Goal: Task Accomplishment & Management: Manage account settings

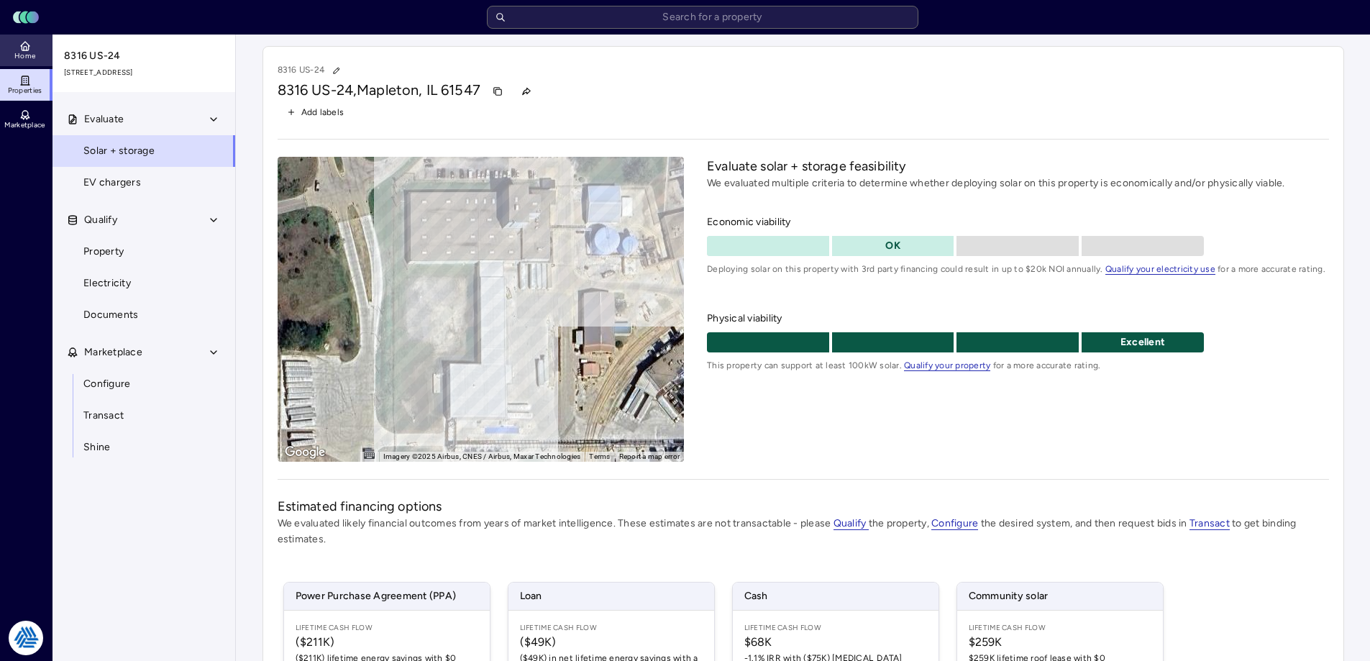
click at [12, 55] on link "Home" at bounding box center [26, 51] width 52 height 32
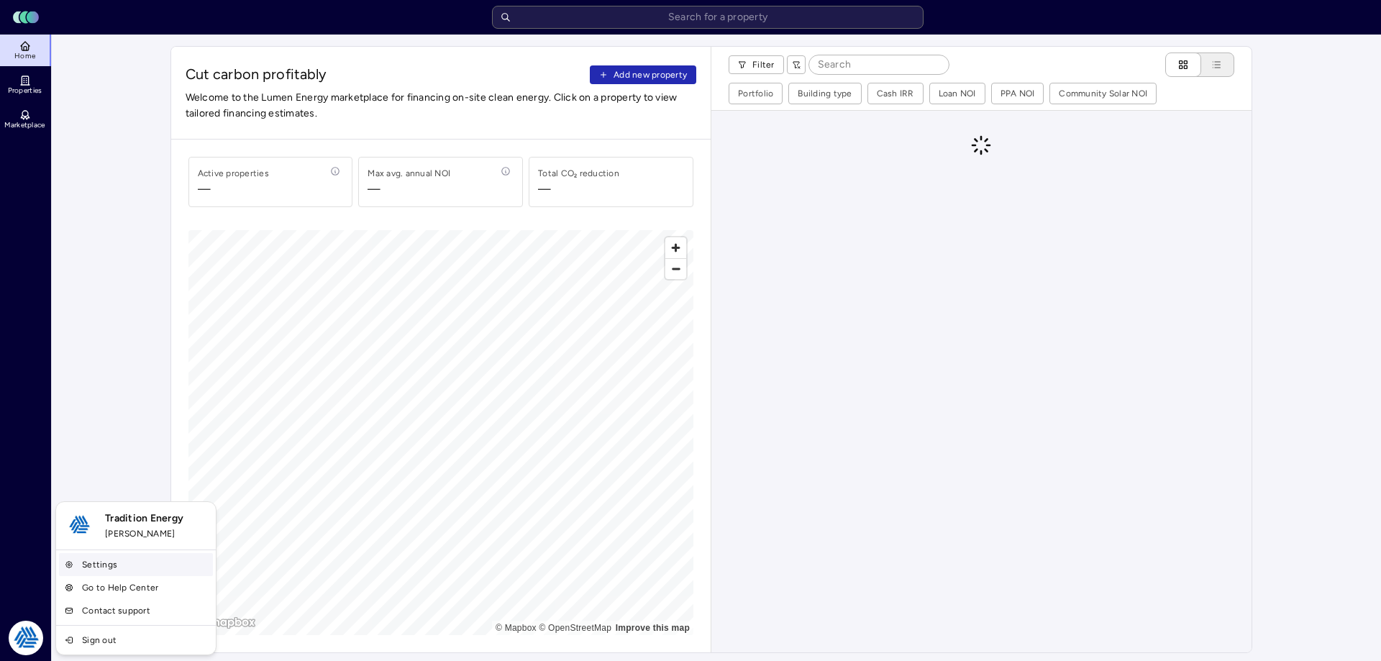
click at [101, 561] on link "Settings" at bounding box center [136, 564] width 154 height 23
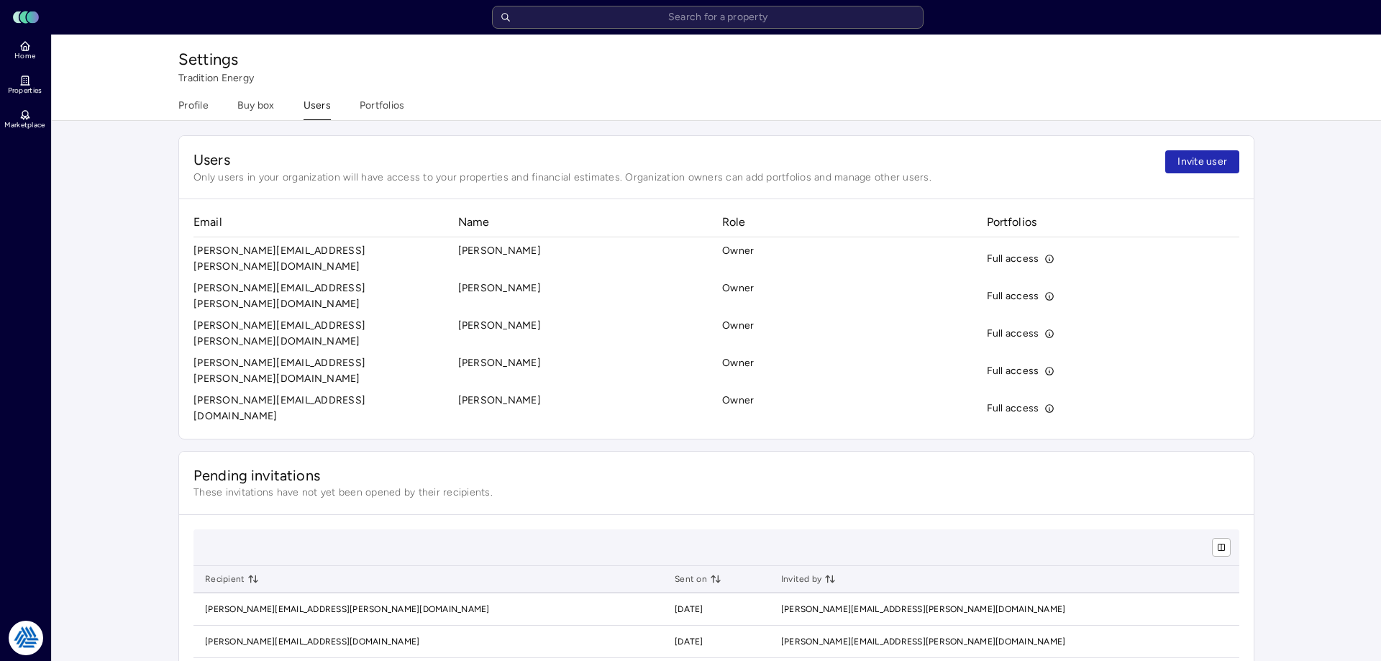
click at [370, 94] on div "Settings Tradition Energy Profile Buy box Users Portfolios" at bounding box center [716, 78] width 1105 height 86
click at [376, 105] on button "Portfolios" at bounding box center [382, 109] width 45 height 22
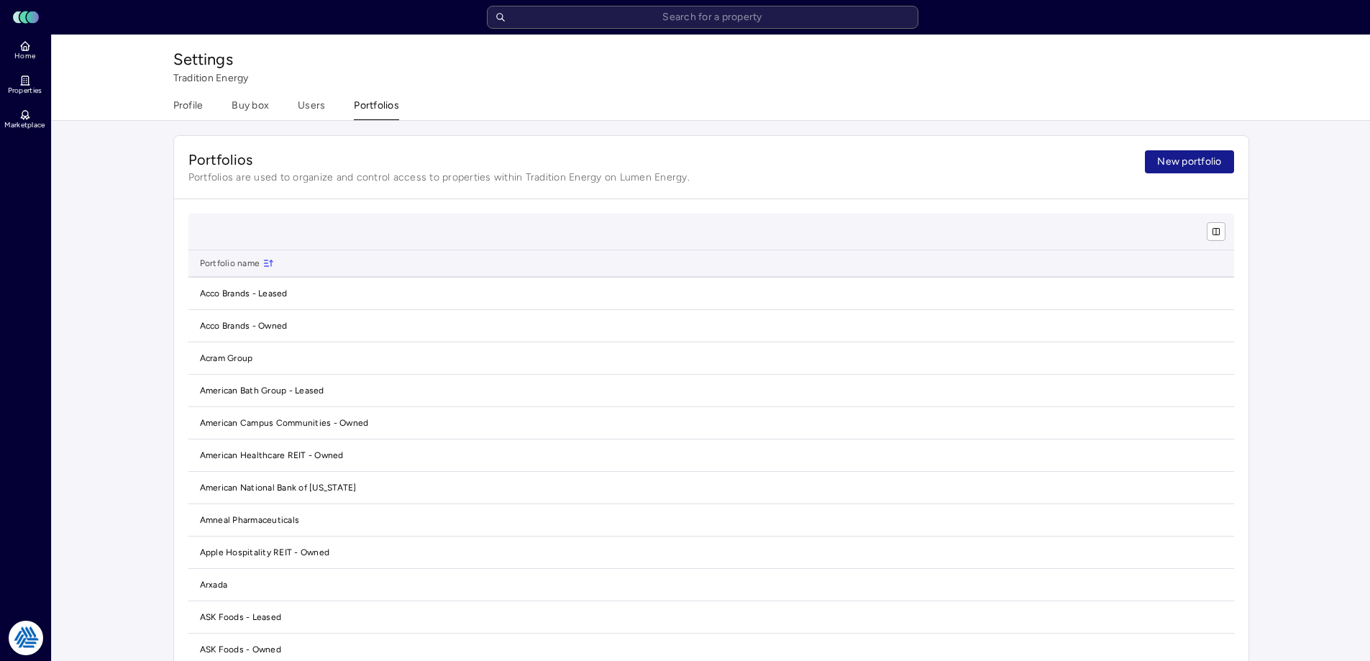
click at [1185, 154] on button "New portfolio" at bounding box center [1189, 161] width 88 height 23
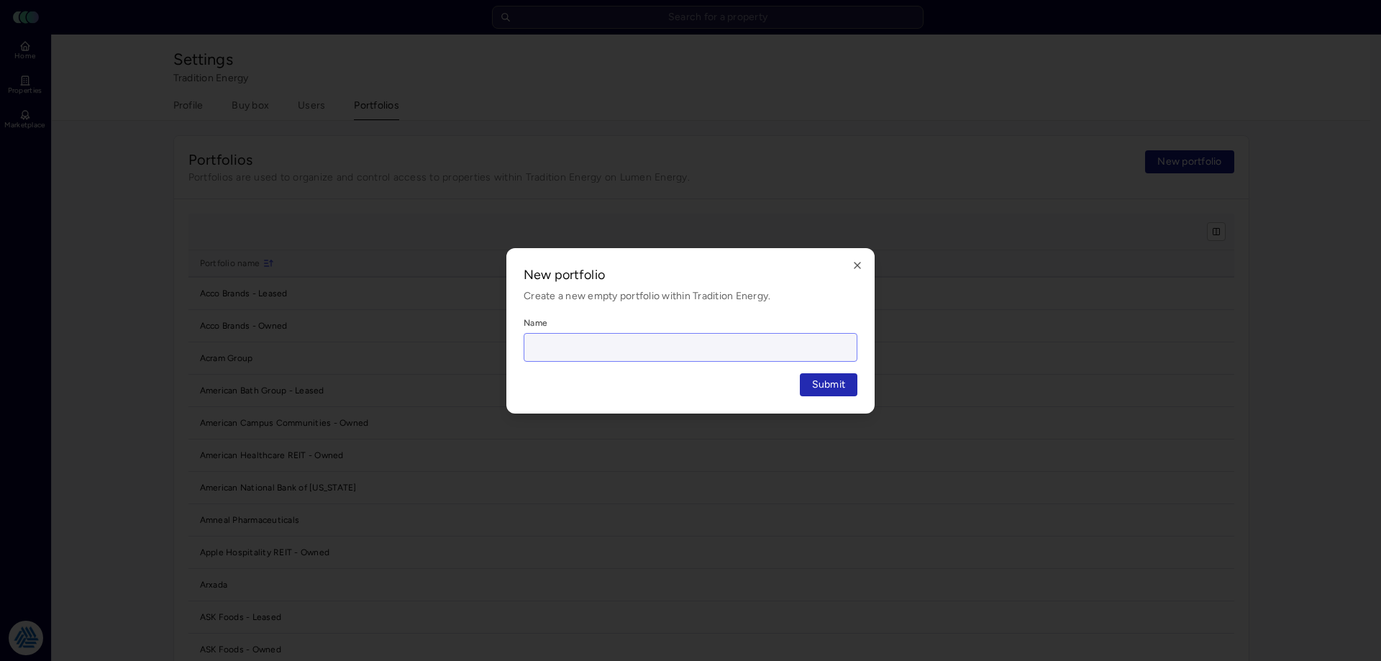
click at [760, 344] on input "Name" at bounding box center [690, 347] width 332 height 27
type input "[PERSON_NAME] Farms"
click at [800, 373] on button "Submit" at bounding box center [829, 384] width 58 height 23
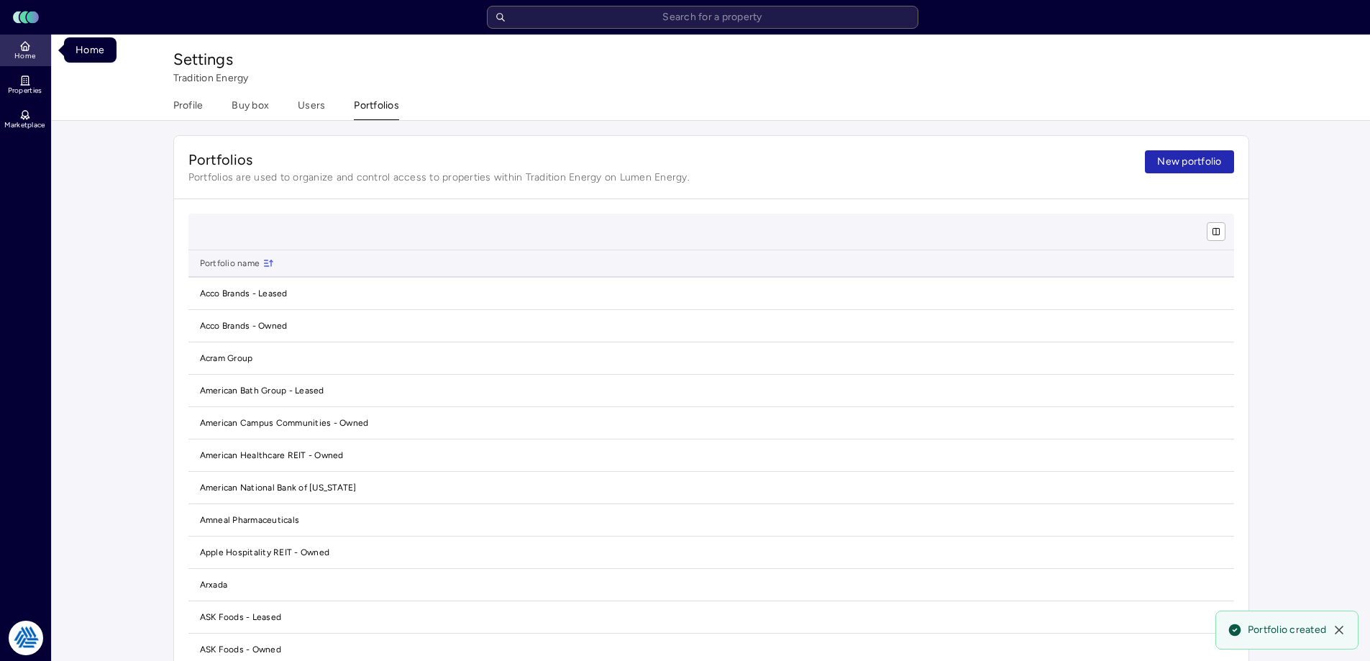
click at [27, 41] on icon at bounding box center [25, 46] width 12 height 12
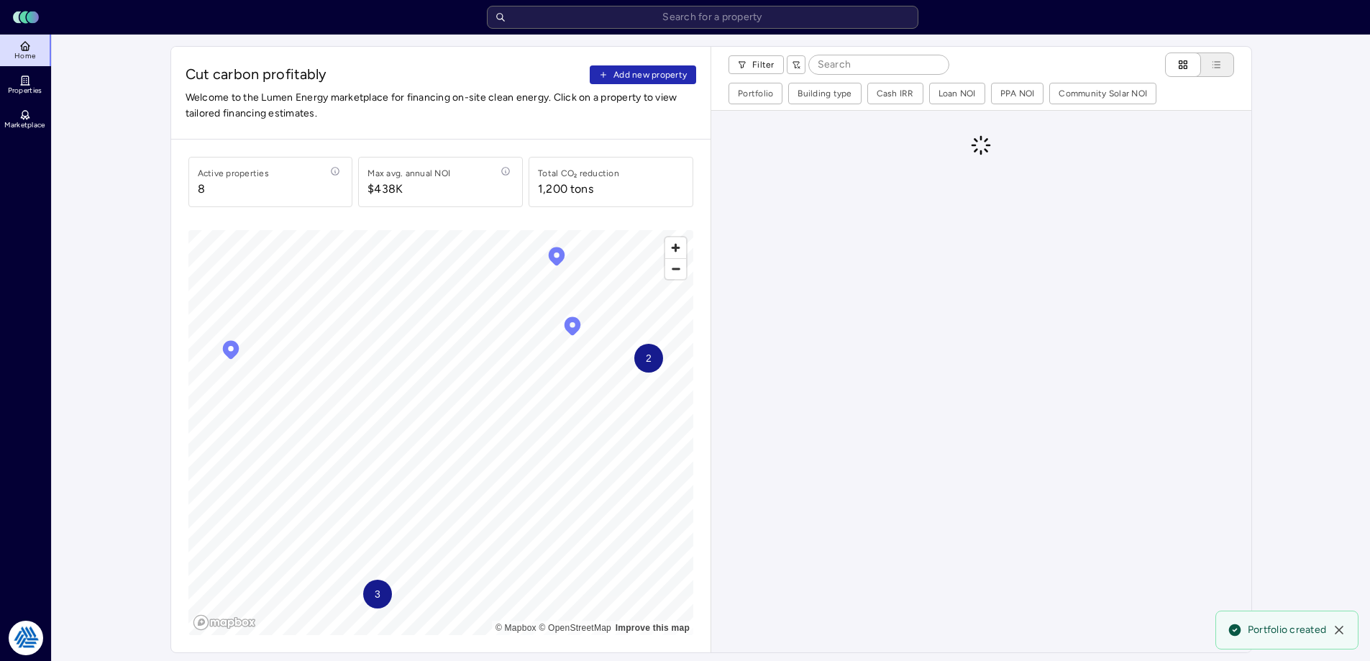
click at [699, 79] on div "Cut carbon profitably Add new property Welcome to the Lumen Energy marketplace …" at bounding box center [441, 93] width 540 height 93
click at [679, 73] on span "Add new property" at bounding box center [649, 75] width 73 height 14
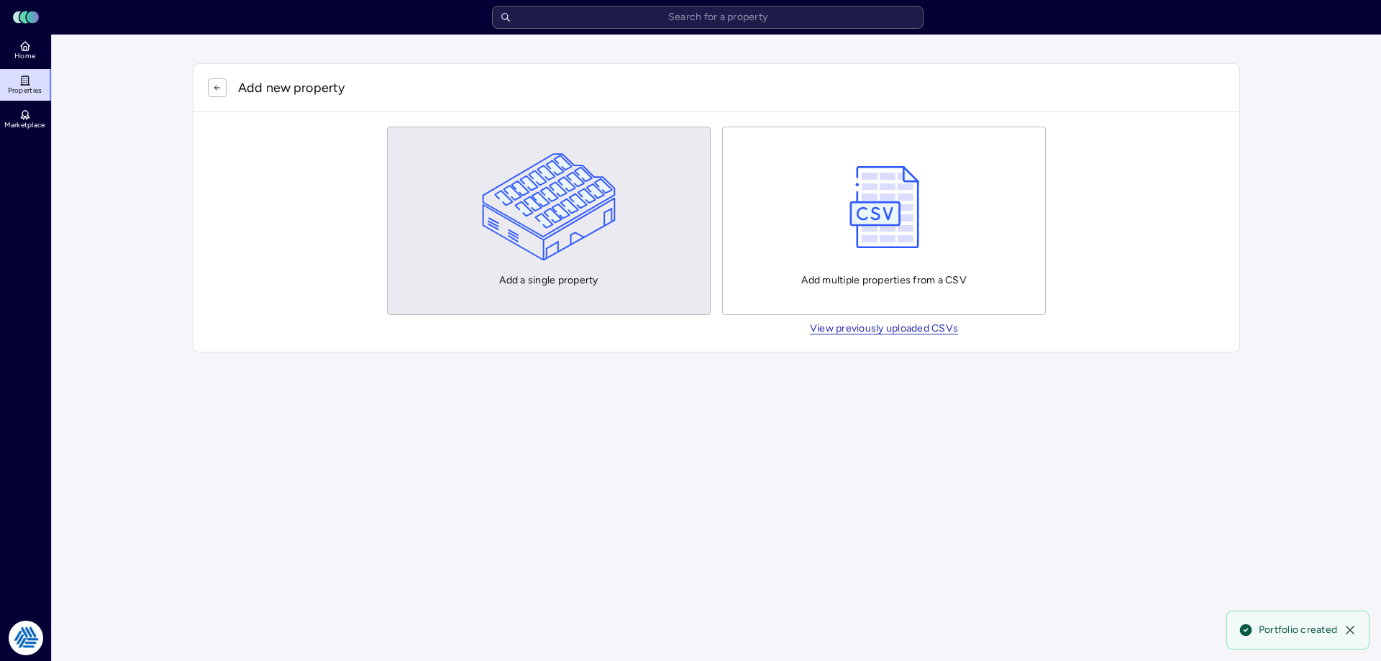
click at [544, 218] on img "button" at bounding box center [549, 207] width 134 height 108
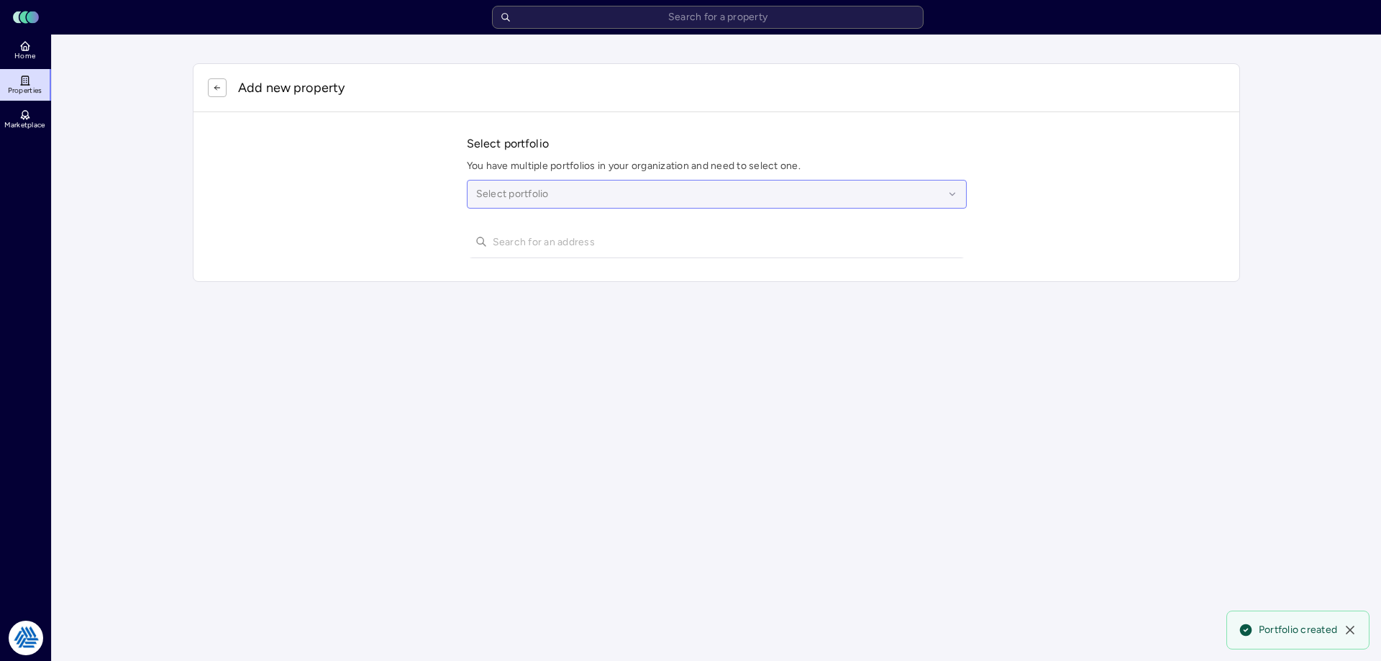
click at [541, 192] on div at bounding box center [709, 194] width 467 height 16
type input "[PERSON_NAME]"
type input "1"
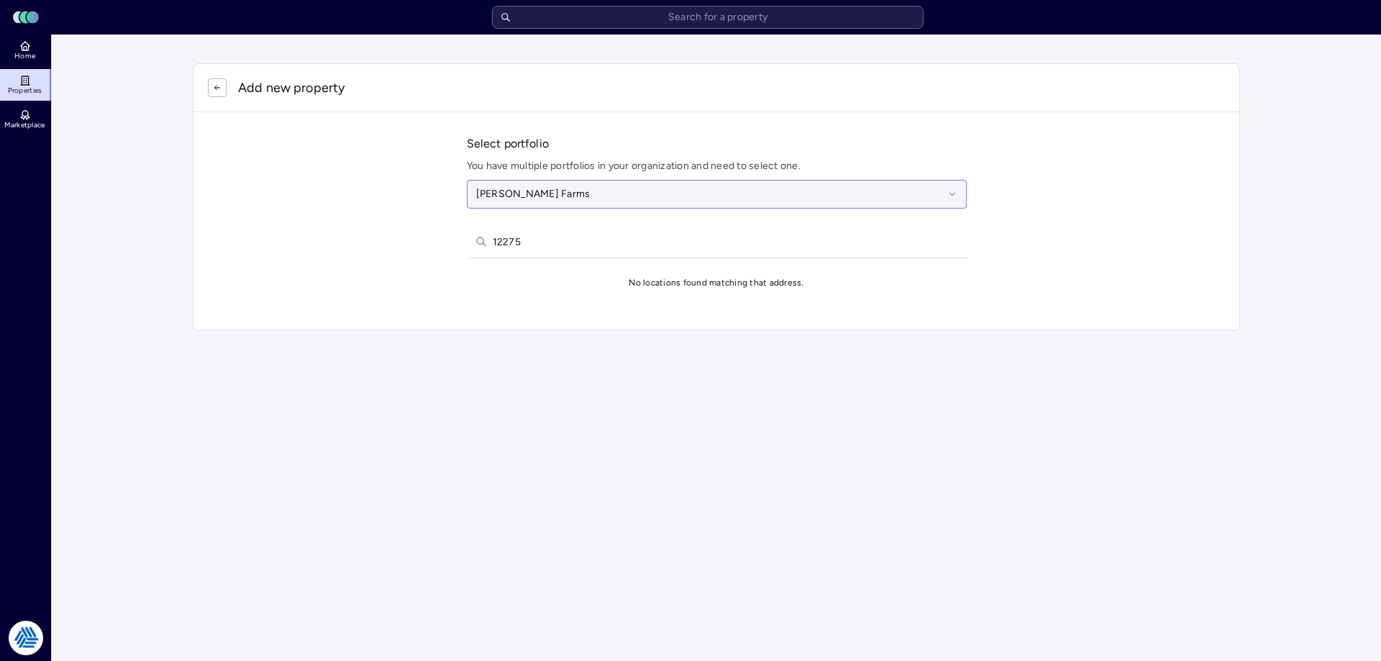
type input "12275"
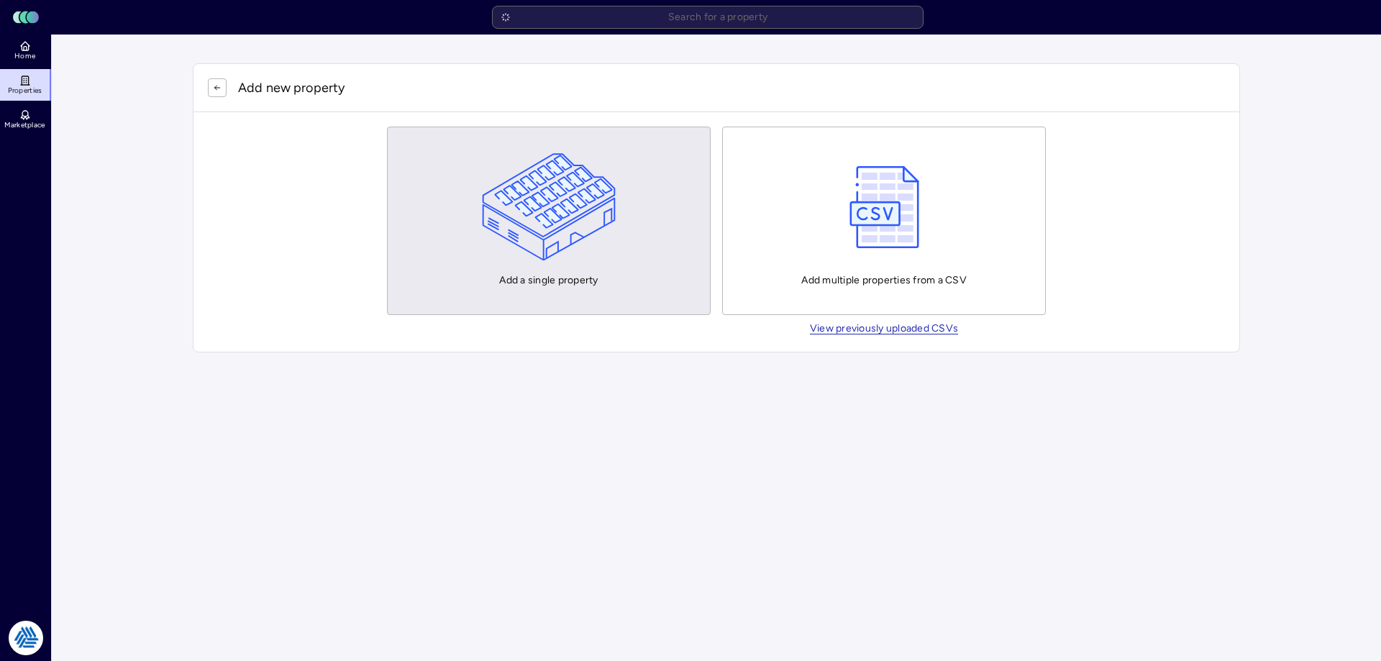
click at [519, 201] on img "button" at bounding box center [549, 207] width 134 height 108
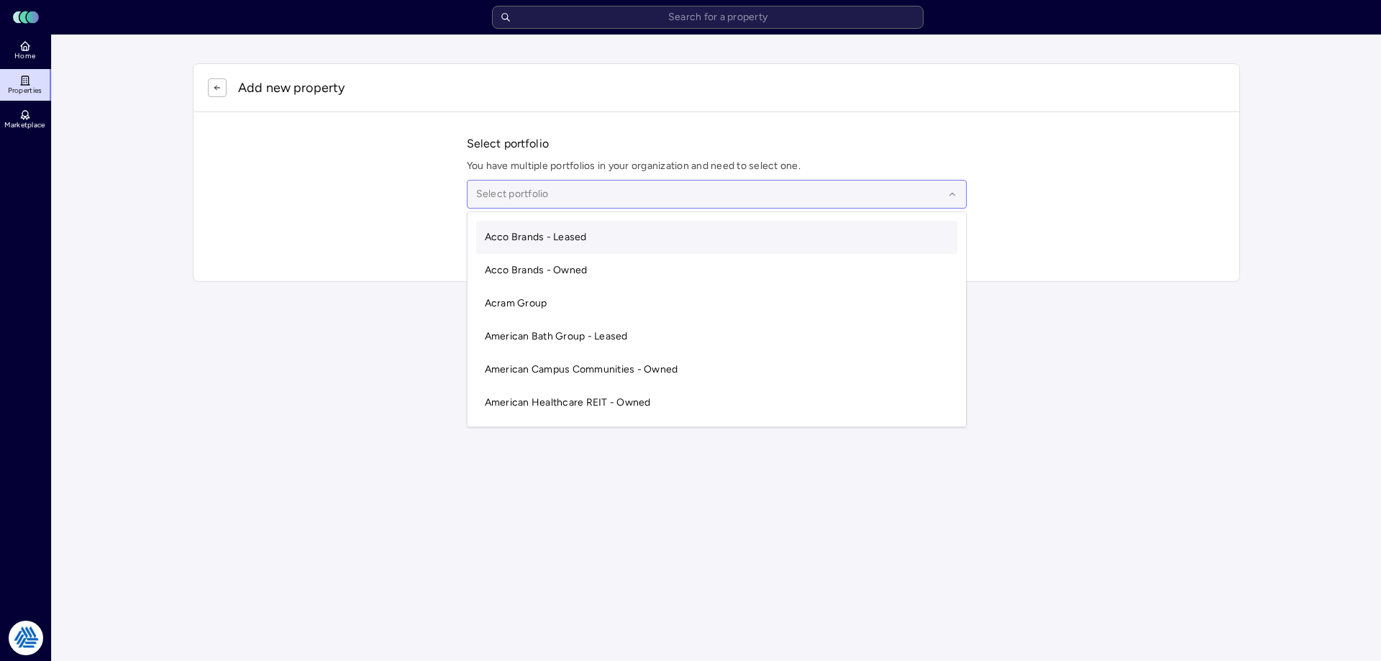
click at [570, 186] on div "Select portfolio" at bounding box center [717, 194] width 500 height 29
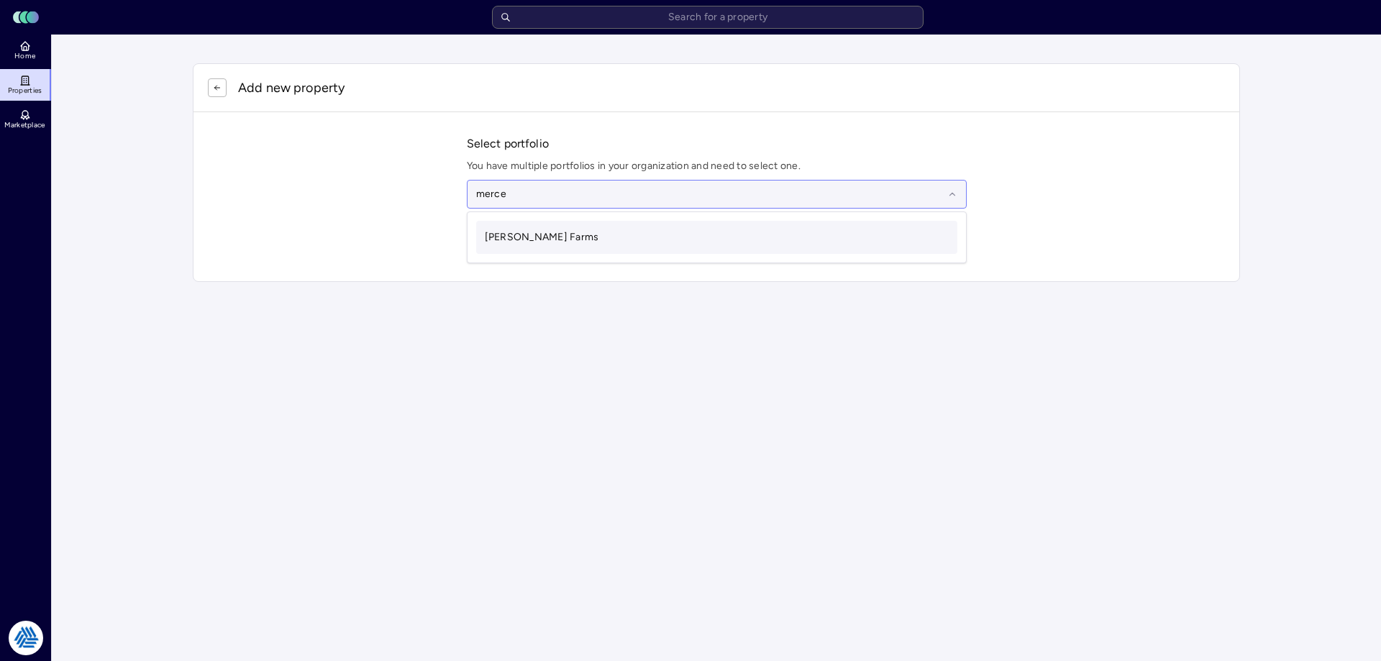
type input "[PERSON_NAME]"
click at [557, 229] on div "[PERSON_NAME] Farms" at bounding box center [716, 237] width 481 height 33
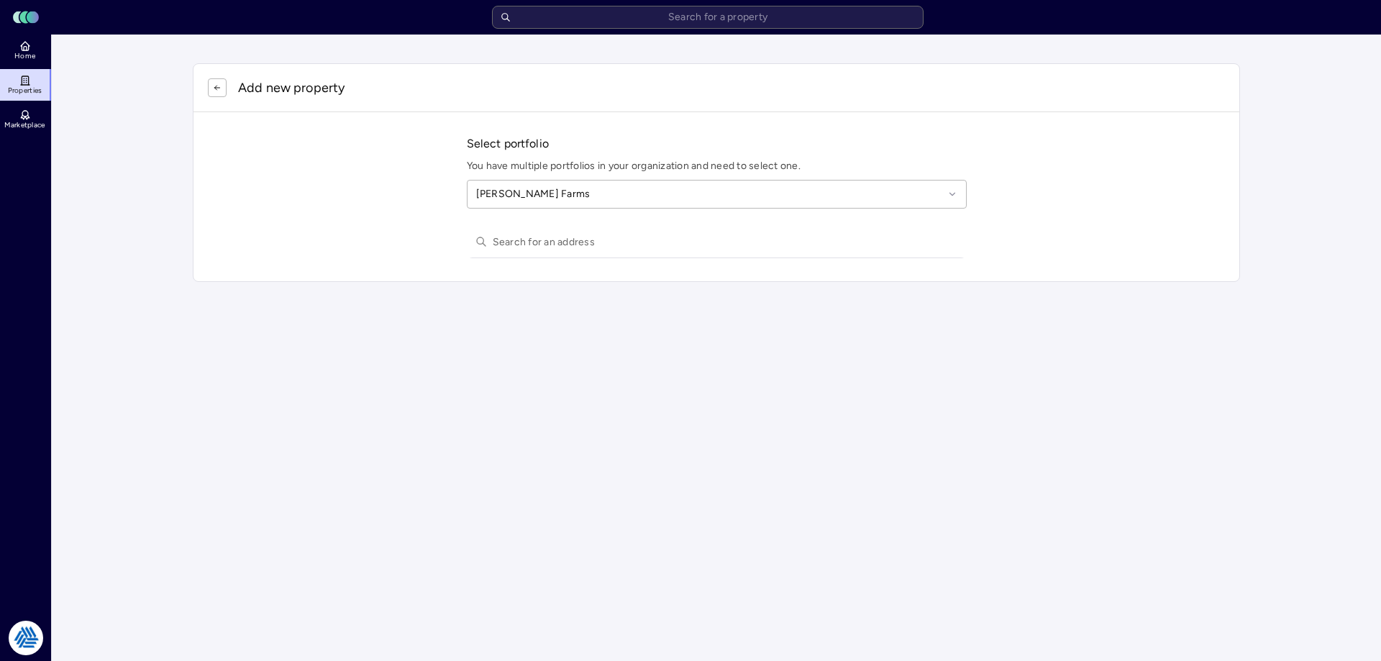
drag, startPoint x: 552, startPoint y: 240, endPoint x: 558, endPoint y: 229, distance: 12.2
click at [554, 234] on input "text" at bounding box center [725, 242] width 465 height 32
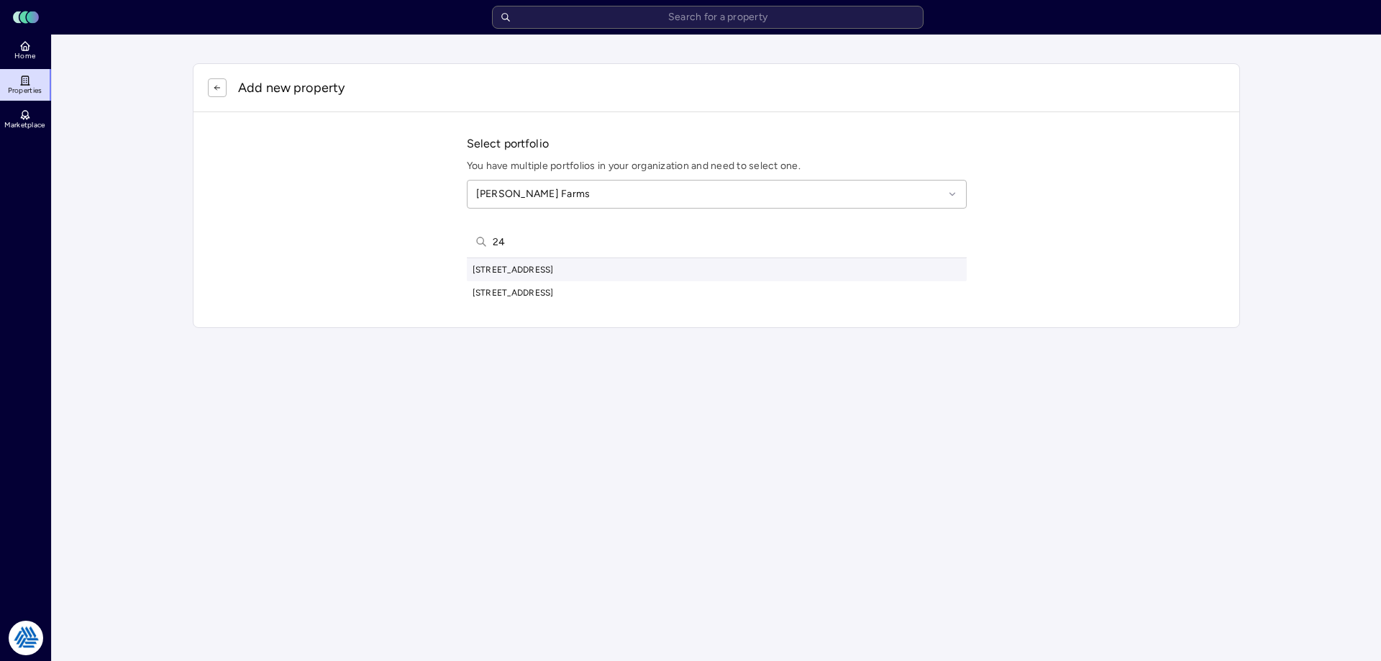
type input "2"
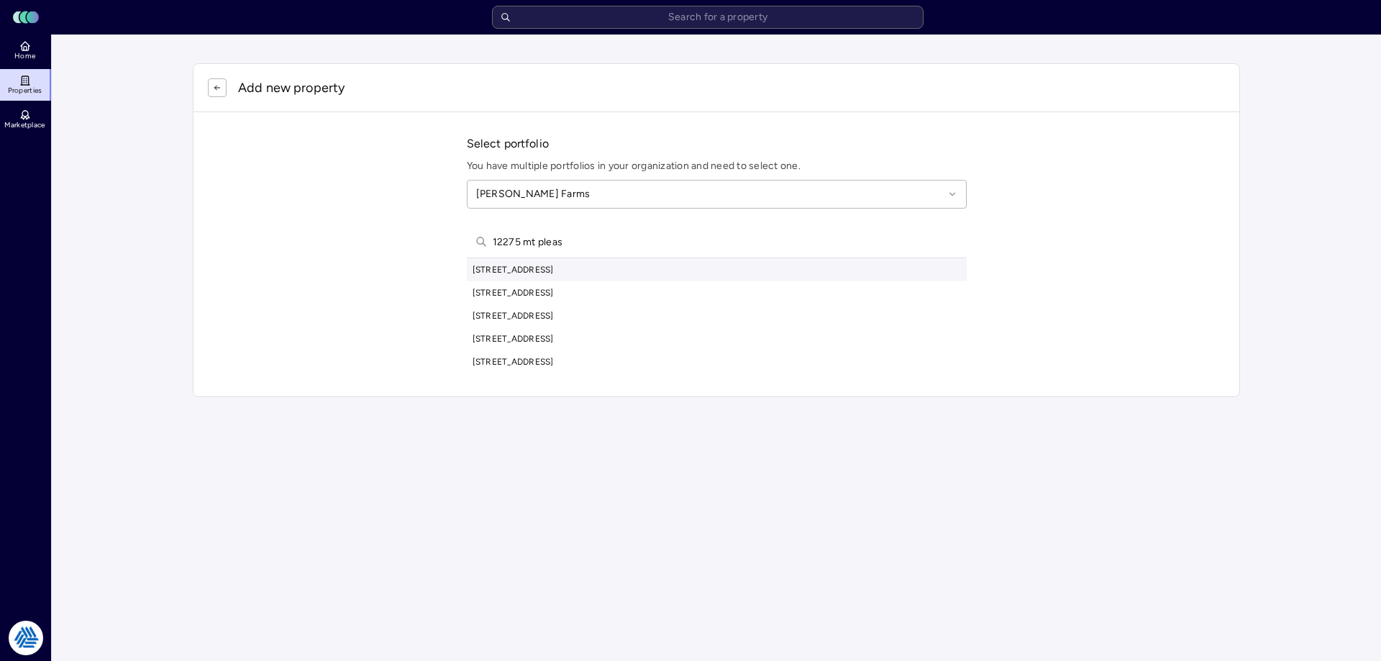
type input "12275 mt pleas"
click at [549, 268] on div "[STREET_ADDRESS]" at bounding box center [717, 269] width 500 height 23
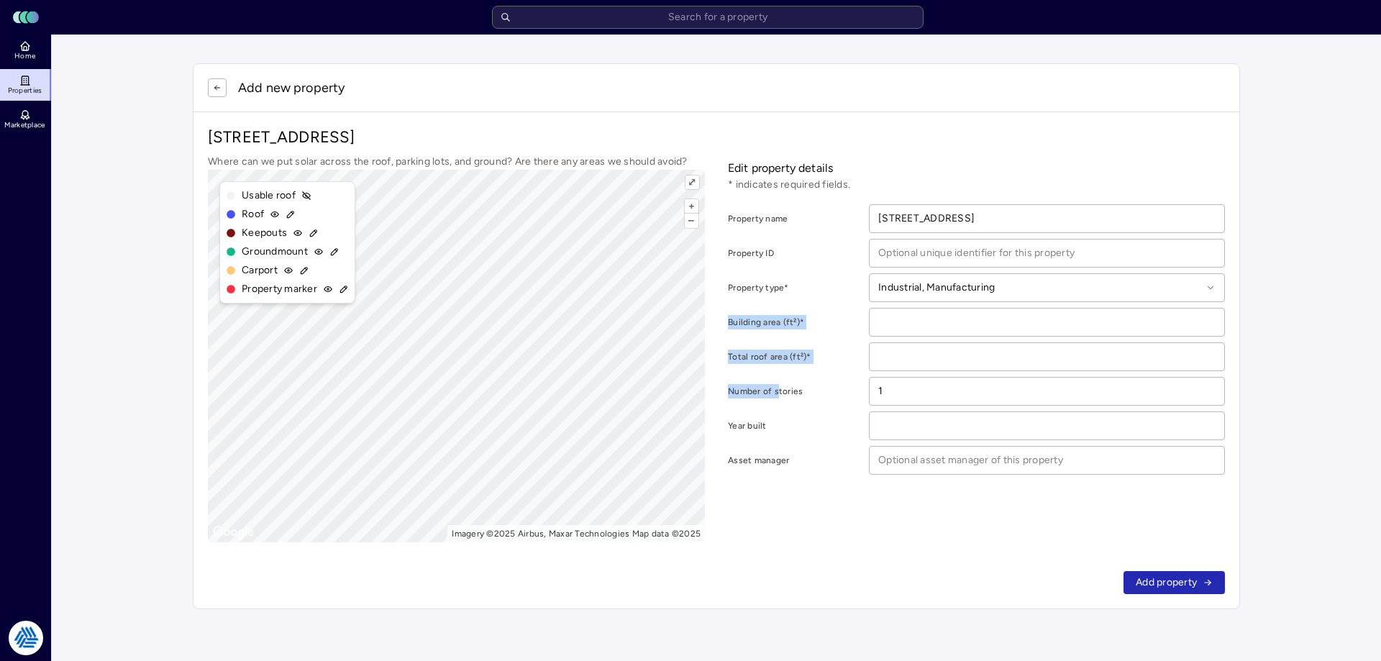
drag, startPoint x: 726, startPoint y: 321, endPoint x: 778, endPoint y: 375, distance: 75.3
click at [778, 375] on div "Where can we put solar across the roof, parking lots, and ground? Are there any…" at bounding box center [716, 348] width 1017 height 388
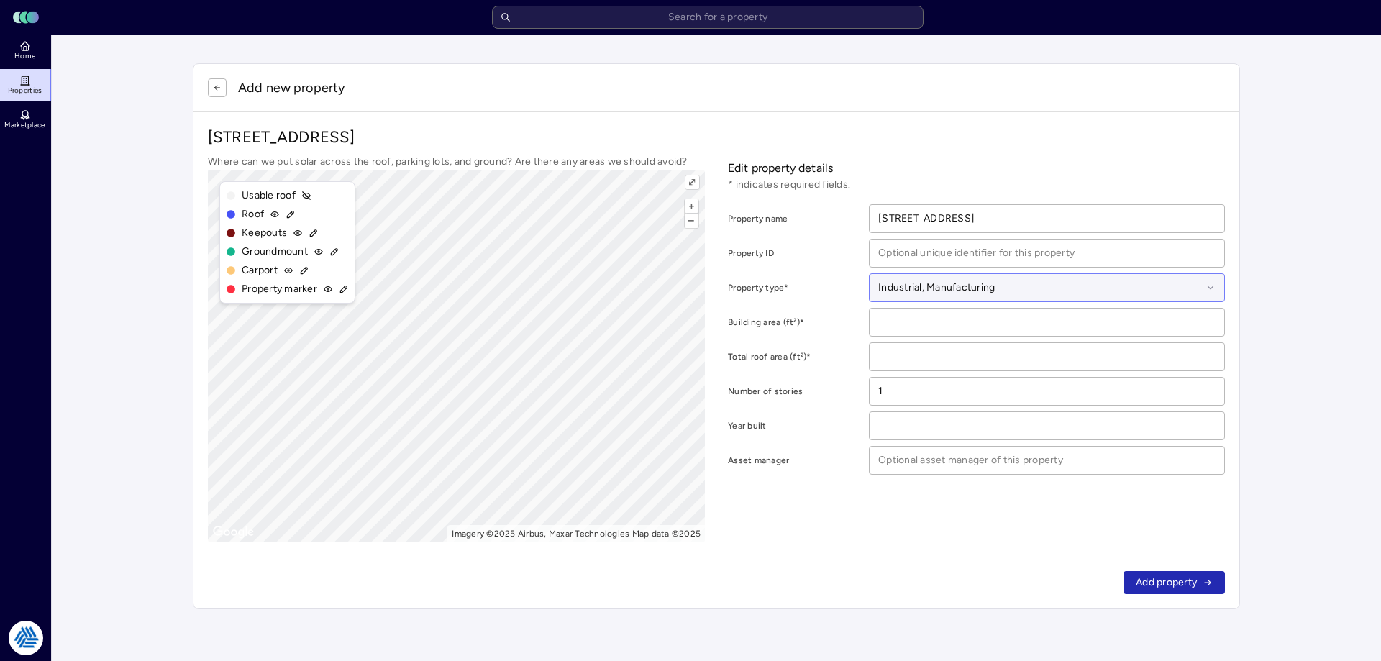
click at [979, 289] on div at bounding box center [1040, 288] width 324 height 16
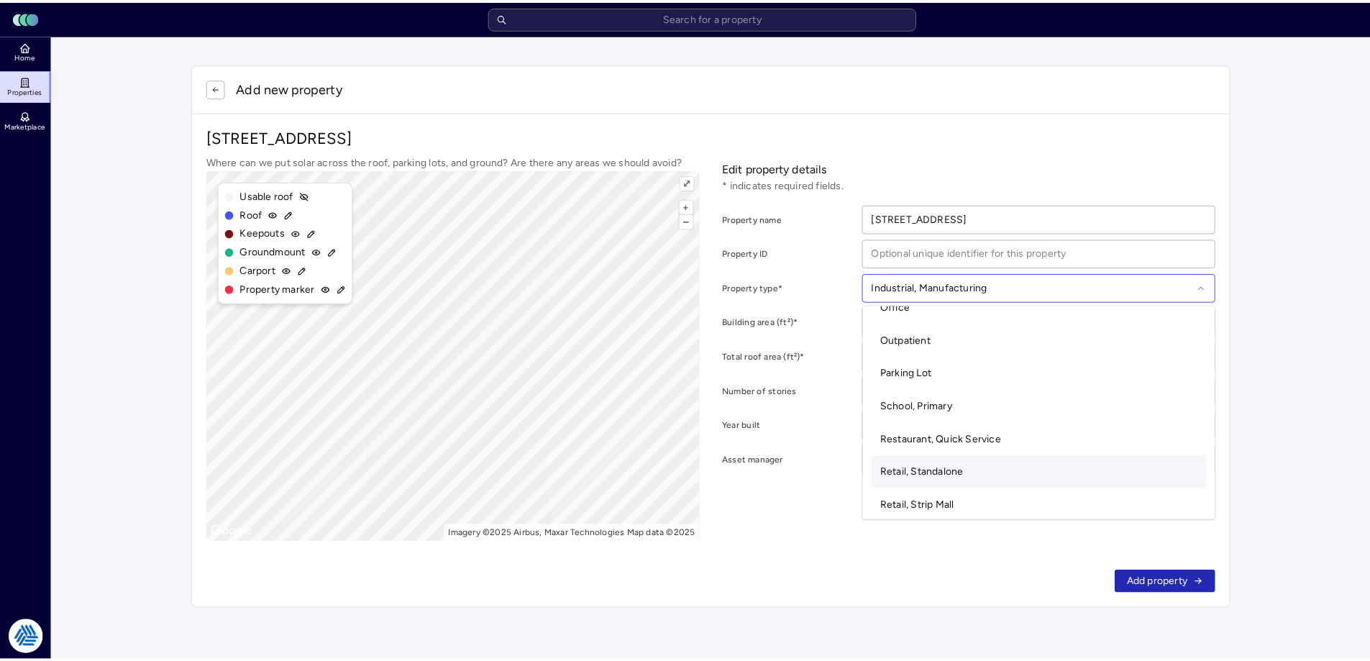
scroll to position [183, 0]
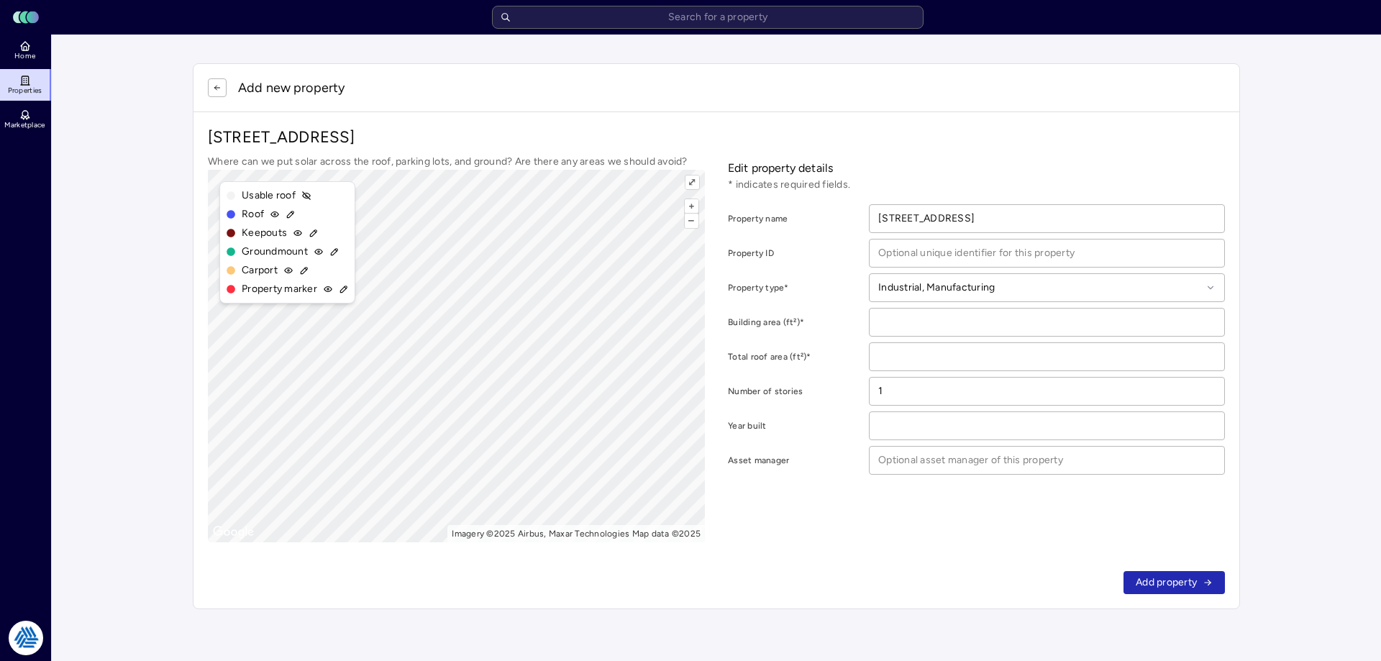
click at [815, 511] on div "Edit property details * indicates required fields. Property name [STREET_ADDRES…" at bounding box center [976, 348] width 497 height 388
click at [1143, 571] on button "Add property" at bounding box center [1173, 582] width 101 height 23
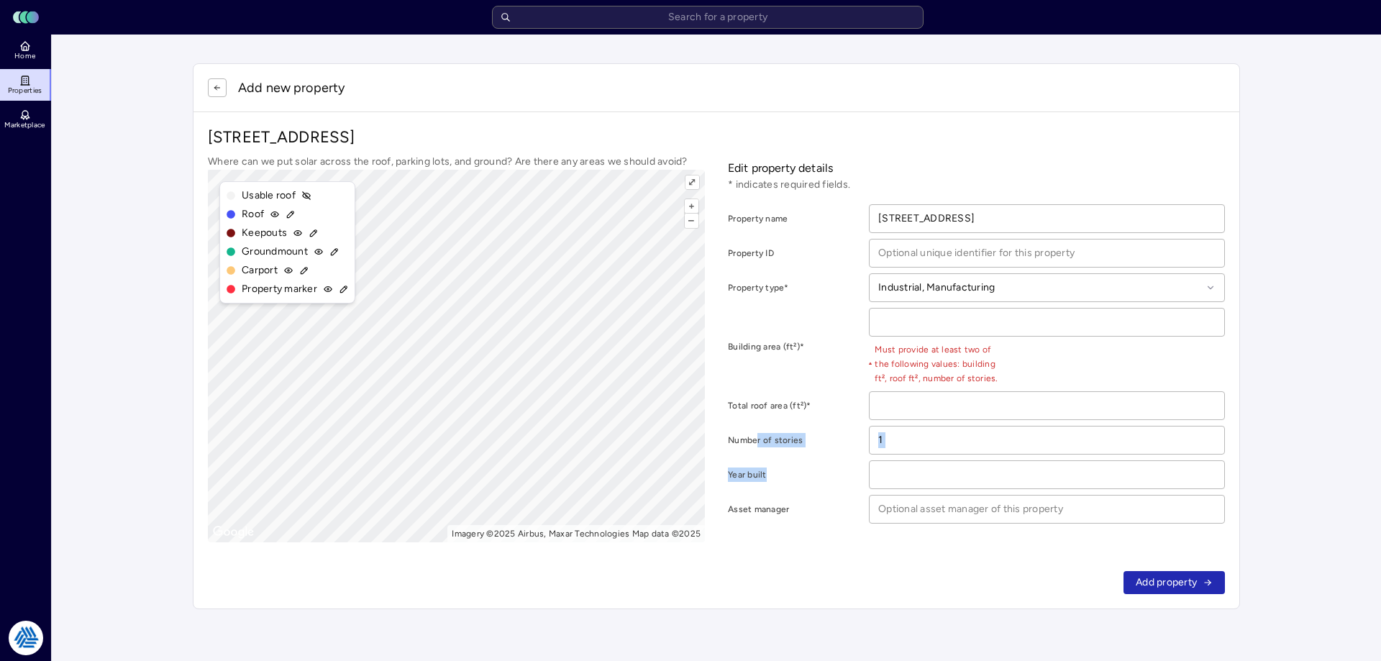
drag, startPoint x: 759, startPoint y: 448, endPoint x: 823, endPoint y: 462, distance: 65.6
click at [823, 462] on form "Property name [STREET_ADDRESS] Property ID Property type* Industrial, Manufactu…" at bounding box center [976, 363] width 497 height 319
click at [774, 391] on div "Total roof area (ft²)*" at bounding box center [797, 405] width 138 height 29
drag, startPoint x: 759, startPoint y: 445, endPoint x: 805, endPoint y: 445, distance: 45.3
click at [803, 445] on label "Number of stories" at bounding box center [797, 440] width 138 height 14
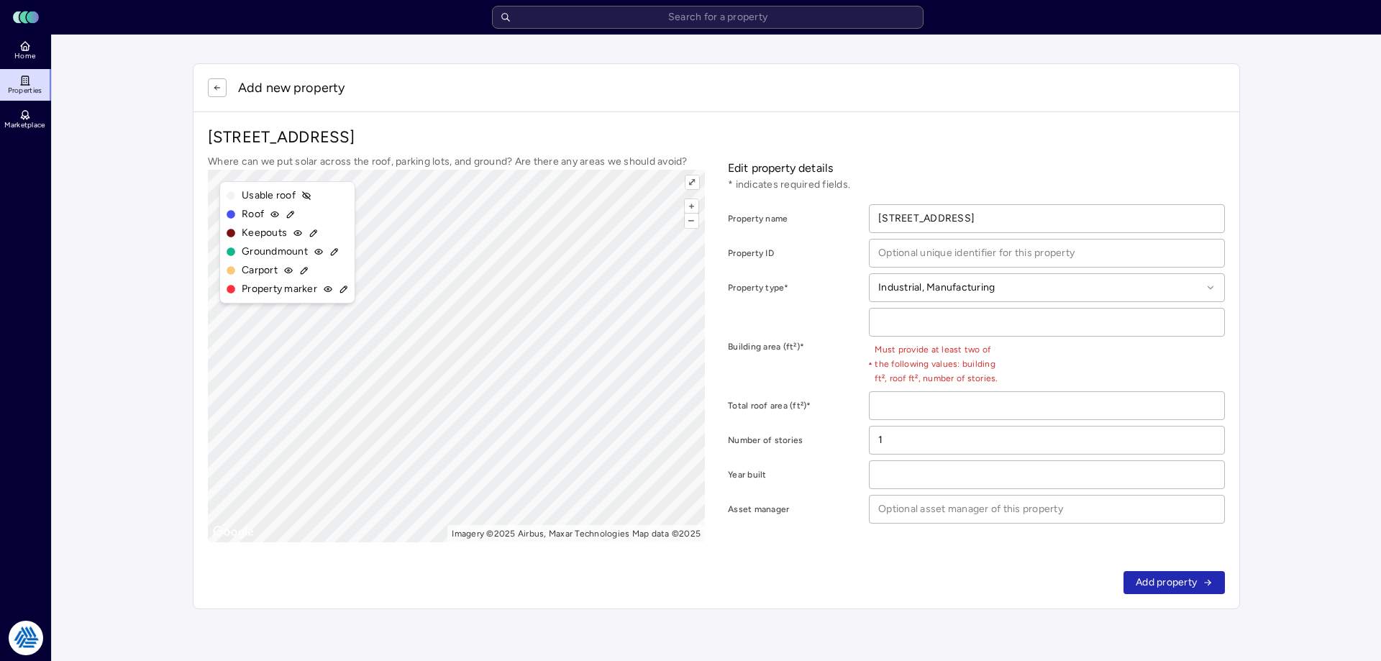
click at [846, 413] on div "Total roof area (ft²)*" at bounding box center [797, 405] width 138 height 29
drag, startPoint x: 821, startPoint y: 408, endPoint x: 797, endPoint y: 406, distance: 24.6
click at [797, 406] on label "Total roof area (ft²)*" at bounding box center [797, 405] width 138 height 14
click at [695, 219] on button "–" at bounding box center [692, 221] width 14 height 14
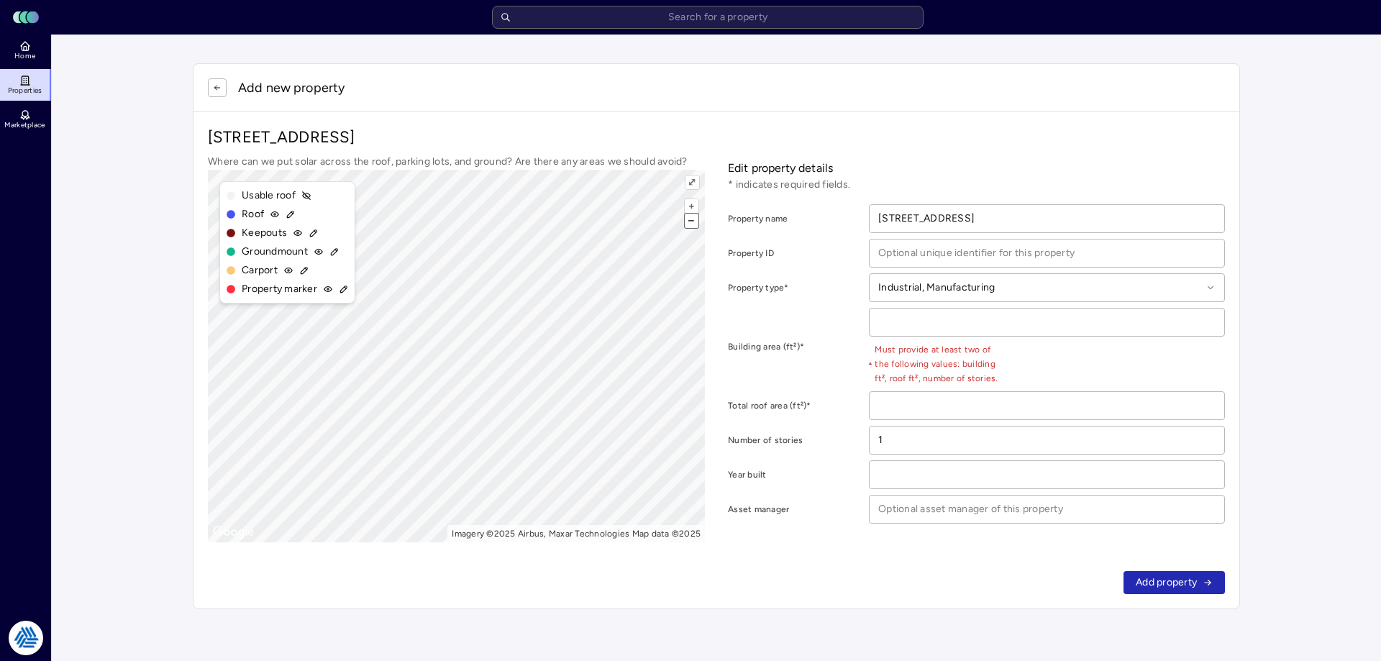
click at [695, 219] on button "–" at bounding box center [692, 221] width 14 height 14
click at [288, 211] on icon at bounding box center [290, 214] width 10 height 10
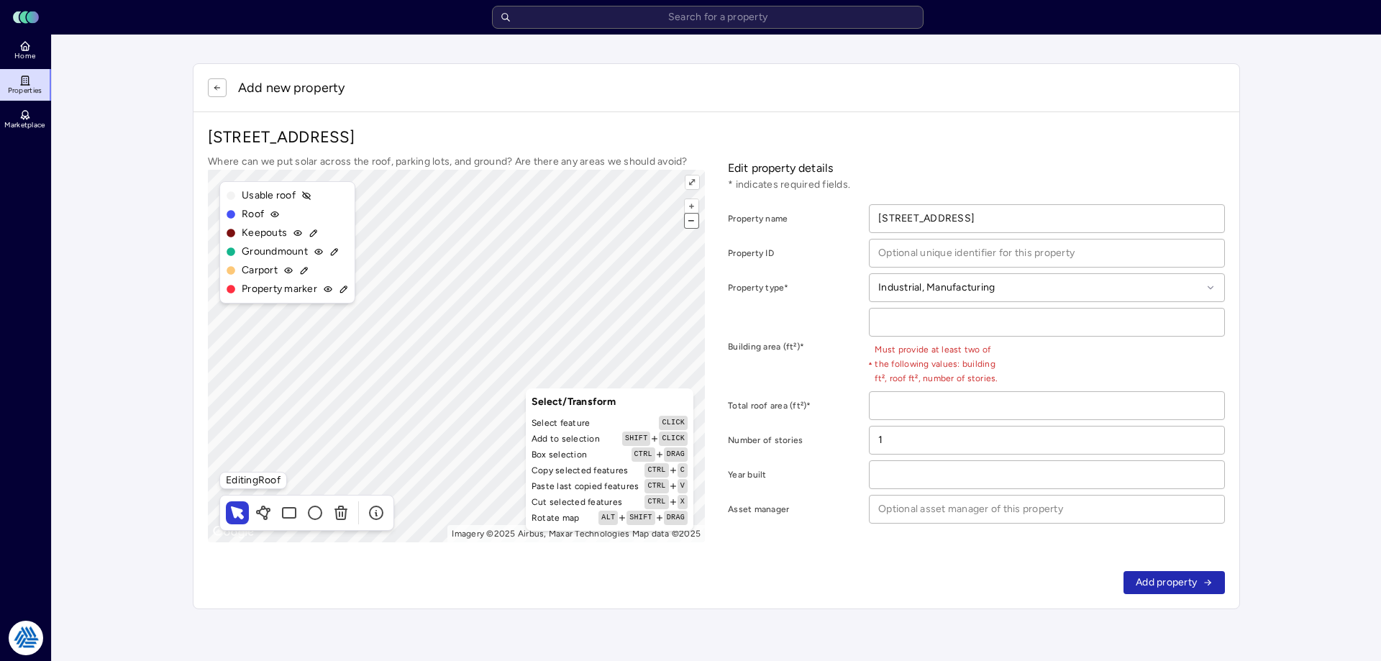
click at [695, 227] on button "–" at bounding box center [692, 221] width 14 height 14
click at [695, 221] on button "–" at bounding box center [692, 221] width 14 height 14
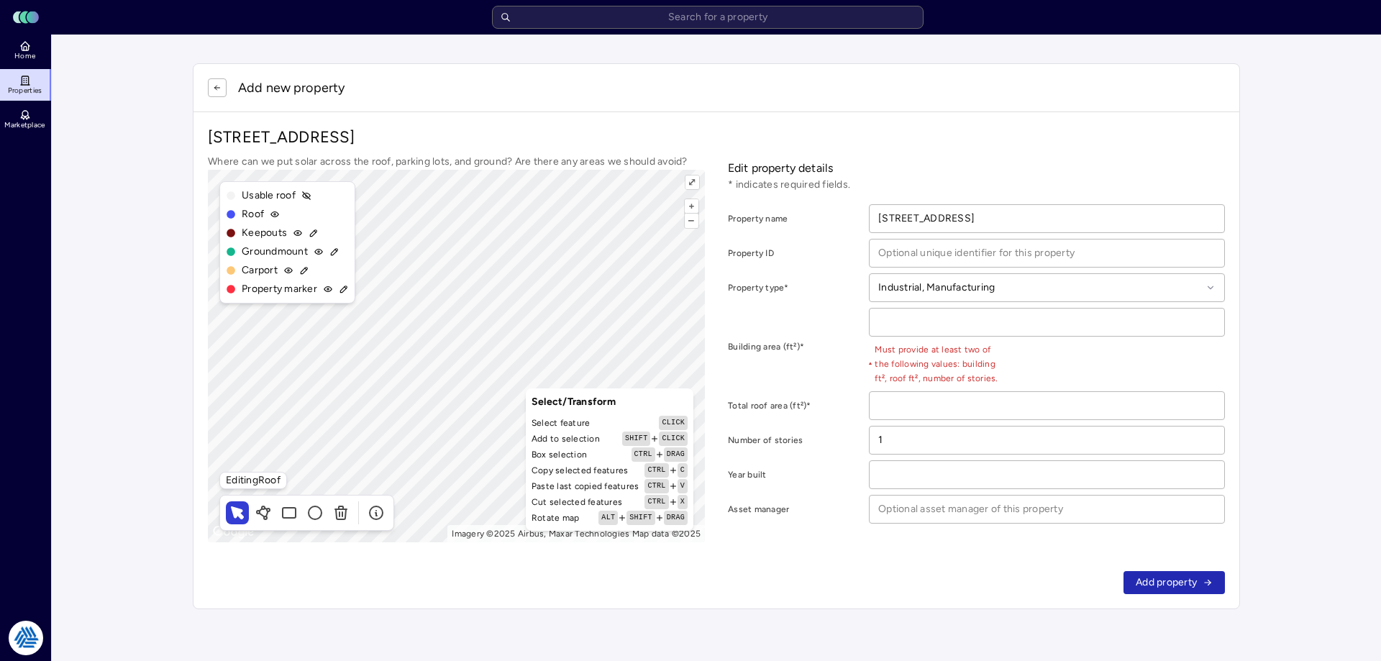
click at [286, 216] on div "Roof" at bounding box center [287, 214] width 123 height 16
click at [340, 511] on icon at bounding box center [340, 512] width 17 height 17
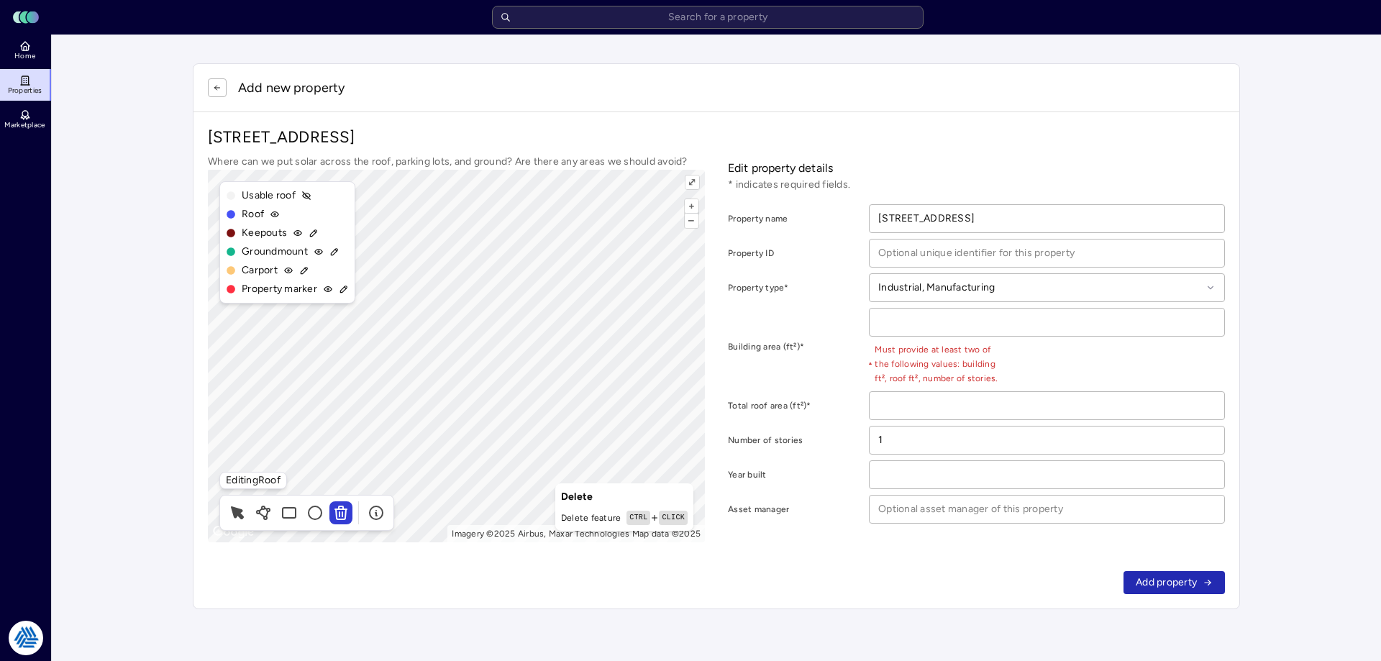
click at [276, 488] on div "Editing Roof" at bounding box center [253, 480] width 68 height 17
click at [268, 485] on div "Editing Roof" at bounding box center [253, 480] width 68 height 17
click at [687, 224] on button "–" at bounding box center [692, 221] width 14 height 14
drag, startPoint x: 684, startPoint y: 168, endPoint x: 687, endPoint y: 179, distance: 11.4
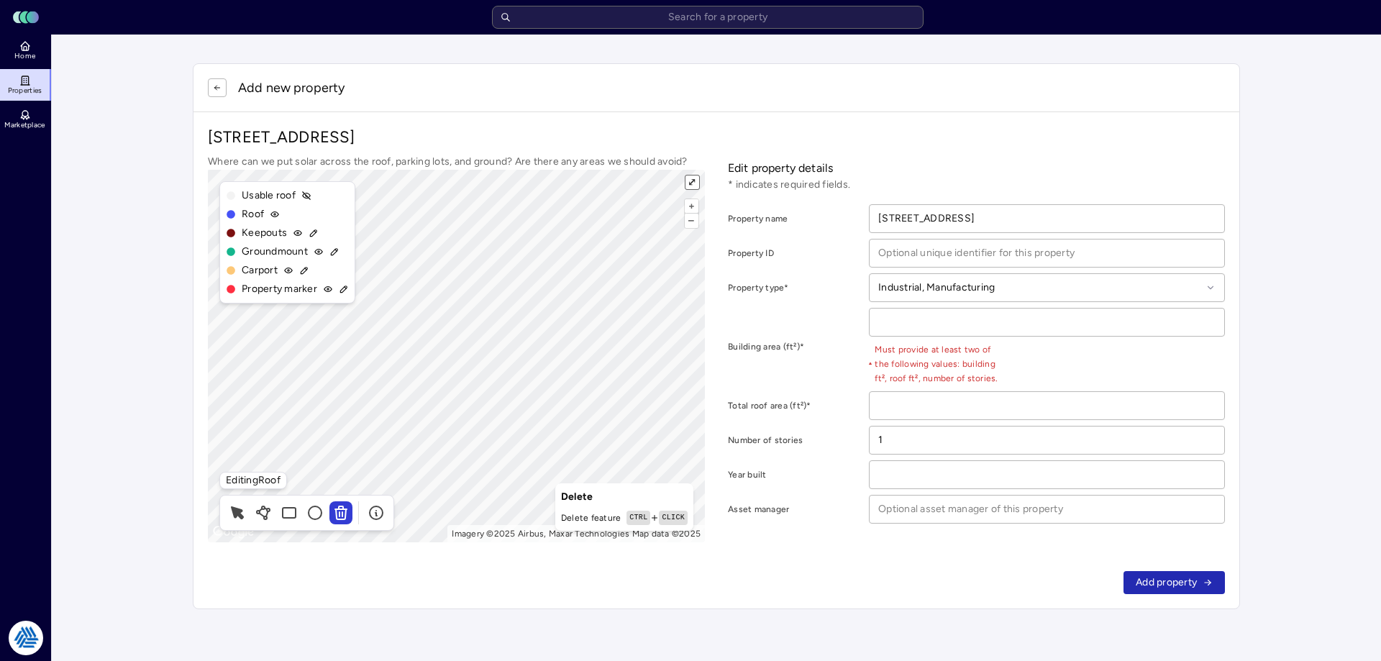
click at [685, 176] on div "Where can we put solar across the roof, parking lots, and ground? Are there any…" at bounding box center [456, 348] width 497 height 388
click at [689, 180] on button "⤢" at bounding box center [692, 182] width 14 height 14
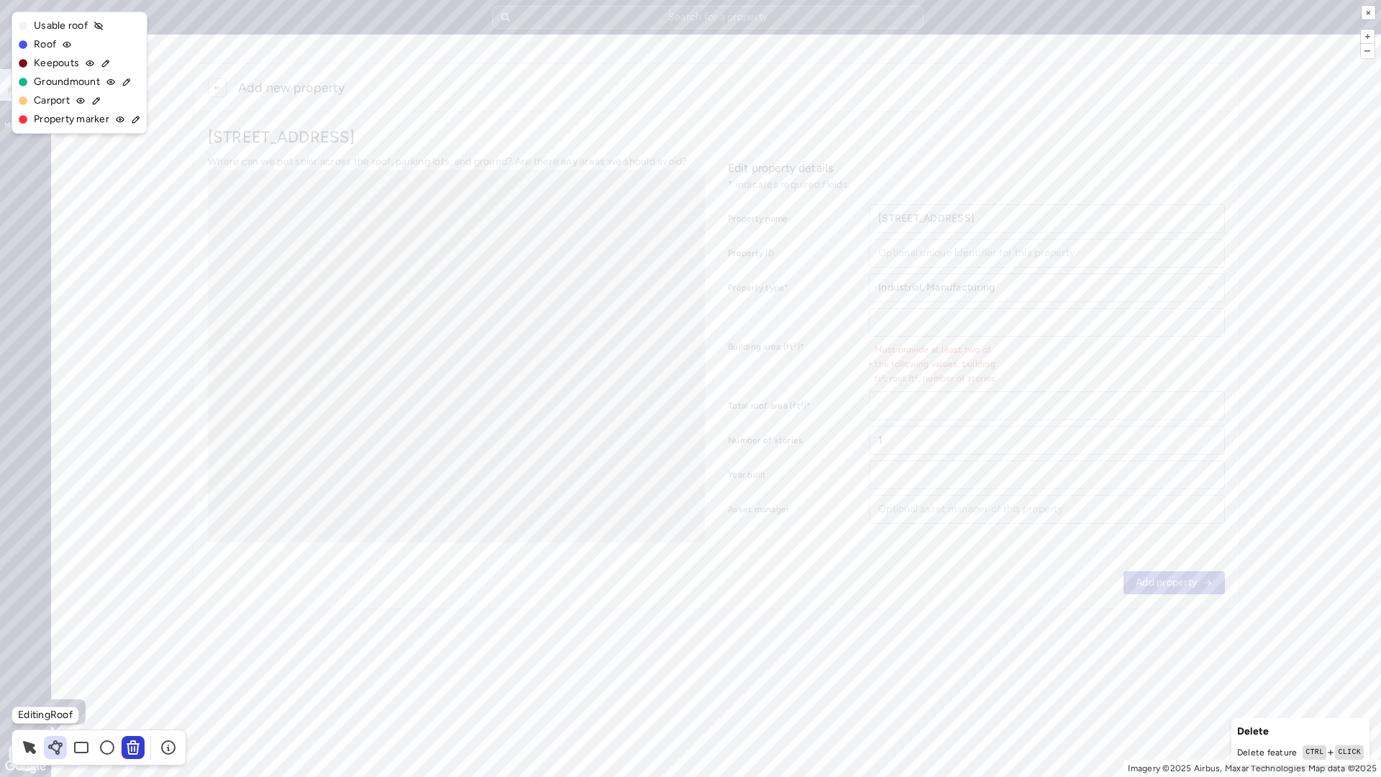
click at [58, 660] on icon at bounding box center [55, 747] width 17 height 17
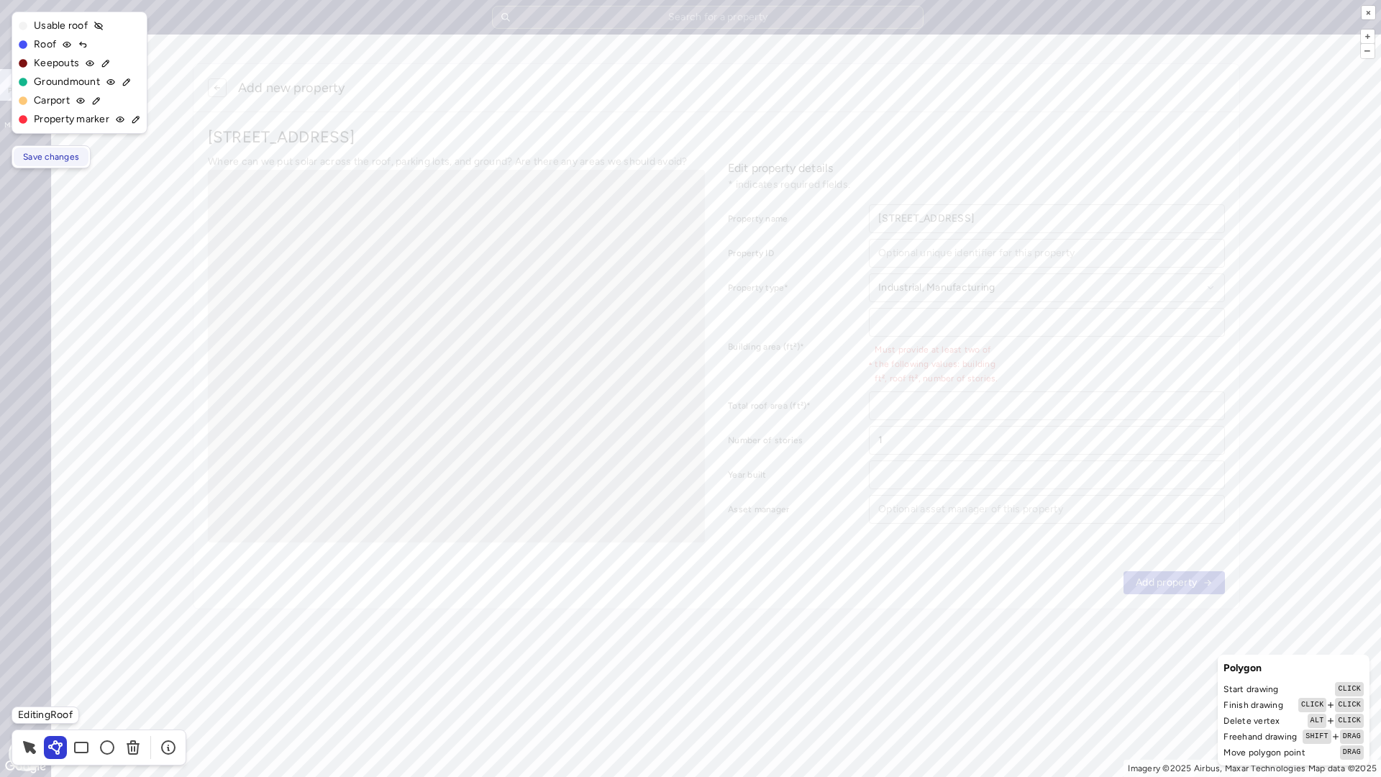
click at [51, 157] on span "Save changes" at bounding box center [51, 157] width 56 height 14
type input "125449"
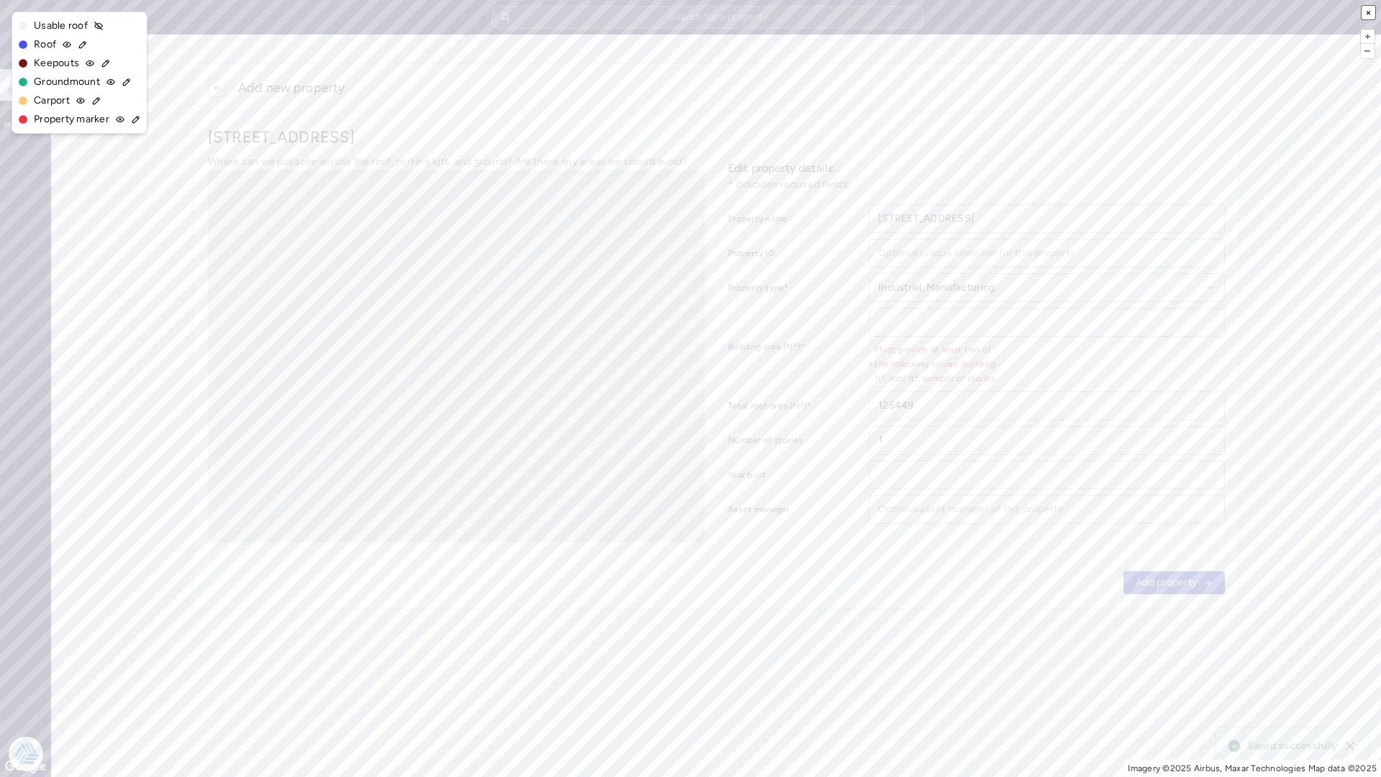
click at [1366, 9] on button "×" at bounding box center [1368, 13] width 14 height 14
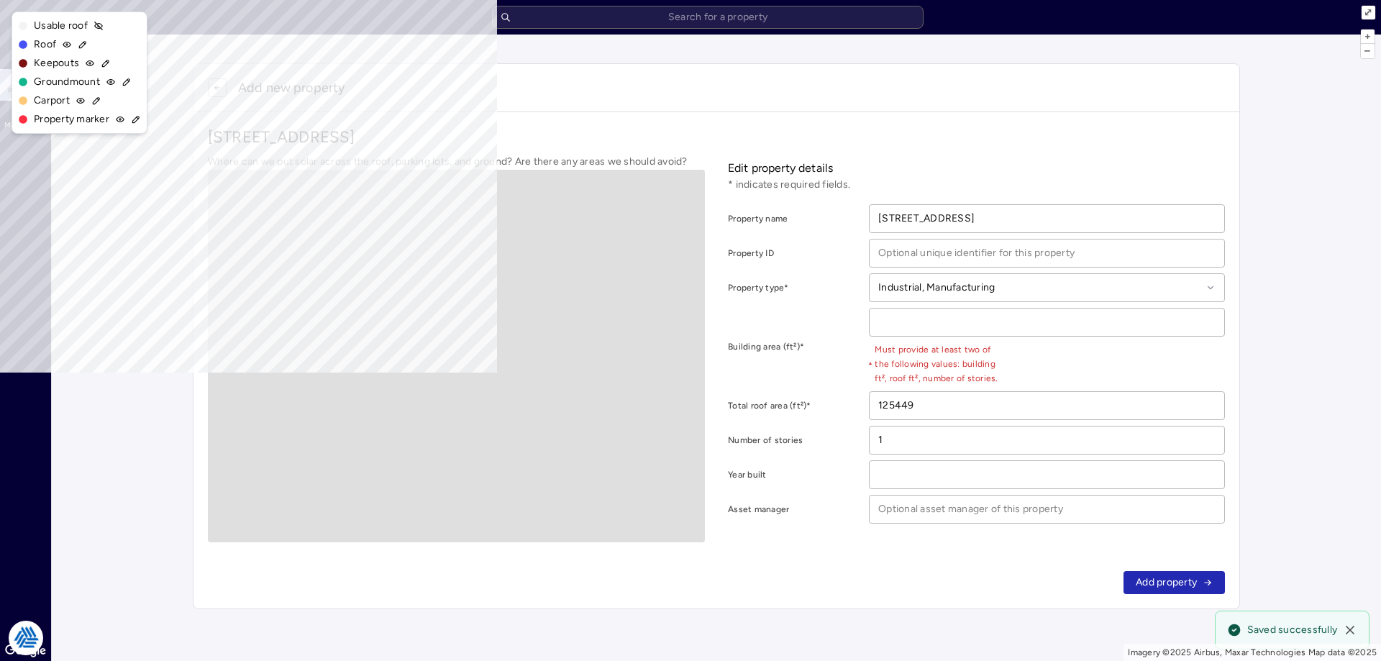
click at [795, 314] on div "Building area (ft²)*" at bounding box center [797, 347] width 138 height 78
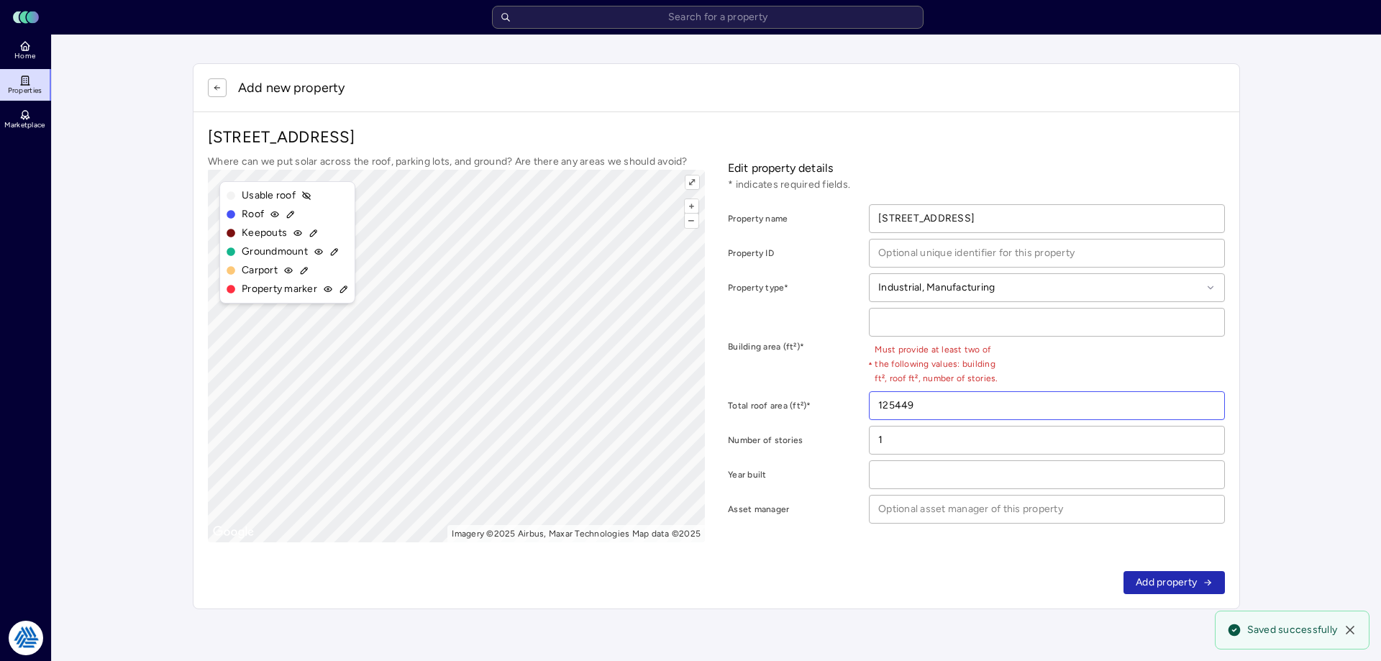
drag, startPoint x: 923, startPoint y: 404, endPoint x: 830, endPoint y: 397, distance: 93.0
click at [827, 401] on div "Total roof area (ft²)* 125449" at bounding box center [976, 405] width 497 height 29
click at [932, 313] on input "number" at bounding box center [1046, 322] width 355 height 27
paste input "125449"
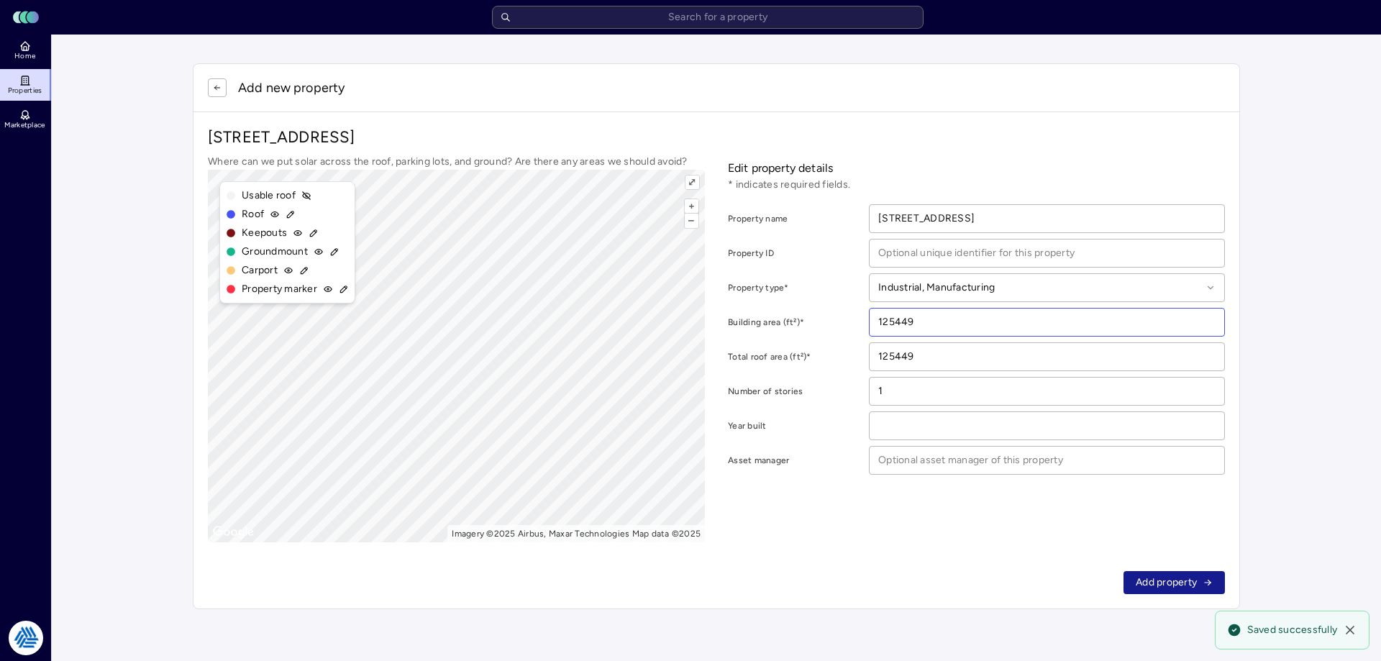
type input "125449"
click at [1183, 580] on span "Add property" at bounding box center [1165, 583] width 61 height 16
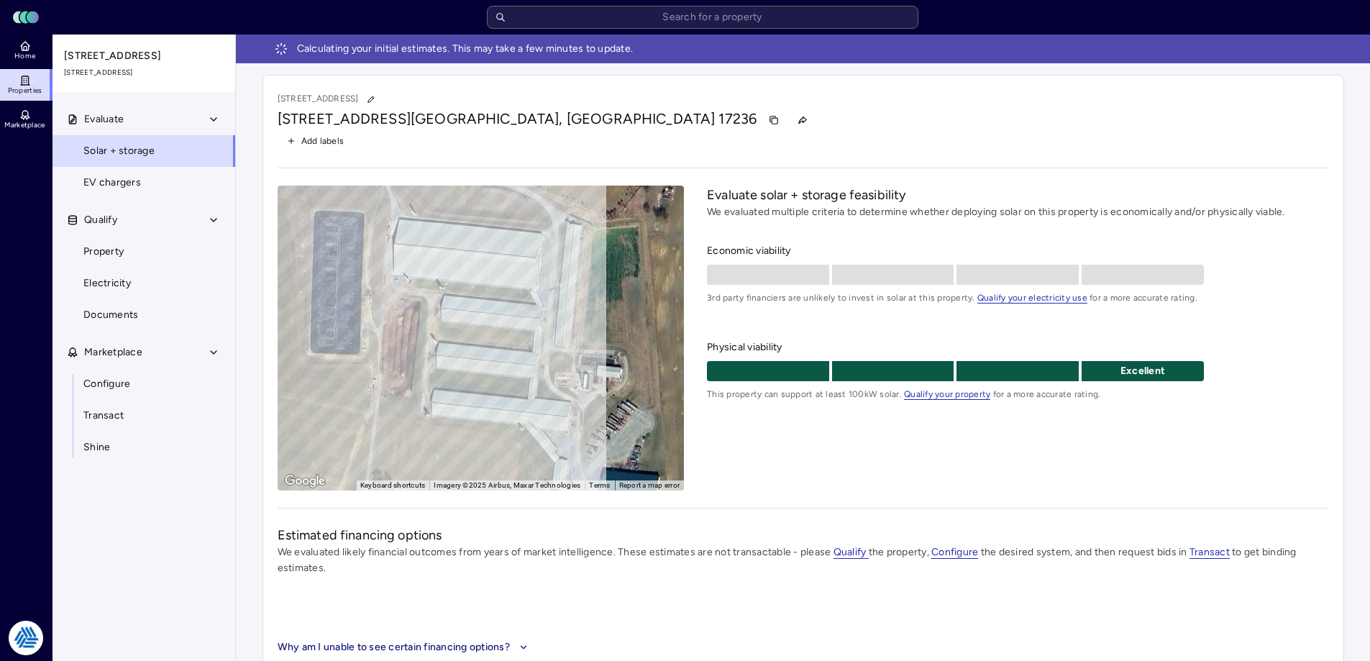
click at [838, 481] on div "Evaluate solar + storage feasibility We evaluated multiple criteria to determin…" at bounding box center [1017, 338] width 621 height 305
click at [704, 118] on div "[STREET_ADDRESS]" at bounding box center [803, 120] width 1051 height 23
click at [35, 50] on link "Home" at bounding box center [26, 51] width 52 height 32
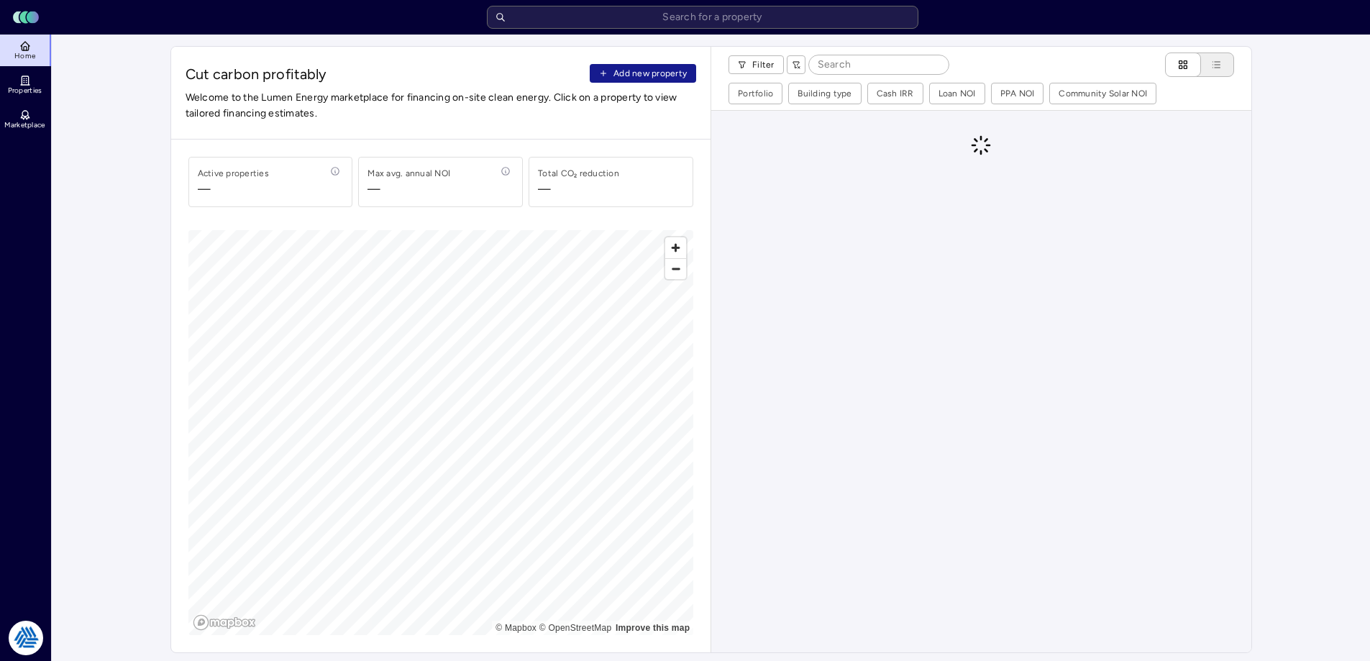
click at [649, 72] on span "Add new property" at bounding box center [649, 73] width 73 height 14
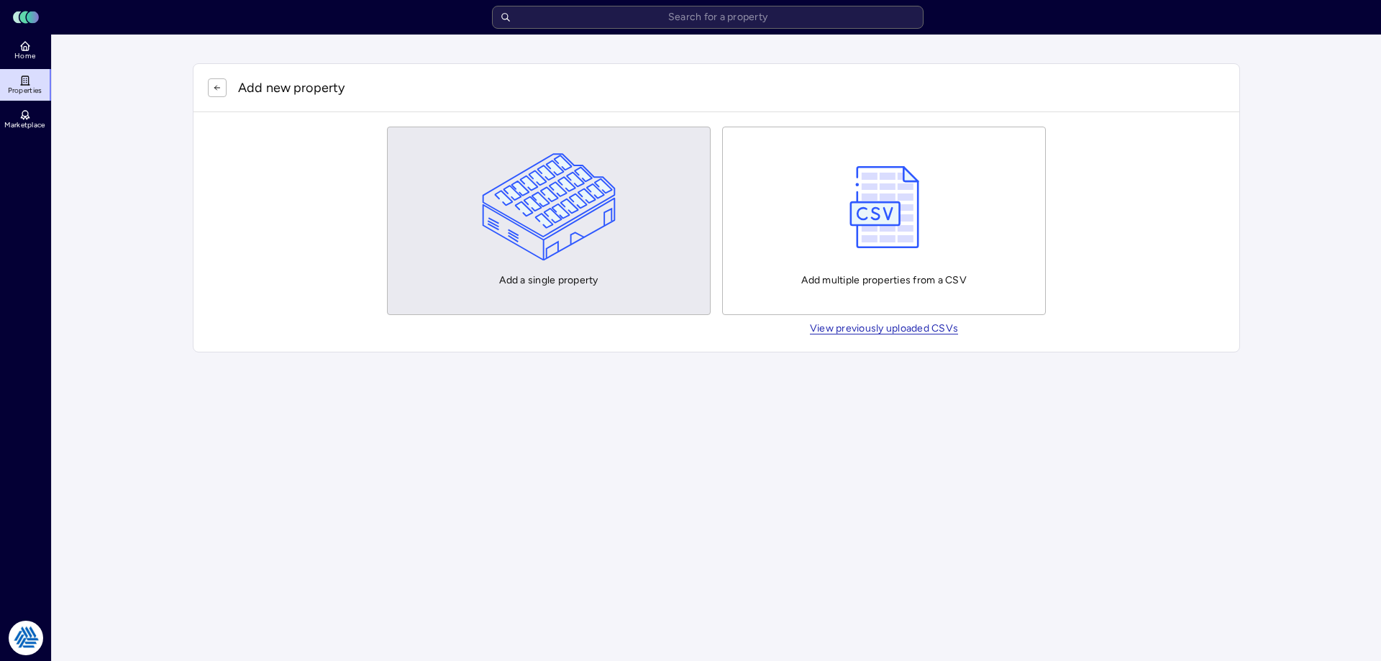
click at [582, 192] on img "button" at bounding box center [549, 207] width 134 height 108
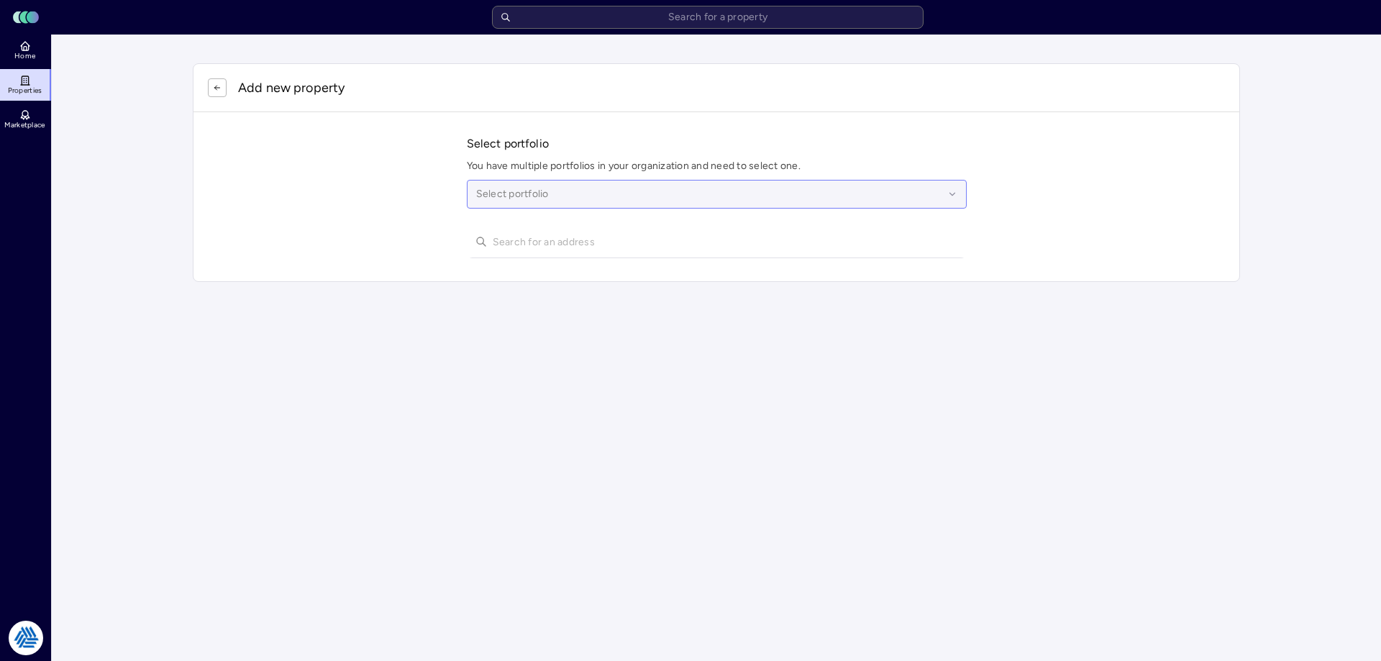
click at [577, 181] on div "Select portfolio" at bounding box center [717, 194] width 500 height 29
type input "[PERSON_NAME]"
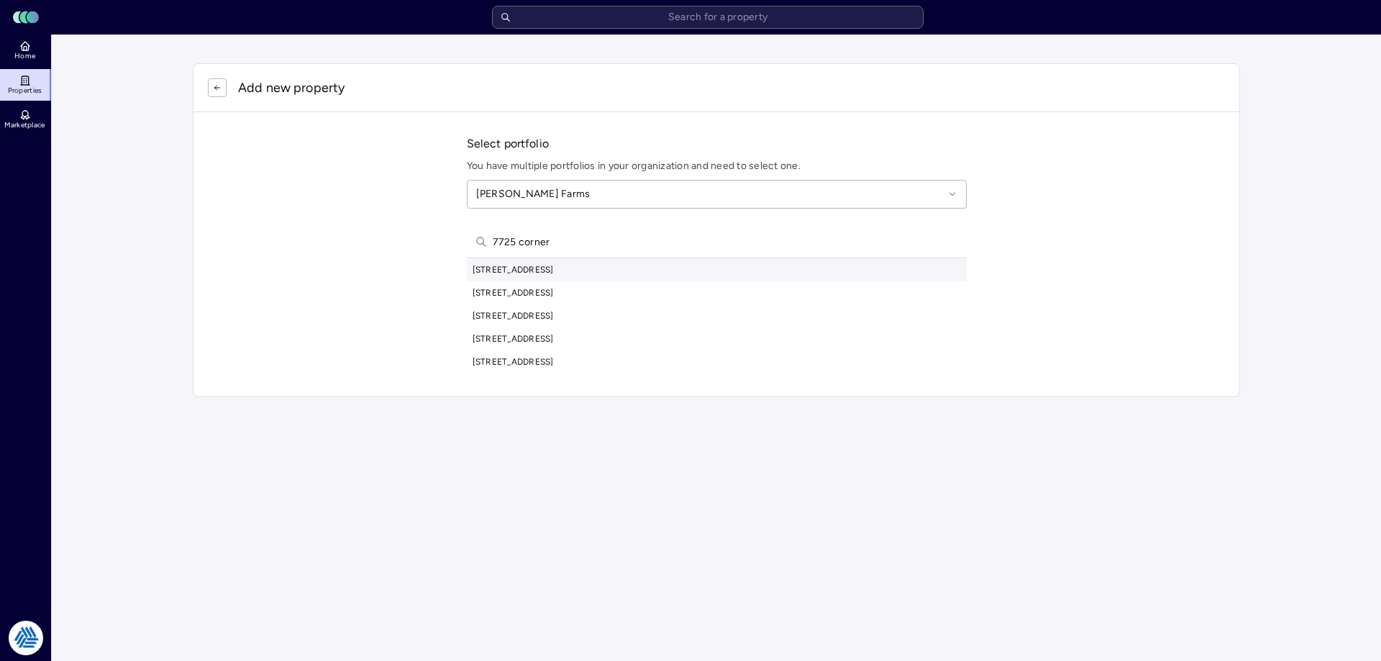
type input "7725 corner"
click at [590, 268] on div "[STREET_ADDRESS]" at bounding box center [717, 269] width 500 height 23
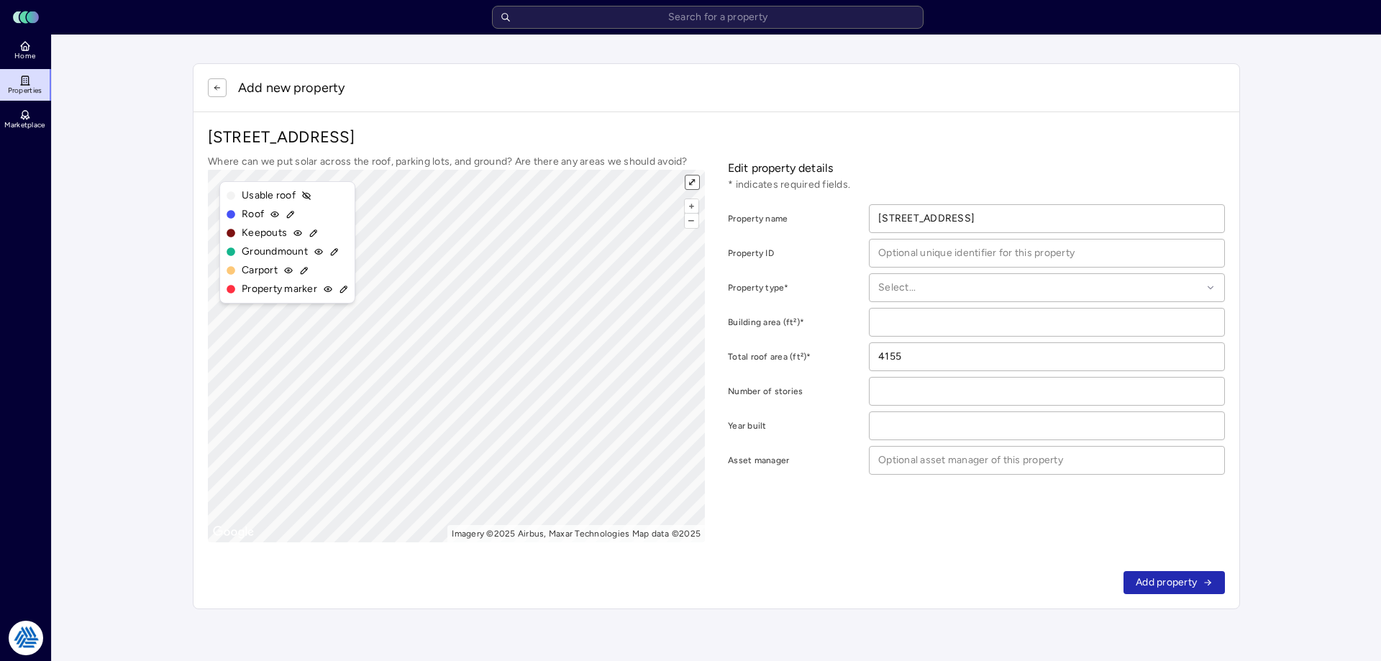
click at [695, 181] on button "⤢" at bounding box center [692, 182] width 14 height 14
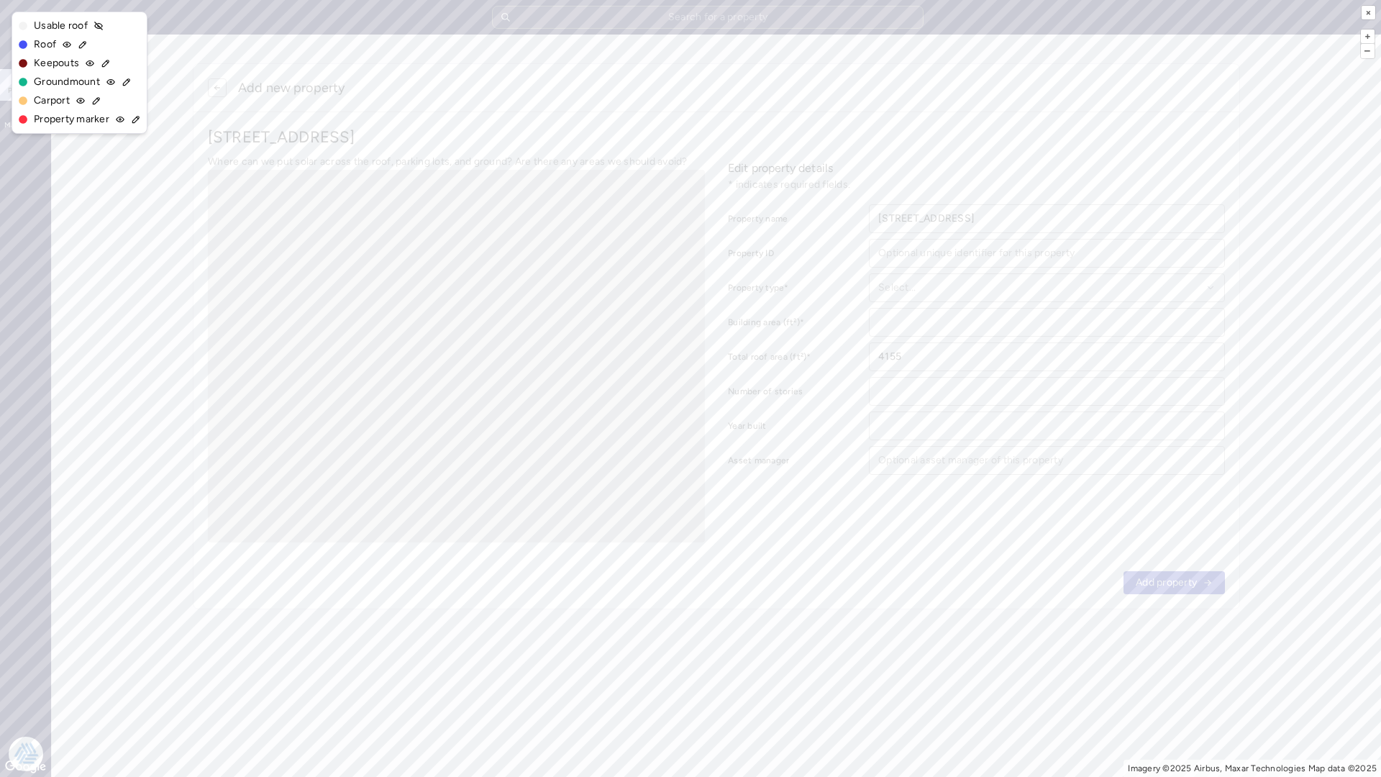
click at [87, 45] on icon at bounding box center [83, 45] width 10 height 10
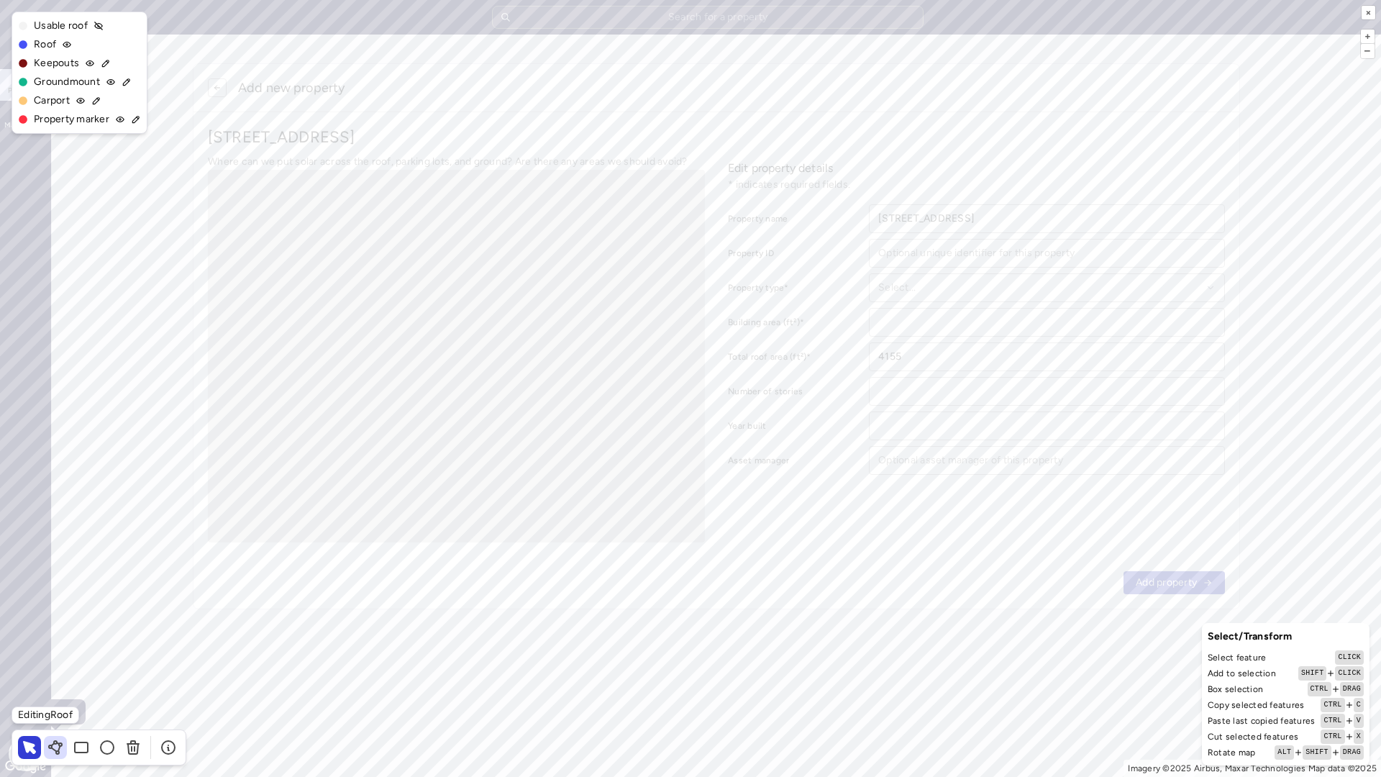
click at [55, 660] on icon at bounding box center [55, 747] width 17 height 17
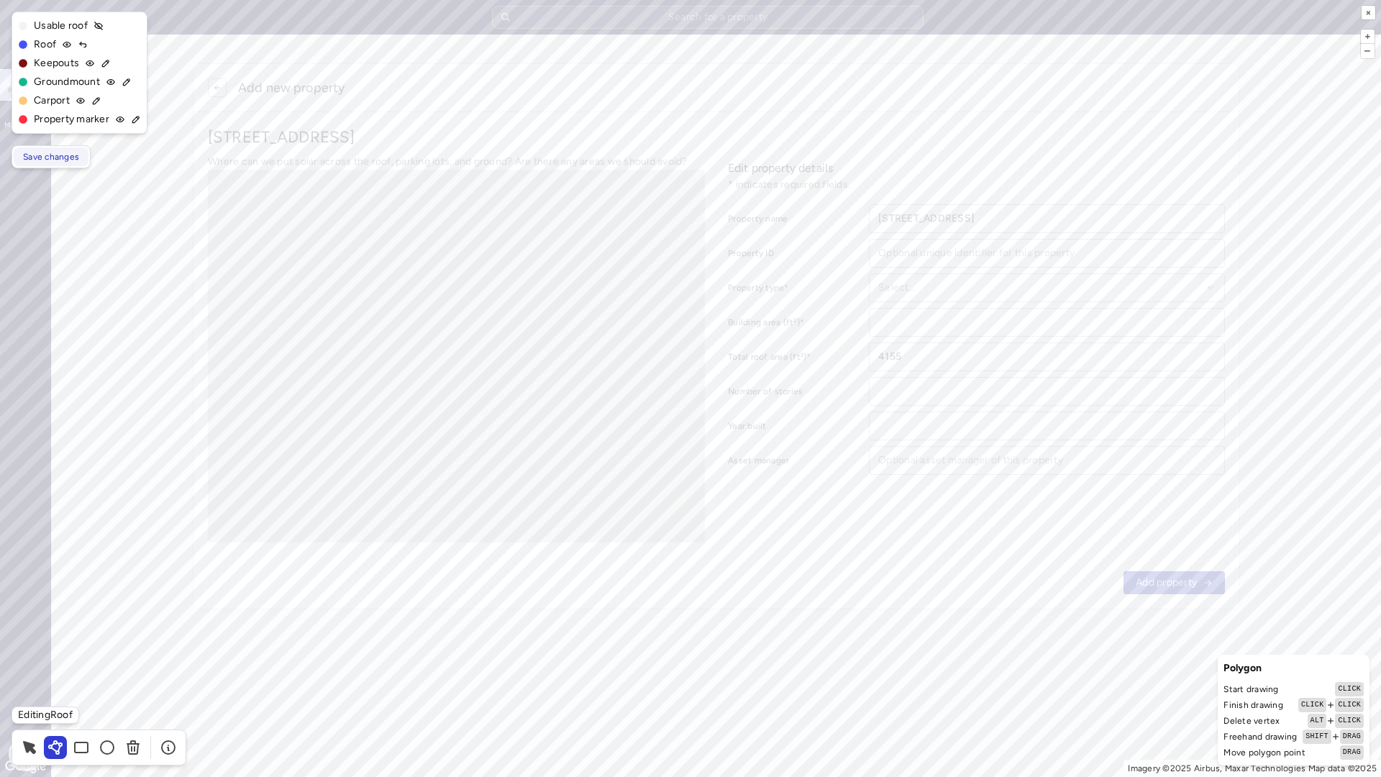
click at [44, 158] on span "Save changes" at bounding box center [51, 157] width 56 height 14
type input "24883"
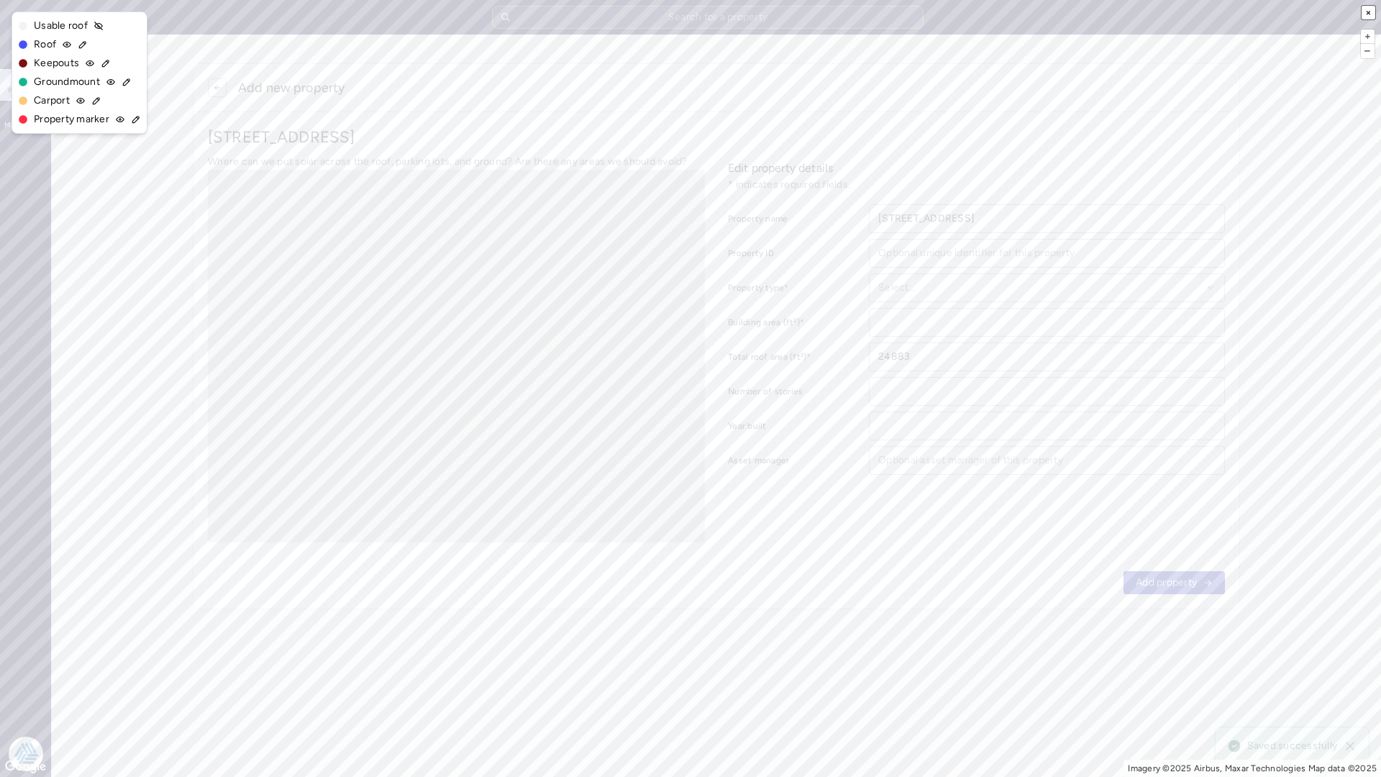
click at [1366, 12] on button "×" at bounding box center [1368, 13] width 14 height 14
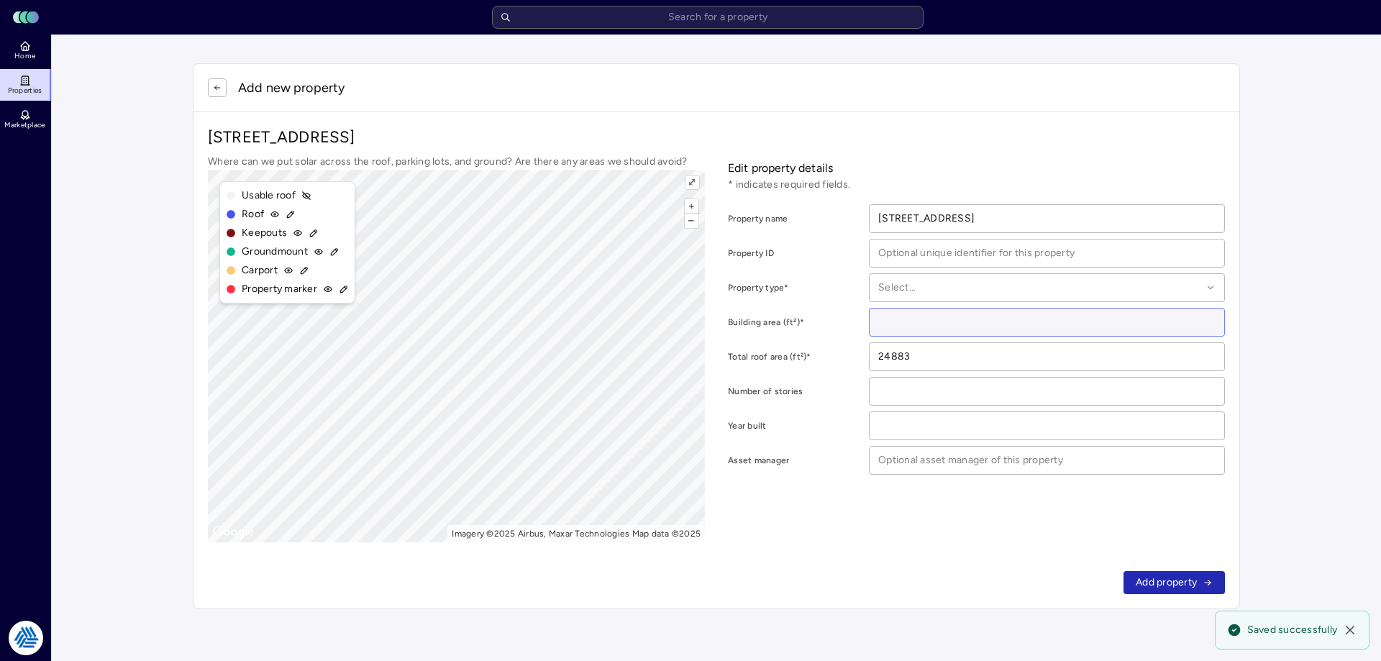
click at [897, 331] on input "number" at bounding box center [1046, 322] width 355 height 27
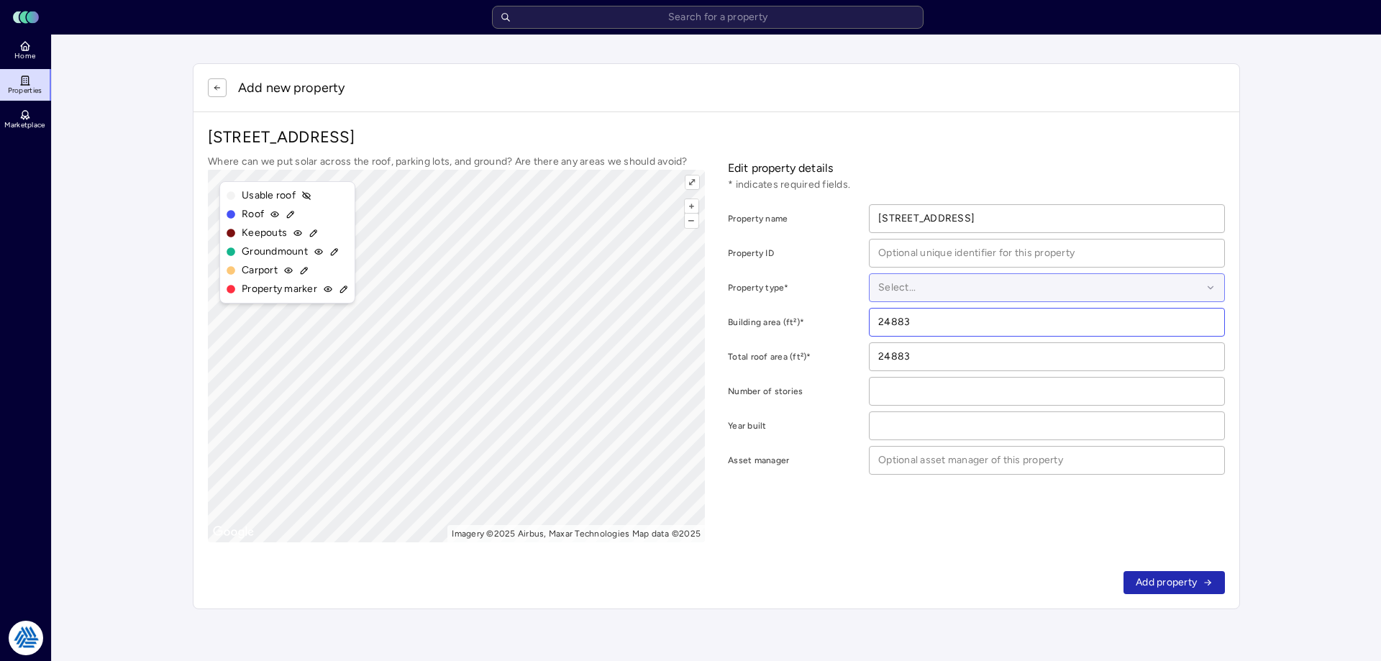
type input "24883"
click at [907, 280] on div at bounding box center [1040, 288] width 324 height 16
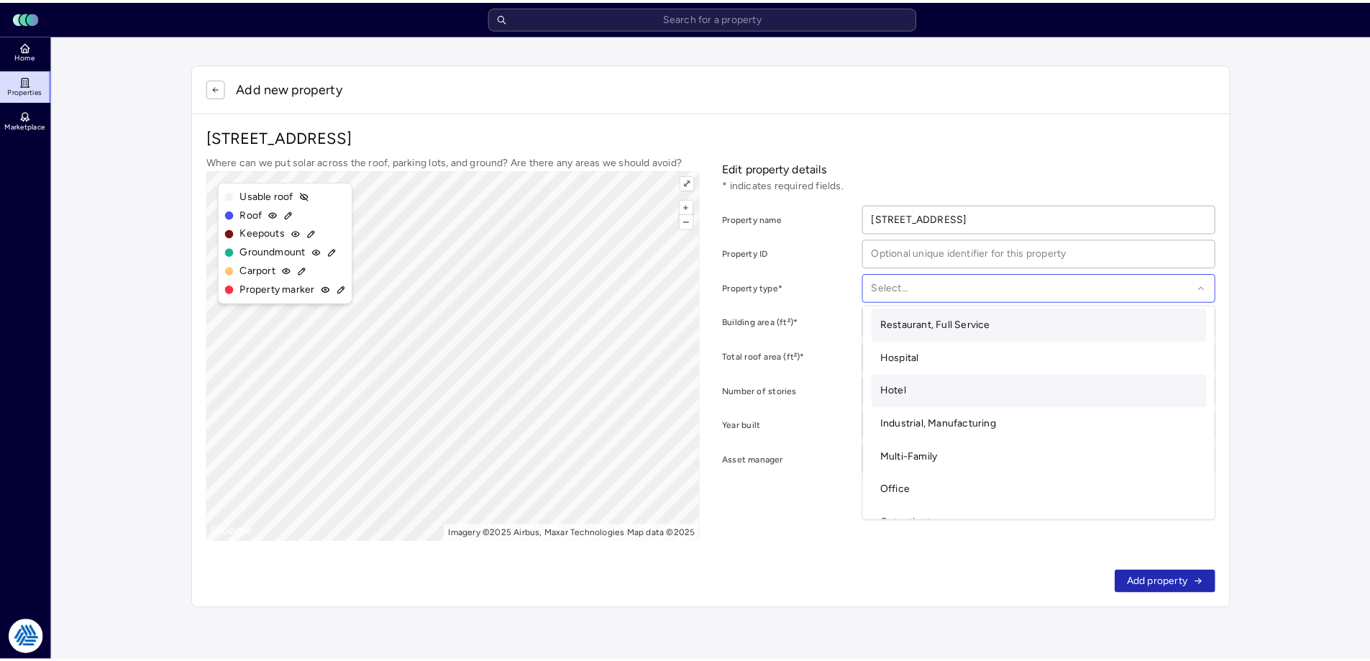
scroll to position [144, 0]
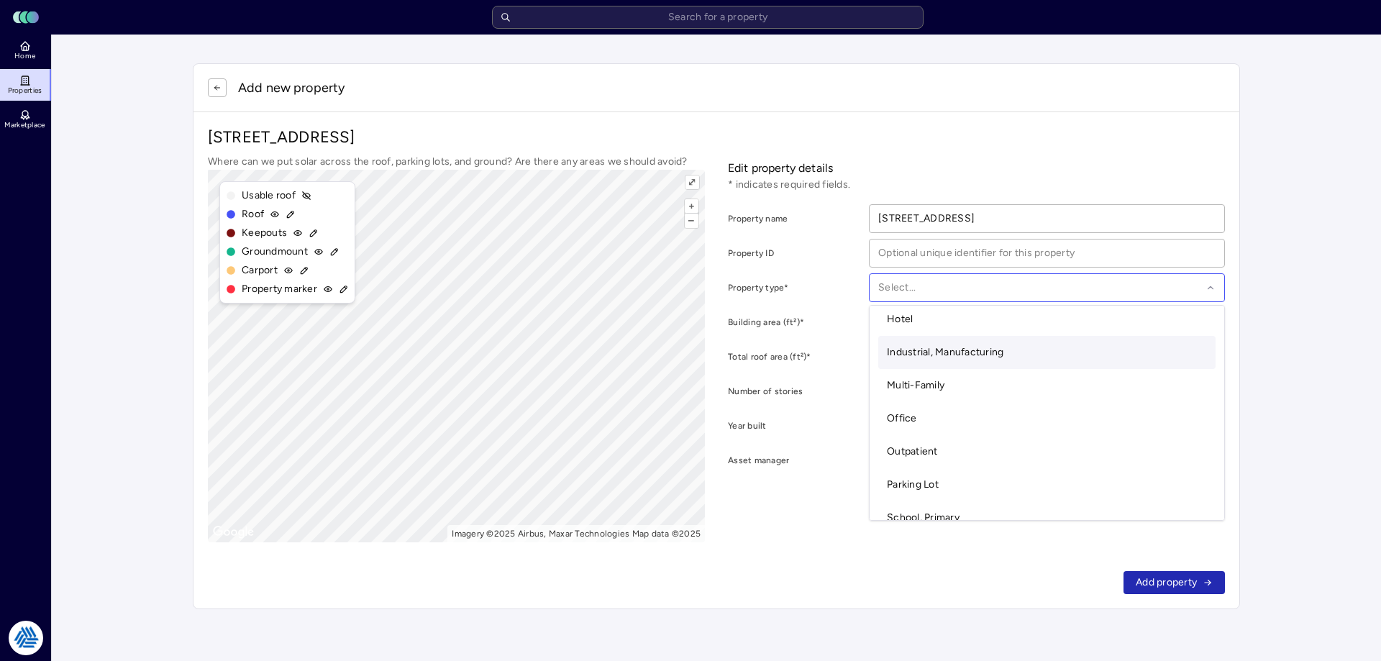
click at [982, 353] on span "Industrial, Manufacturing" at bounding box center [945, 352] width 116 height 12
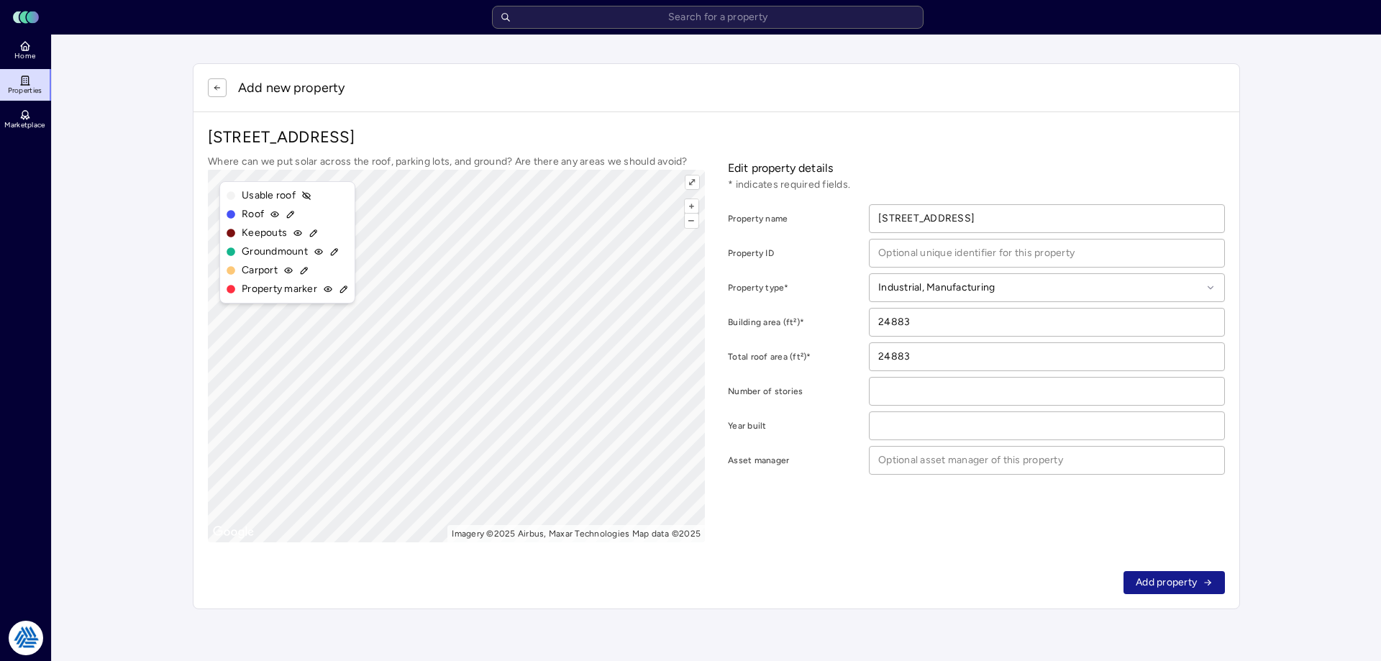
click at [1175, 583] on span "Add property" at bounding box center [1165, 583] width 61 height 16
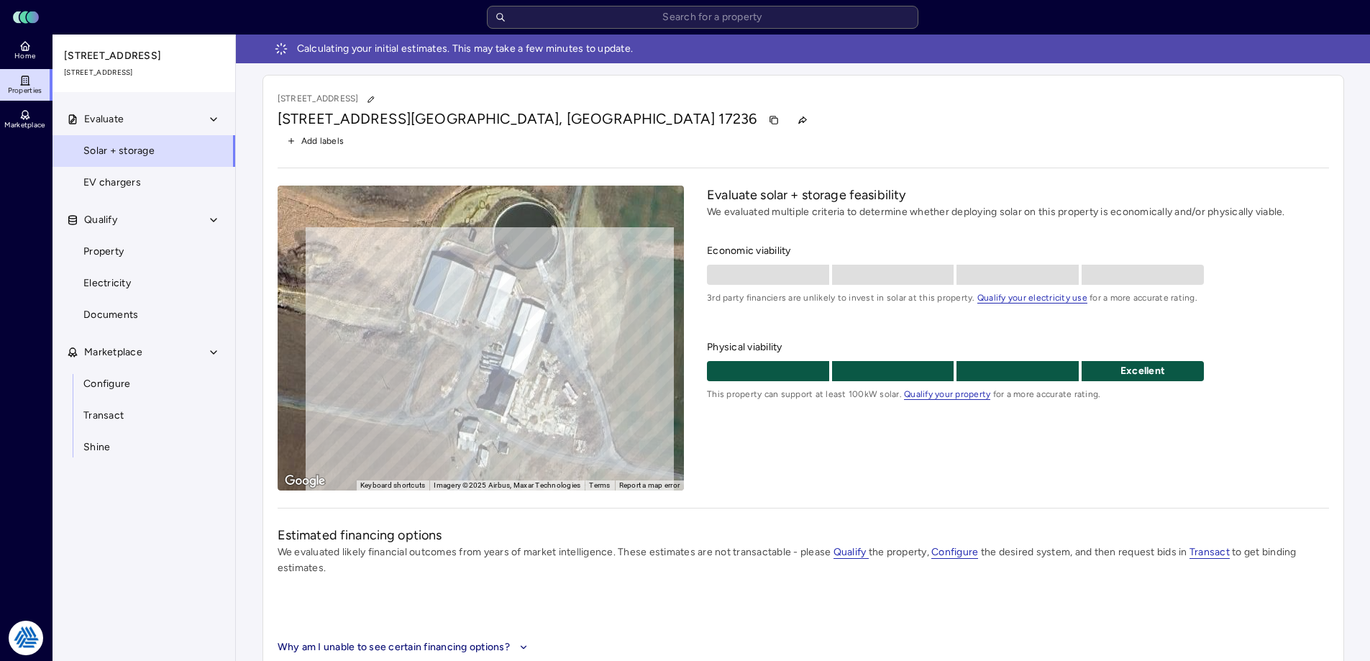
click at [672, 122] on div "[STREET_ADDRESS]" at bounding box center [803, 120] width 1051 height 23
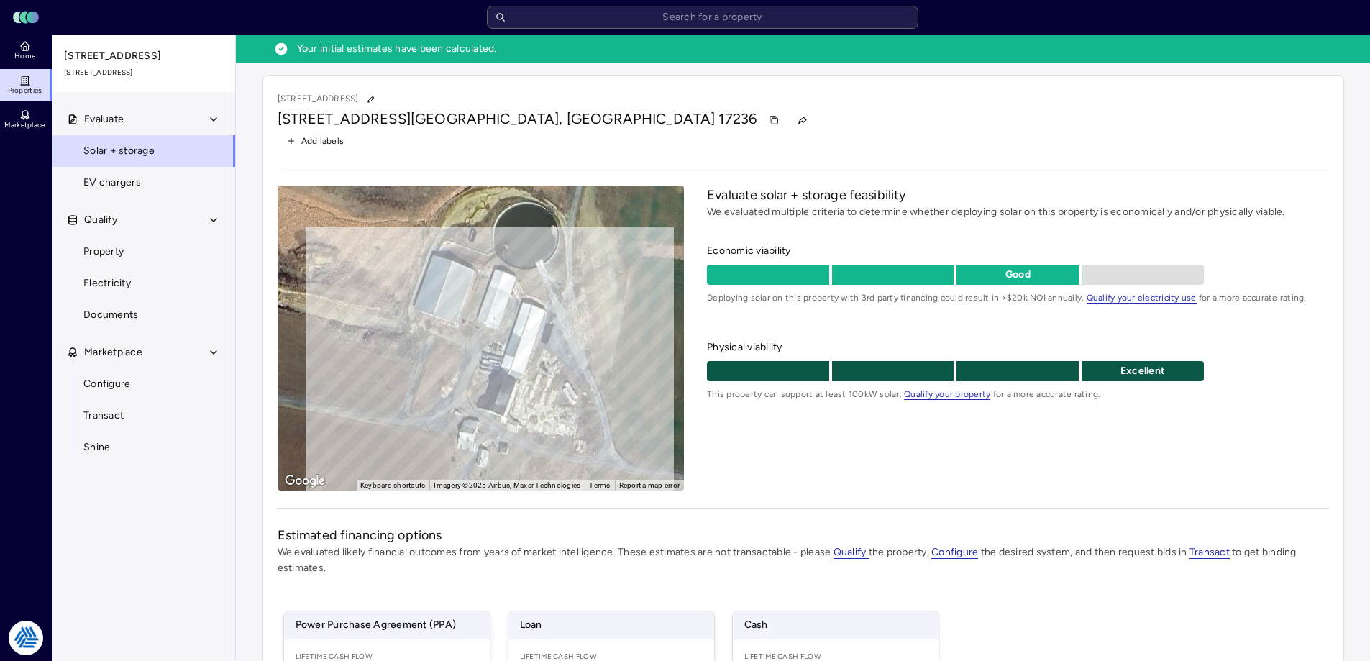
click at [789, 110] on div "[STREET_ADDRESS]" at bounding box center [803, 120] width 1051 height 23
click at [34, 63] on link "Home" at bounding box center [26, 51] width 52 height 32
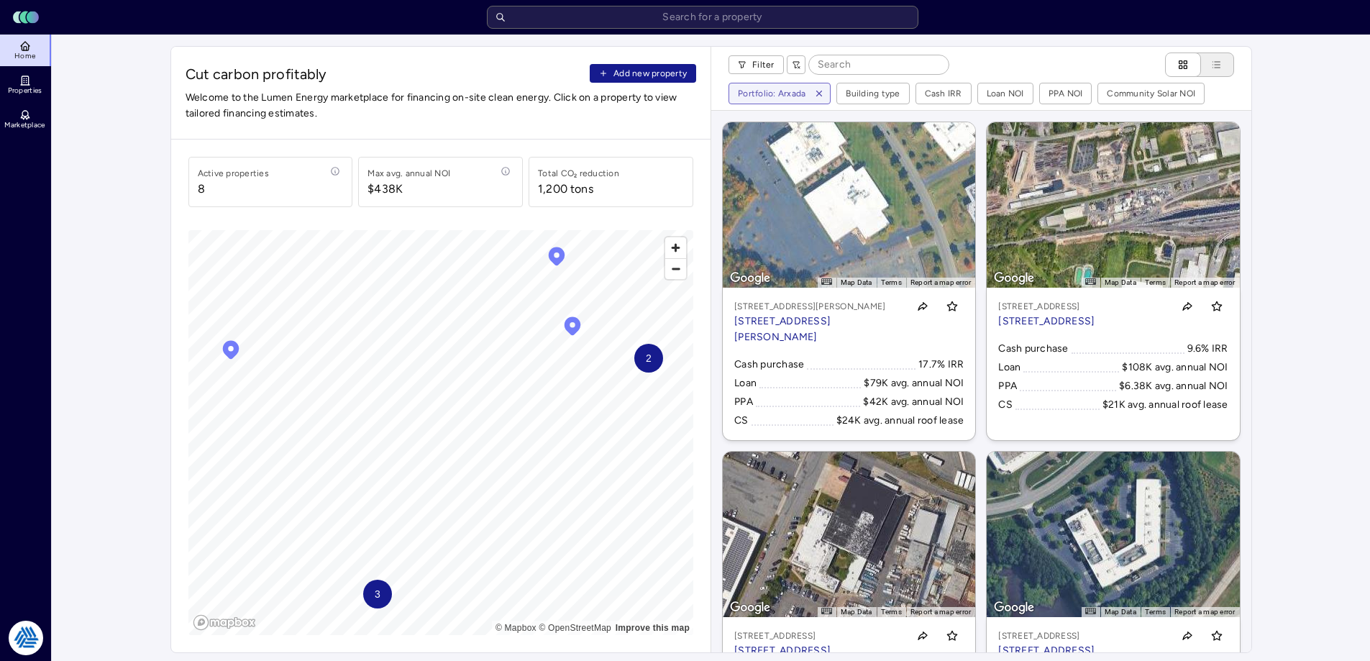
click at [629, 76] on span "Add new property" at bounding box center [649, 73] width 73 height 14
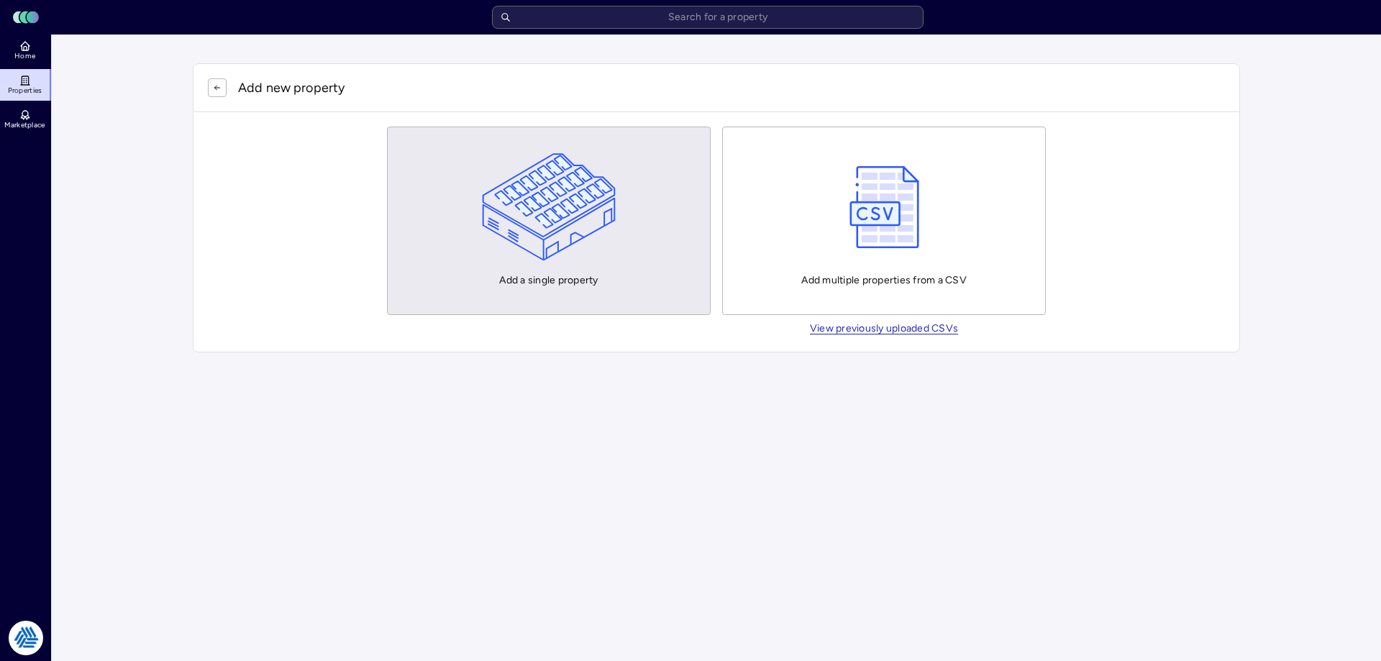
click at [641, 256] on button "Add a single property" at bounding box center [549, 221] width 324 height 188
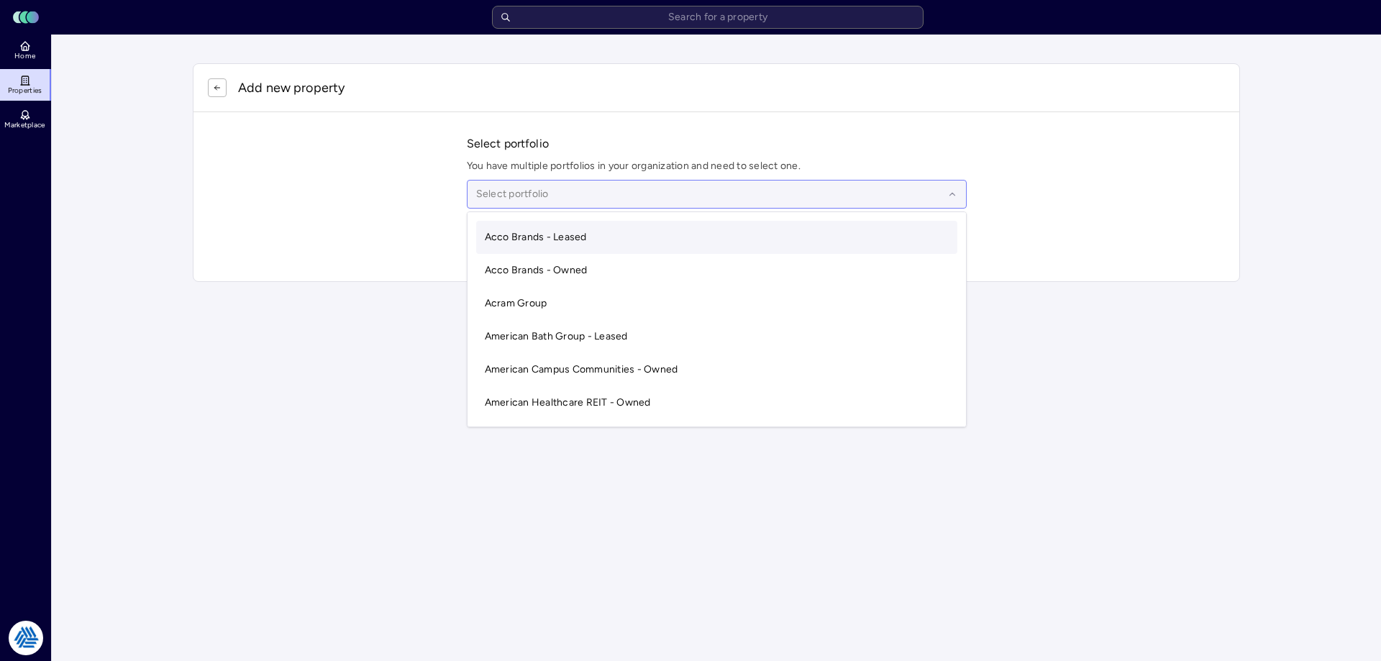
click at [551, 193] on div at bounding box center [709, 194] width 467 height 16
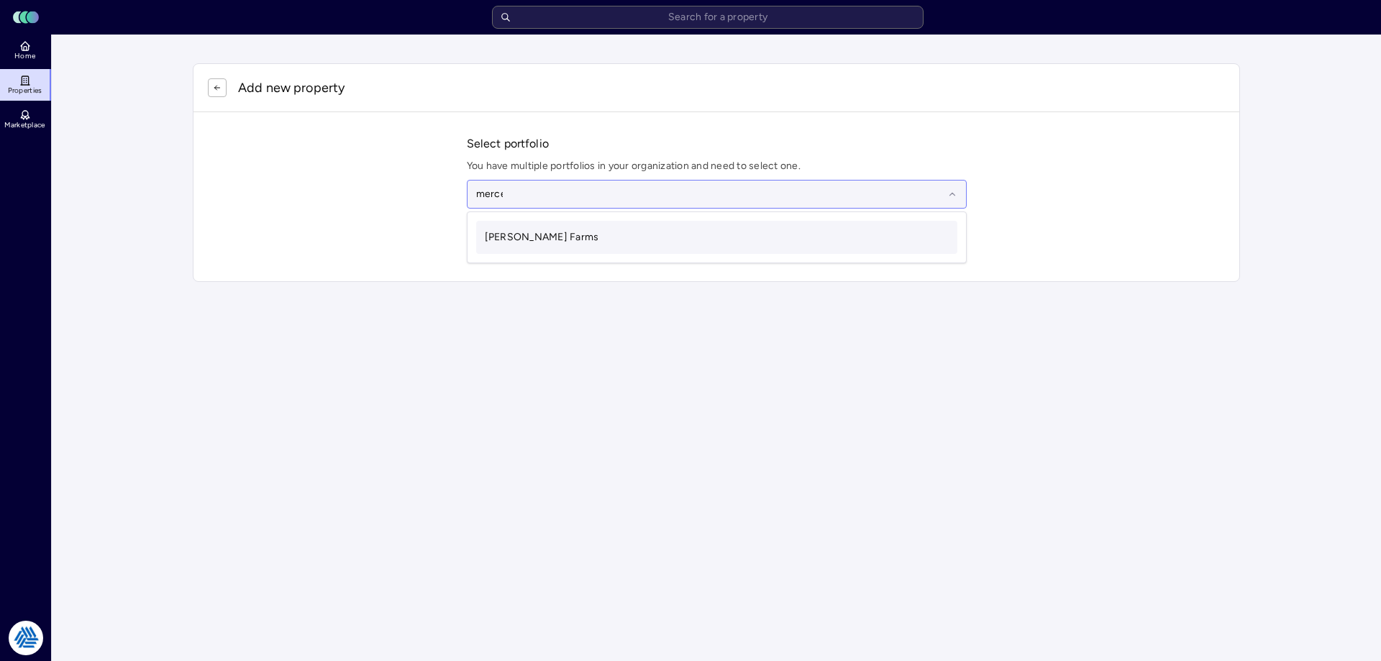
type input "[PERSON_NAME]"
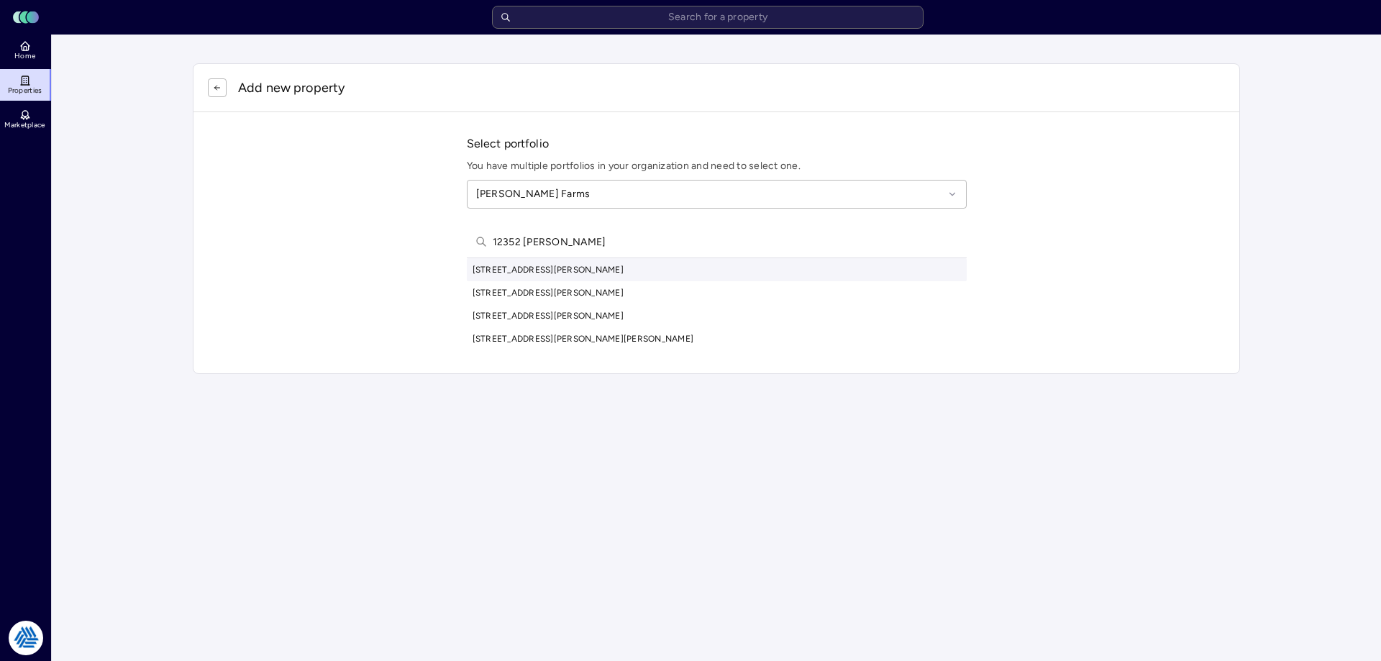
type input "12352 [PERSON_NAME]"
click at [659, 273] on div "[STREET_ADDRESS][PERSON_NAME]" at bounding box center [717, 269] width 500 height 23
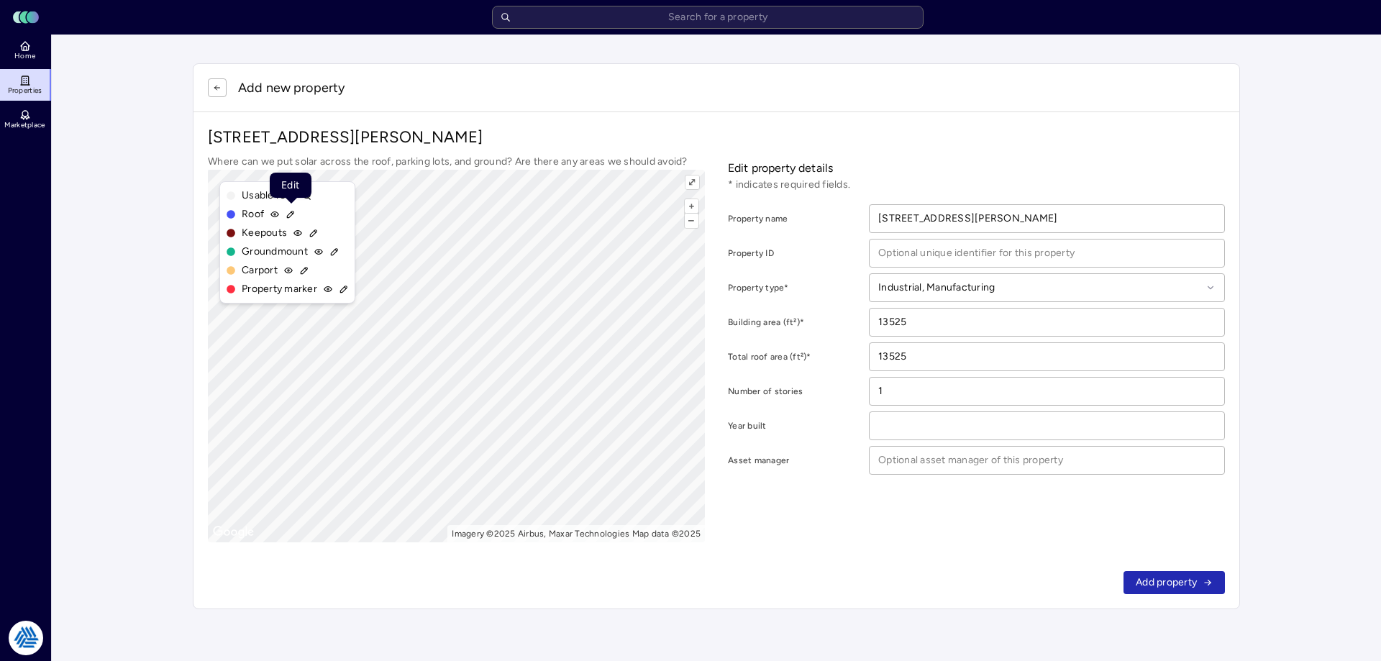
click at [290, 215] on icon at bounding box center [290, 214] width 10 height 10
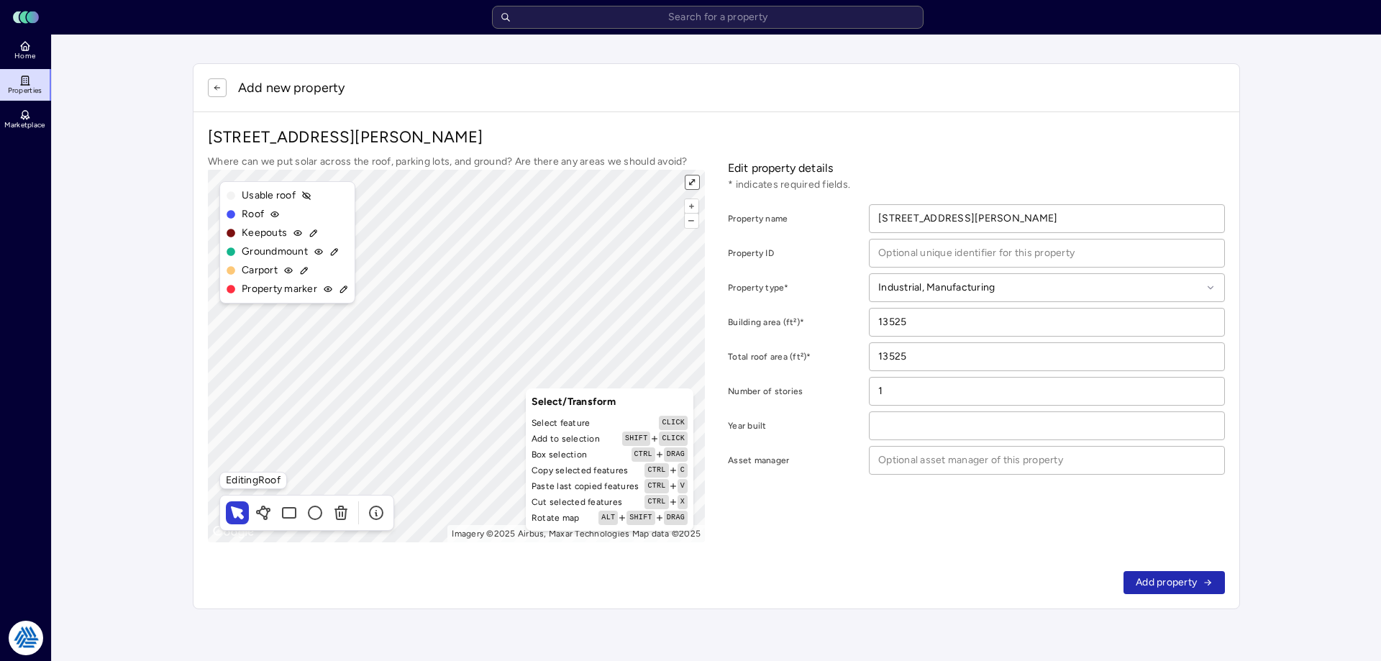
click at [694, 188] on button "⤢" at bounding box center [692, 182] width 14 height 14
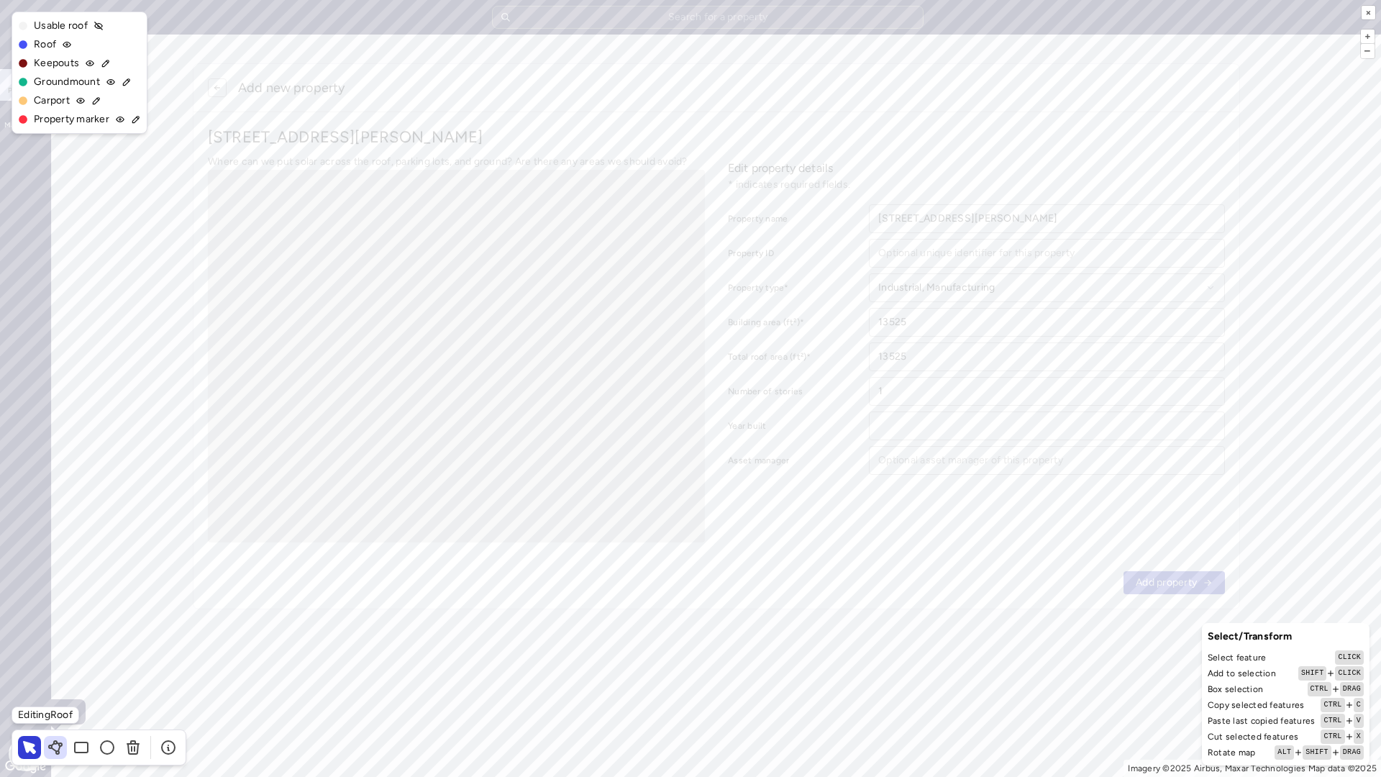
click at [56, 660] on icon at bounding box center [54, 750] width 5 height 4
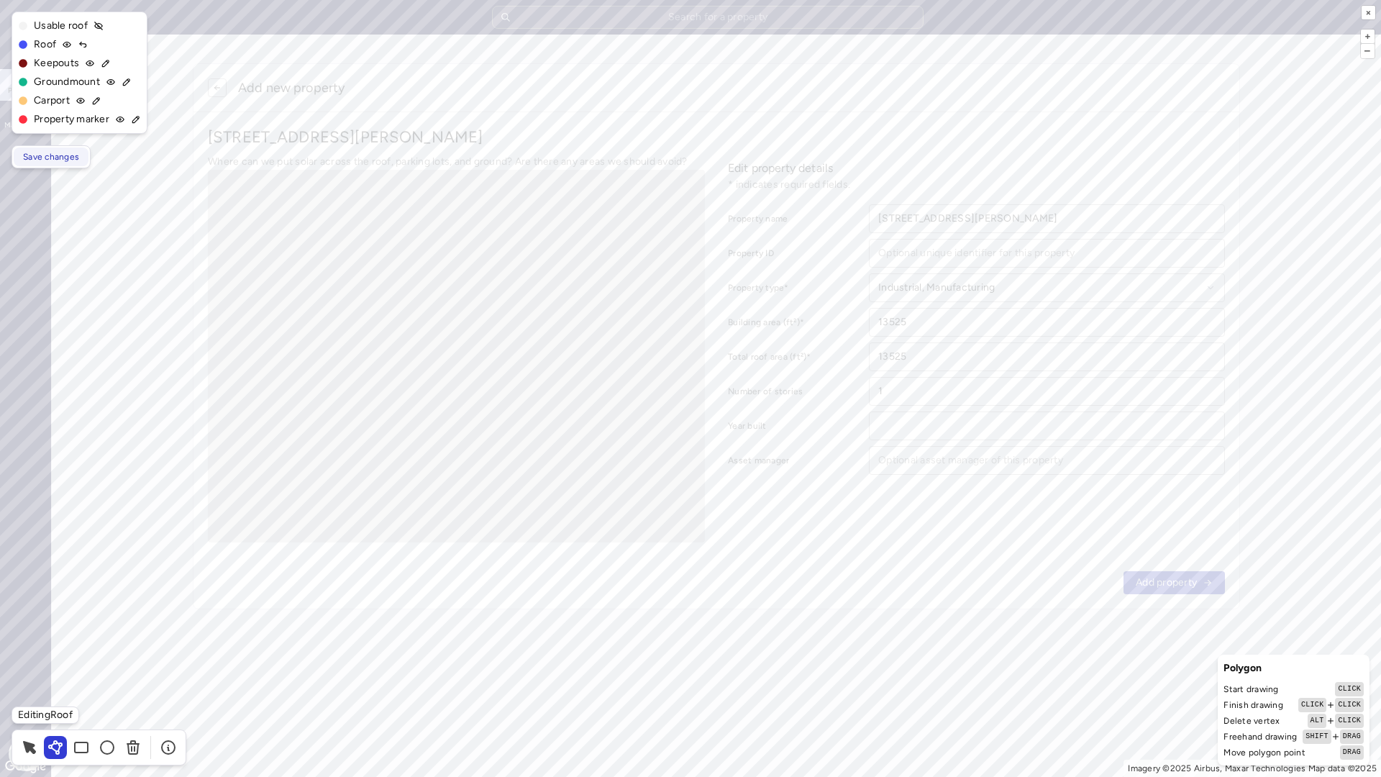
click at [52, 163] on span "Save changes" at bounding box center [51, 157] width 56 height 14
type input "48945"
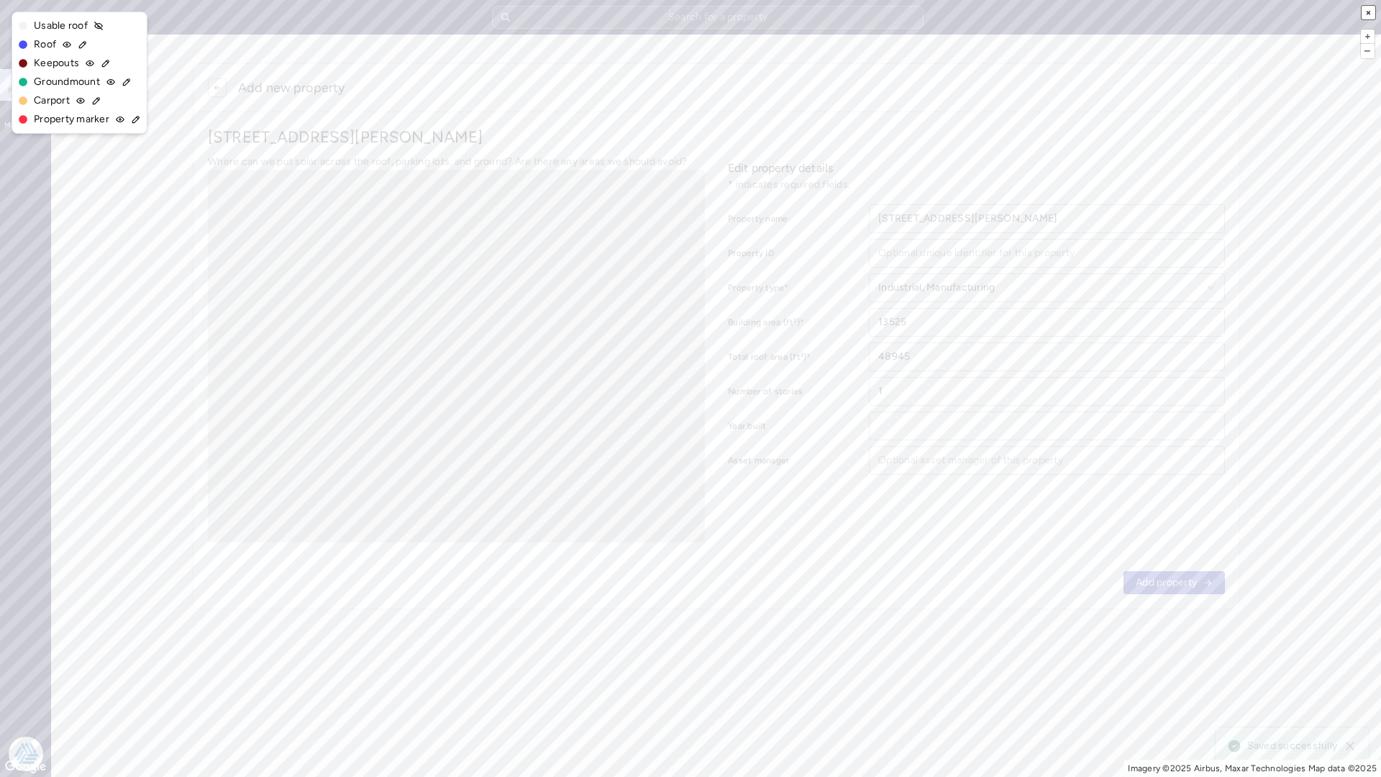
click at [1371, 14] on button "×" at bounding box center [1368, 13] width 14 height 14
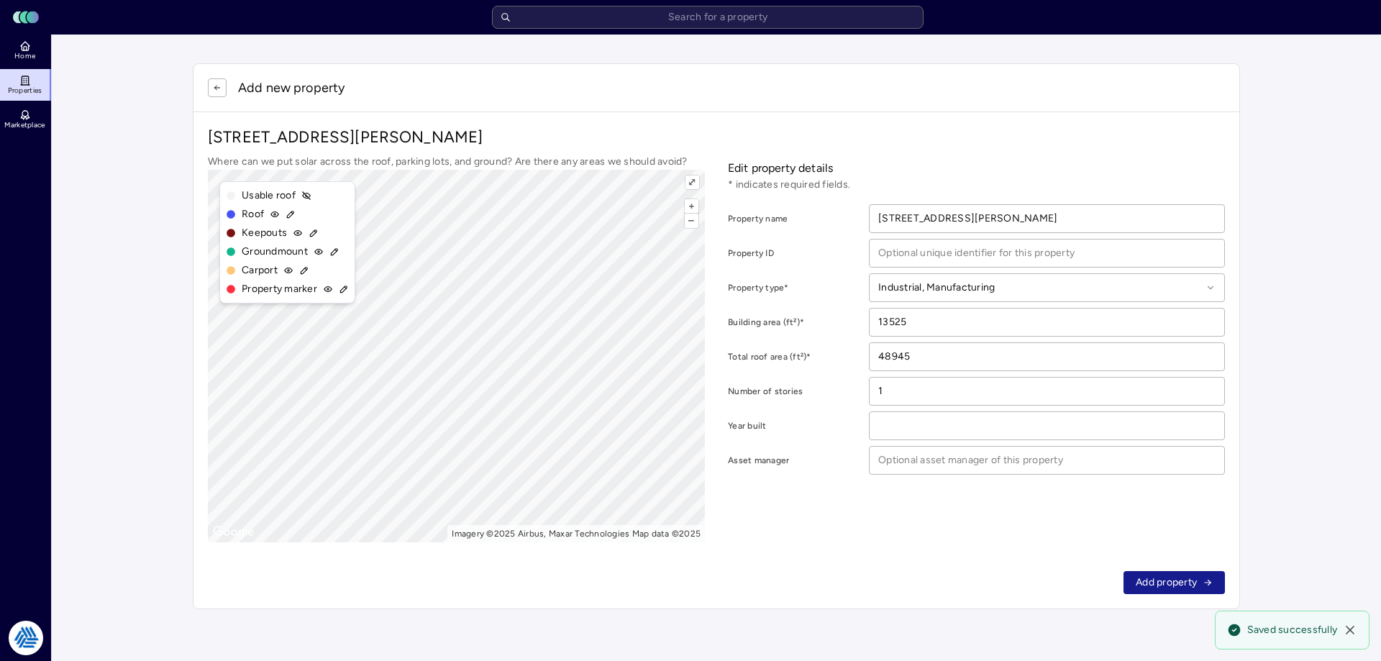
click at [1169, 585] on span "Add property" at bounding box center [1165, 583] width 61 height 16
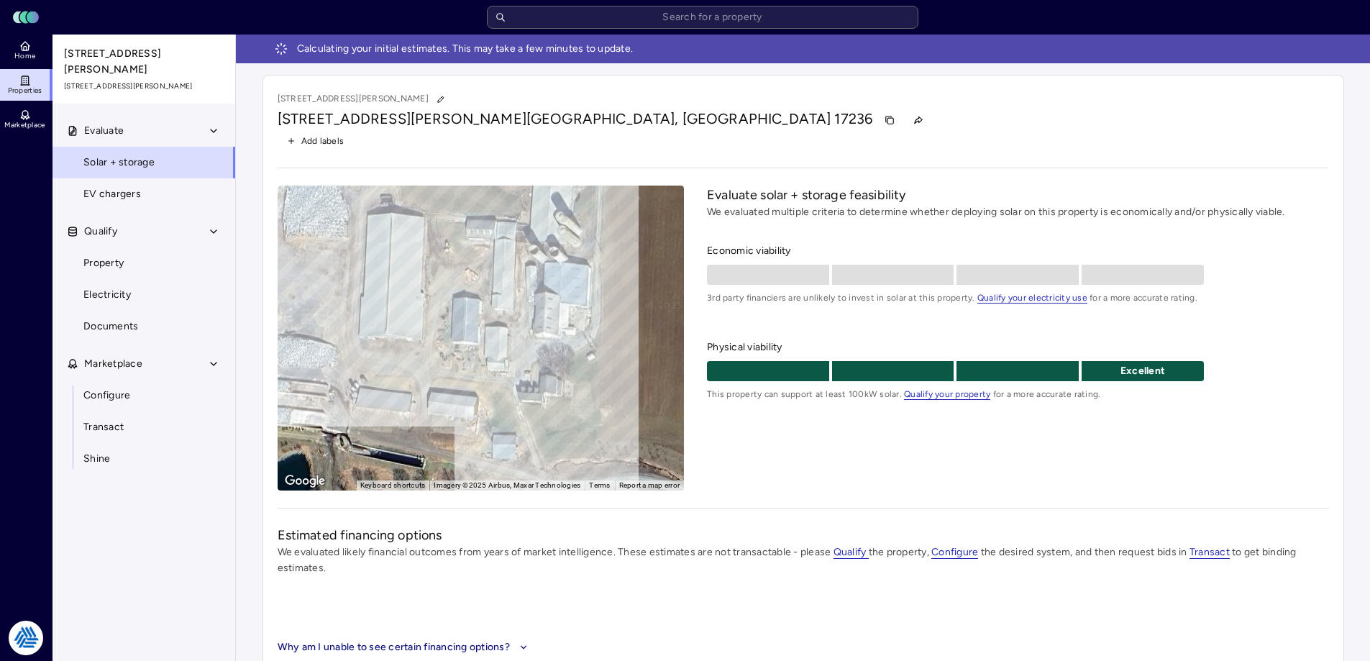
click at [802, 475] on div "Evaluate solar + storage feasibility We evaluated multiple criteria to determin…" at bounding box center [1017, 338] width 621 height 305
click at [27, 47] on icon at bounding box center [25, 46] width 12 height 12
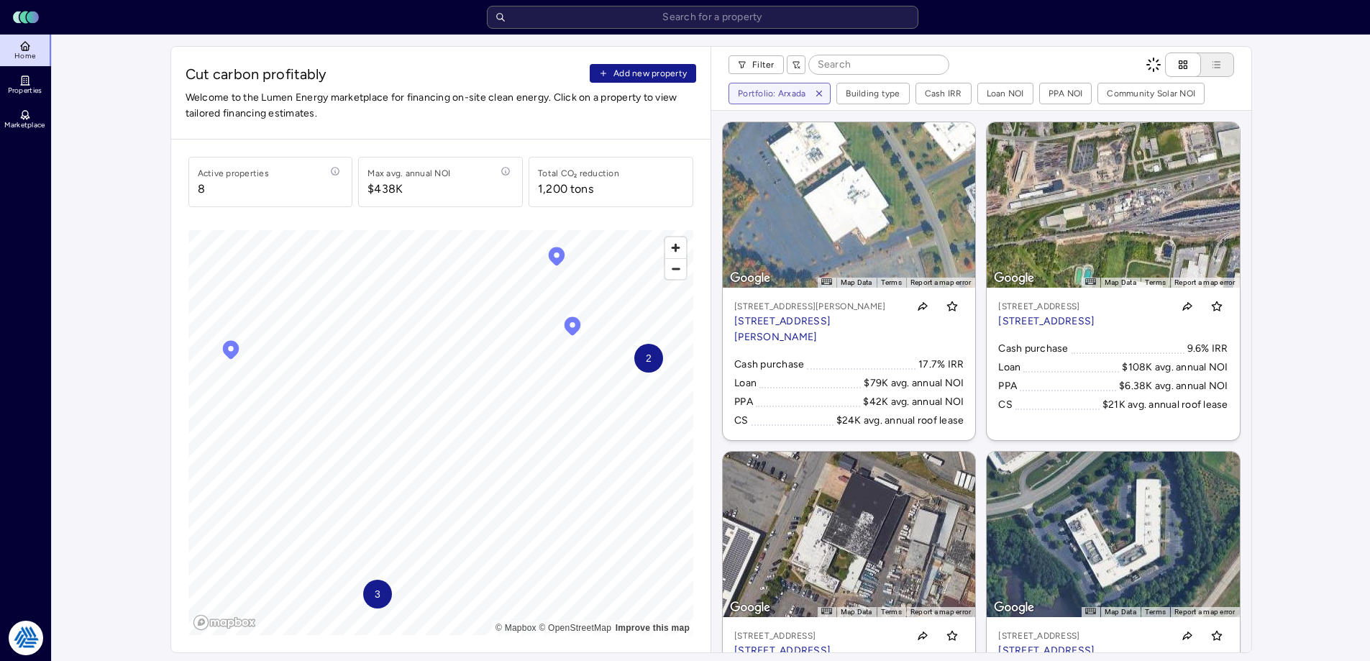
click at [660, 74] on span "Add new property" at bounding box center [649, 73] width 73 height 14
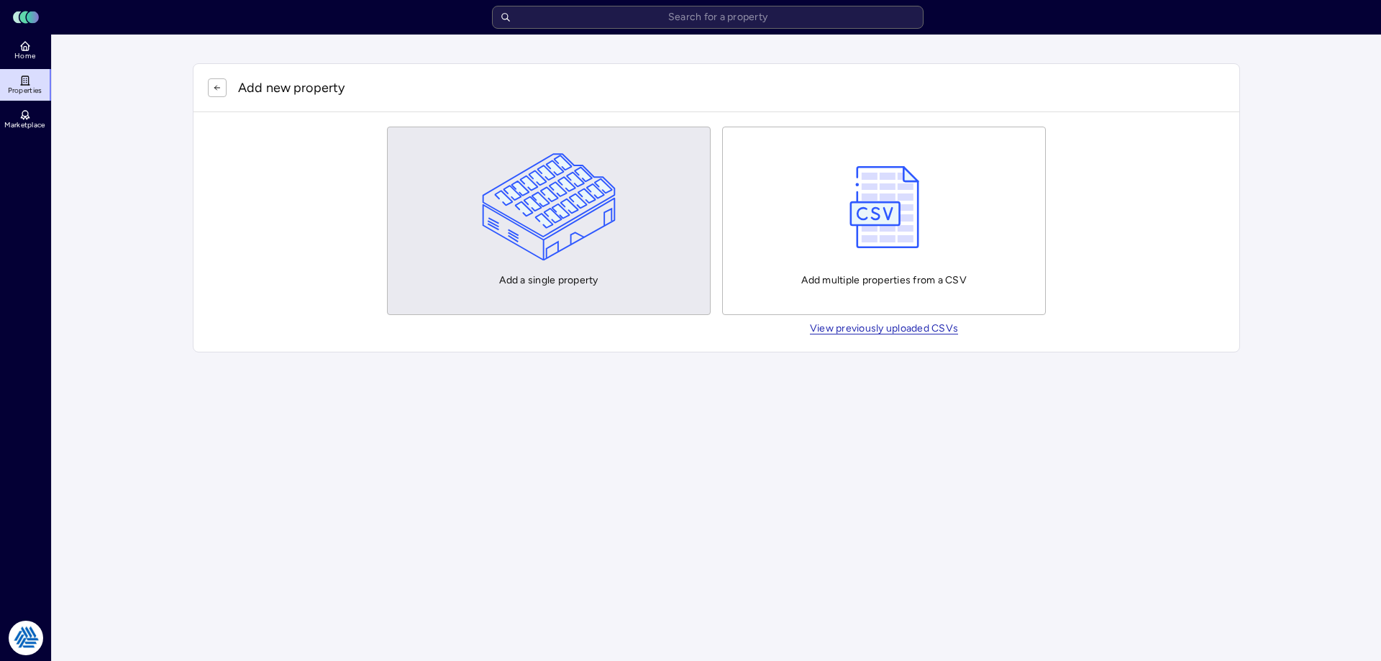
click at [570, 188] on img "button" at bounding box center [549, 207] width 134 height 108
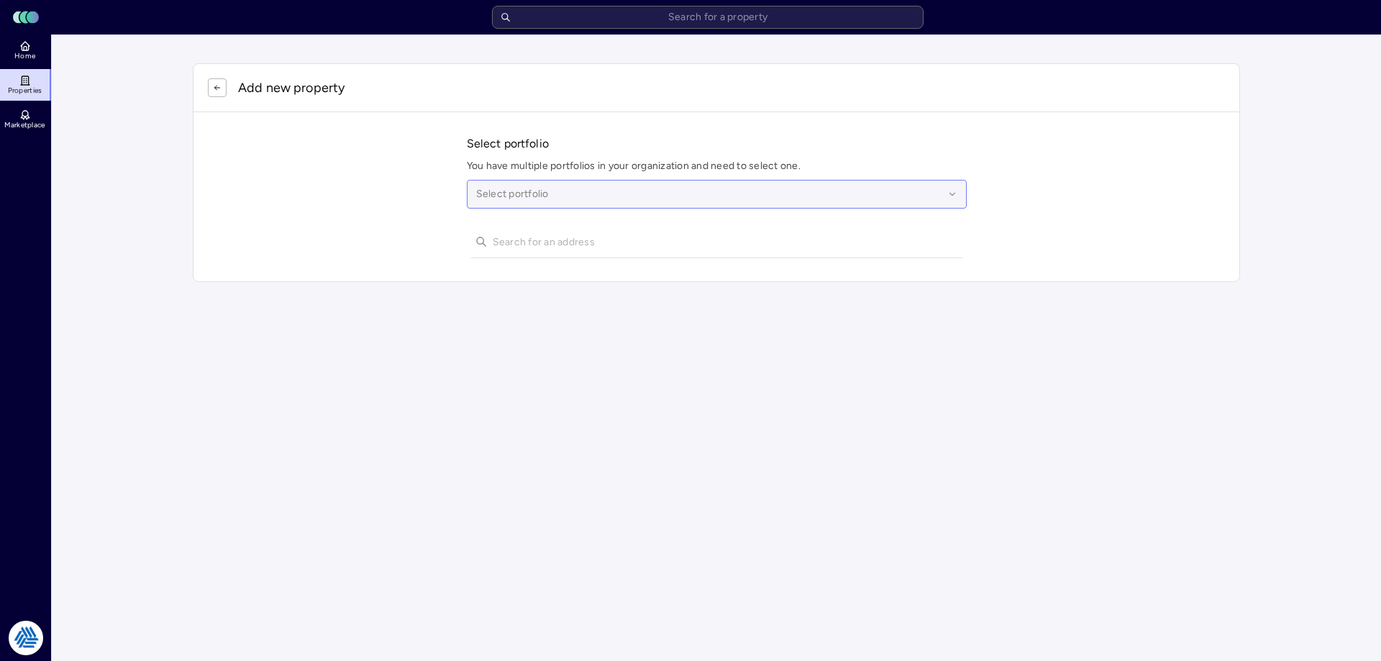
click at [550, 191] on div at bounding box center [709, 194] width 467 height 16
type input "[PERSON_NAME]"
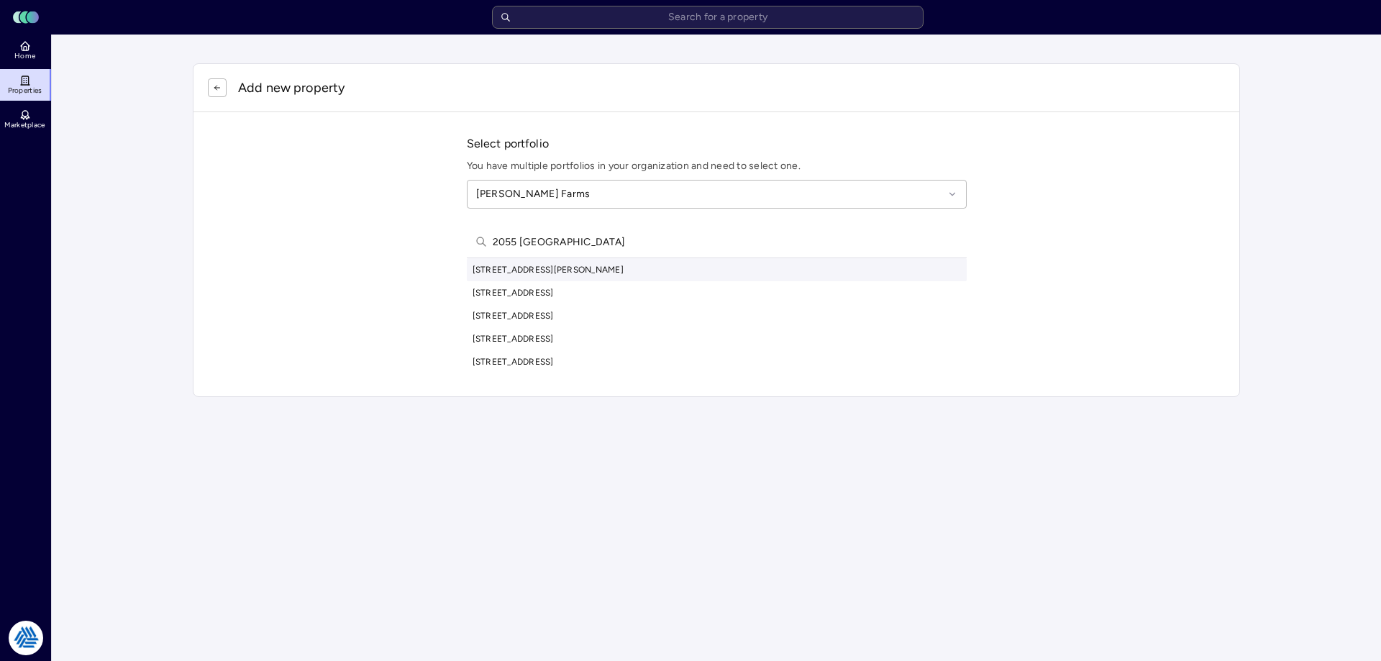
type input "2055 [GEOGRAPHIC_DATA]"
click at [594, 270] on div "[STREET_ADDRESS][PERSON_NAME]" at bounding box center [717, 269] width 500 height 23
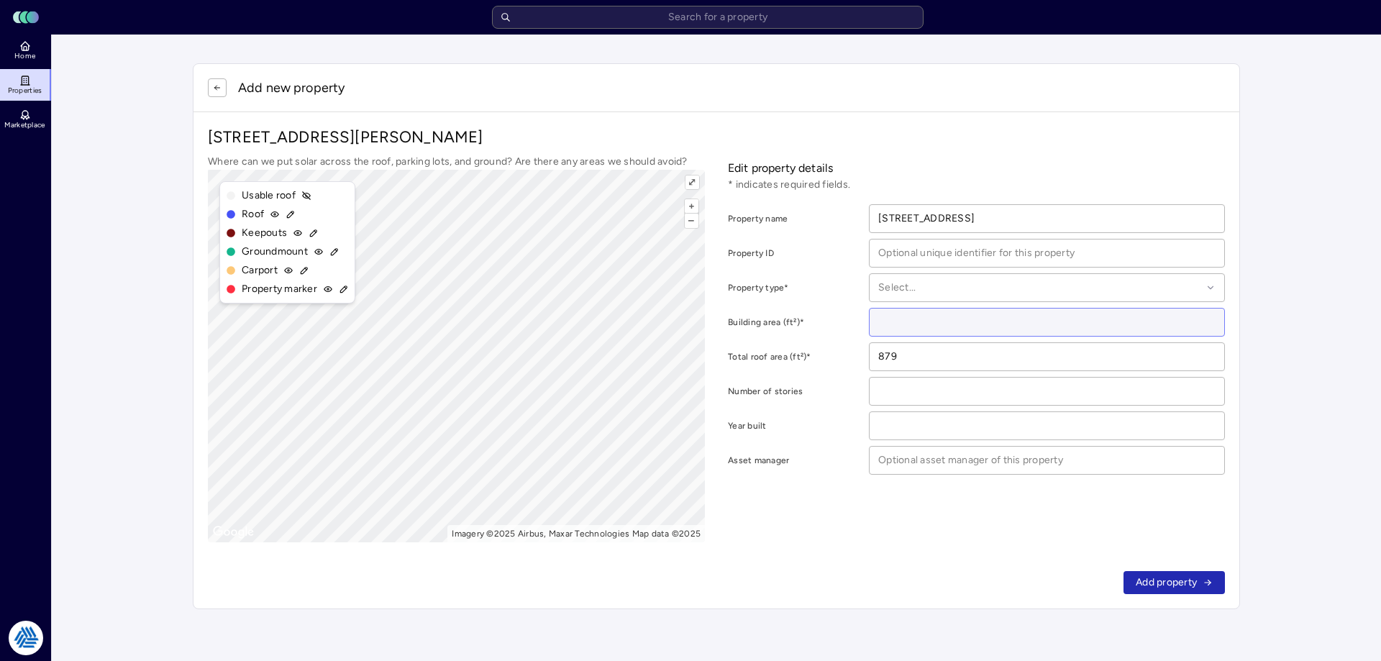
click at [902, 326] on input "number" at bounding box center [1046, 322] width 355 height 27
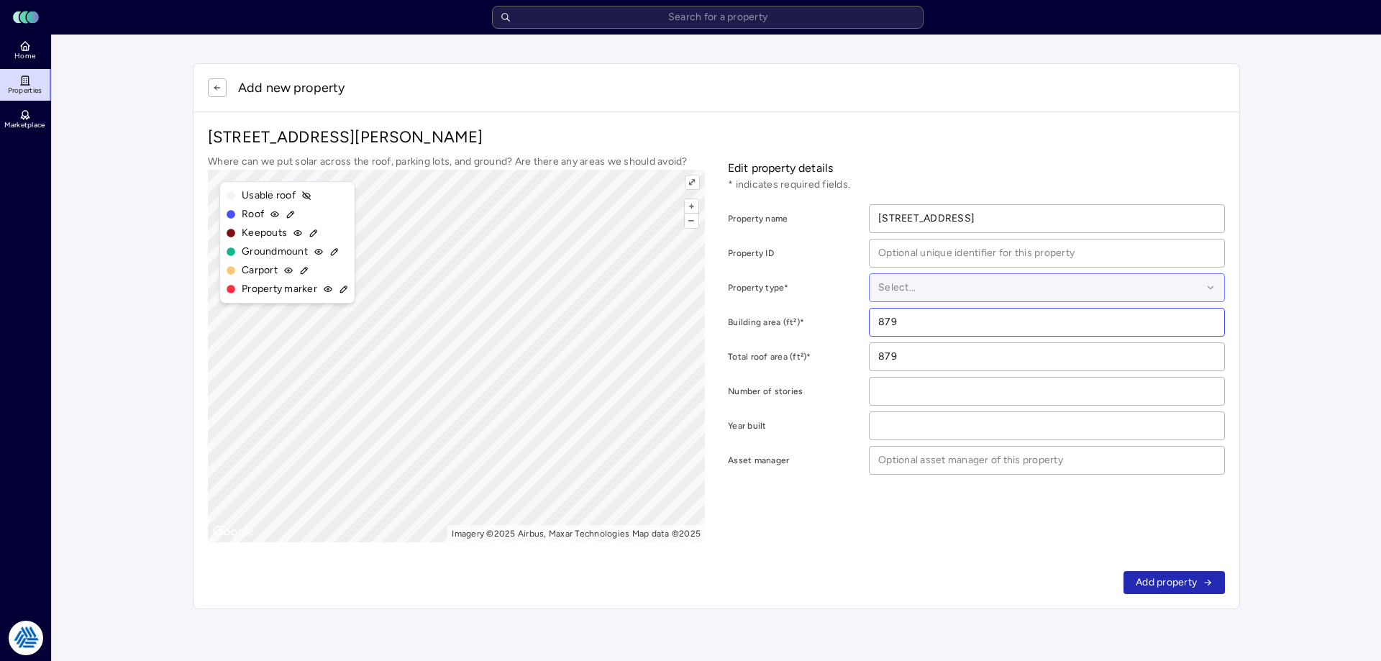
type input "879"
click at [920, 273] on div "Select..." at bounding box center [1047, 287] width 356 height 29
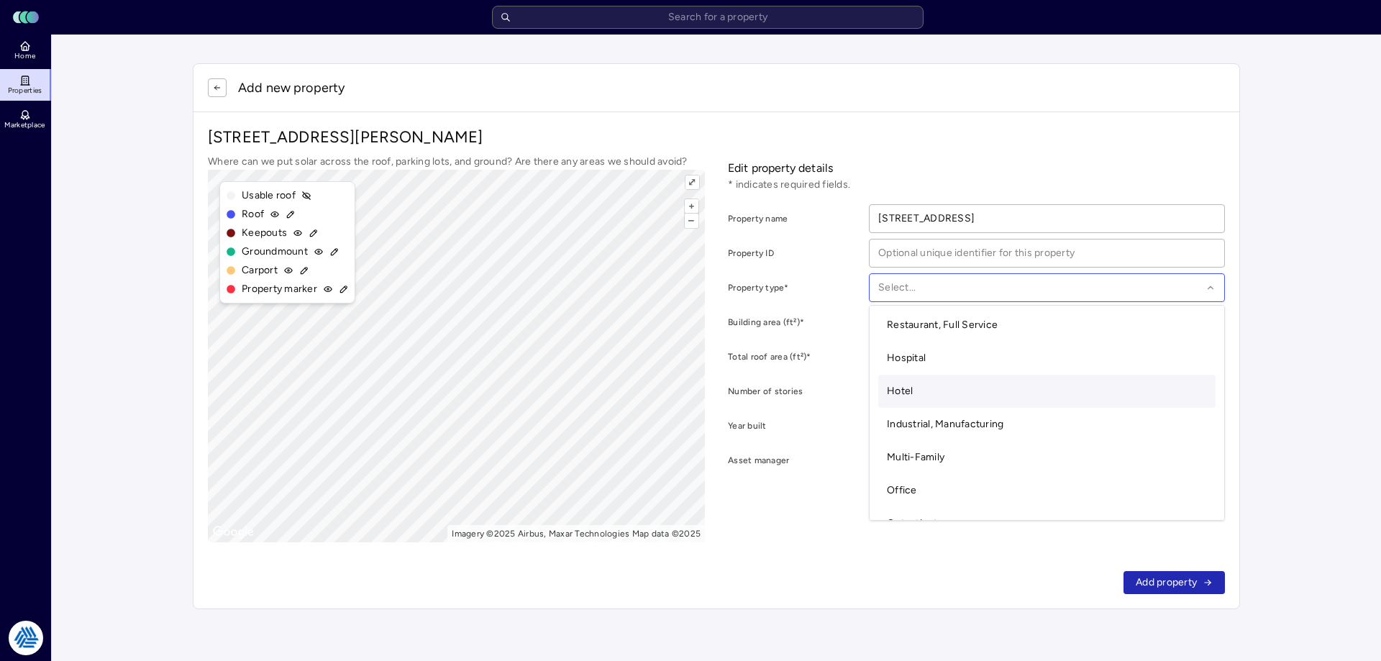
scroll to position [144, 0]
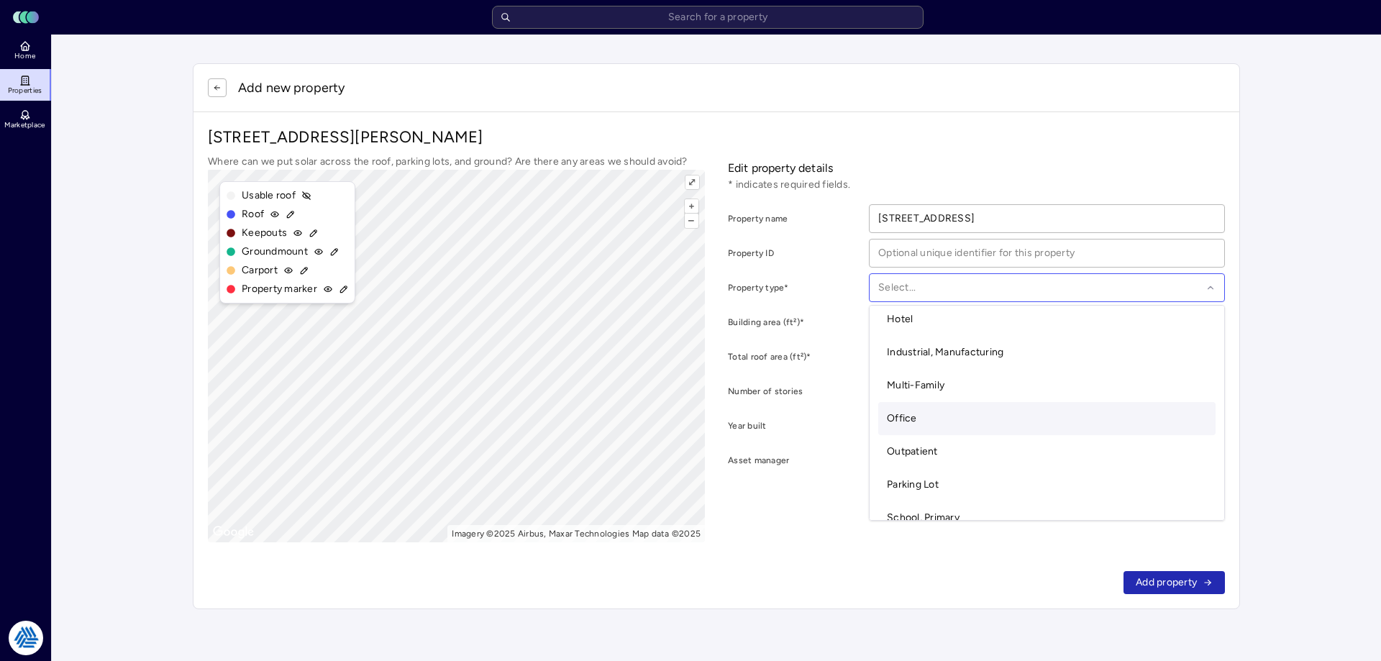
click at [928, 417] on div "Office" at bounding box center [1046, 418] width 337 height 33
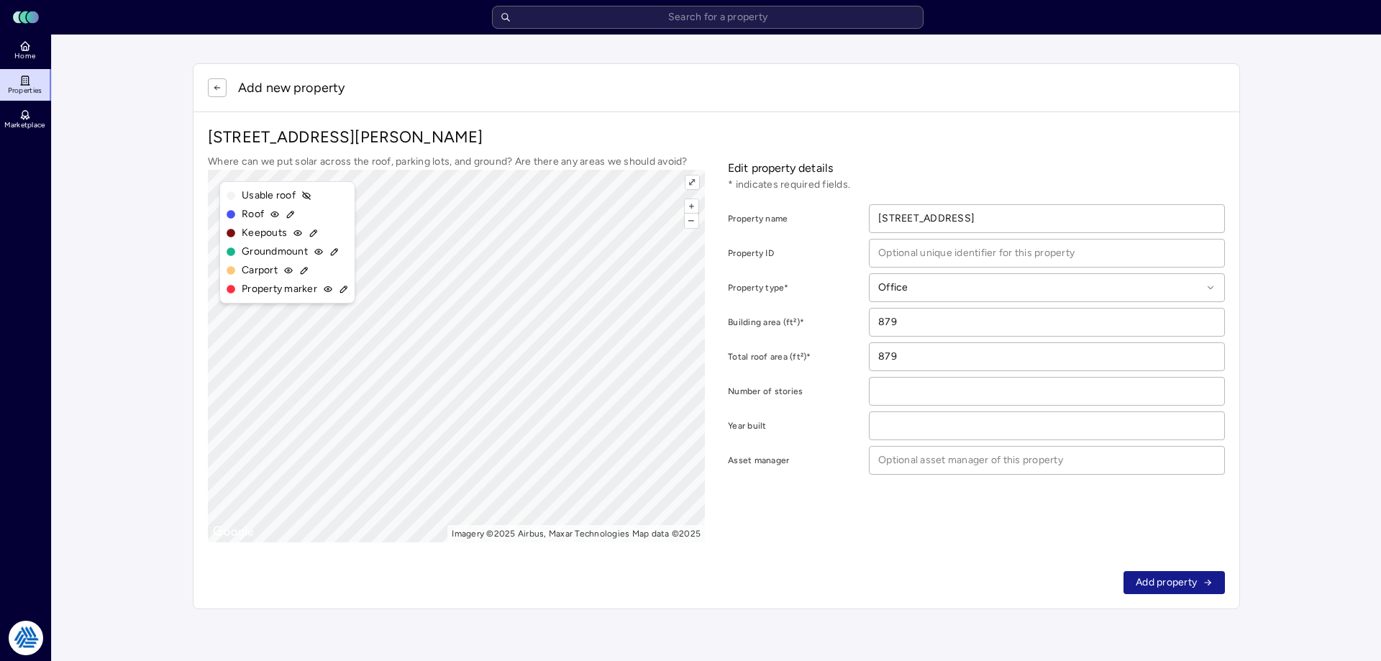
click at [1175, 585] on span "Add property" at bounding box center [1165, 583] width 61 height 16
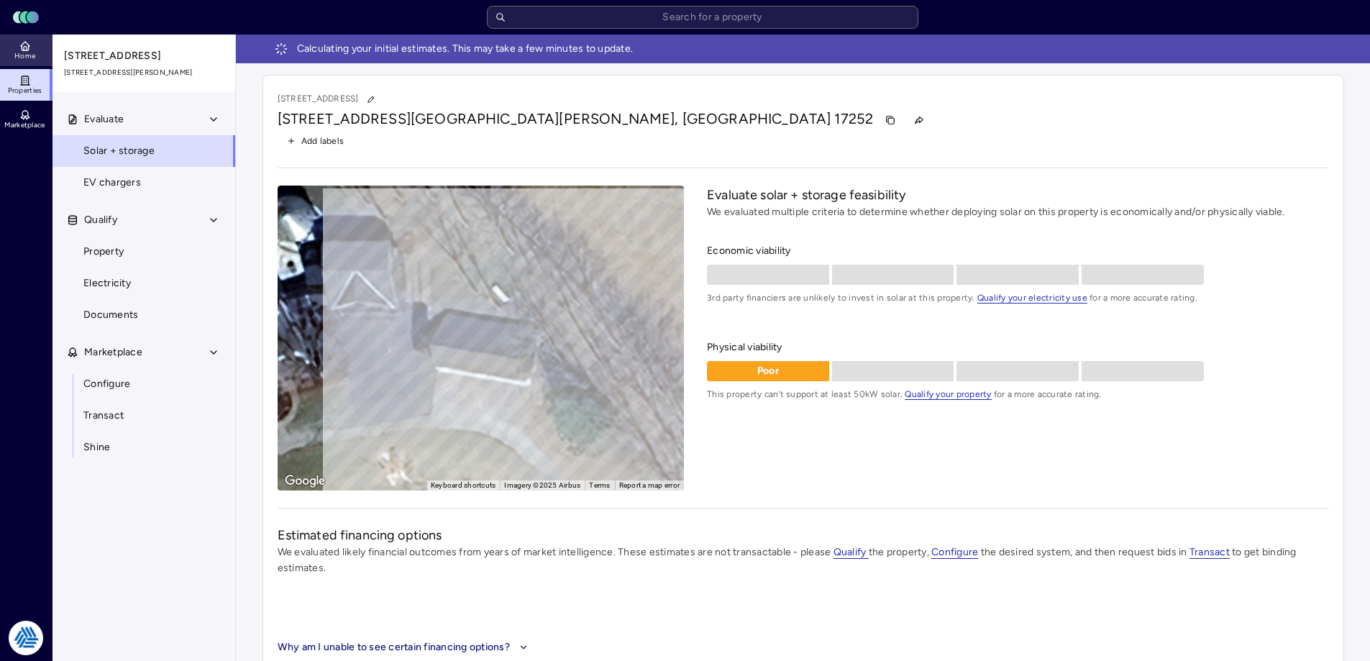
click at [29, 45] on icon at bounding box center [25, 46] width 12 height 12
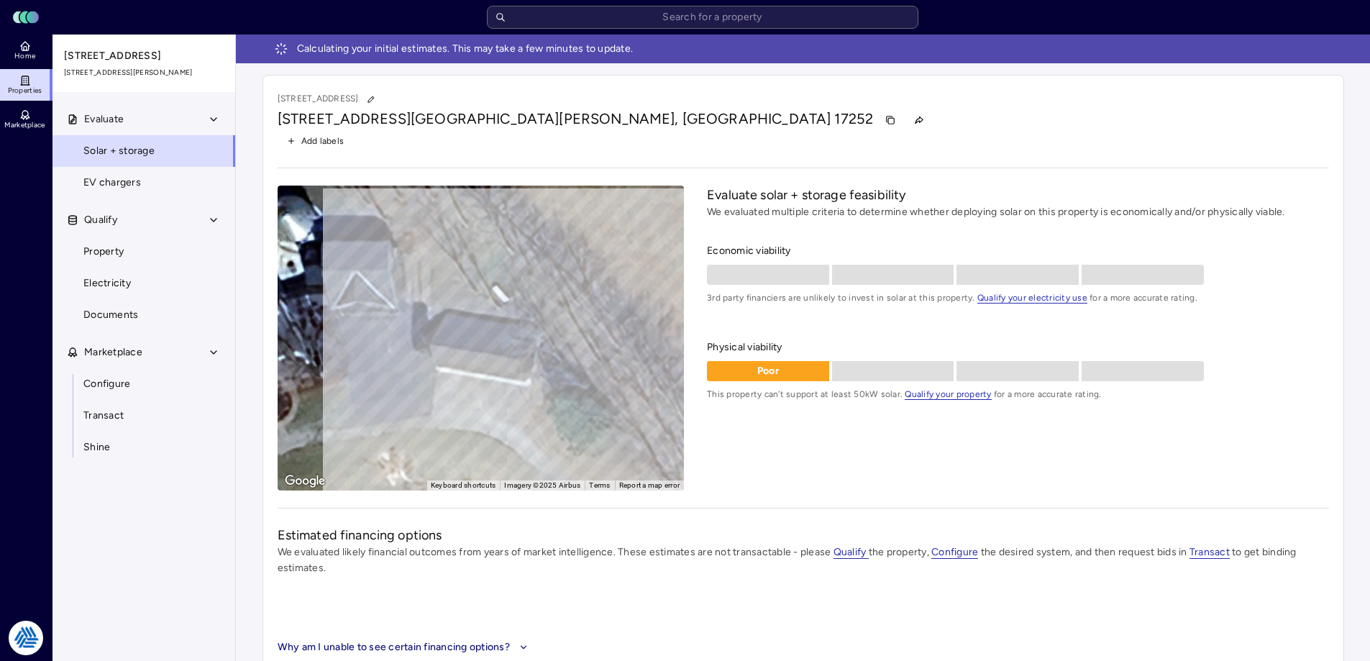
drag, startPoint x: 46, startPoint y: 269, endPoint x: 86, endPoint y: 257, distance: 41.2
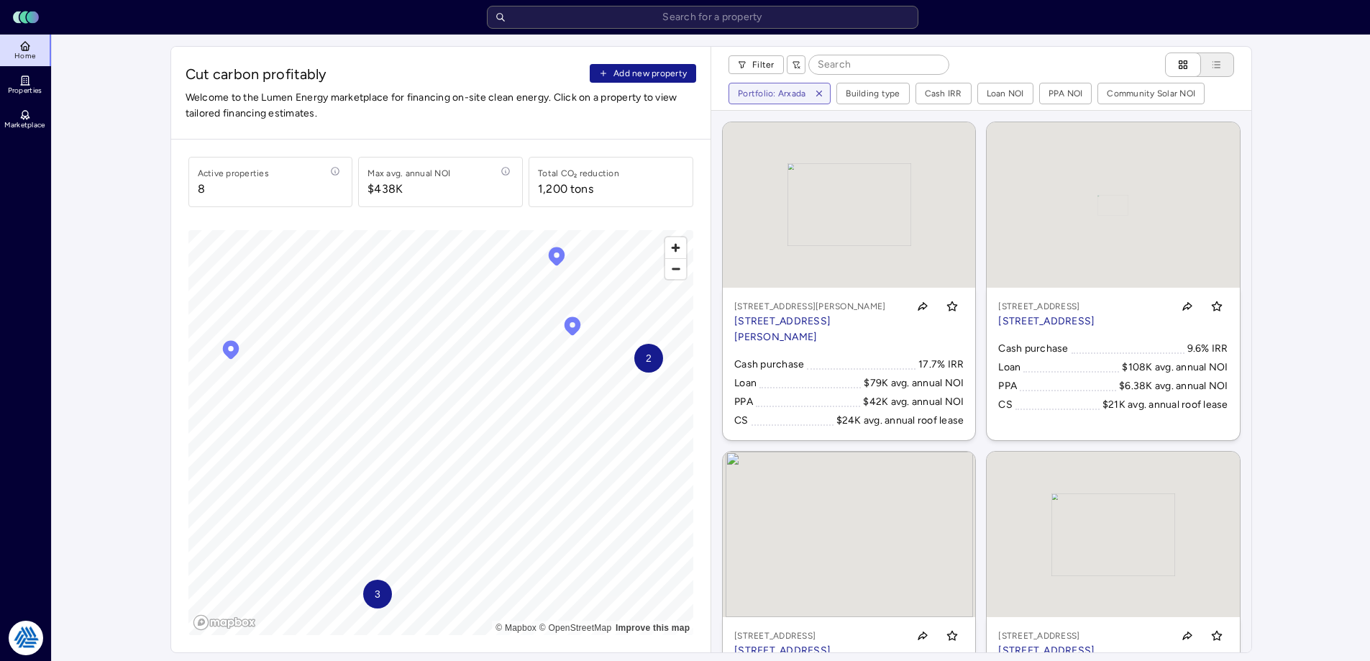
click at [675, 70] on span "Add new property" at bounding box center [649, 73] width 73 height 14
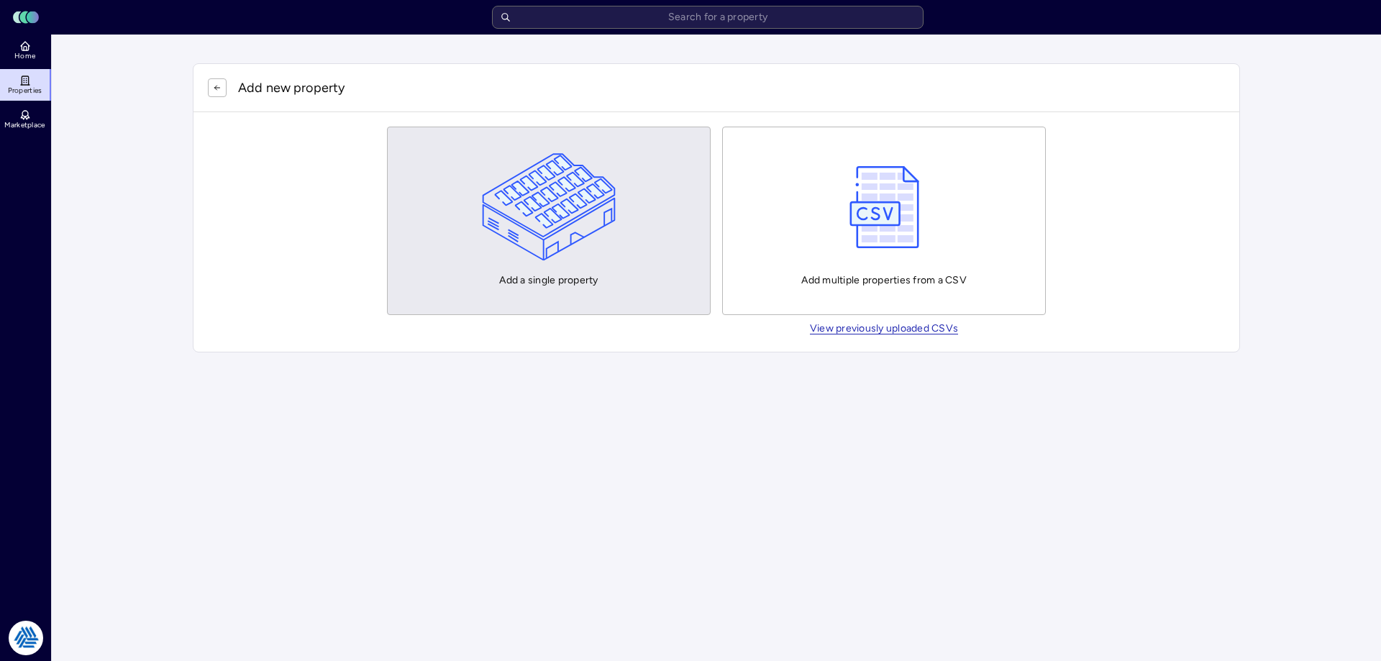
click at [493, 204] on img "button" at bounding box center [549, 207] width 134 height 108
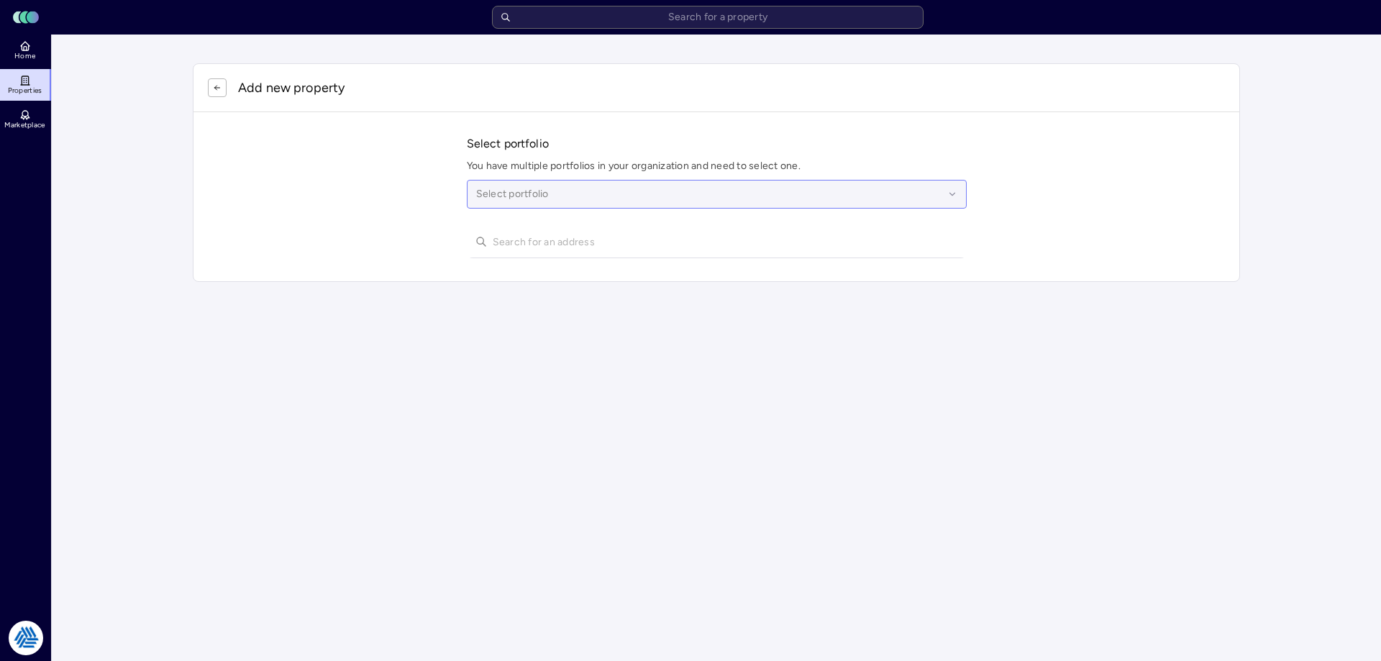
click at [498, 192] on div at bounding box center [709, 194] width 467 height 16
type input "[PERSON_NAME]"
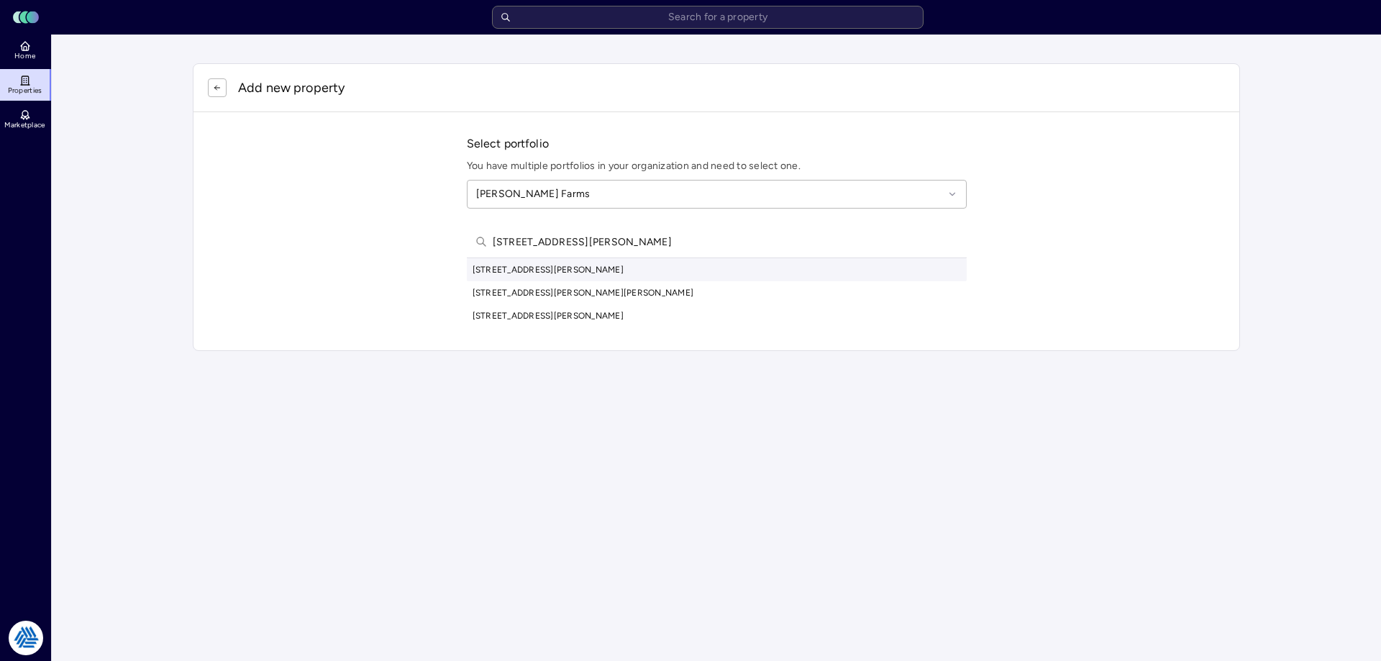
type input "[STREET_ADDRESS][PERSON_NAME]"
click at [593, 268] on div "[STREET_ADDRESS][PERSON_NAME]" at bounding box center [717, 269] width 500 height 23
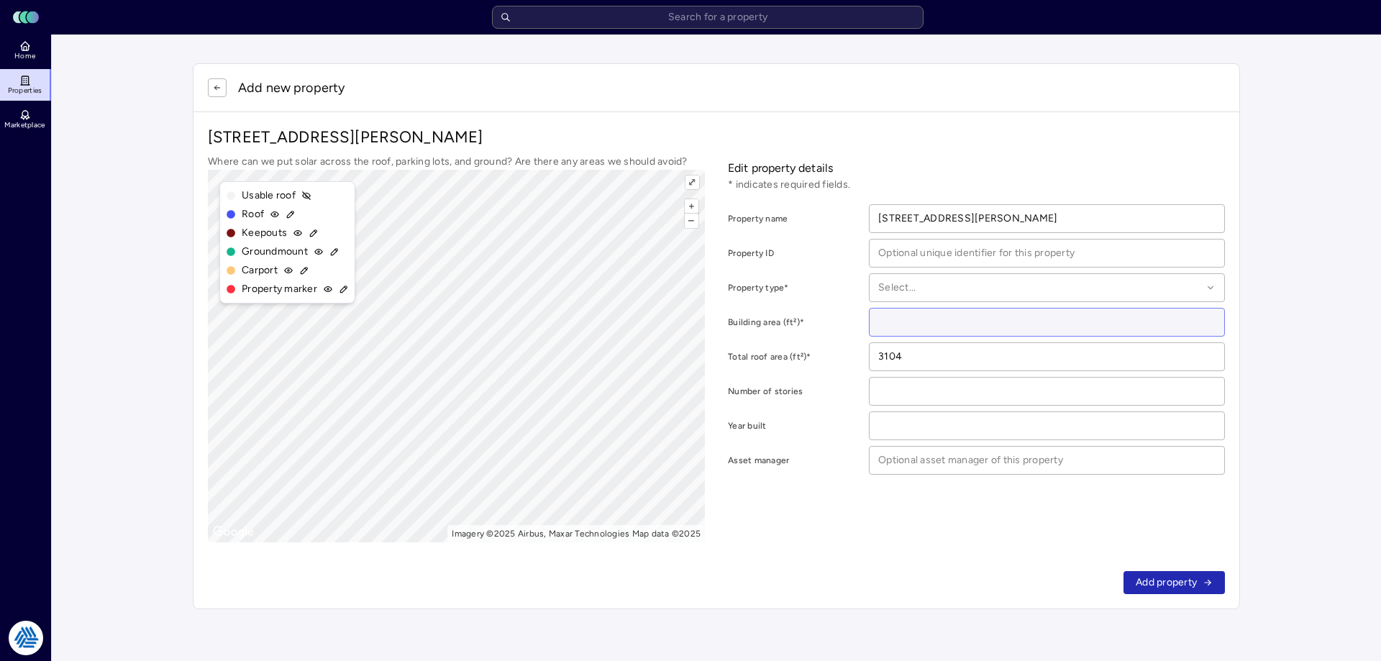
click at [923, 324] on input "number" at bounding box center [1046, 322] width 355 height 27
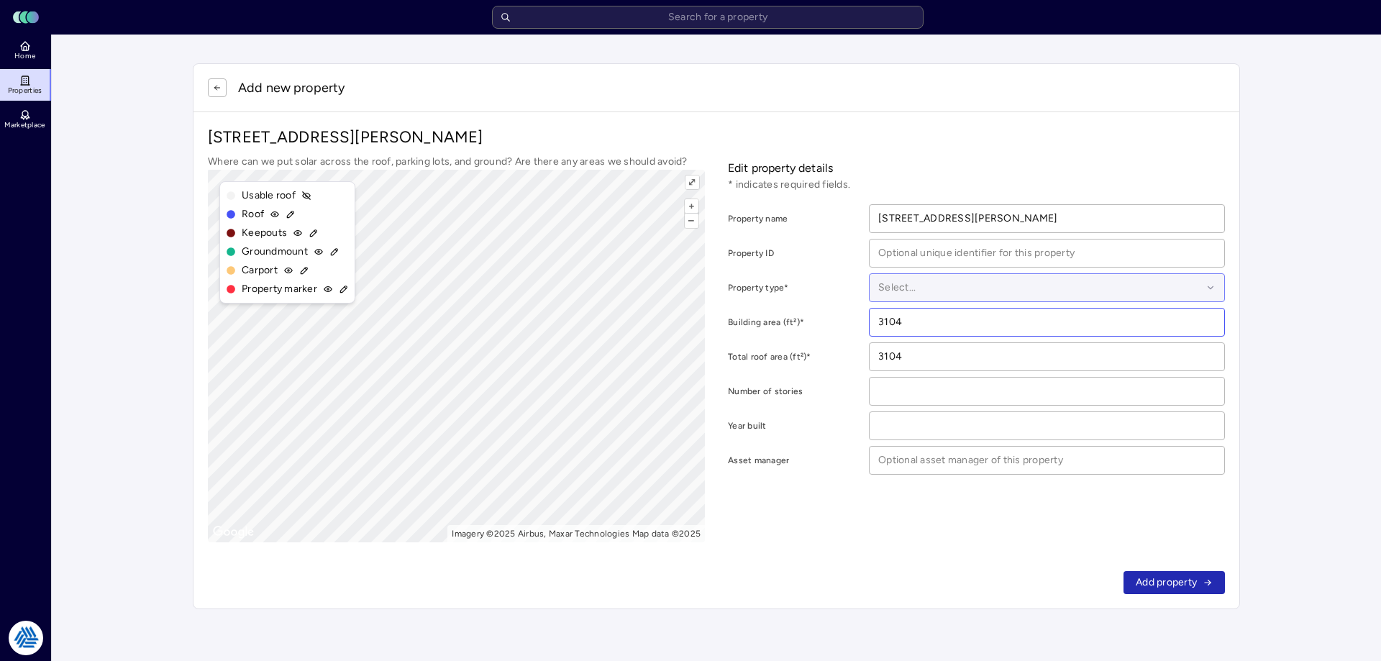
type input "3104"
click at [928, 283] on div at bounding box center [1040, 288] width 324 height 16
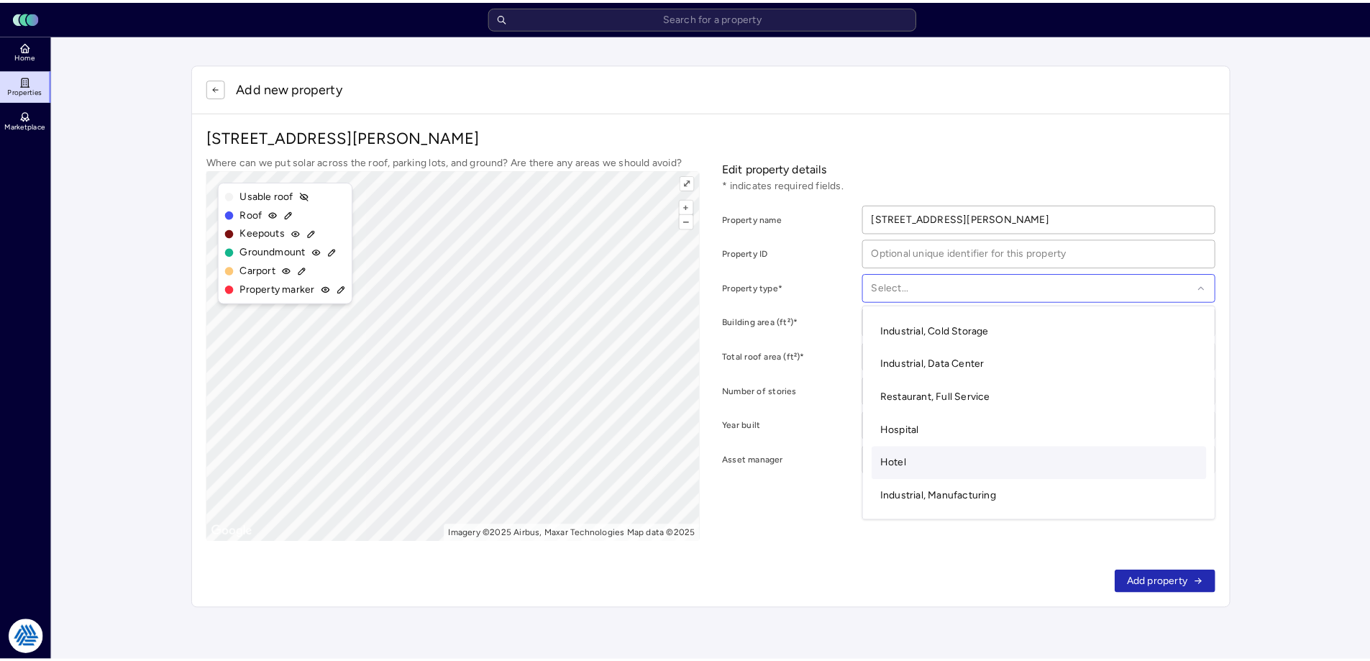
scroll to position [216, 0]
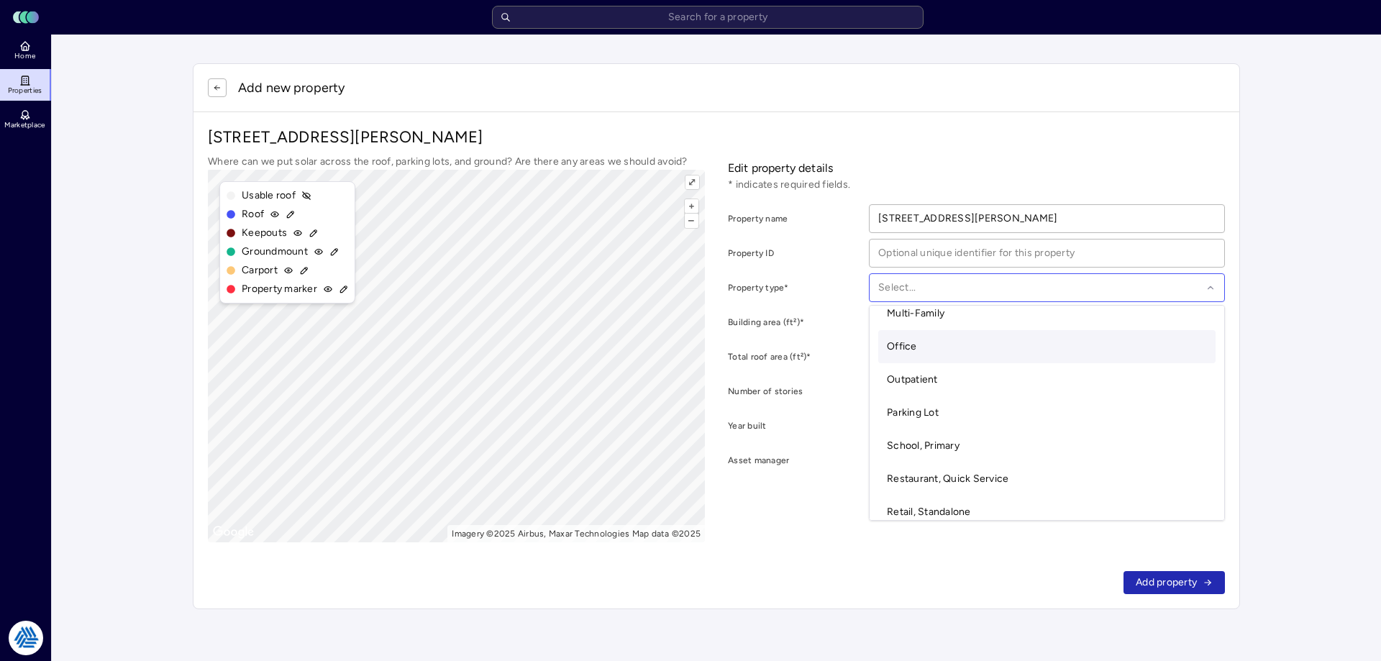
click at [934, 349] on div "Office" at bounding box center [1046, 346] width 337 height 33
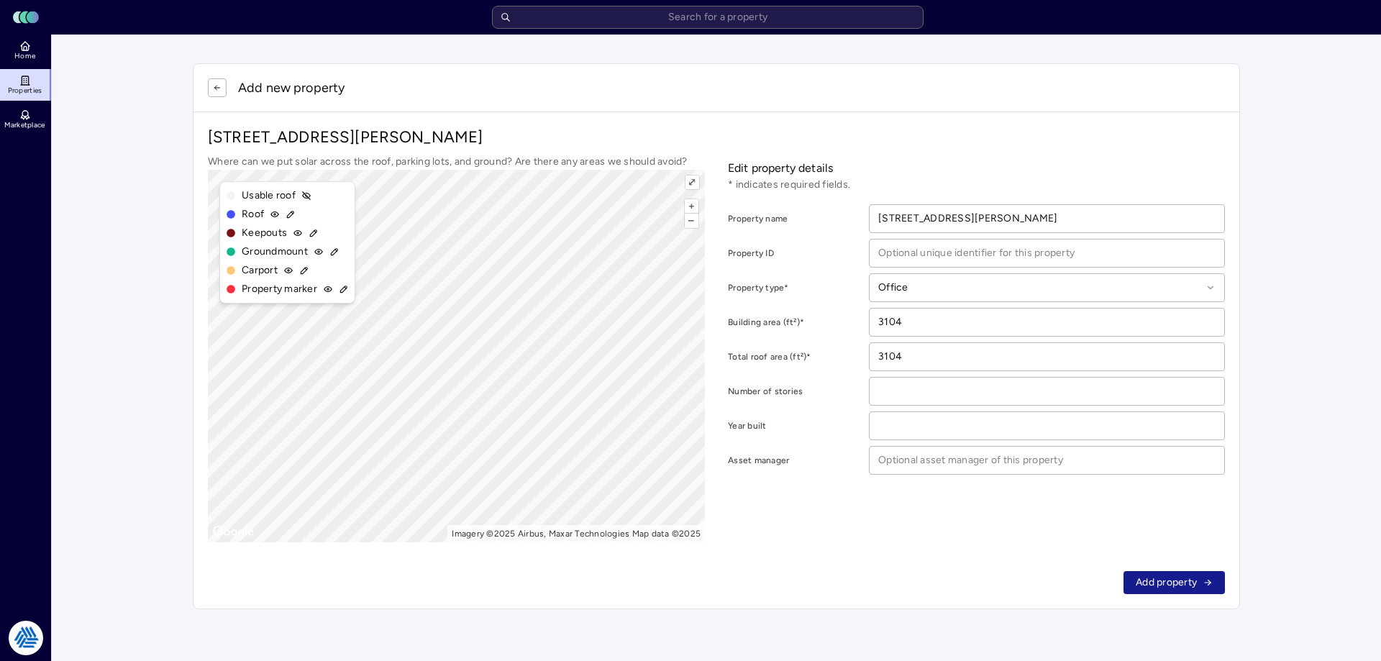
click at [1165, 582] on span "Add property" at bounding box center [1165, 583] width 61 height 16
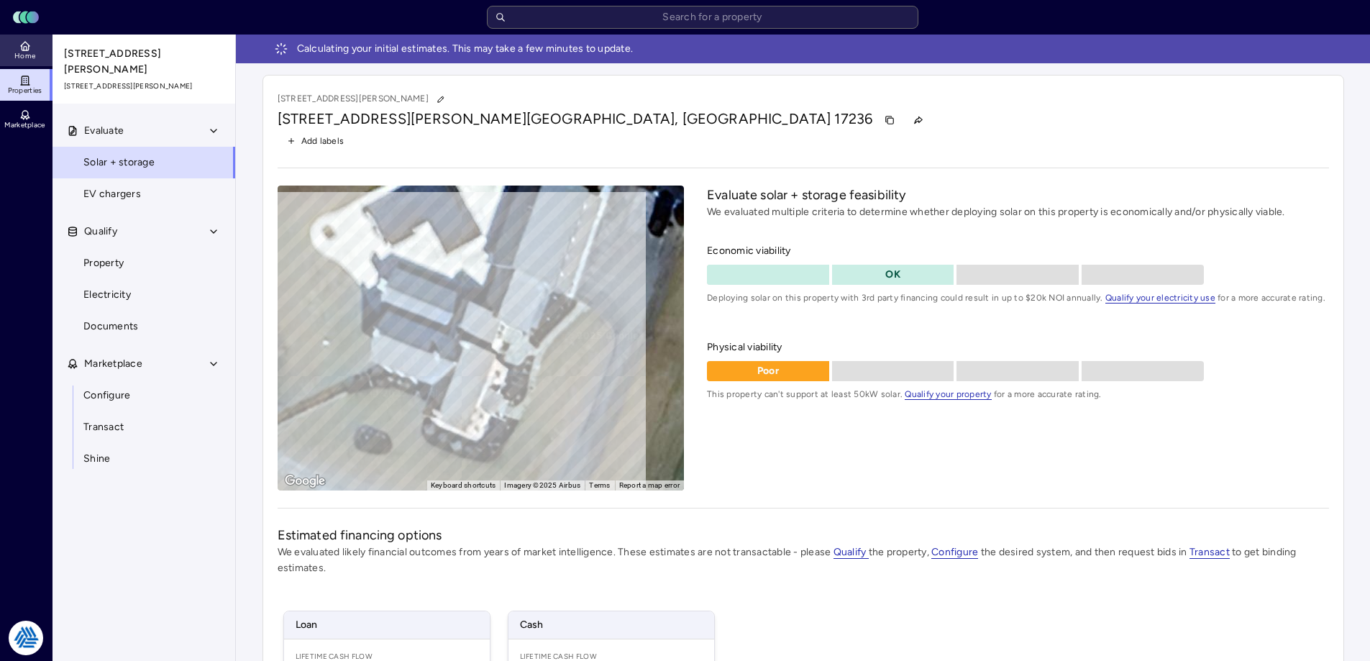
click at [34, 60] on span "Home" at bounding box center [24, 56] width 21 height 9
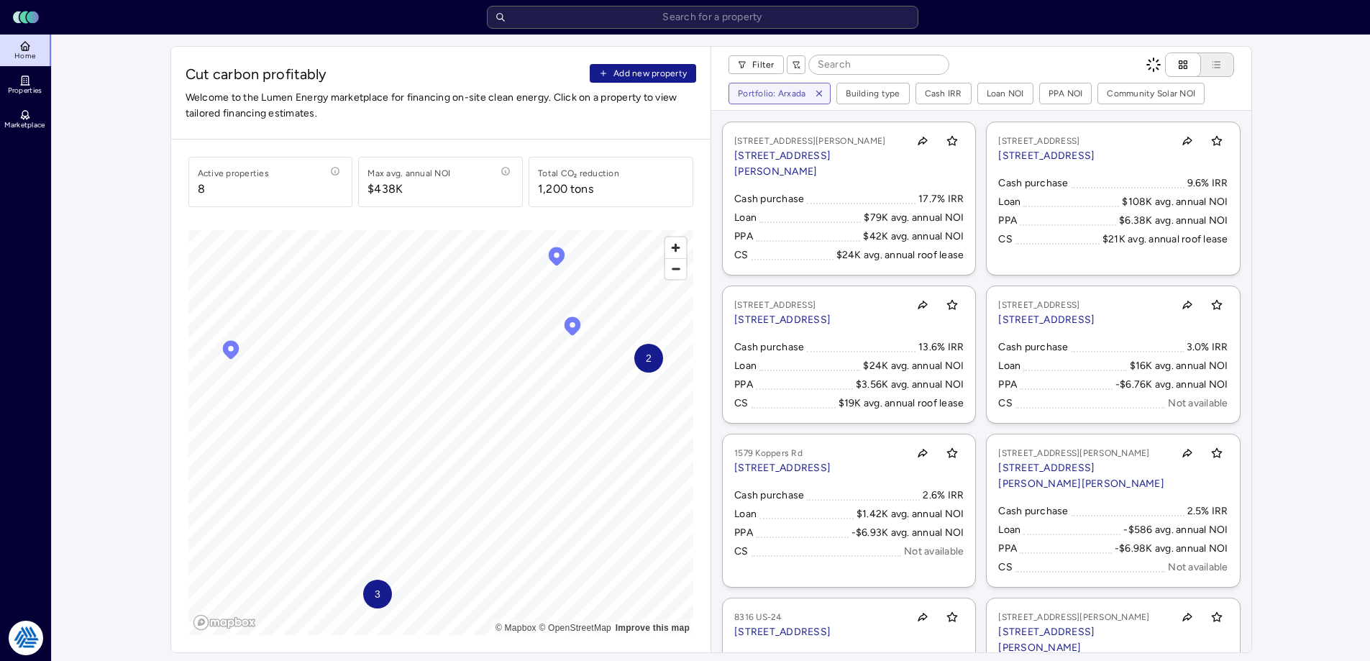
click at [634, 78] on span "Add new property" at bounding box center [649, 73] width 73 height 14
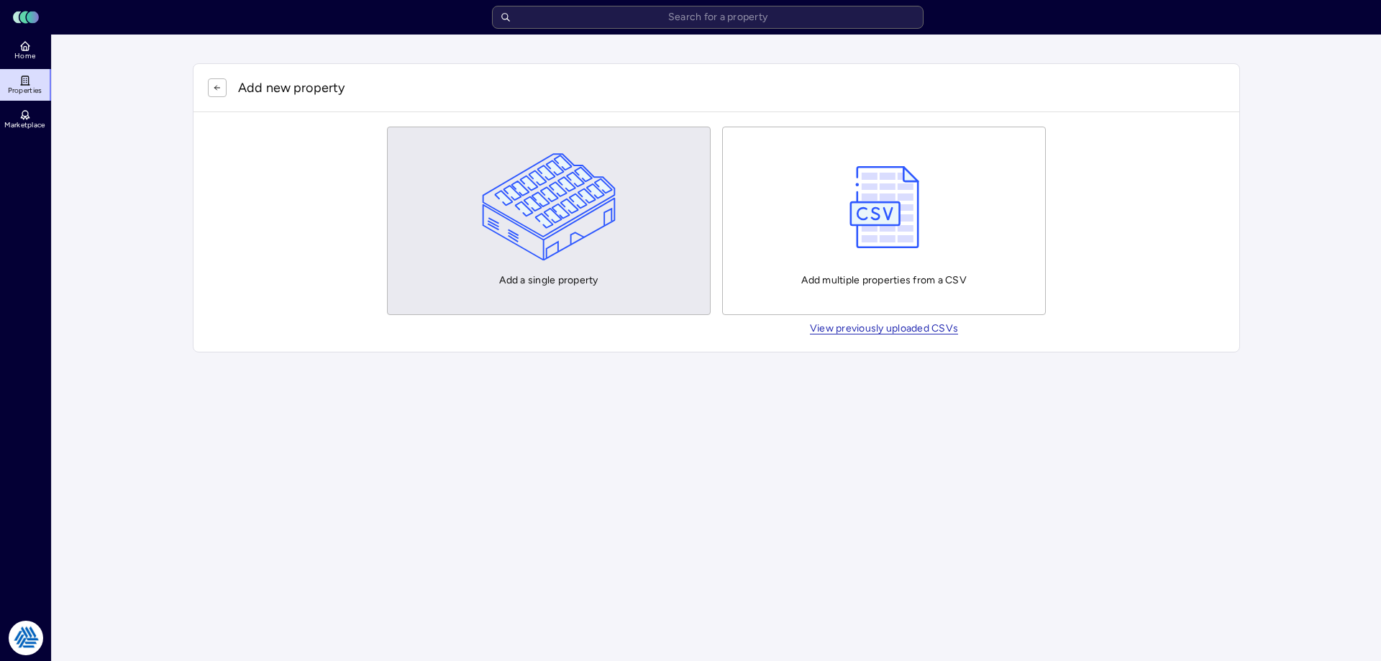
click at [624, 201] on button "Add a single property" at bounding box center [549, 221] width 324 height 188
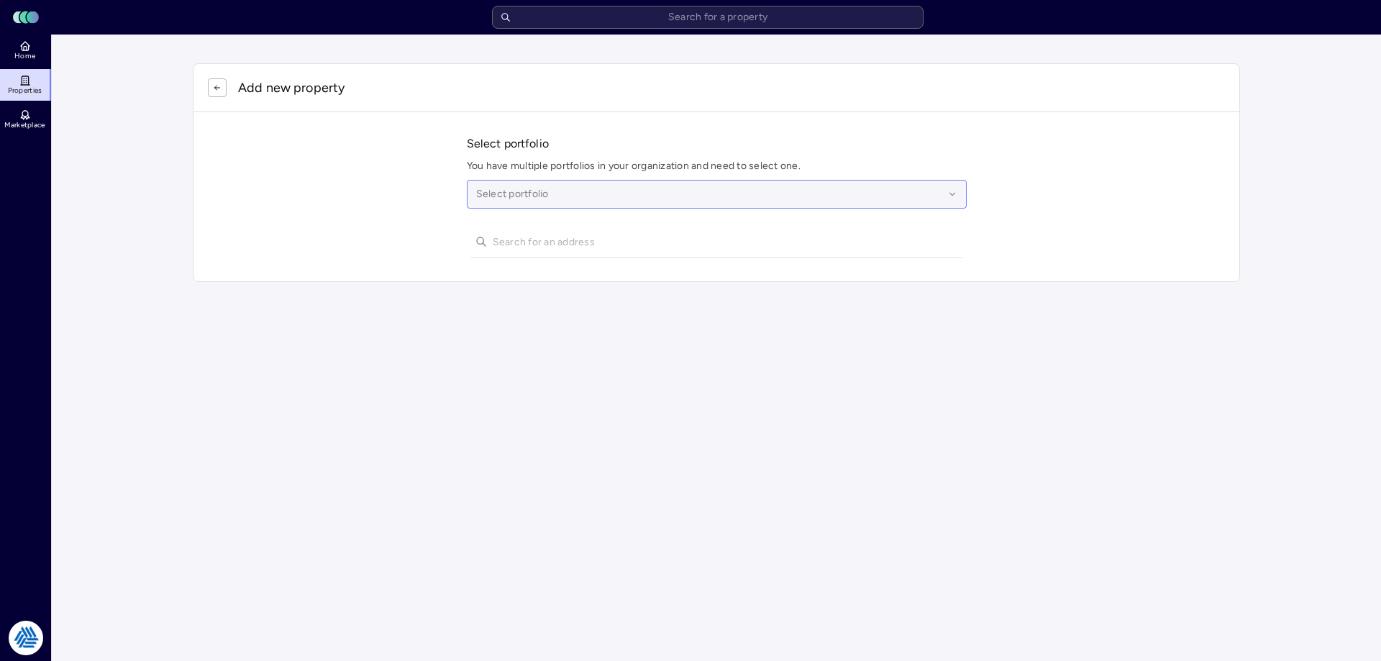
click at [586, 198] on div at bounding box center [709, 194] width 467 height 16
type input "[PERSON_NAME]"
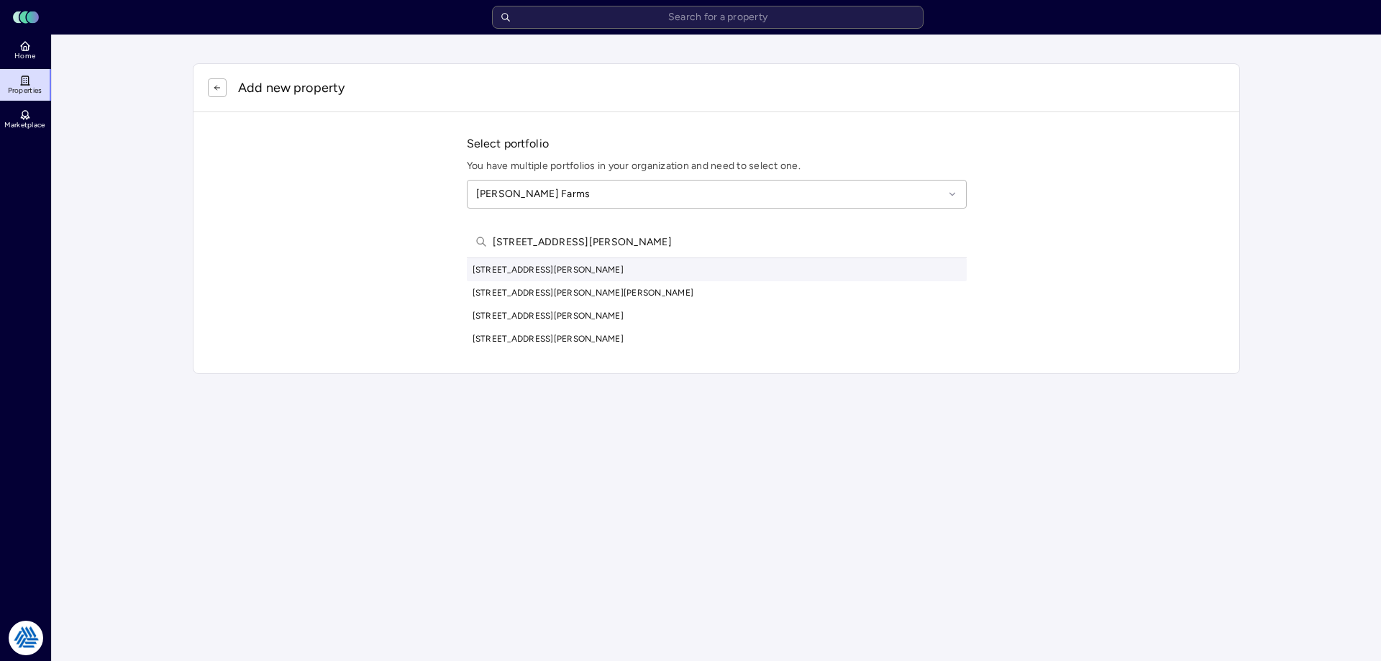
type input "[STREET_ADDRESS][PERSON_NAME]"
click at [580, 269] on div "[STREET_ADDRESS][PERSON_NAME]" at bounding box center [717, 269] width 500 height 23
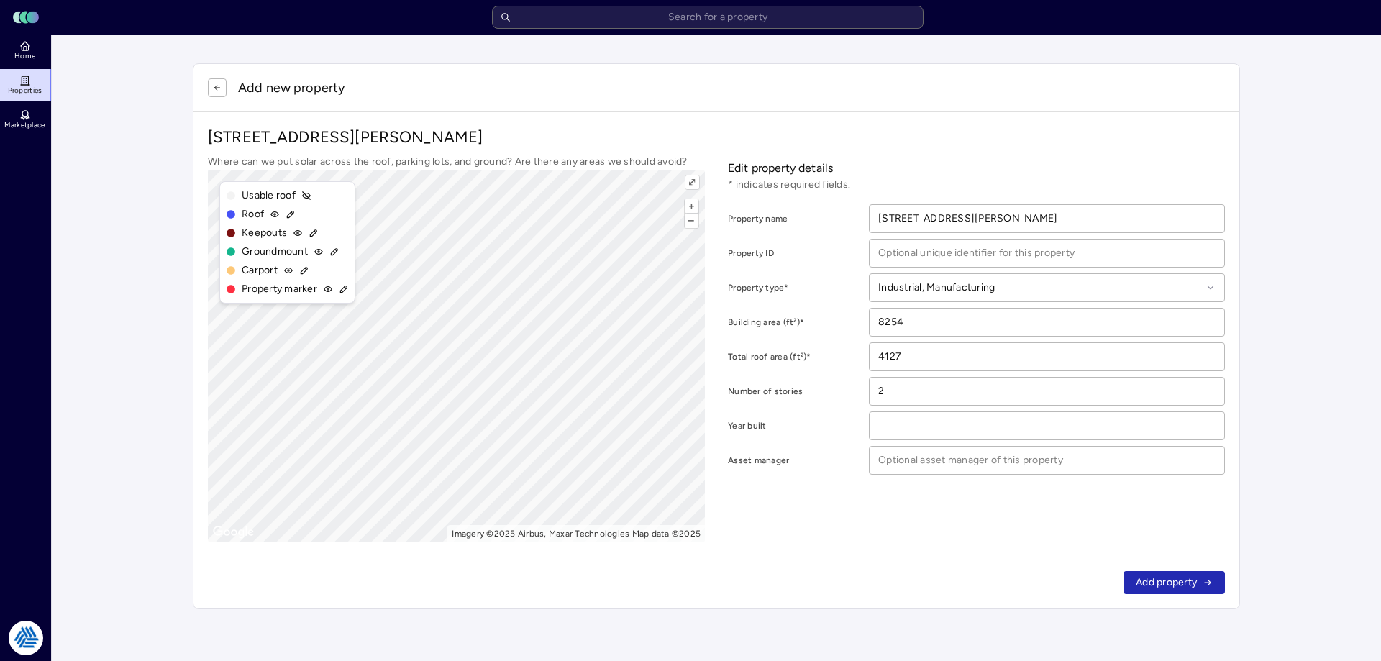
click at [1158, 575] on button "Add property" at bounding box center [1173, 582] width 101 height 23
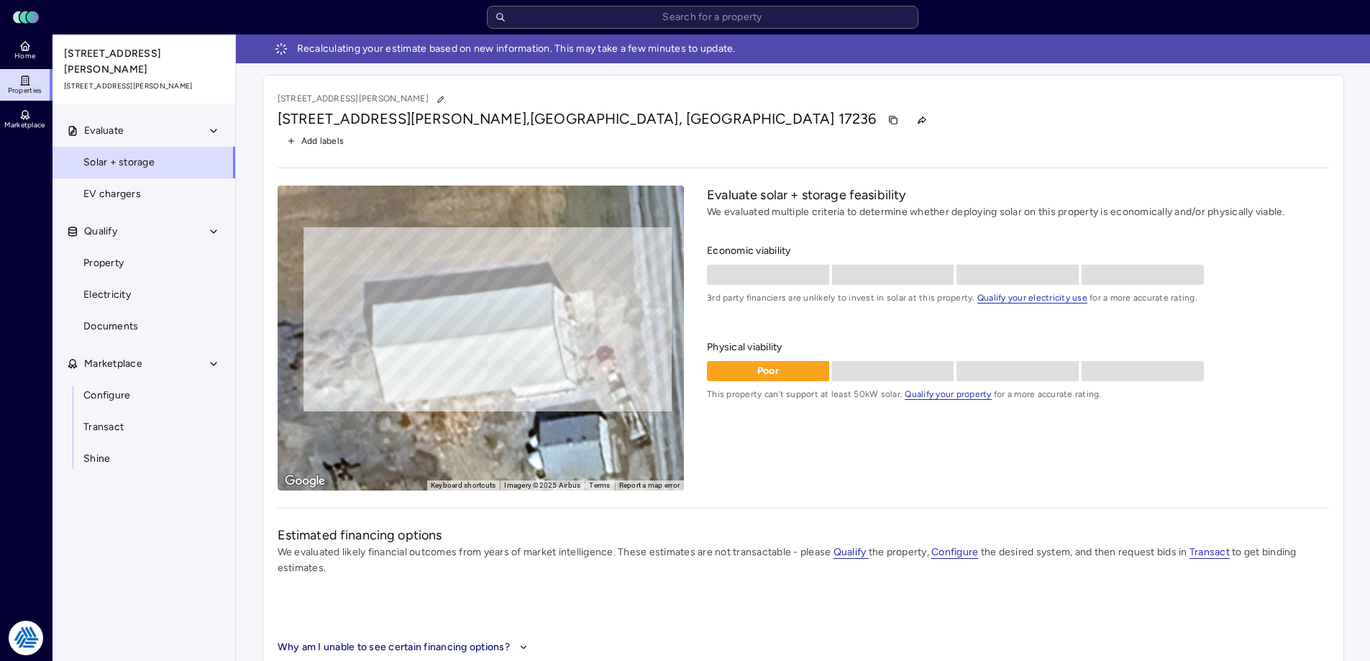
click at [708, 118] on div "[STREET_ADDRESS][PERSON_NAME]" at bounding box center [803, 120] width 1051 height 23
click at [21, 47] on icon at bounding box center [25, 46] width 12 height 12
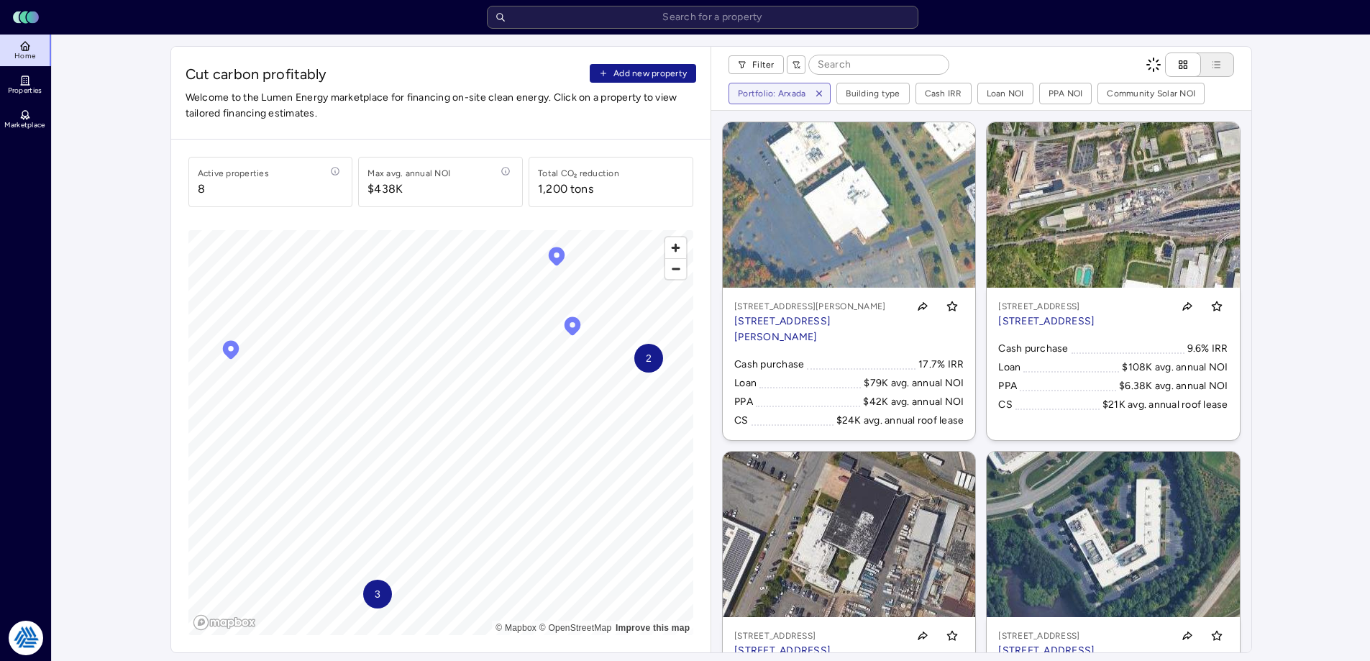
click at [659, 74] on span "Add new property" at bounding box center [649, 73] width 73 height 14
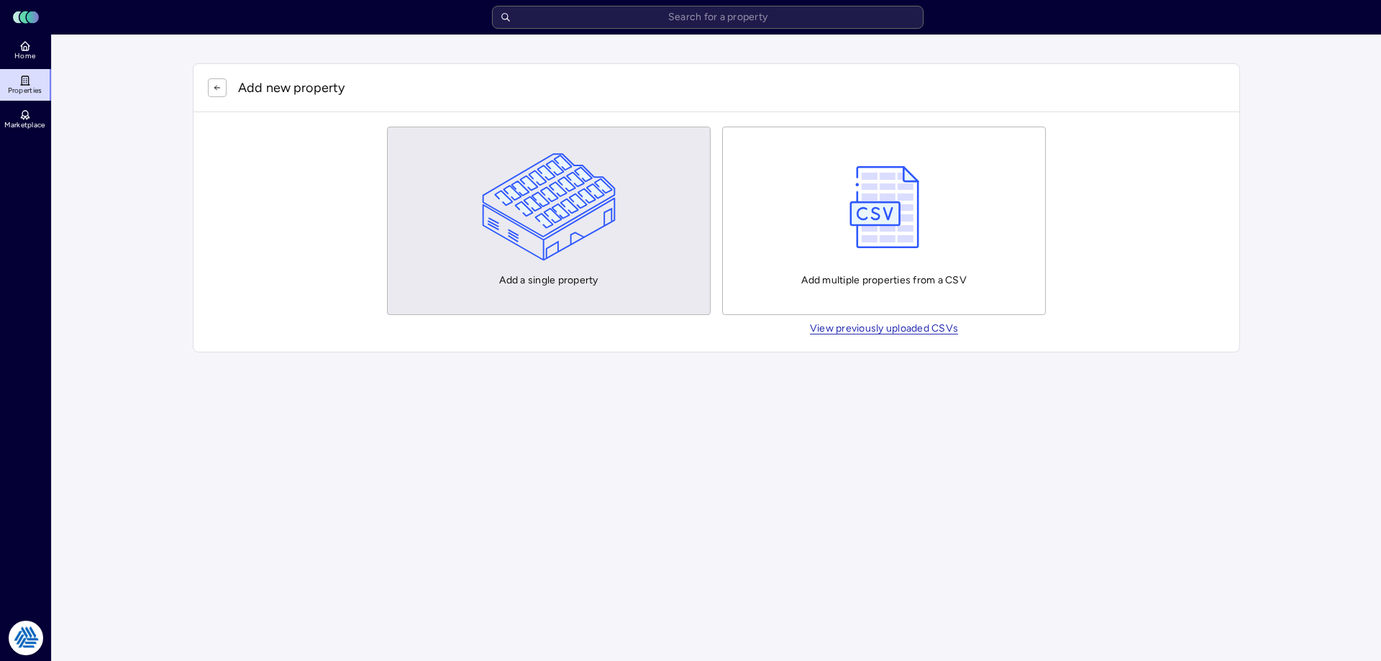
click at [552, 173] on img "button" at bounding box center [549, 207] width 134 height 108
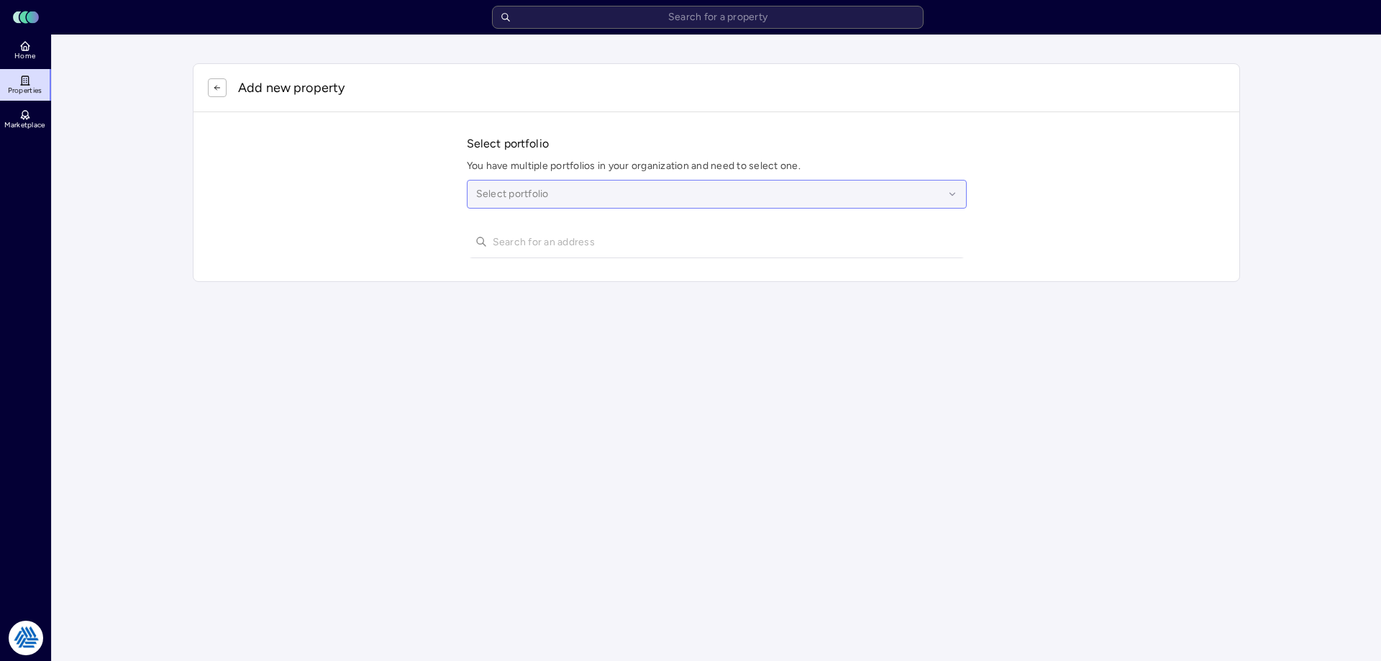
click at [536, 195] on div at bounding box center [709, 194] width 467 height 16
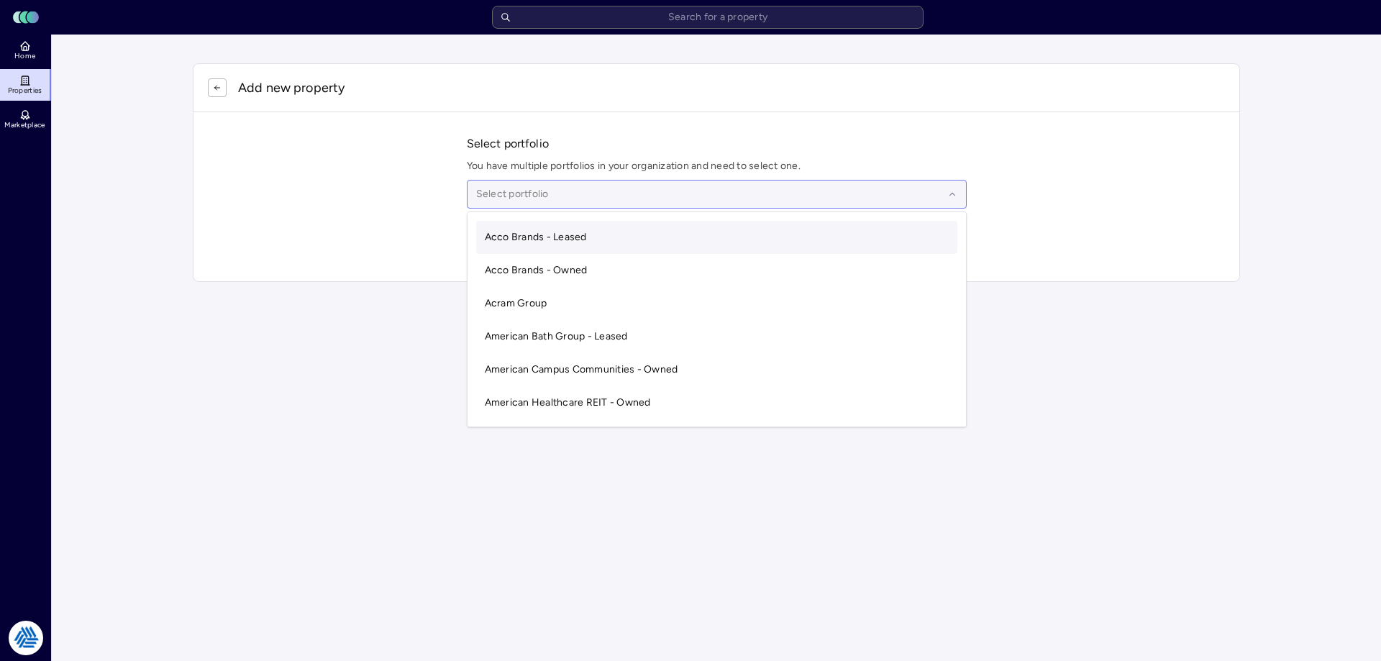
type input "b"
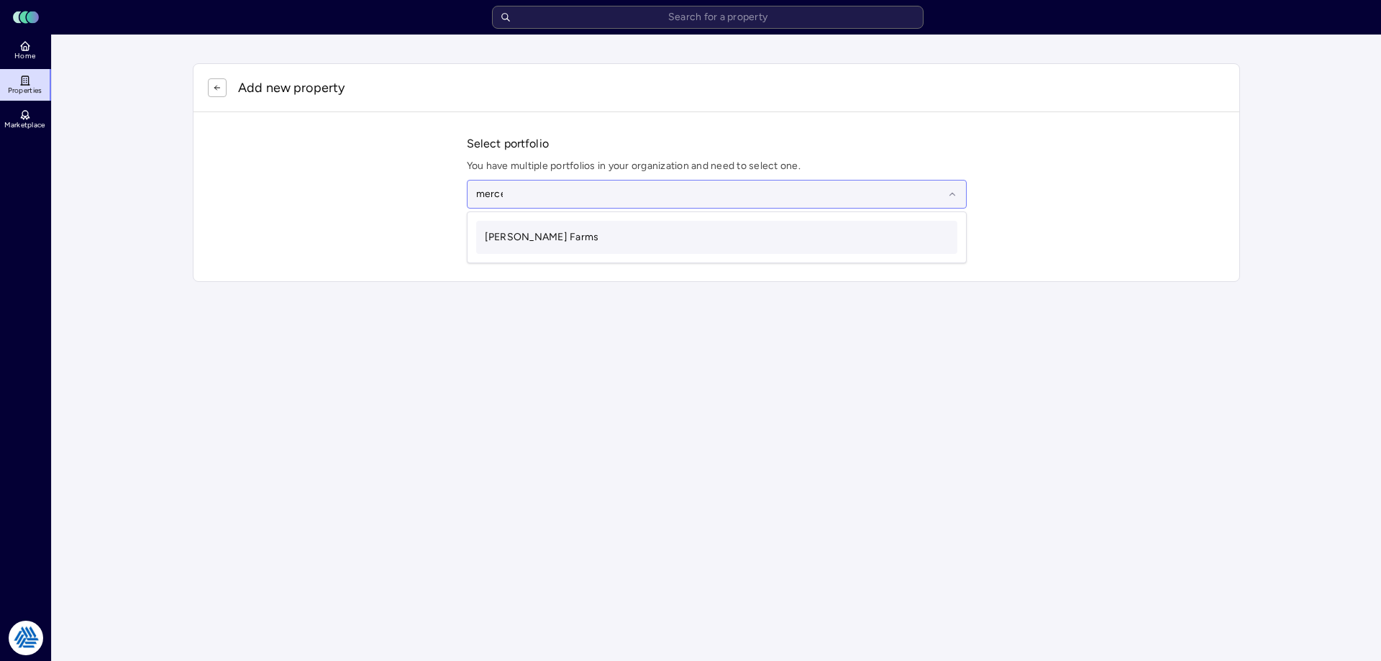
type input "[PERSON_NAME]"
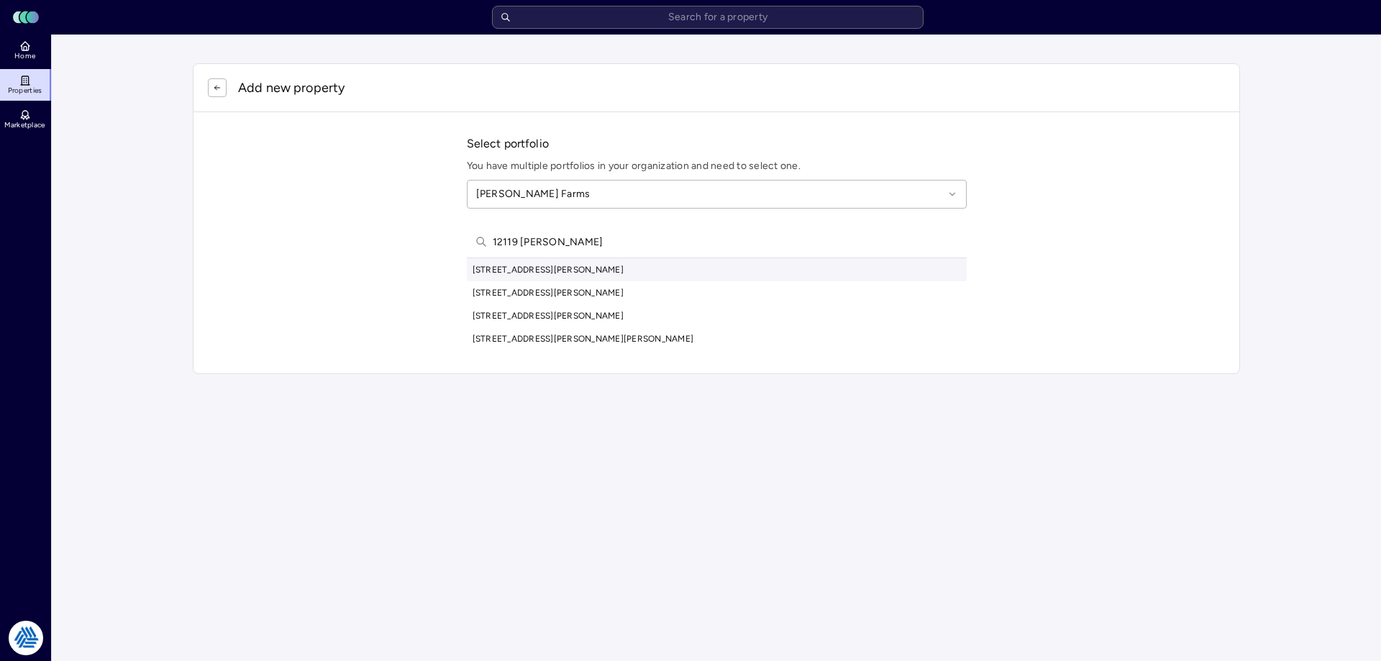
type input "12119 [PERSON_NAME]"
click at [574, 268] on div "[STREET_ADDRESS][PERSON_NAME]" at bounding box center [717, 269] width 500 height 23
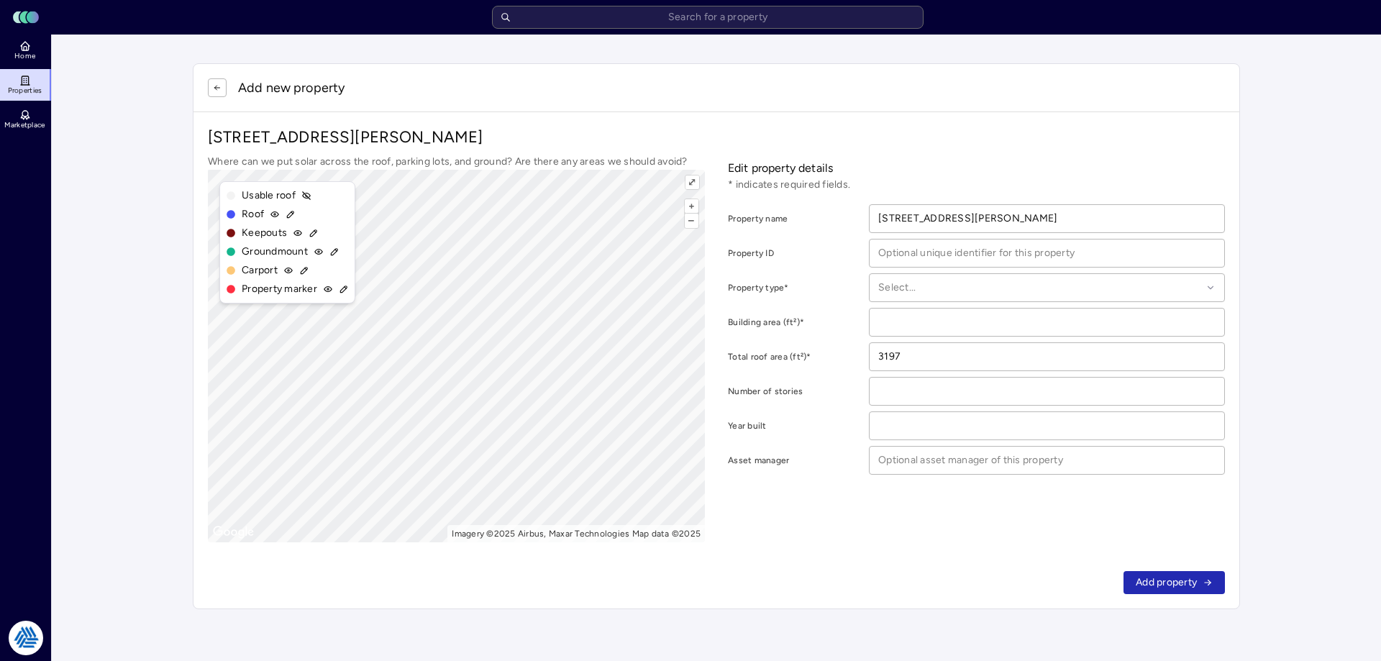
drag, startPoint x: 1204, startPoint y: 521, endPoint x: 1194, endPoint y: 488, distance: 34.6
click at [1205, 520] on div "Edit property details * indicates required fields. Property name [STREET_ADDRES…" at bounding box center [976, 348] width 497 height 388
click at [896, 326] on input "number" at bounding box center [1046, 322] width 355 height 27
type input "3197"
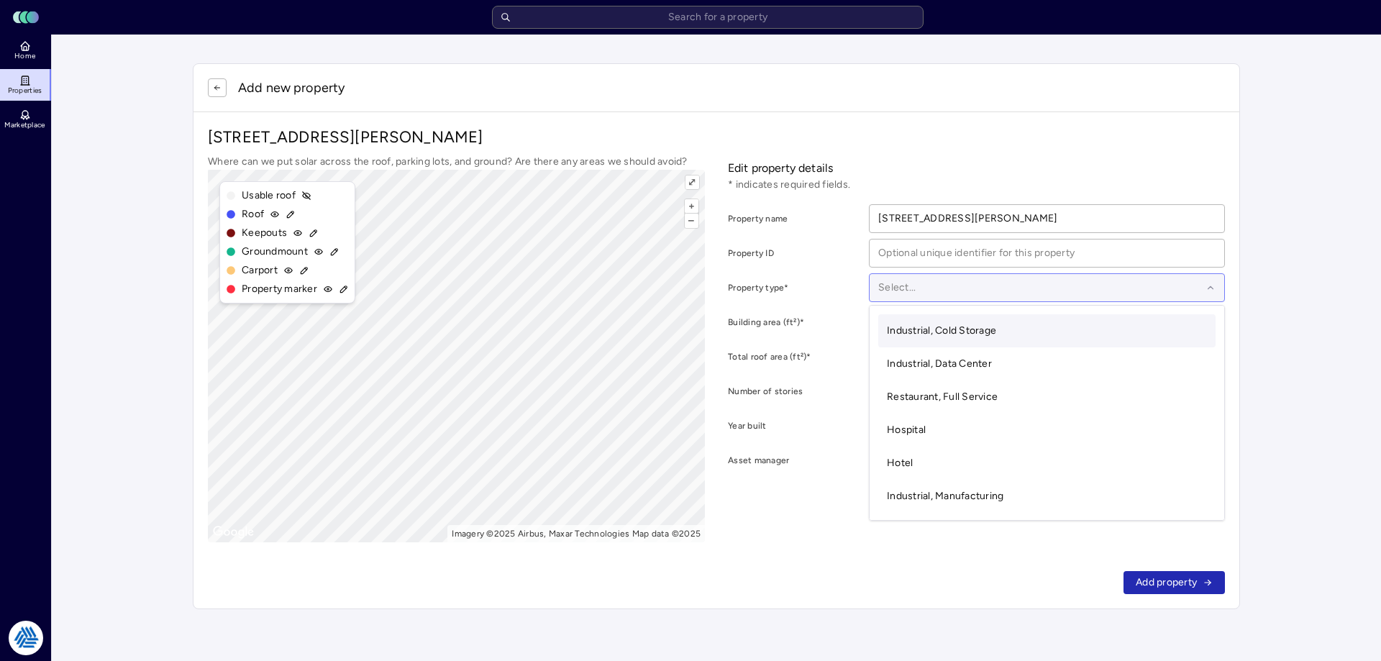
click at [930, 290] on div at bounding box center [1040, 288] width 324 height 16
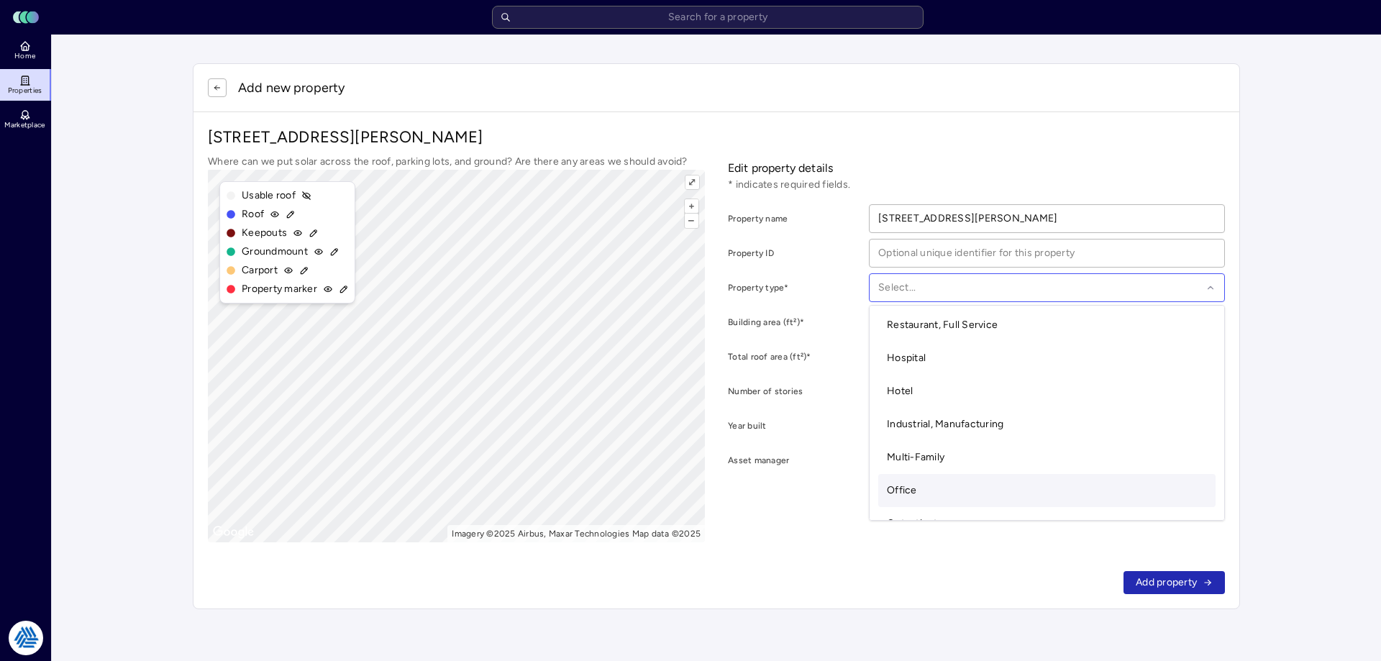
click at [928, 485] on div "Office" at bounding box center [1046, 490] width 337 height 33
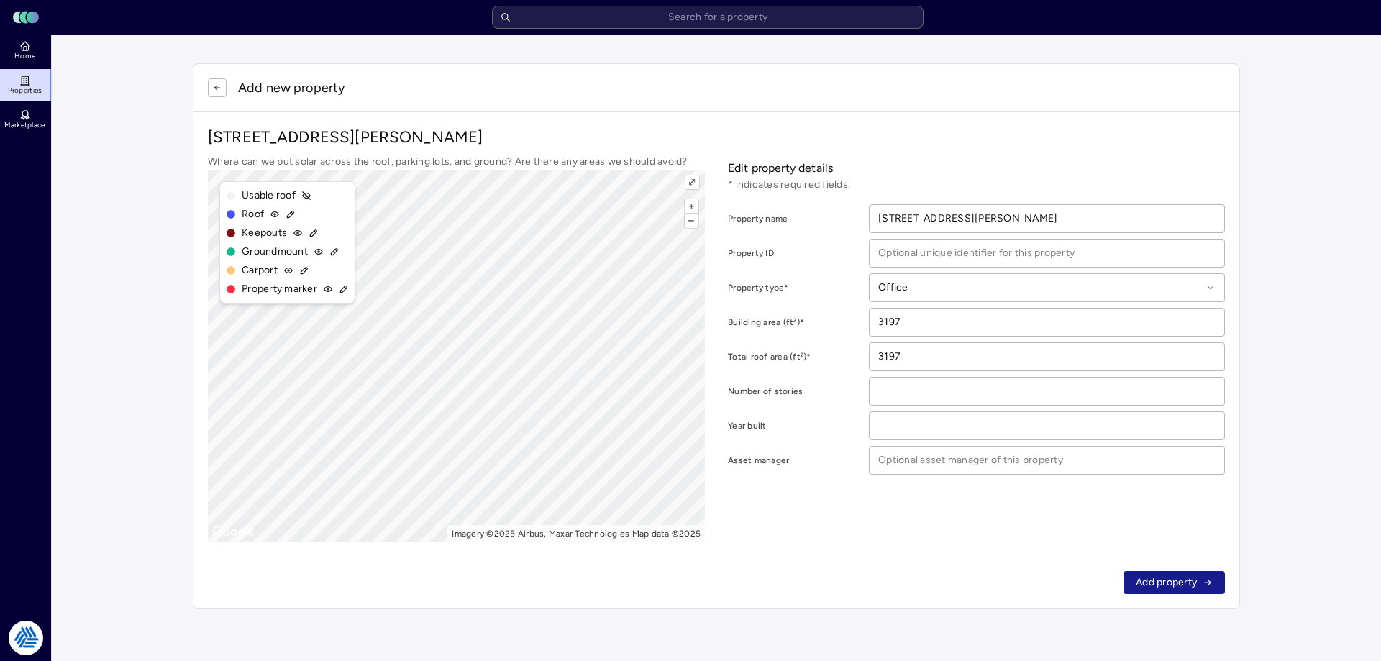
click at [1159, 577] on span "Add property" at bounding box center [1165, 583] width 61 height 16
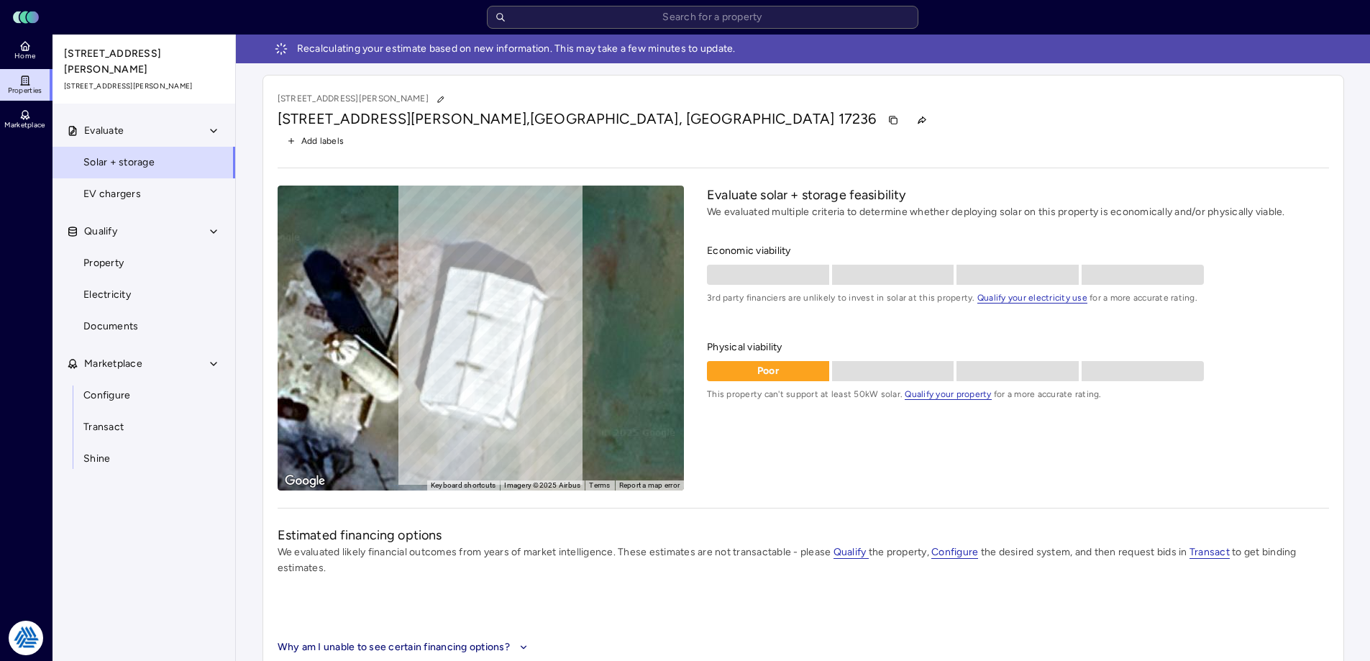
click at [722, 102] on div "[STREET_ADDRESS][PERSON_NAME]" at bounding box center [803, 99] width 1051 height 19
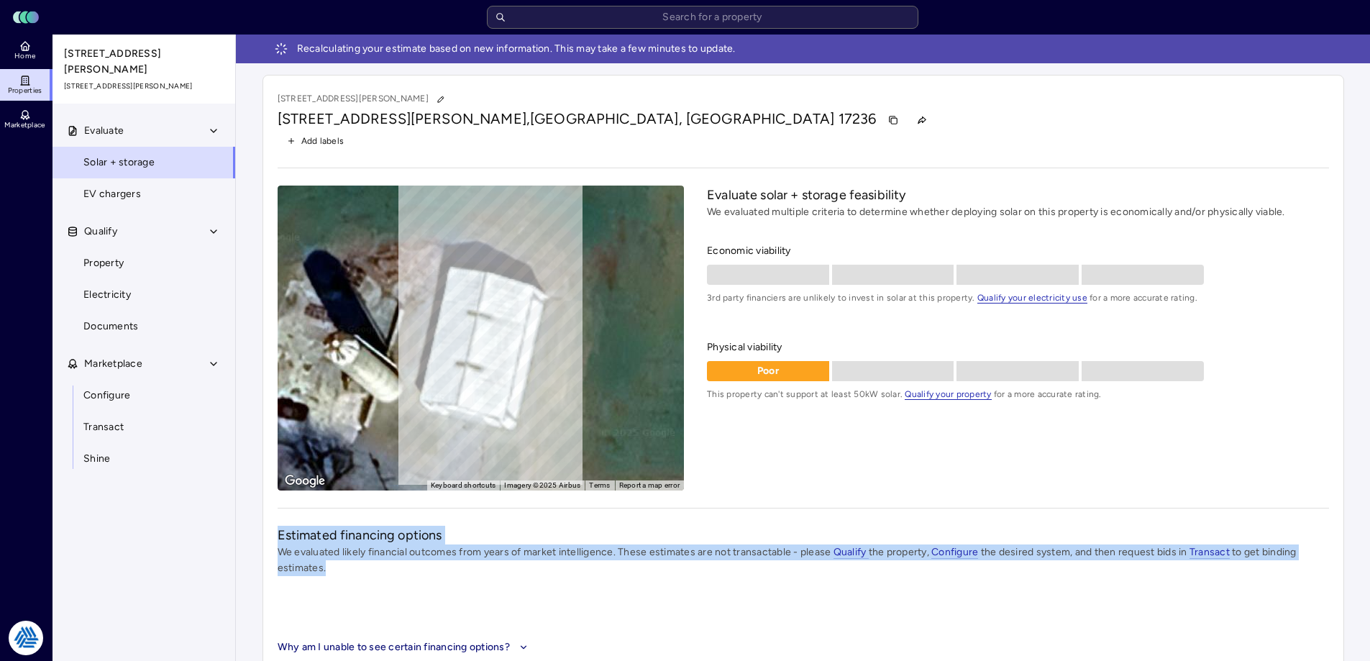
drag, startPoint x: 272, startPoint y: 527, endPoint x: 475, endPoint y: 565, distance: 206.3
click at [475, 565] on div "[STREET_ADDRESS][PERSON_NAME][PERSON_NAME] Add labels ← Move left → Move right …" at bounding box center [803, 372] width 1082 height 595
click at [420, 571] on p "We evaluated likely financial outcomes from years of market intelligence. These…" at bounding box center [803, 560] width 1051 height 32
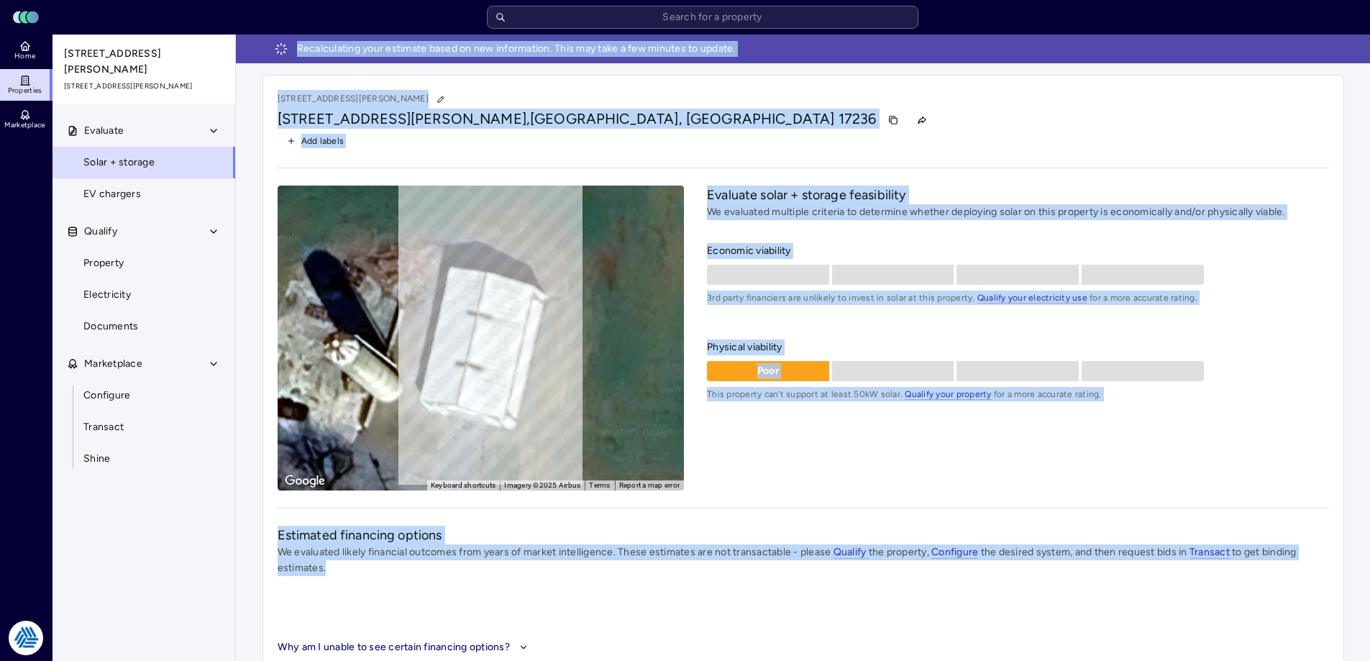
drag, startPoint x: 336, startPoint y: 567, endPoint x: 210, endPoint y: 525, distance: 132.6
click at [210, 525] on div "Home Properties Marketplace Tradition Energy [PERSON_NAME] [STREET_ADDRESS][PER…" at bounding box center [685, 358] width 1370 height 647
click at [414, 580] on div "Estimated financing options We evaluated likely financial outcomes from years o…" at bounding box center [803, 590] width 1051 height 129
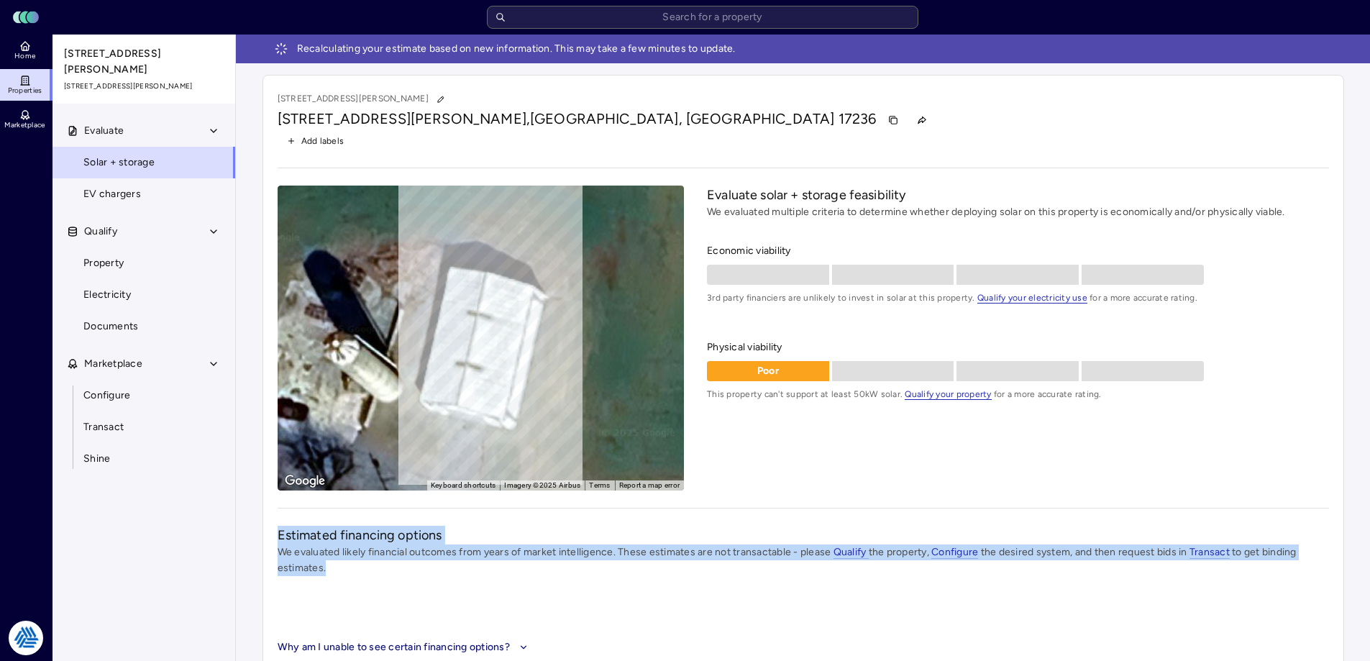
drag, startPoint x: 398, startPoint y: 575, endPoint x: 265, endPoint y: 522, distance: 143.0
click at [265, 522] on div "[STREET_ADDRESS][PERSON_NAME][PERSON_NAME] Add labels ← Move left → Move right …" at bounding box center [803, 372] width 1082 height 595
click at [352, 554] on p "We evaluated likely financial outcomes from years of market intelligence. These…" at bounding box center [803, 560] width 1051 height 32
click at [275, 526] on div "[STREET_ADDRESS][PERSON_NAME][PERSON_NAME] Add labels ← Move left → Move right …" at bounding box center [803, 372] width 1082 height 595
drag, startPoint x: 275, startPoint y: 529, endPoint x: 355, endPoint y: 567, distance: 87.8
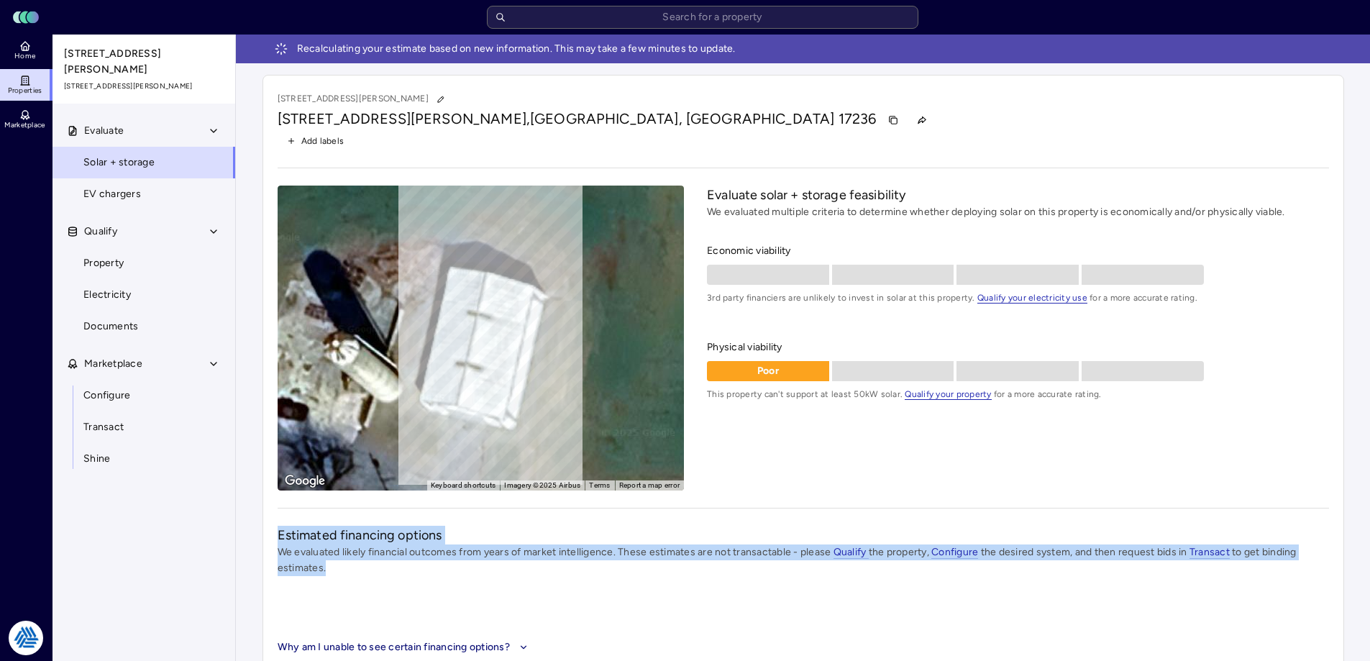
click at [355, 567] on div "[STREET_ADDRESS][PERSON_NAME][PERSON_NAME] Add labels ← Move left → Move right …" at bounding box center [803, 372] width 1082 height 595
click at [355, 567] on p "We evaluated likely financial outcomes from years of market intelligence. These…" at bounding box center [803, 560] width 1051 height 32
drag, startPoint x: 346, startPoint y: 567, endPoint x: 266, endPoint y: 530, distance: 88.1
click at [266, 530] on div "[STREET_ADDRESS][PERSON_NAME][PERSON_NAME] Add labels ← Move left → Move right …" at bounding box center [803, 372] width 1082 height 595
click at [297, 542] on h2 "Estimated financing options" at bounding box center [803, 535] width 1051 height 19
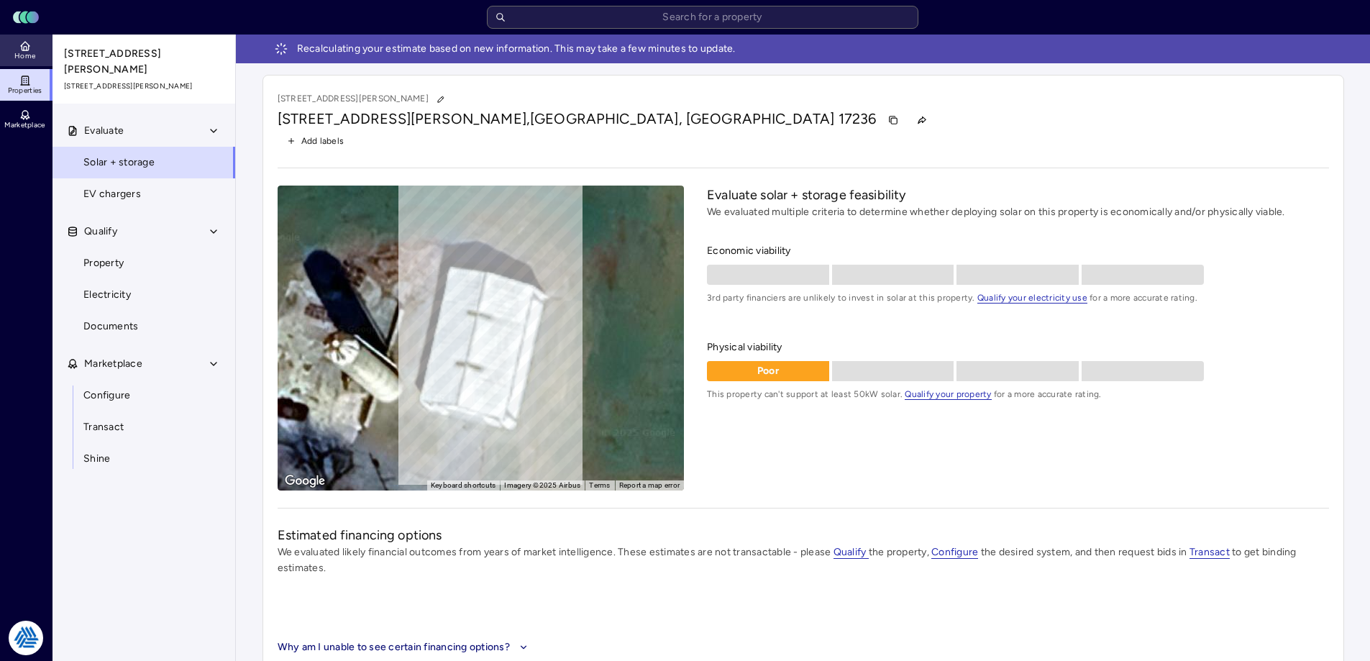
click at [16, 46] on link "Home" at bounding box center [26, 51] width 52 height 32
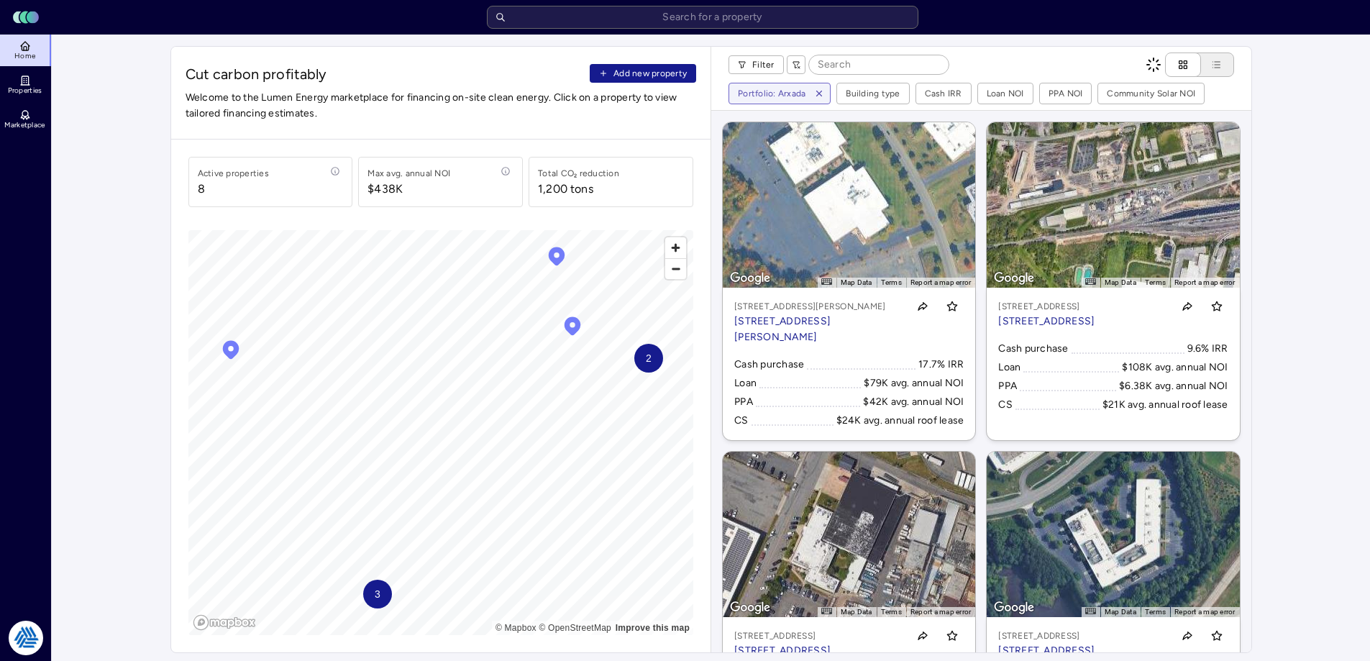
click at [621, 75] on span "Add new property" at bounding box center [649, 73] width 73 height 14
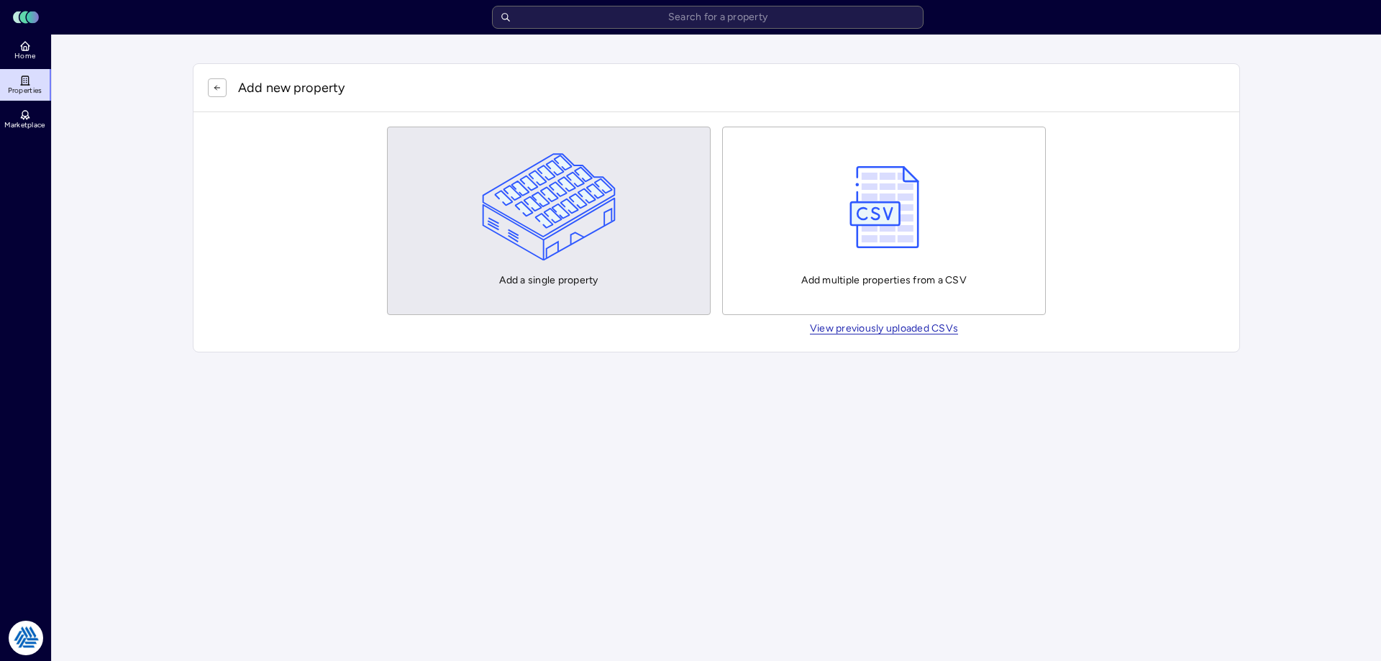
click at [624, 222] on button "Add a single property" at bounding box center [549, 221] width 324 height 188
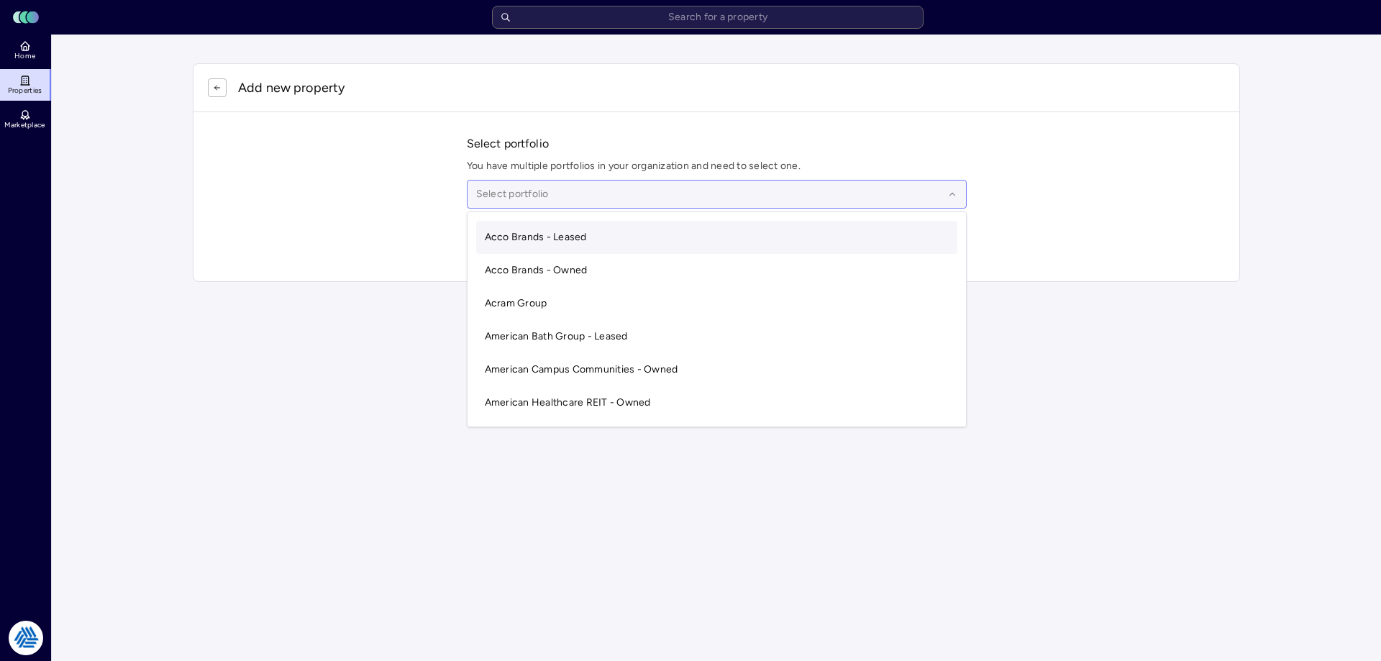
click at [567, 201] on div at bounding box center [709, 194] width 467 height 16
type input "[PERSON_NAME]"
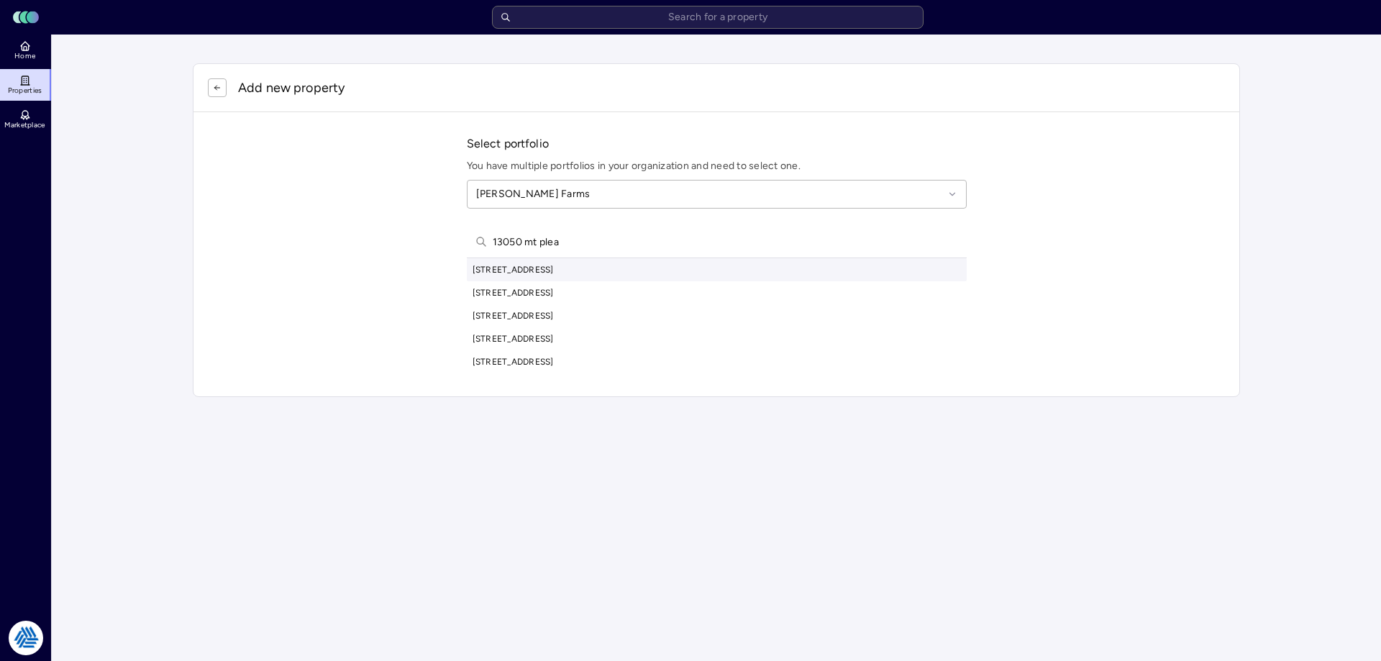
type input "13050 mt plea"
click at [558, 276] on div "[STREET_ADDRESS]" at bounding box center [717, 269] width 500 height 23
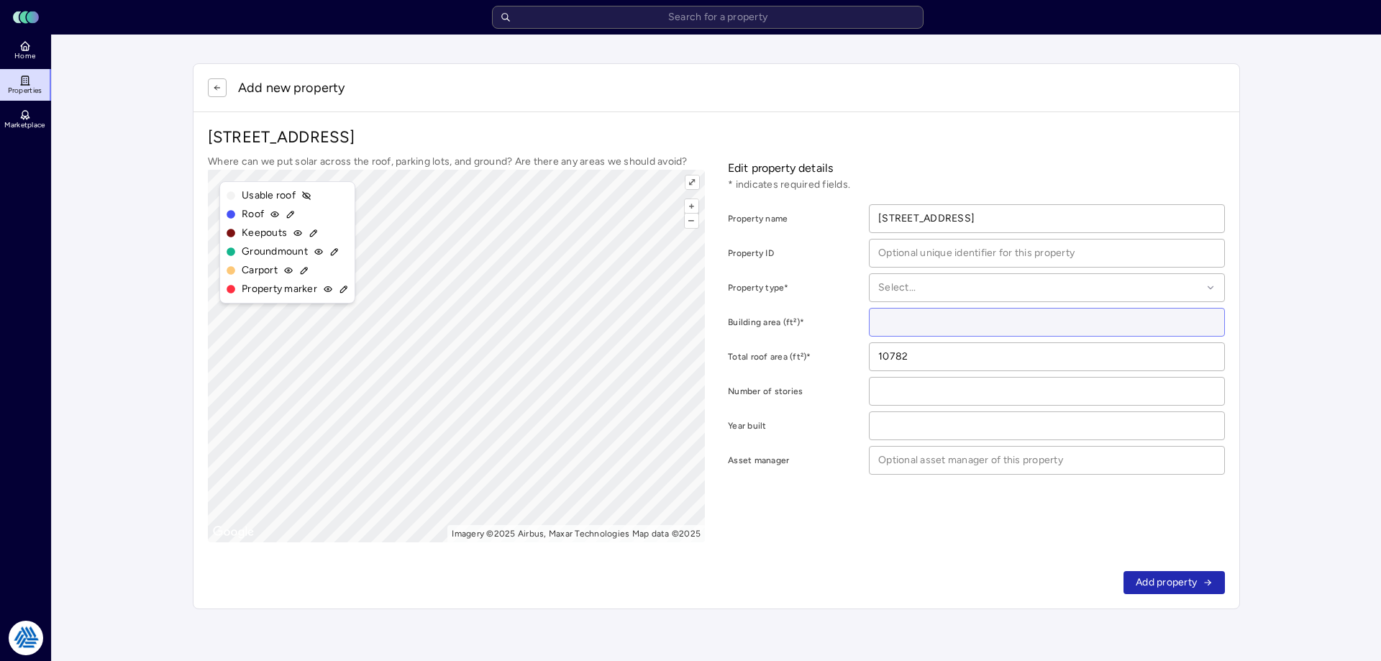
click at [916, 316] on input "number" at bounding box center [1046, 322] width 355 height 27
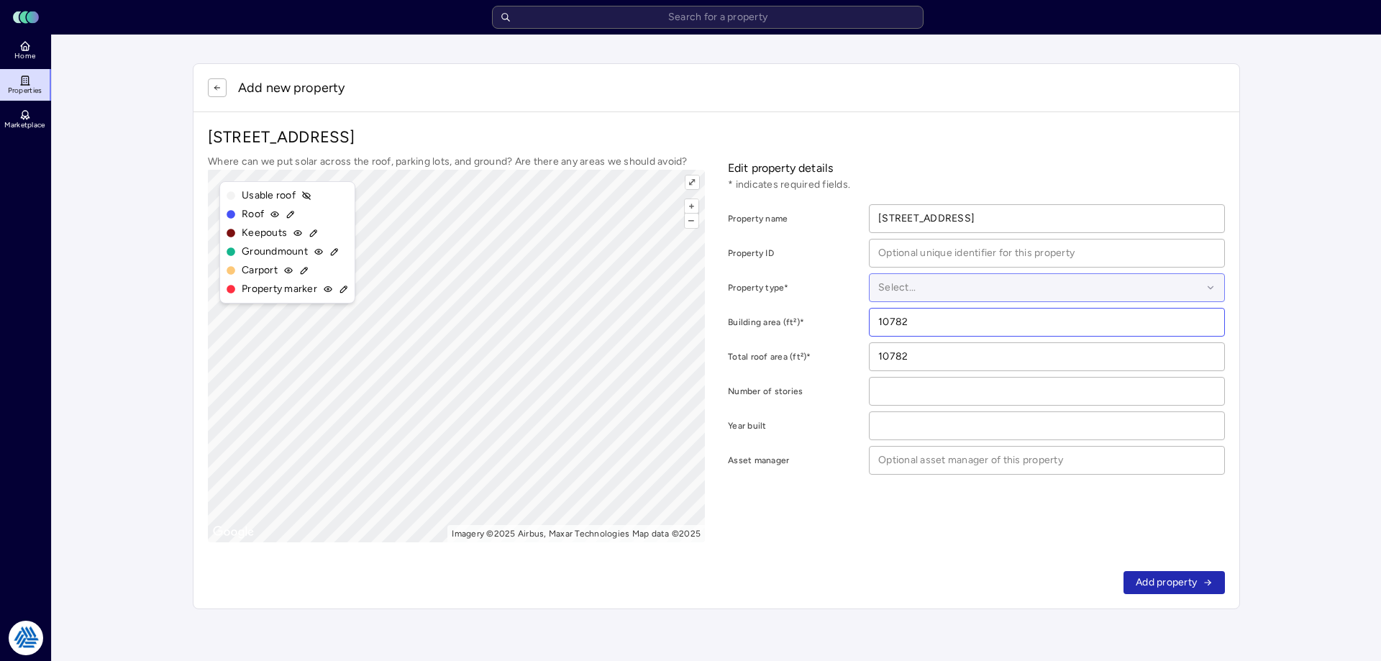
type input "10782"
click at [957, 285] on div at bounding box center [1040, 288] width 324 height 16
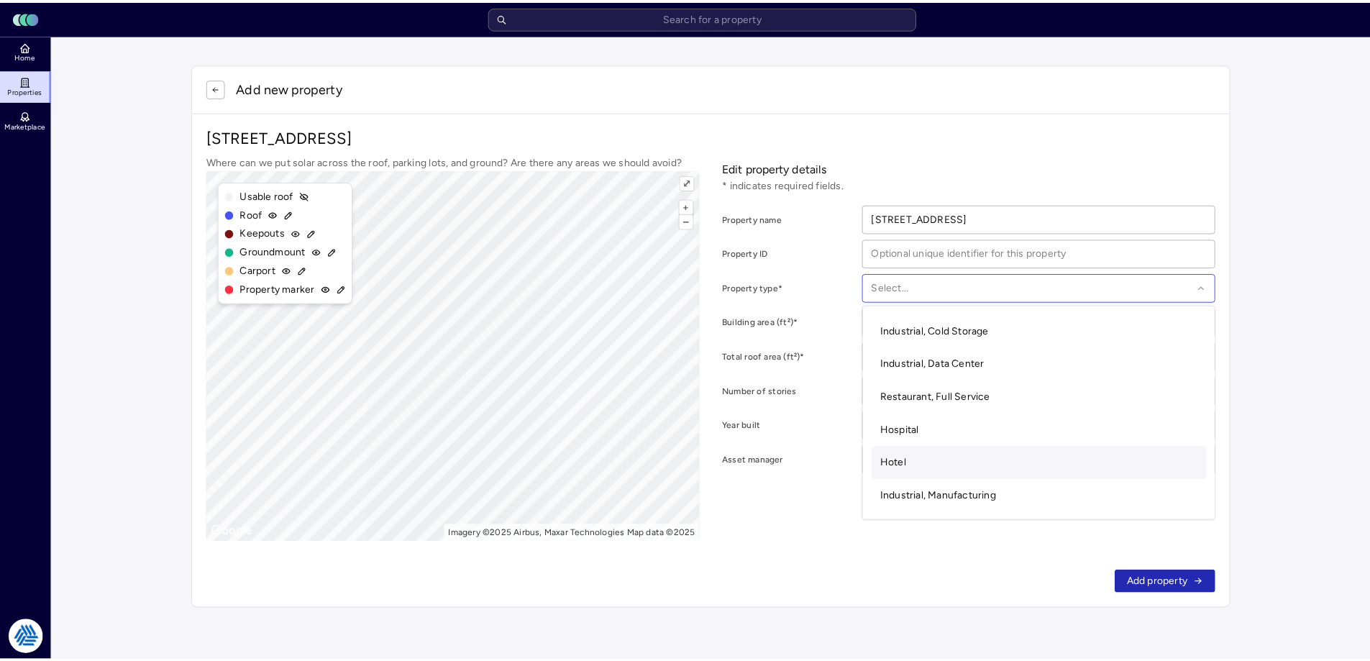
scroll to position [72, 0]
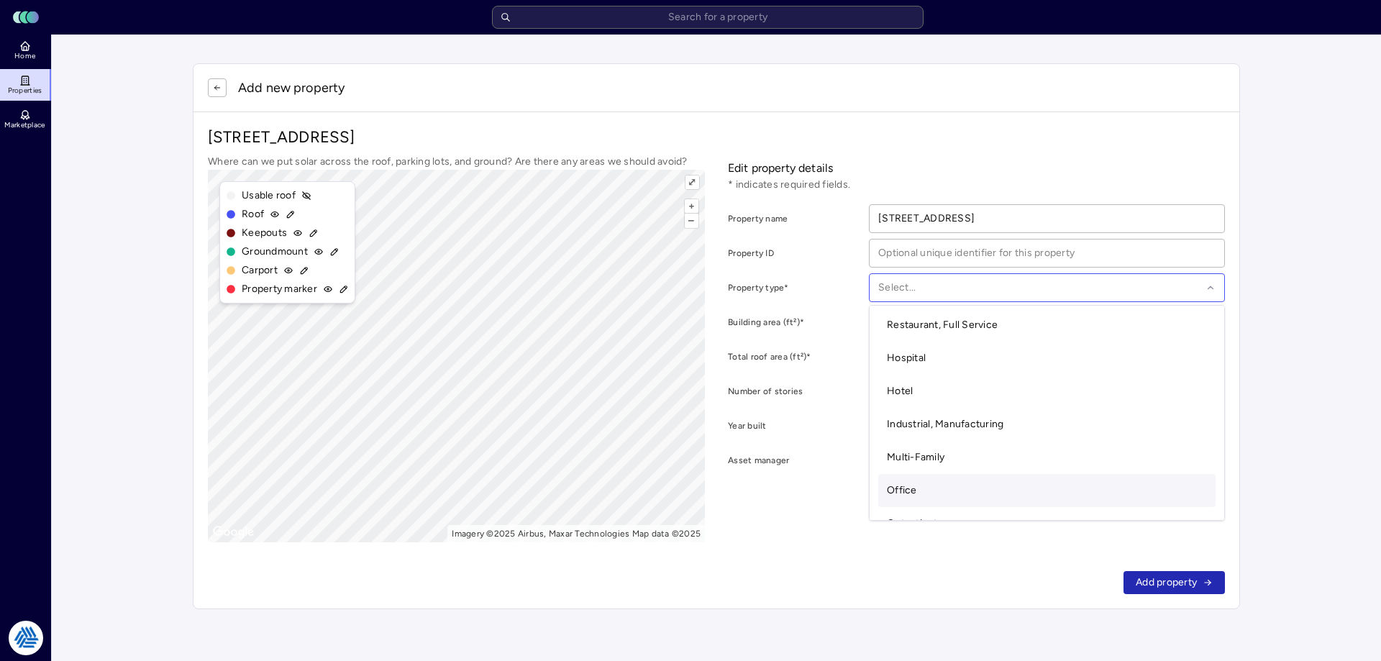
click at [953, 495] on div "Office" at bounding box center [1046, 490] width 337 height 33
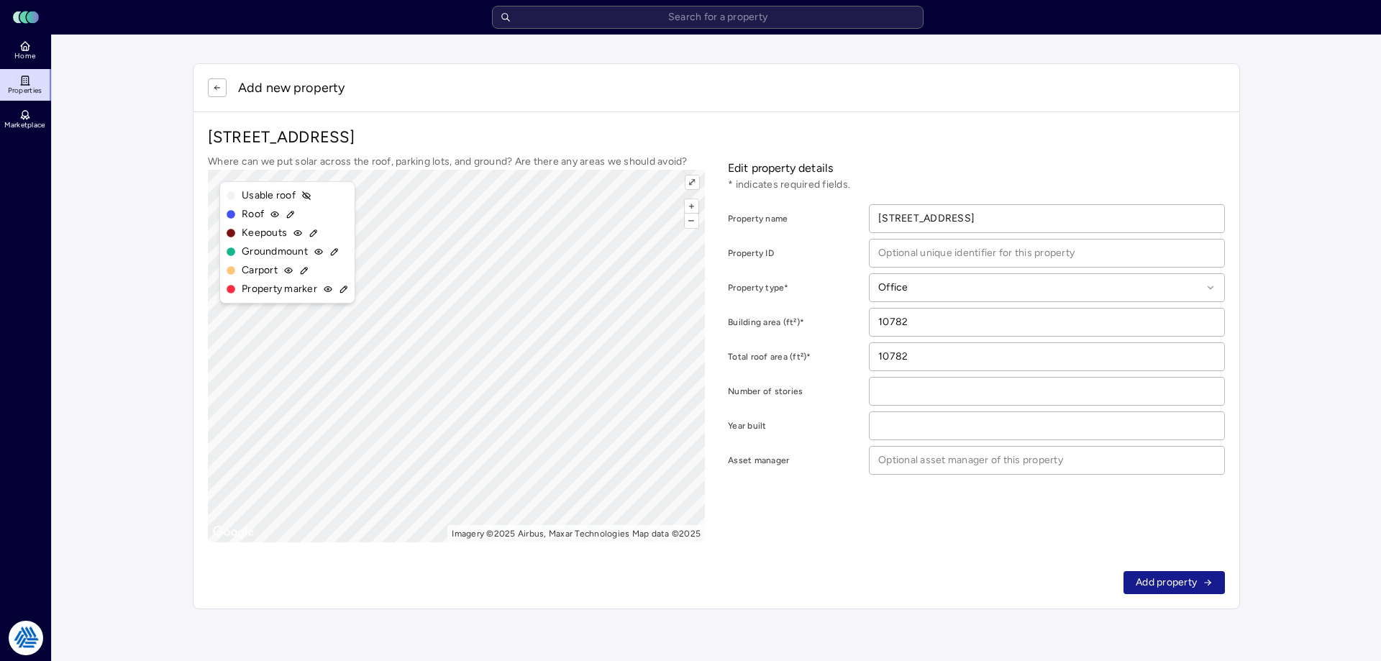
click at [1178, 587] on span "Add property" at bounding box center [1165, 583] width 61 height 16
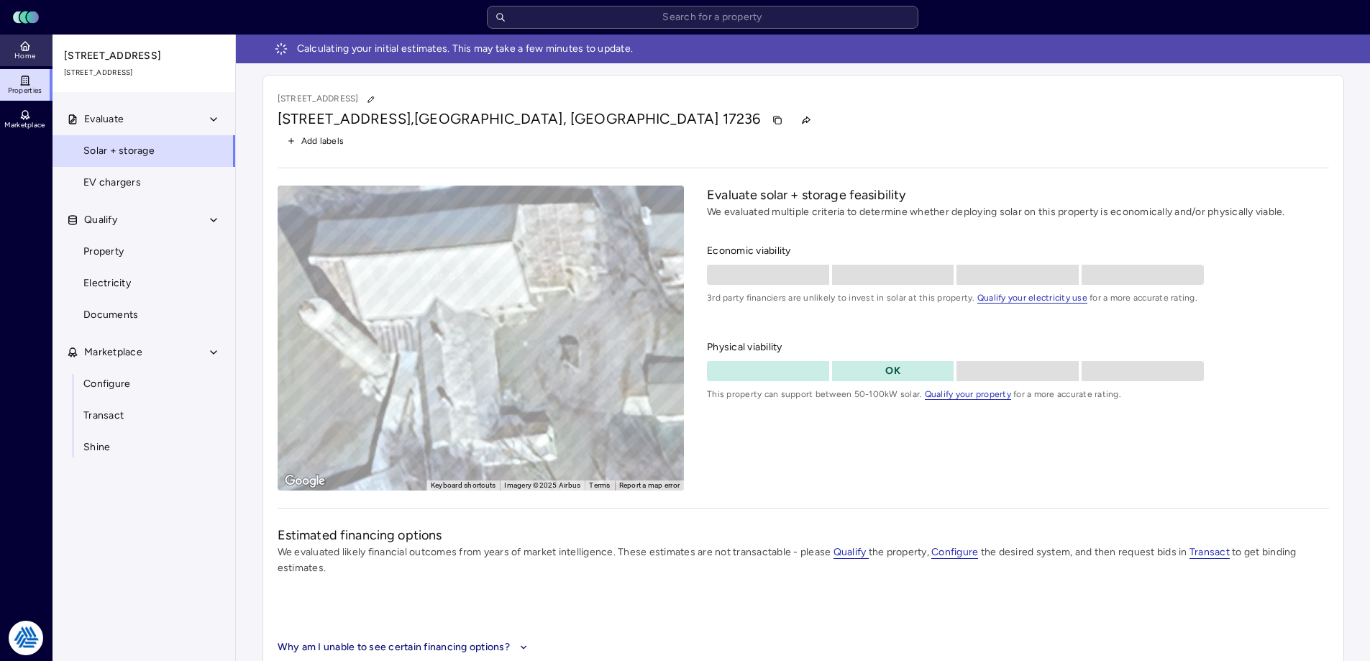
click at [48, 55] on link "Home" at bounding box center [26, 51] width 52 height 32
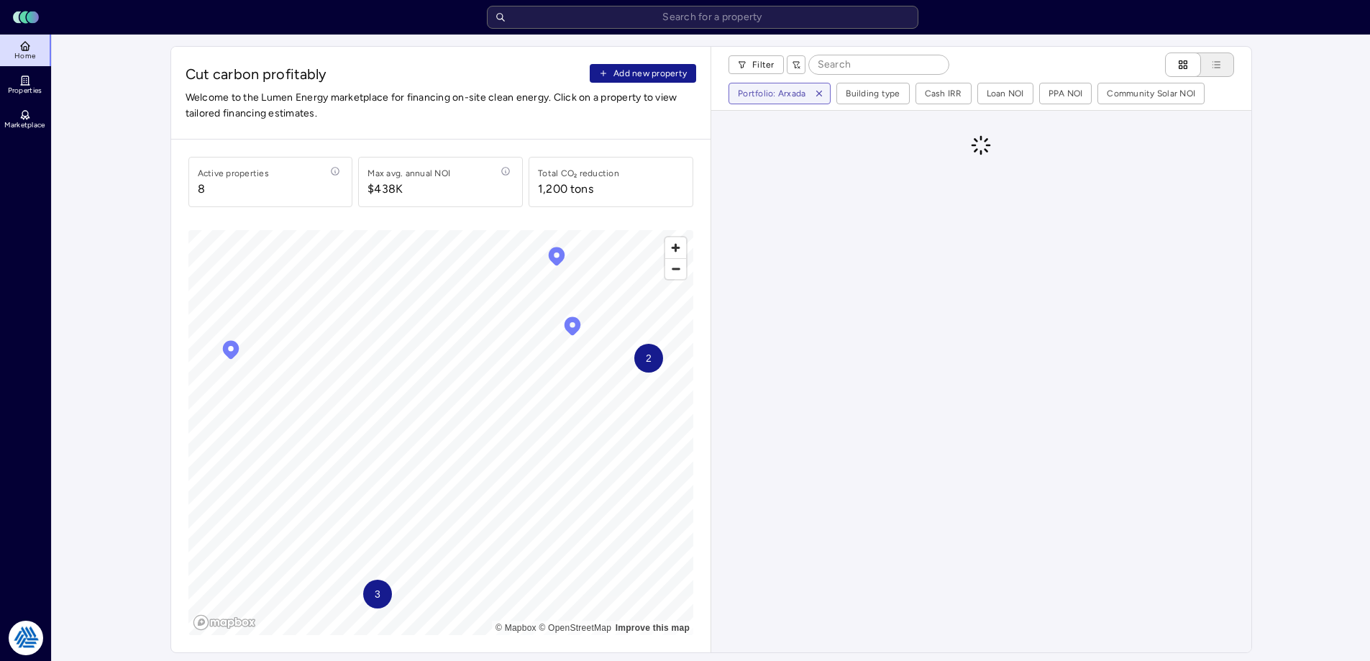
click at [669, 73] on span "Add new property" at bounding box center [649, 73] width 73 height 14
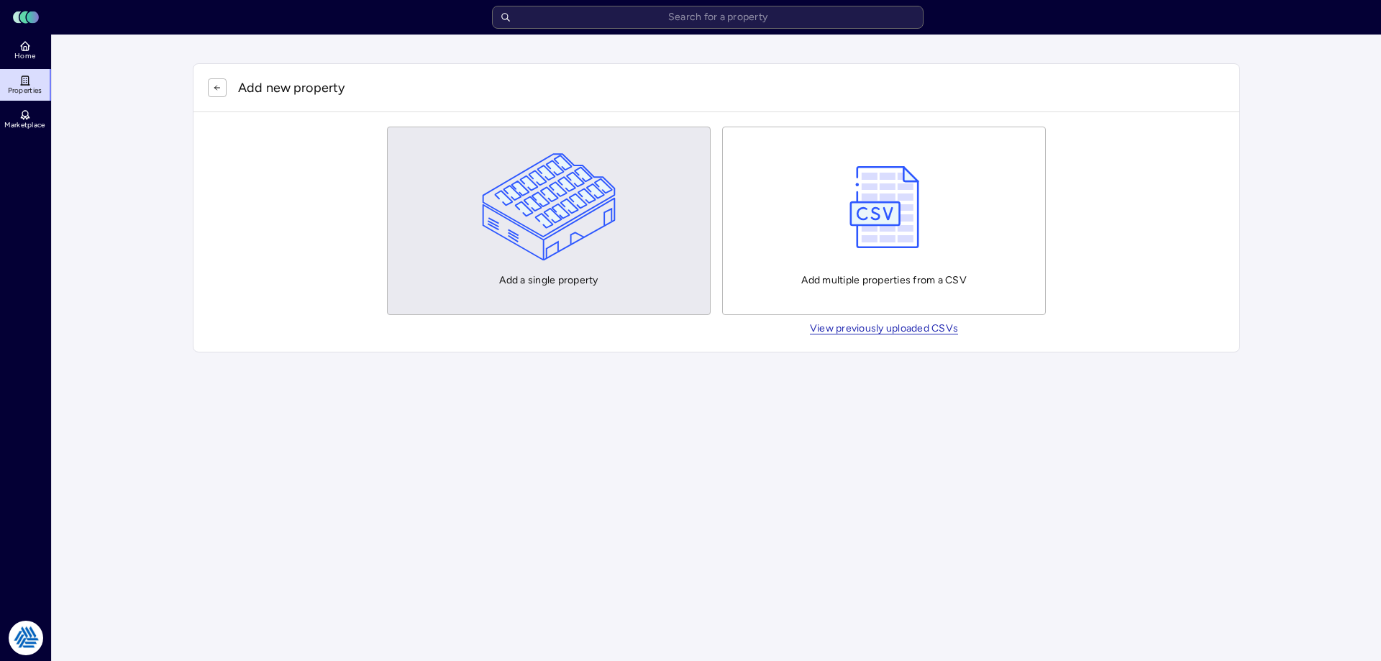
click at [465, 241] on button "Add a single property" at bounding box center [549, 221] width 324 height 188
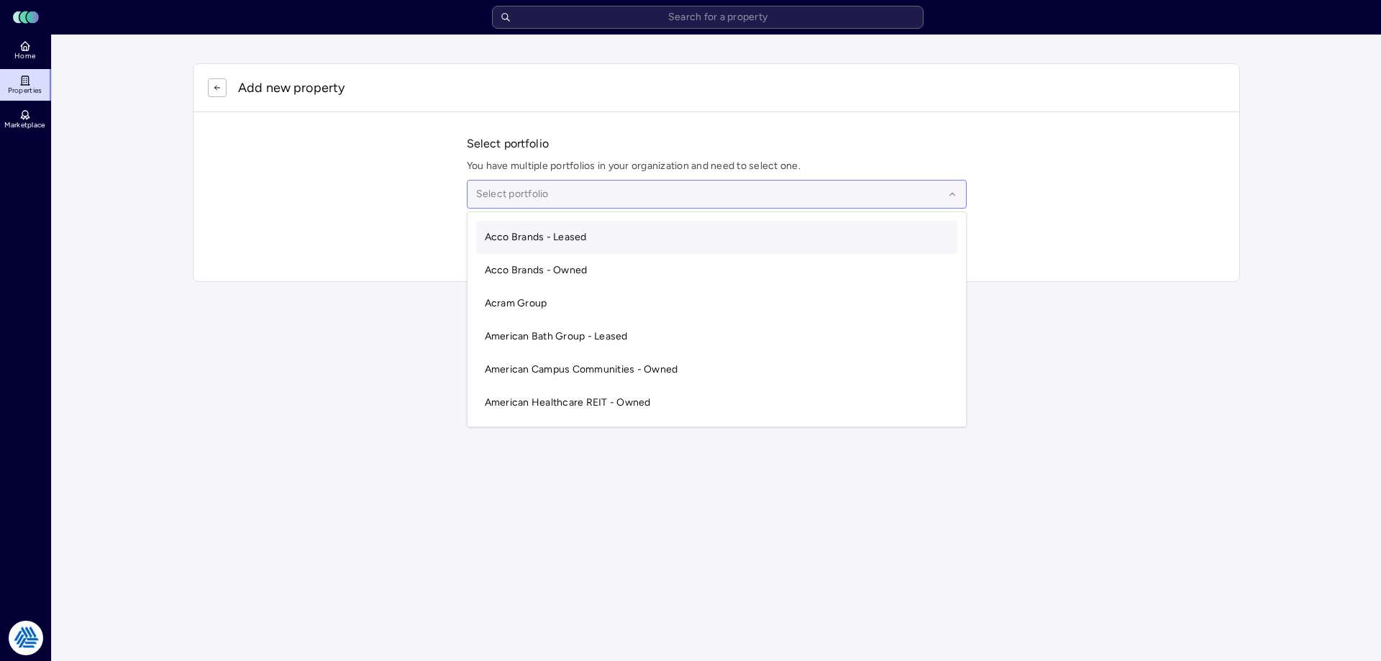
click at [521, 203] on div "Select portfolio" at bounding box center [717, 194] width 500 height 29
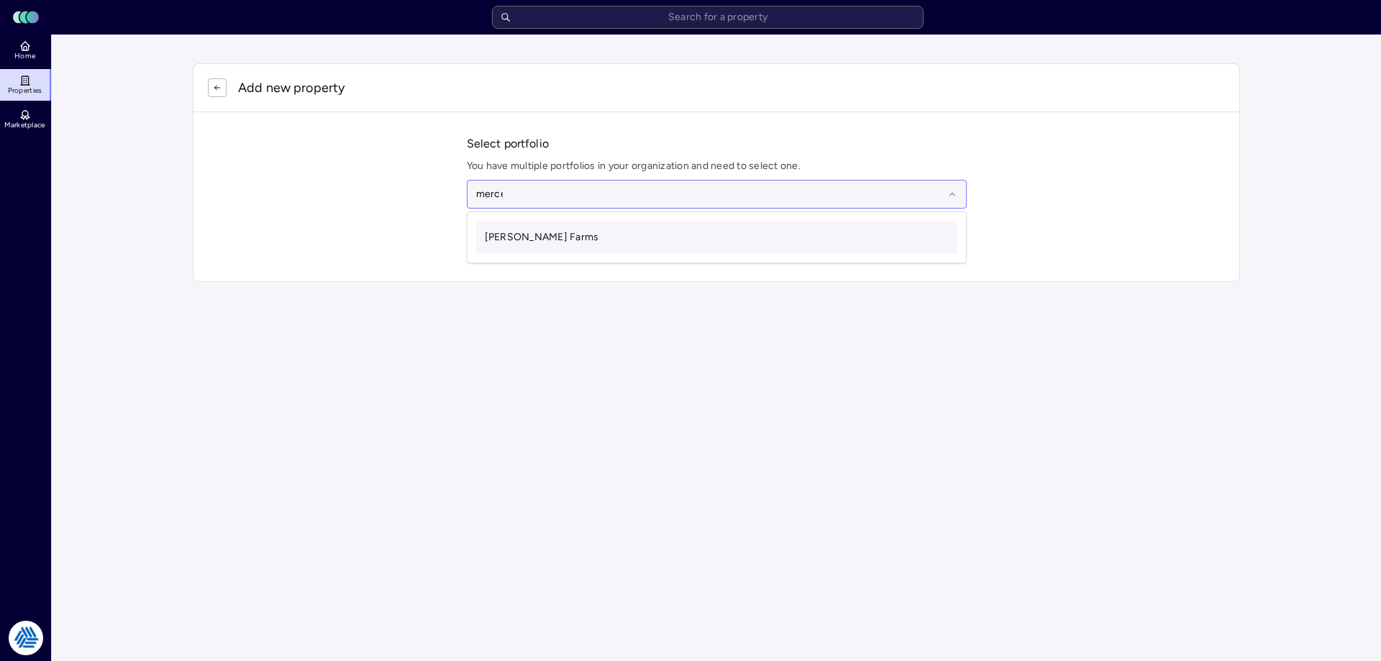
type input "[PERSON_NAME]"
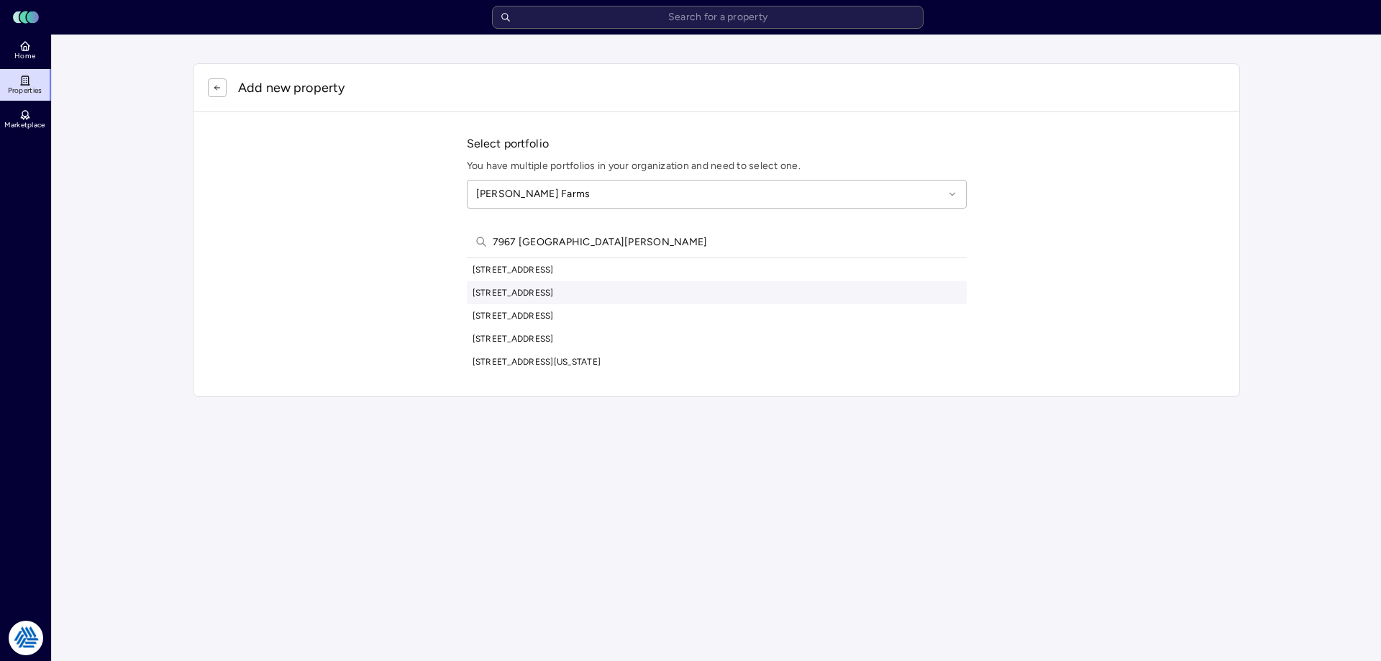
type input "7967 [GEOGRAPHIC_DATA][PERSON_NAME]"
drag, startPoint x: 651, startPoint y: 283, endPoint x: 657, endPoint y: 269, distance: 14.8
click at [657, 269] on div "[STREET_ADDRESS] [STREET_ADDRESS][GEOGRAPHIC_DATA][STREET_ADDRESS][STREET_ADDRE…" at bounding box center [717, 315] width 500 height 115
click at [657, 269] on div "[STREET_ADDRESS]" at bounding box center [717, 269] width 500 height 23
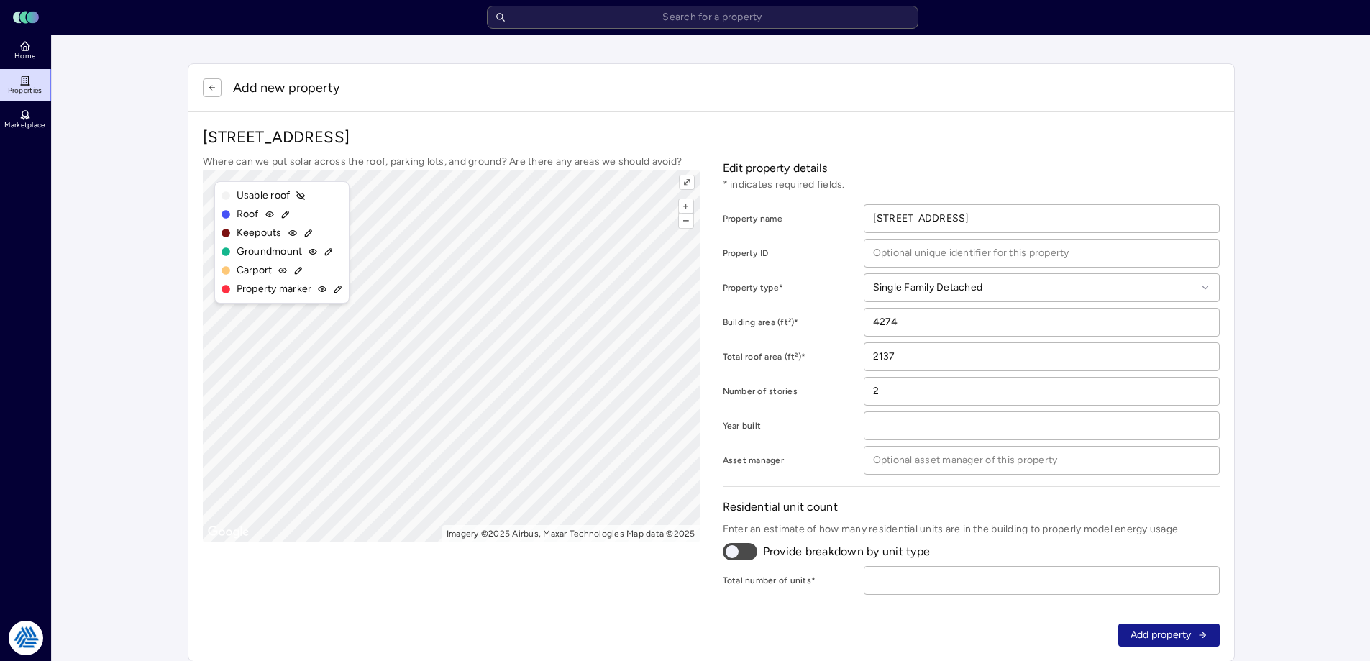
click at [1163, 634] on span "Add property" at bounding box center [1160, 635] width 61 height 16
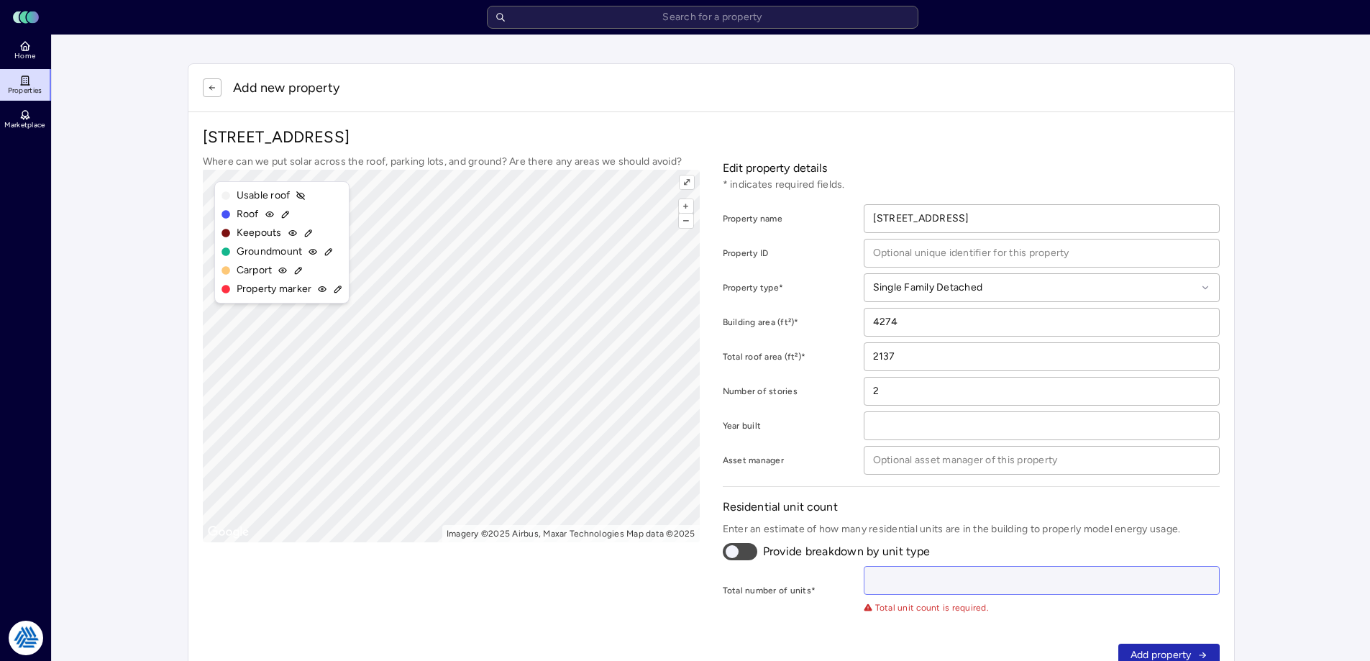
click at [944, 580] on input "number" at bounding box center [1041, 580] width 355 height 27
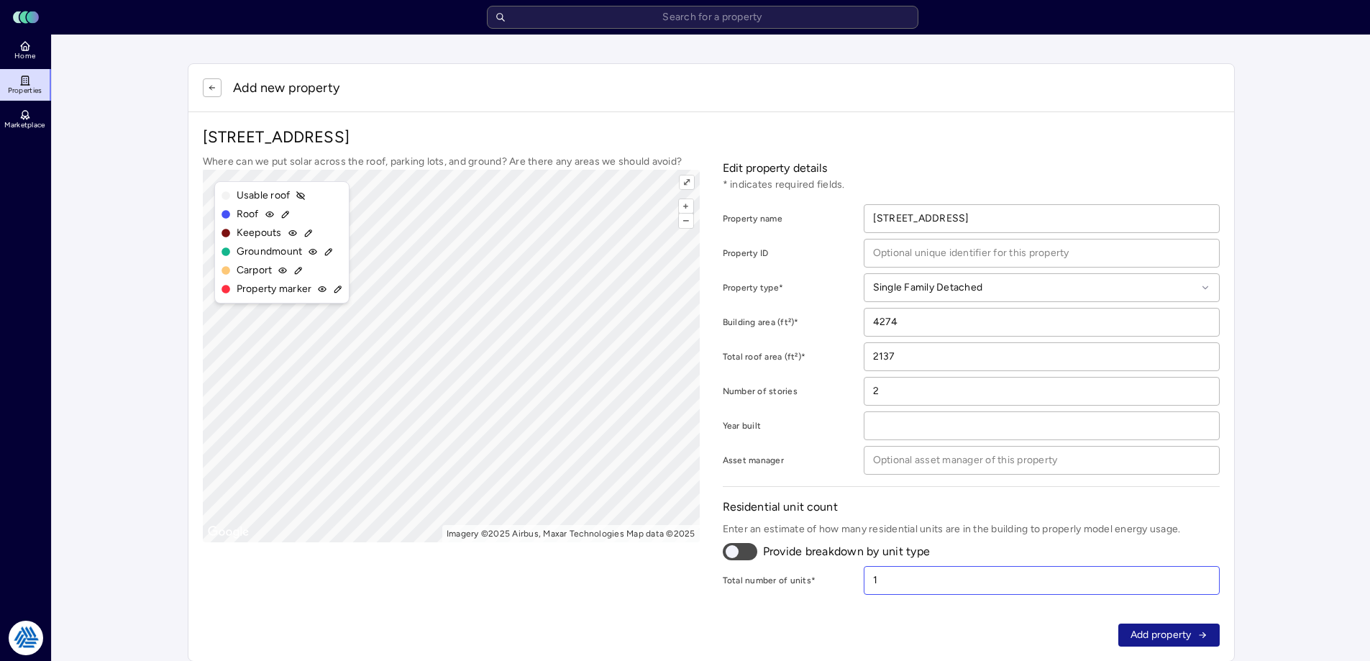
type input "1"
click at [1164, 631] on span "Add property" at bounding box center [1160, 635] width 61 height 16
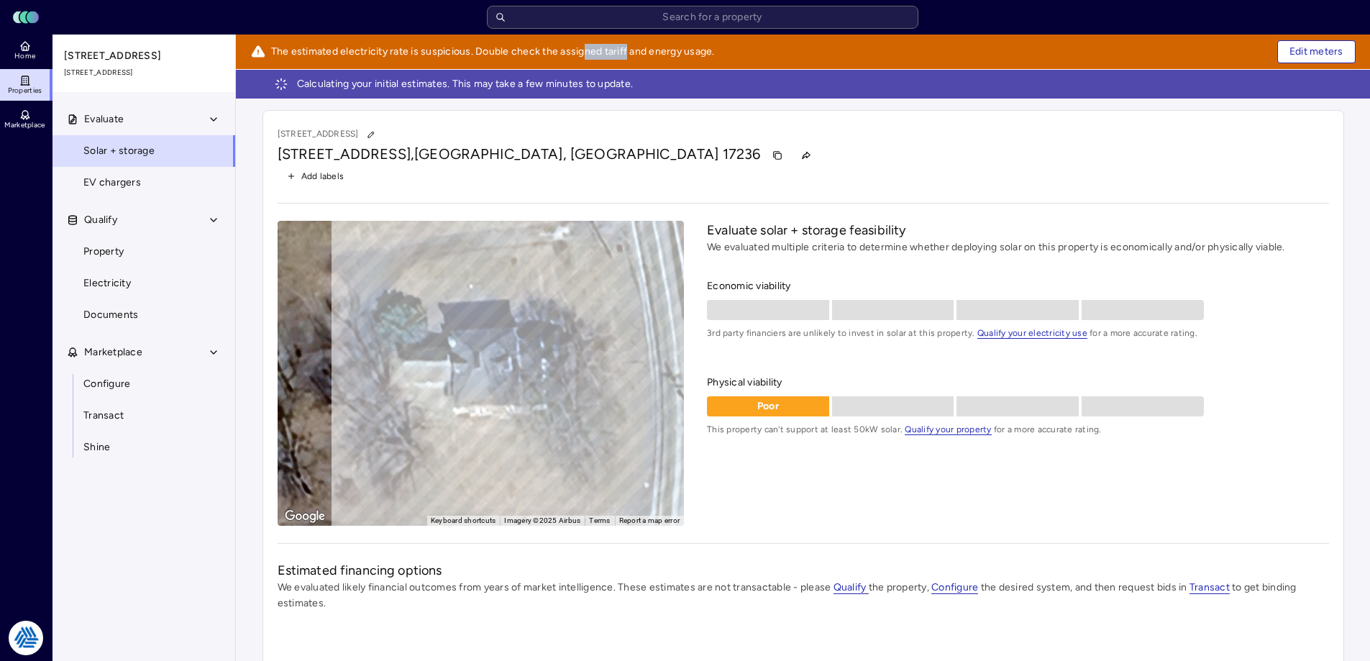
drag, startPoint x: 625, startPoint y: 55, endPoint x: 582, endPoint y: 56, distance: 42.4
click at [582, 56] on span "The estimated electricity rate is suspicious. Double check the assigned tariff …" at bounding box center [493, 52] width 444 height 16
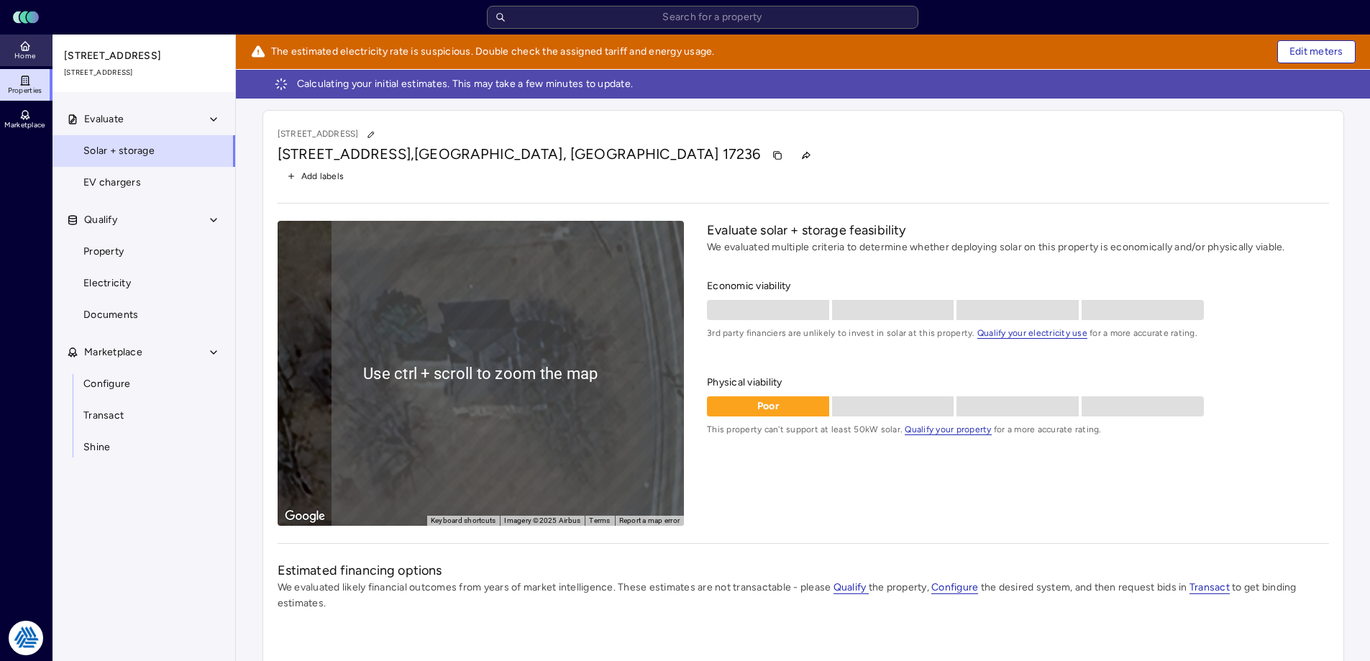
click at [32, 55] on span "Home" at bounding box center [24, 56] width 21 height 9
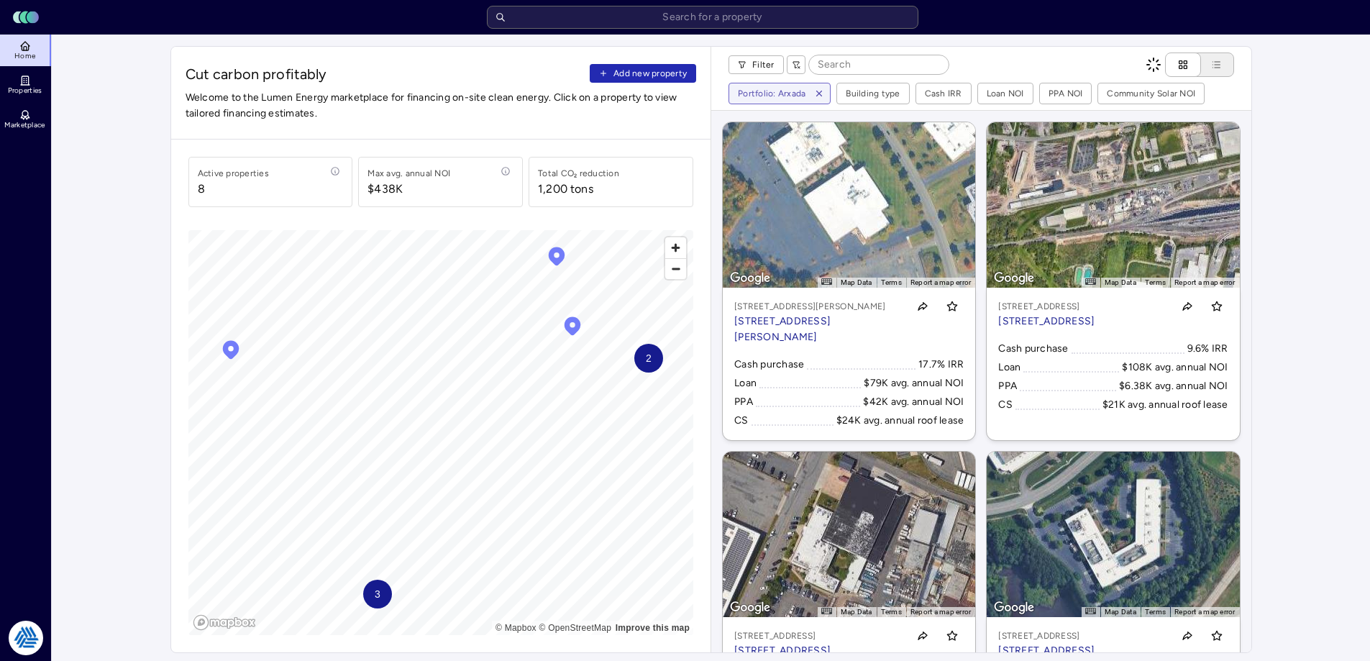
click at [639, 85] on div "Cut carbon profitably Add new property Welcome to the Lumen Energy marketplace …" at bounding box center [441, 93] width 540 height 93
click at [639, 79] on span "Add new property" at bounding box center [649, 73] width 73 height 14
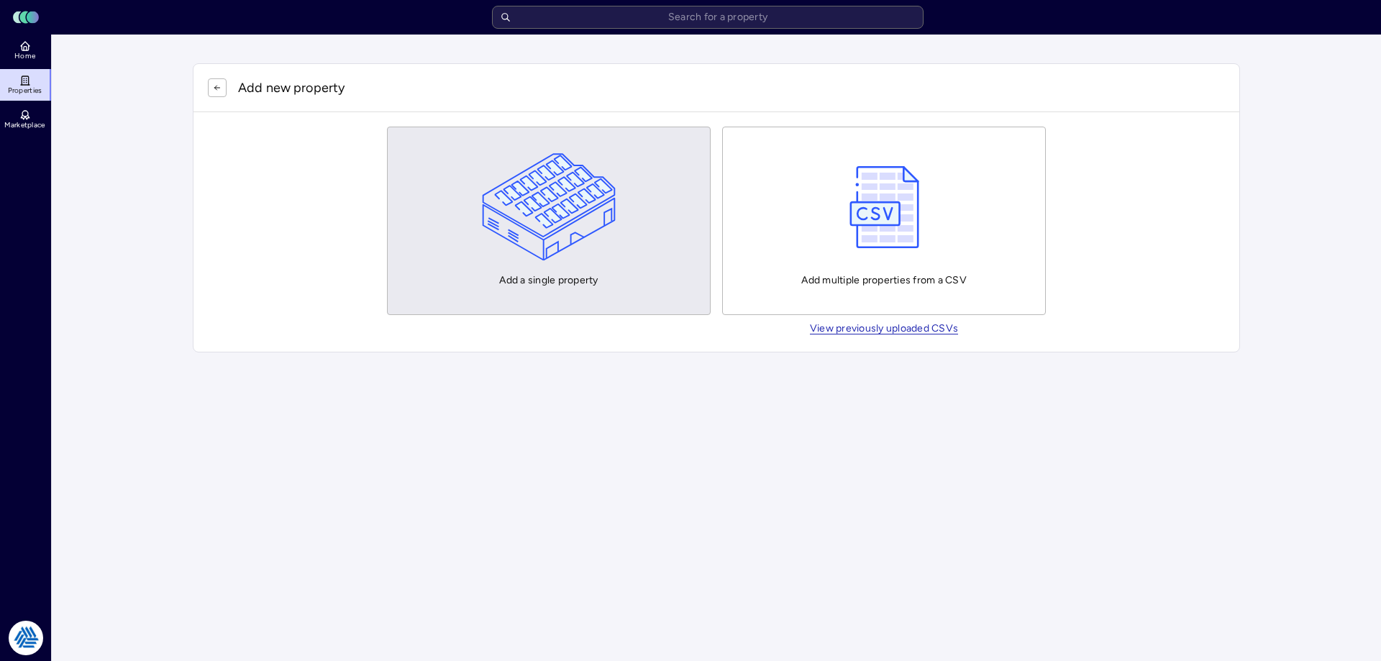
click at [562, 160] on img "button" at bounding box center [549, 207] width 134 height 108
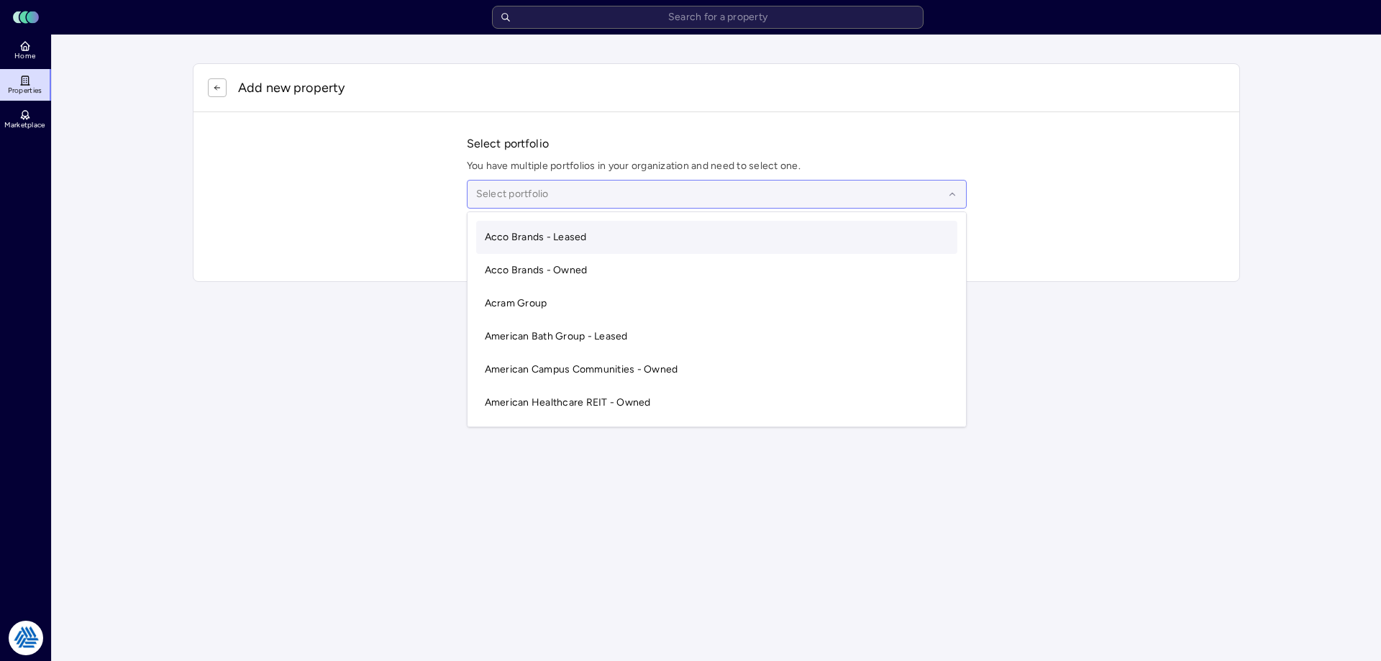
click at [526, 190] on div at bounding box center [709, 194] width 467 height 16
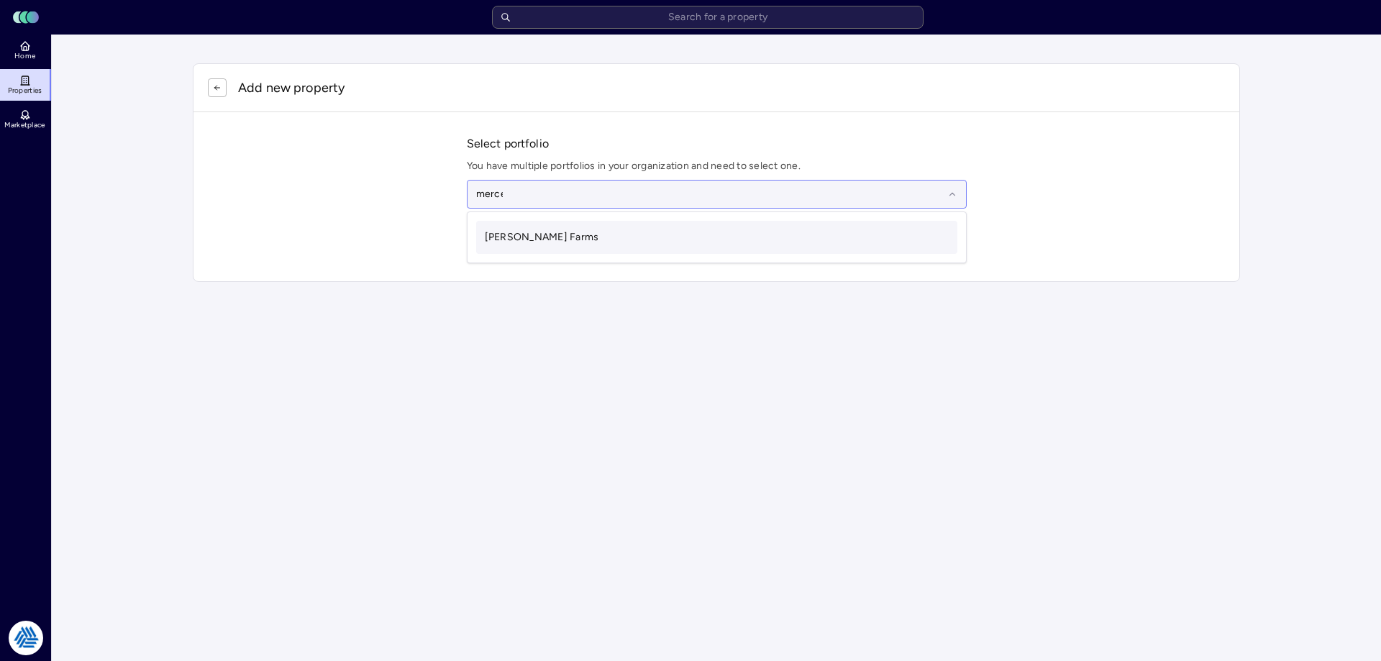
type input "[PERSON_NAME]"
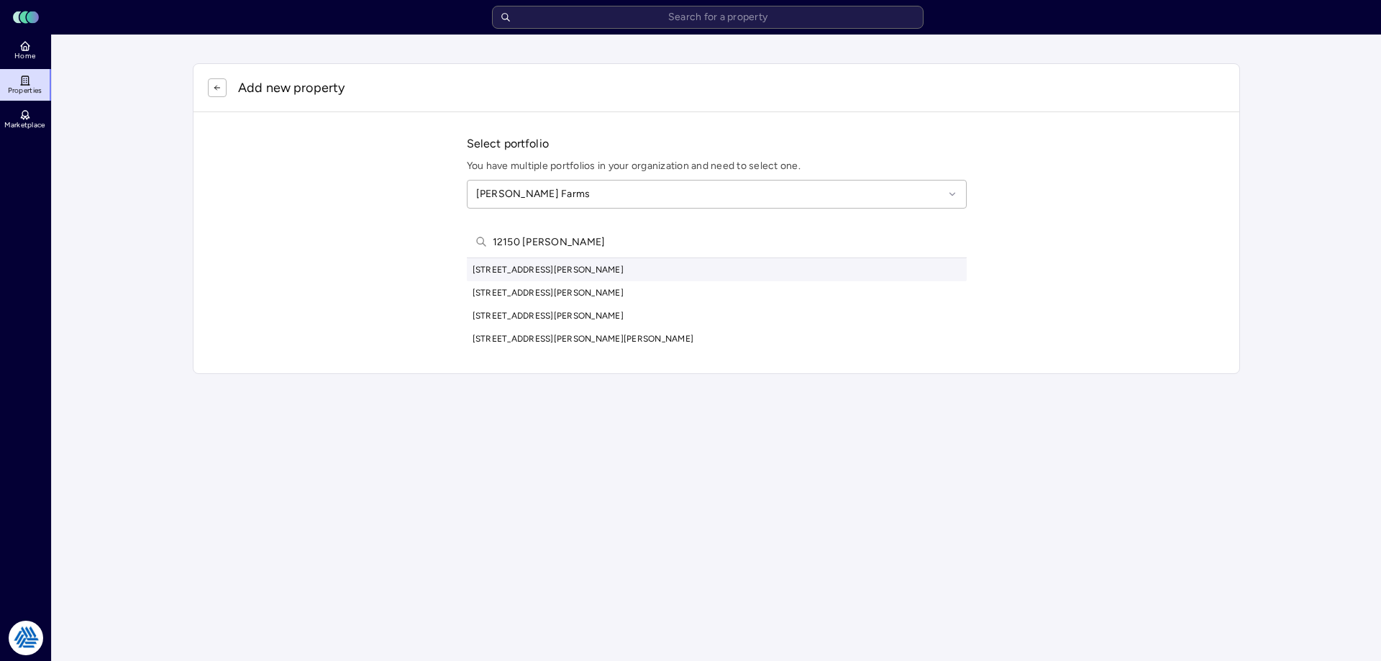
type input "12150 [PERSON_NAME]"
click at [576, 274] on div "[STREET_ADDRESS][PERSON_NAME]" at bounding box center [717, 269] width 500 height 23
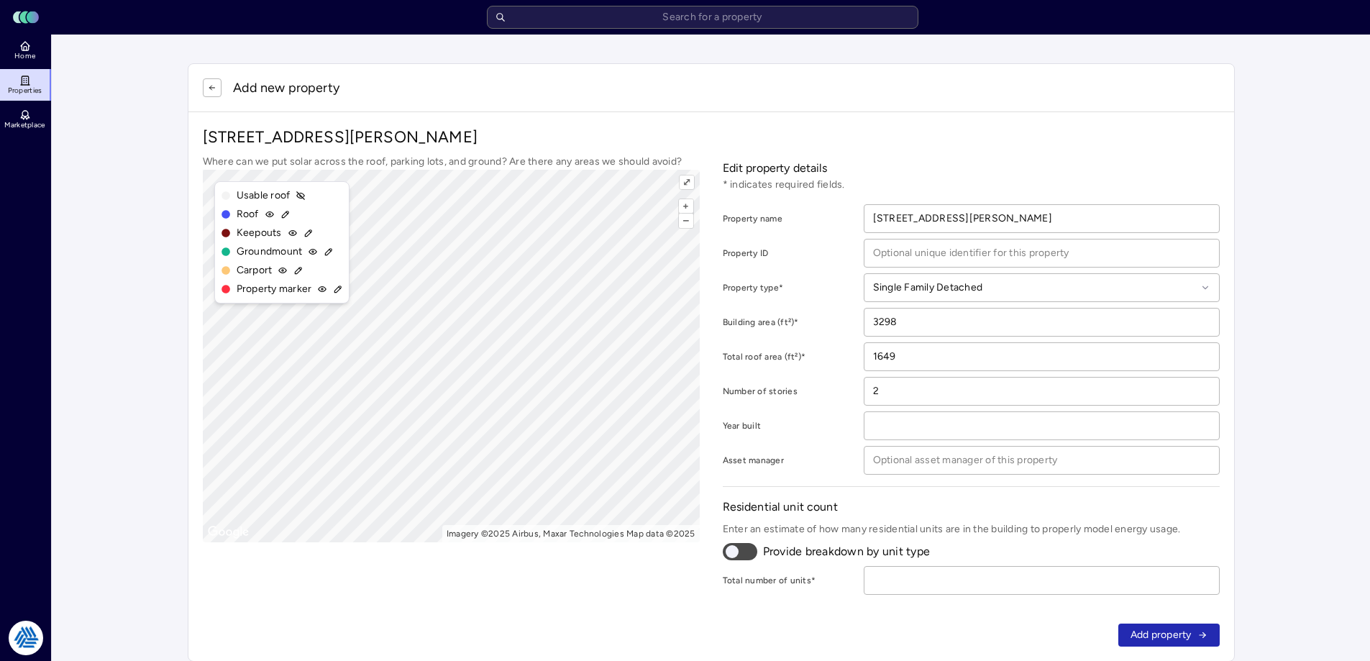
click at [1176, 616] on div "Add property" at bounding box center [711, 635] width 1046 height 52
drag, startPoint x: 1162, startPoint y: 632, endPoint x: 900, endPoint y: 557, distance: 273.1
click at [900, 557] on div "Add new property [STREET_ADDRESS][PERSON_NAME] Where can we put solar across th…" at bounding box center [711, 362] width 1047 height 598
click at [936, 577] on input "number" at bounding box center [1041, 580] width 355 height 27
type input "1"
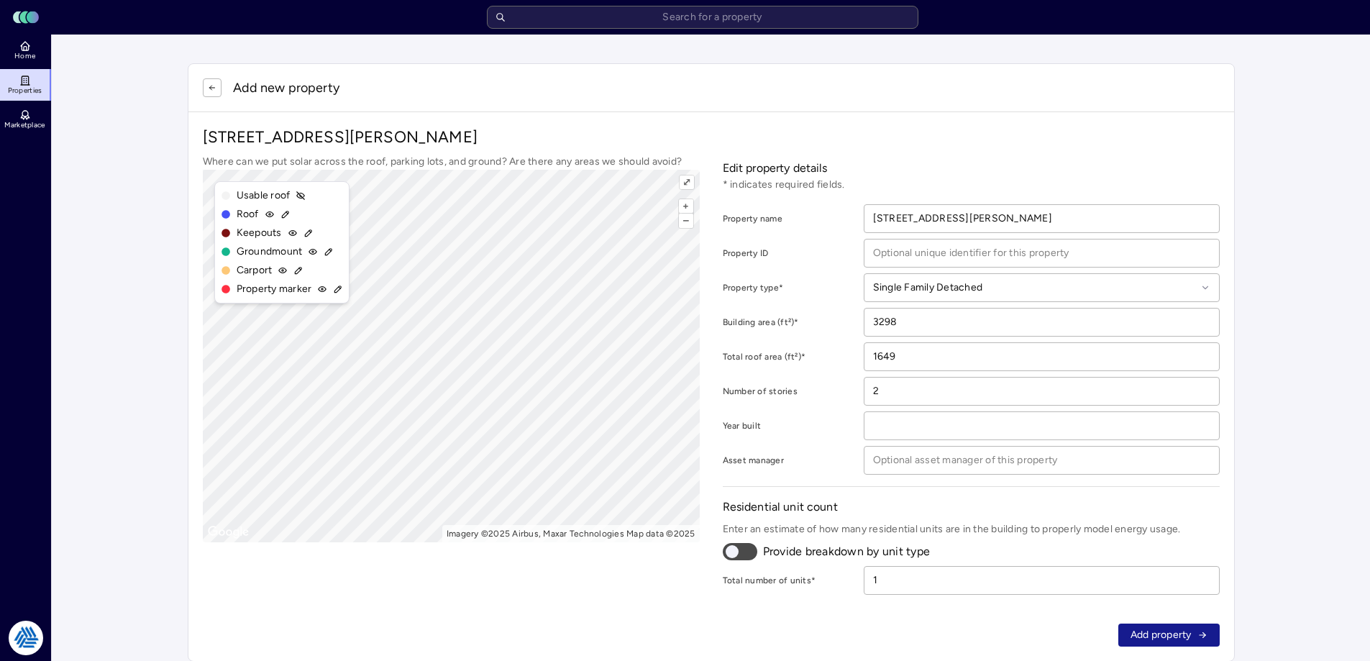
click at [1193, 638] on button "Add property" at bounding box center [1168, 634] width 101 height 23
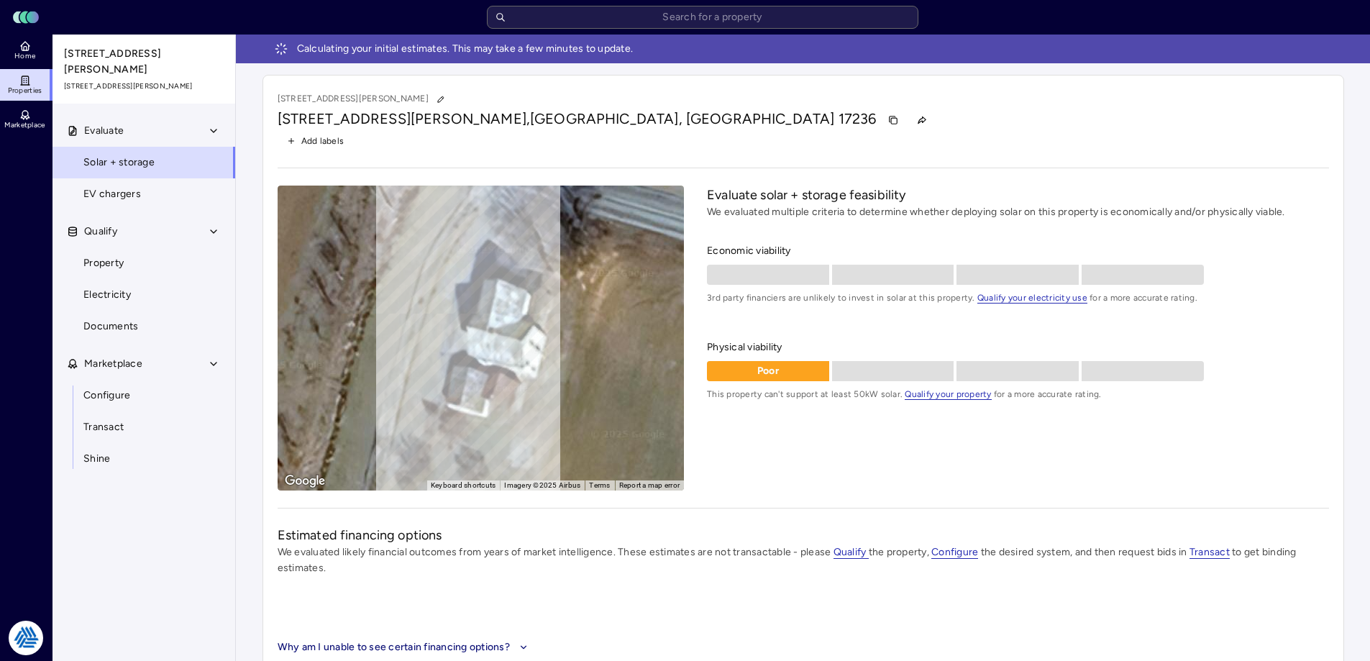
click at [259, 140] on div "[STREET_ADDRESS][PERSON_NAME][PERSON_NAME] Add labels ← Move left → Move right …" at bounding box center [803, 372] width 1105 height 618
click at [255, 137] on div "[STREET_ADDRESS][PERSON_NAME][PERSON_NAME] Add labels ← Move left → Move right …" at bounding box center [803, 372] width 1105 height 618
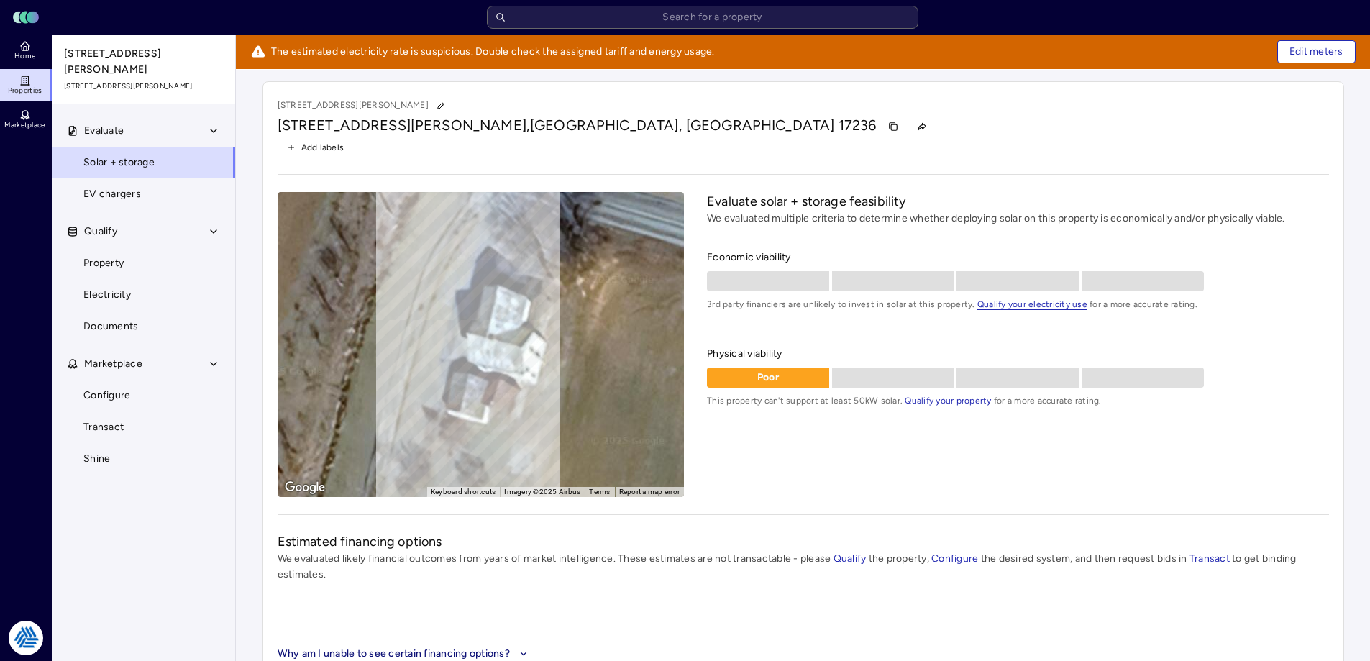
click at [799, 480] on div "Evaluate solar + storage feasibility We evaluated multiple criteria to determin…" at bounding box center [1017, 344] width 621 height 305
click at [32, 56] on span "Home" at bounding box center [24, 56] width 21 height 9
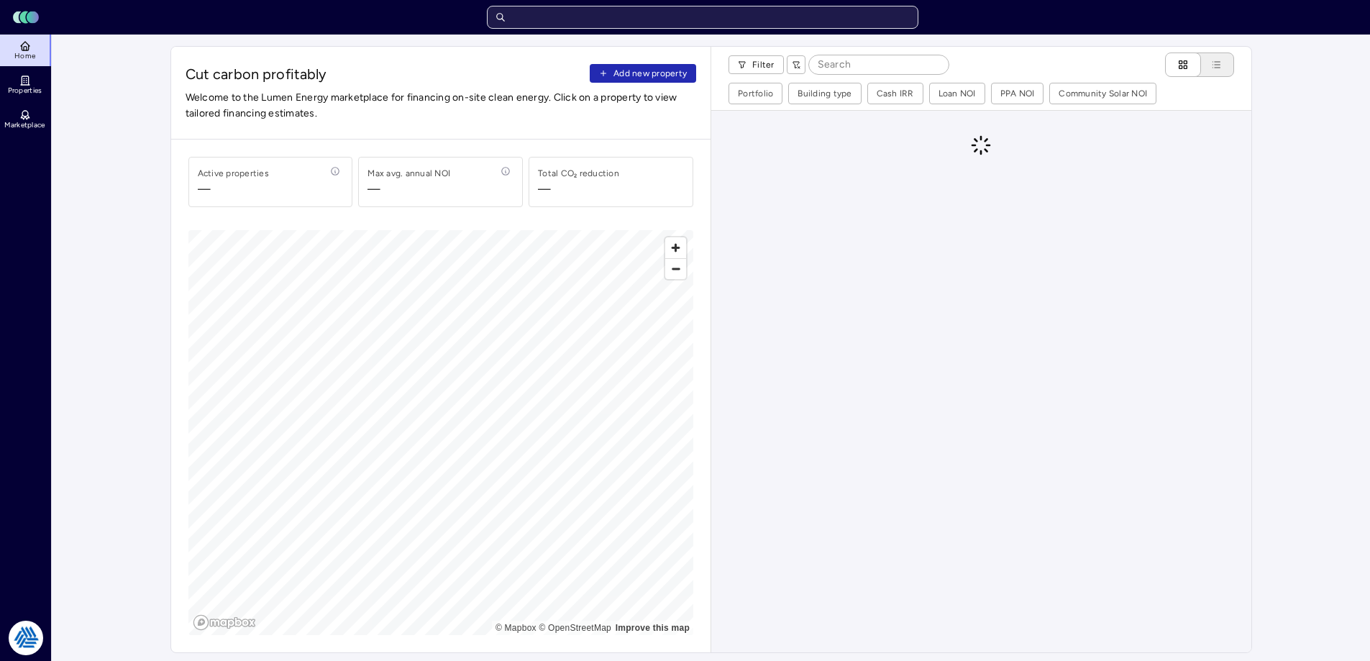
click at [623, 24] on input "text" at bounding box center [702, 17] width 431 height 23
click at [27, 76] on icon at bounding box center [25, 81] width 12 height 12
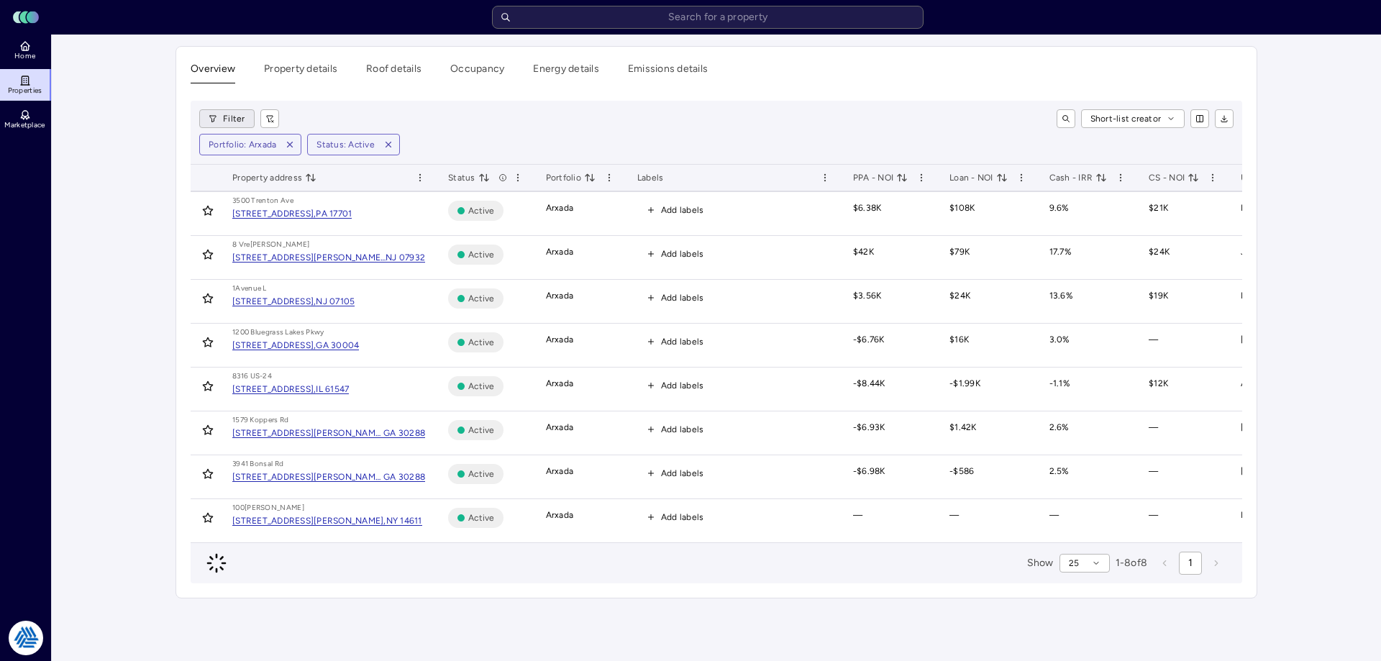
drag, startPoint x: 68, startPoint y: 208, endPoint x: 212, endPoint y: 124, distance: 166.9
click at [73, 207] on main "Overview Property details Roof details Occupancy Energy details Emissions detai…" at bounding box center [716, 348] width 1329 height 626
click at [292, 145] on icon "button" at bounding box center [290, 145] width 10 height 10
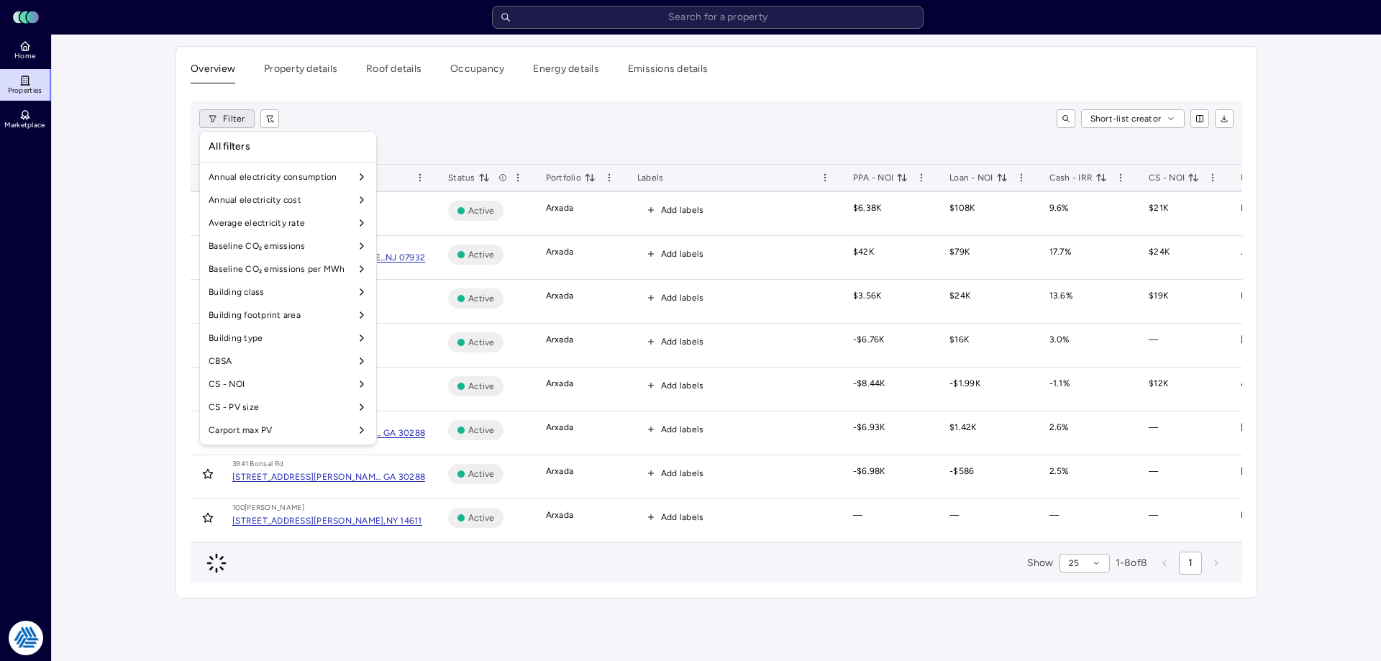
click at [229, 117] on html "Toggle Sidebar Lumen Energy Logo Home Properties Marketplace Tradition Energy […" at bounding box center [690, 330] width 1381 height 661
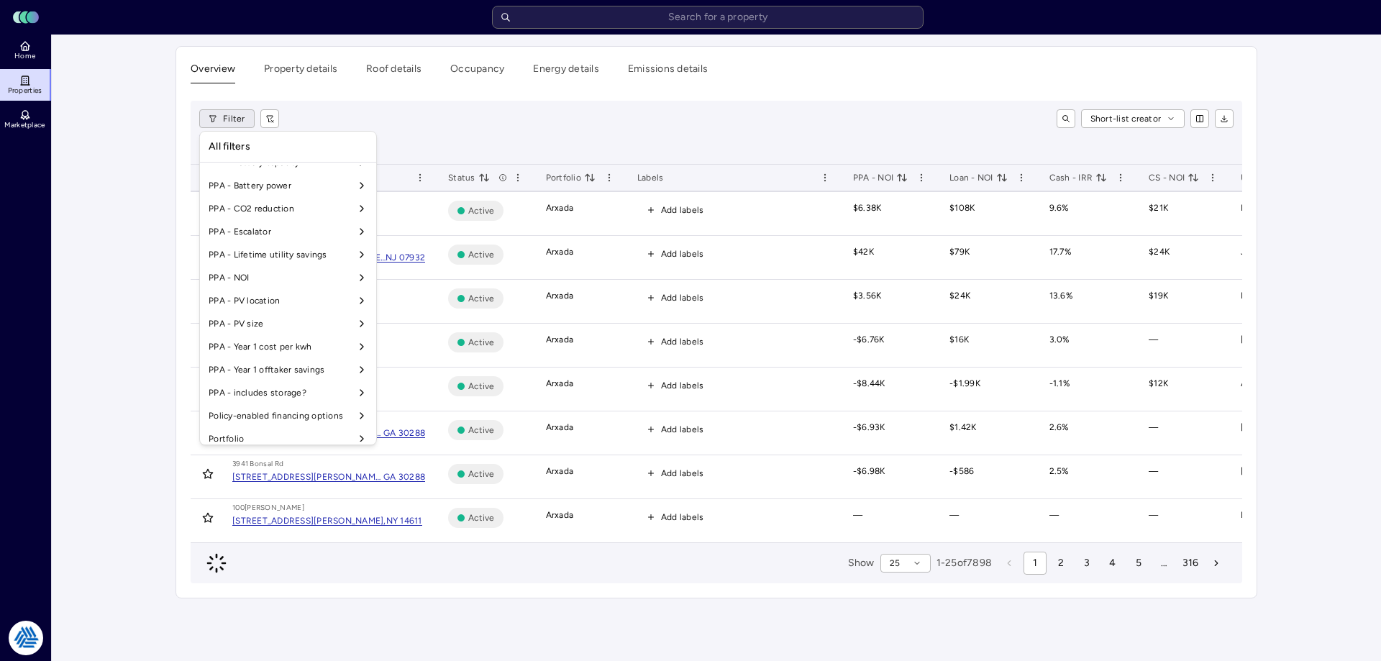
scroll to position [1197, 0]
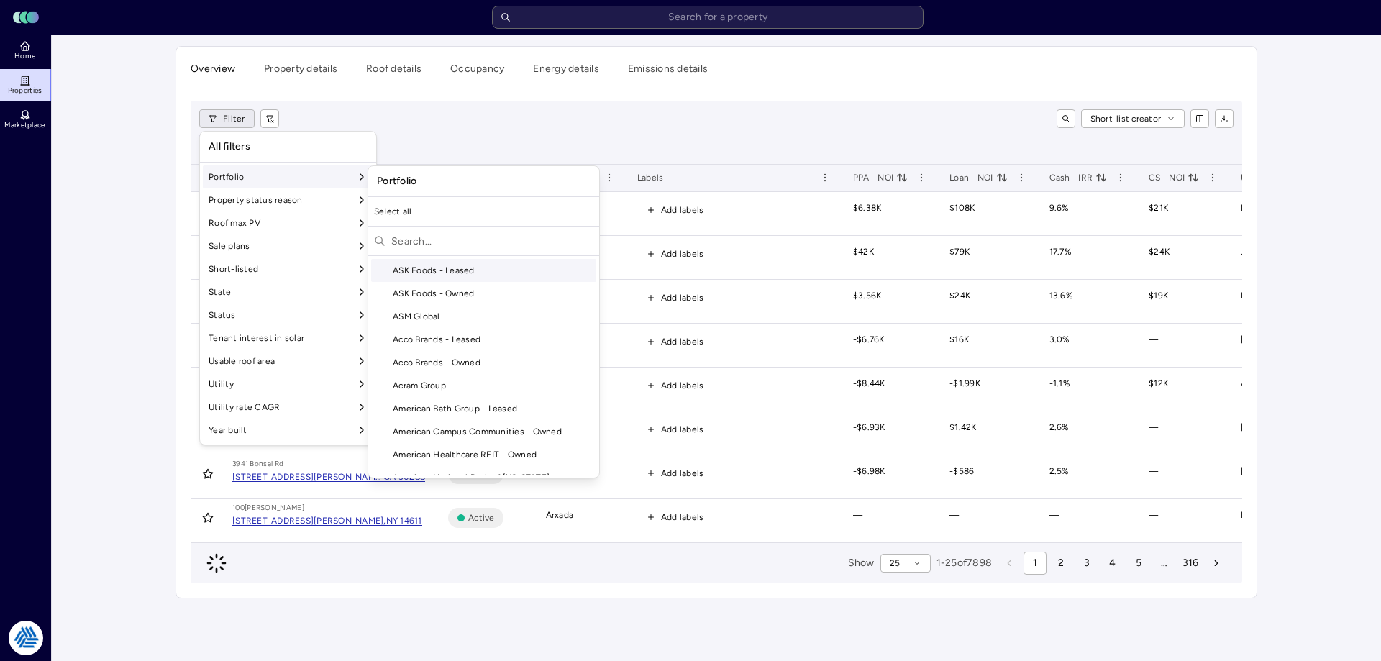
click at [454, 245] on input "text" at bounding box center [492, 240] width 202 height 23
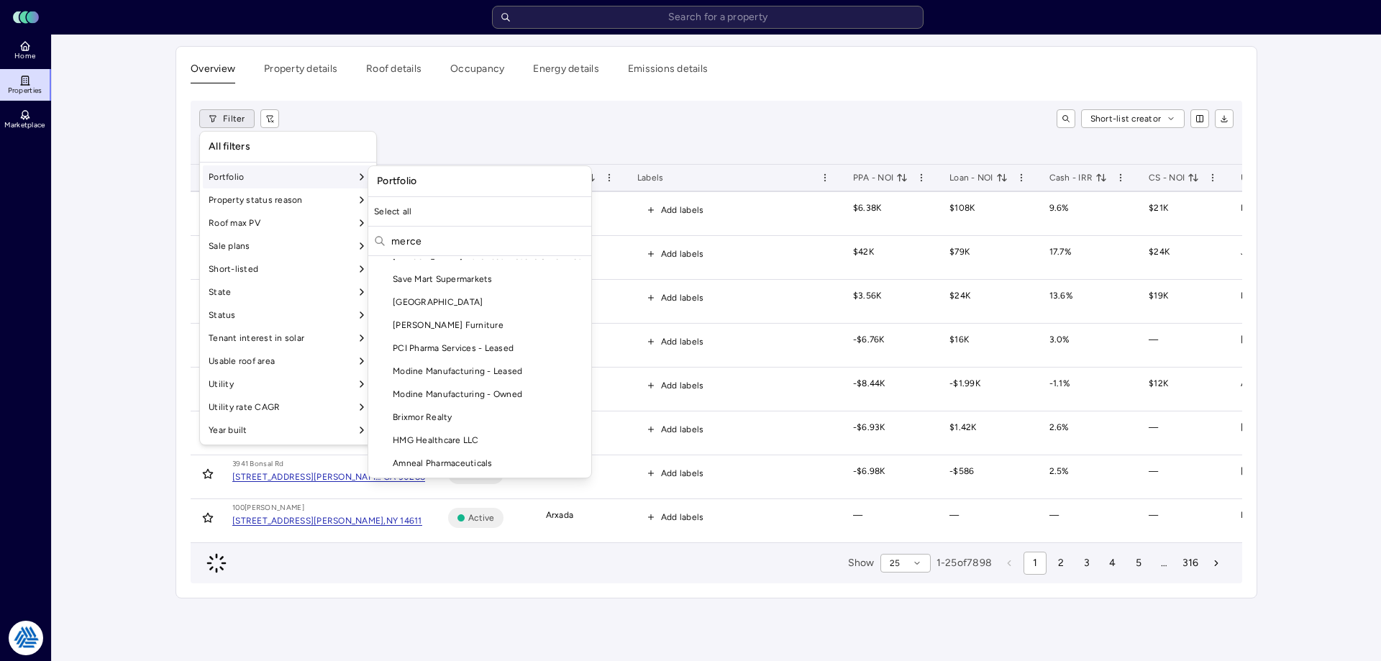
scroll to position [0, 0]
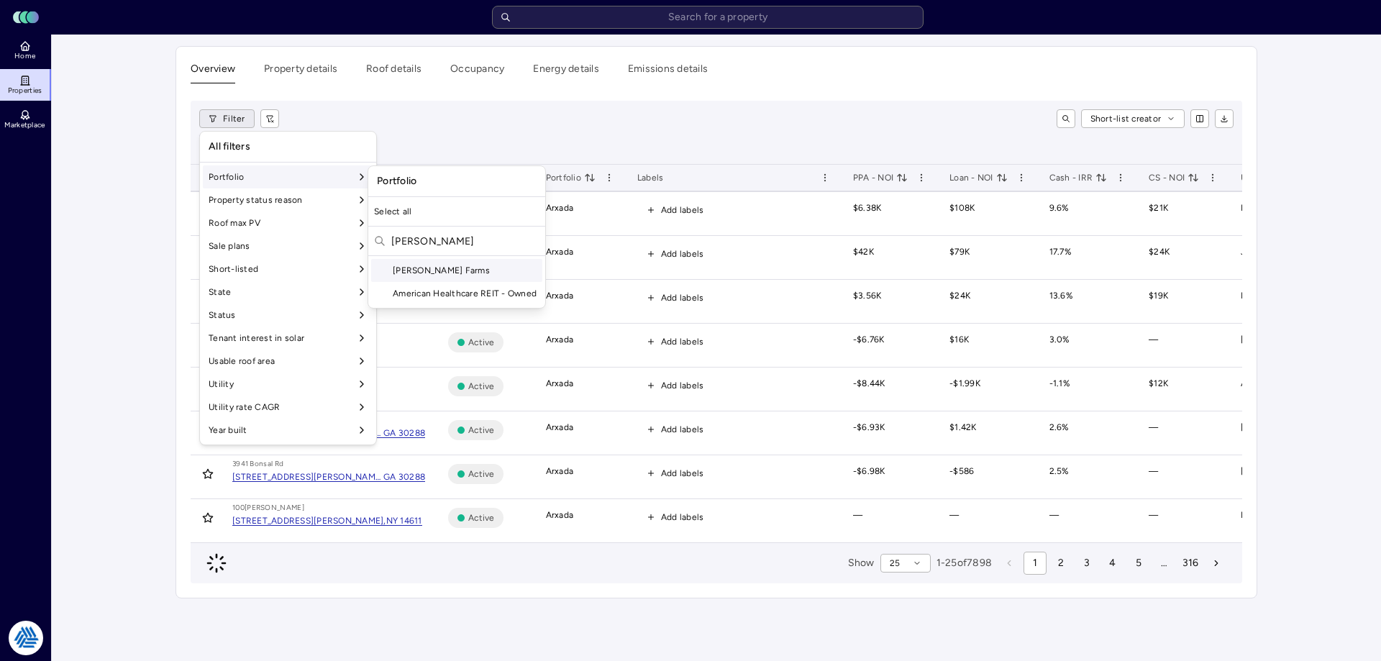
type input "[PERSON_NAME]"
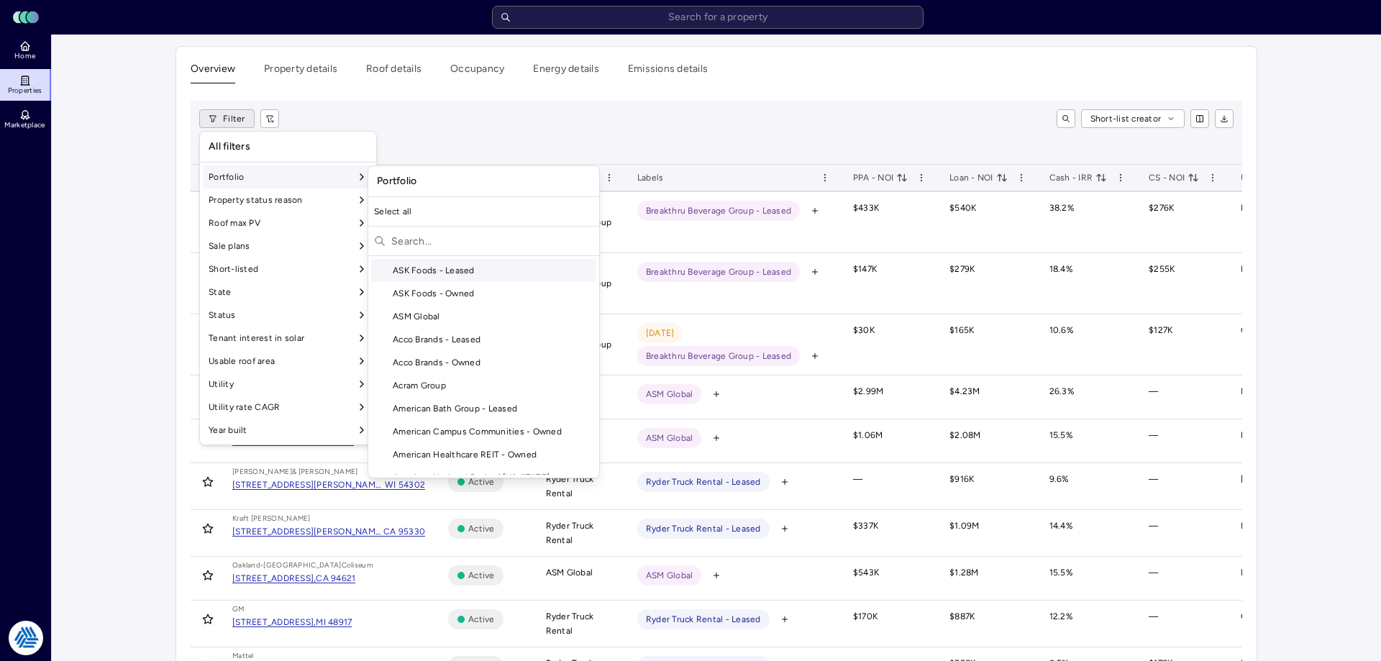
drag, startPoint x: 451, startPoint y: 238, endPoint x: 459, endPoint y: 237, distance: 7.9
click at [451, 239] on input "text" at bounding box center [492, 240] width 202 height 23
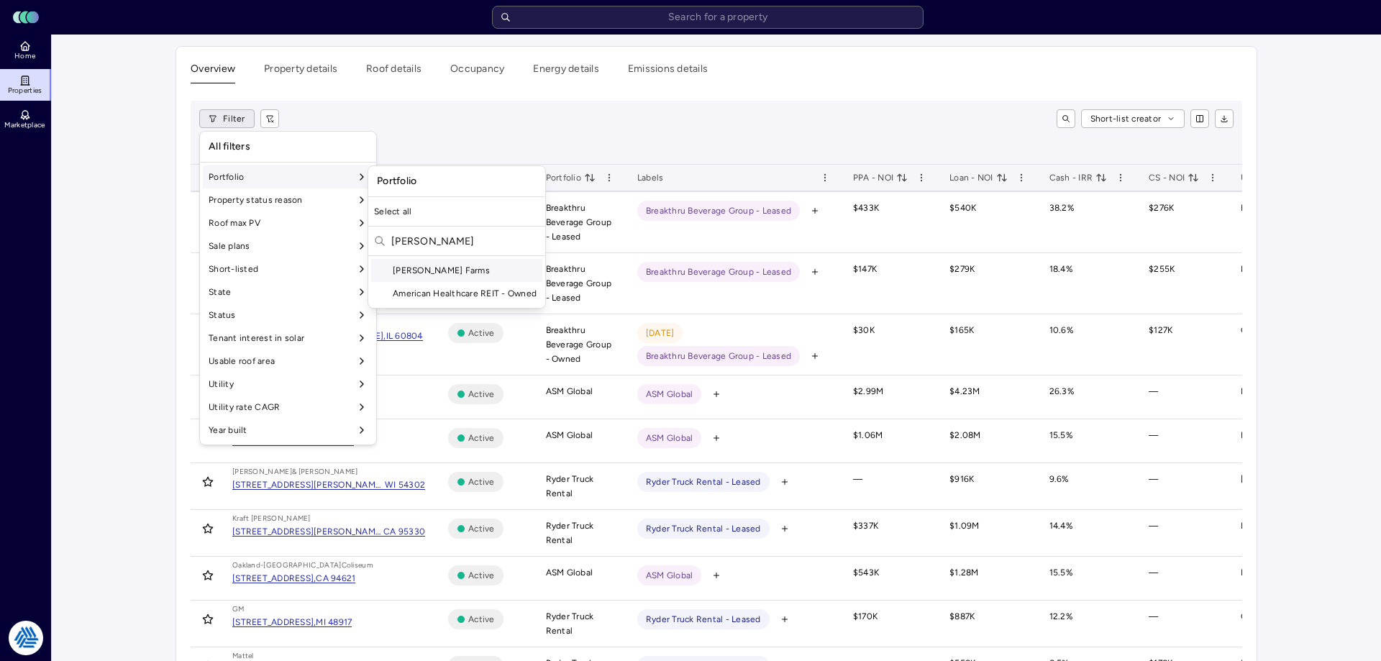
type input "[PERSON_NAME]"
click at [438, 266] on div "[PERSON_NAME] Farms" at bounding box center [456, 270] width 171 height 23
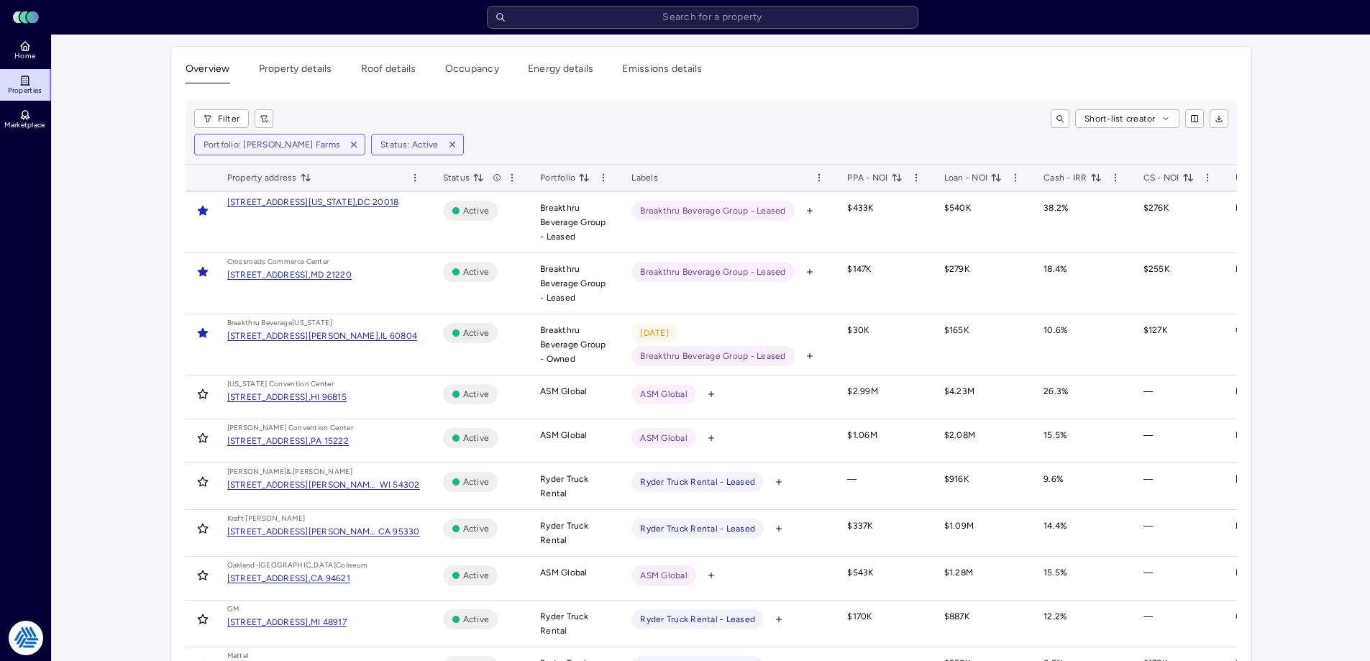
click at [664, 116] on div "Short-list creator" at bounding box center [756, 118] width 943 height 19
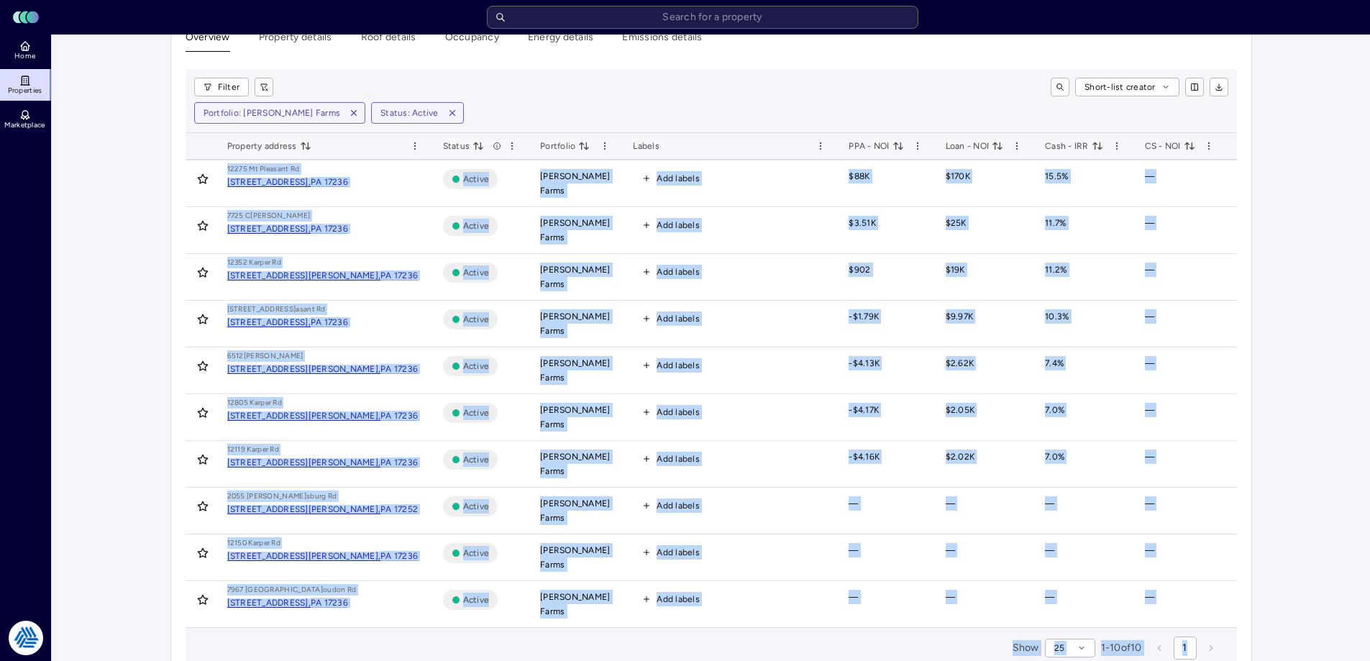
scroll to position [37, 0]
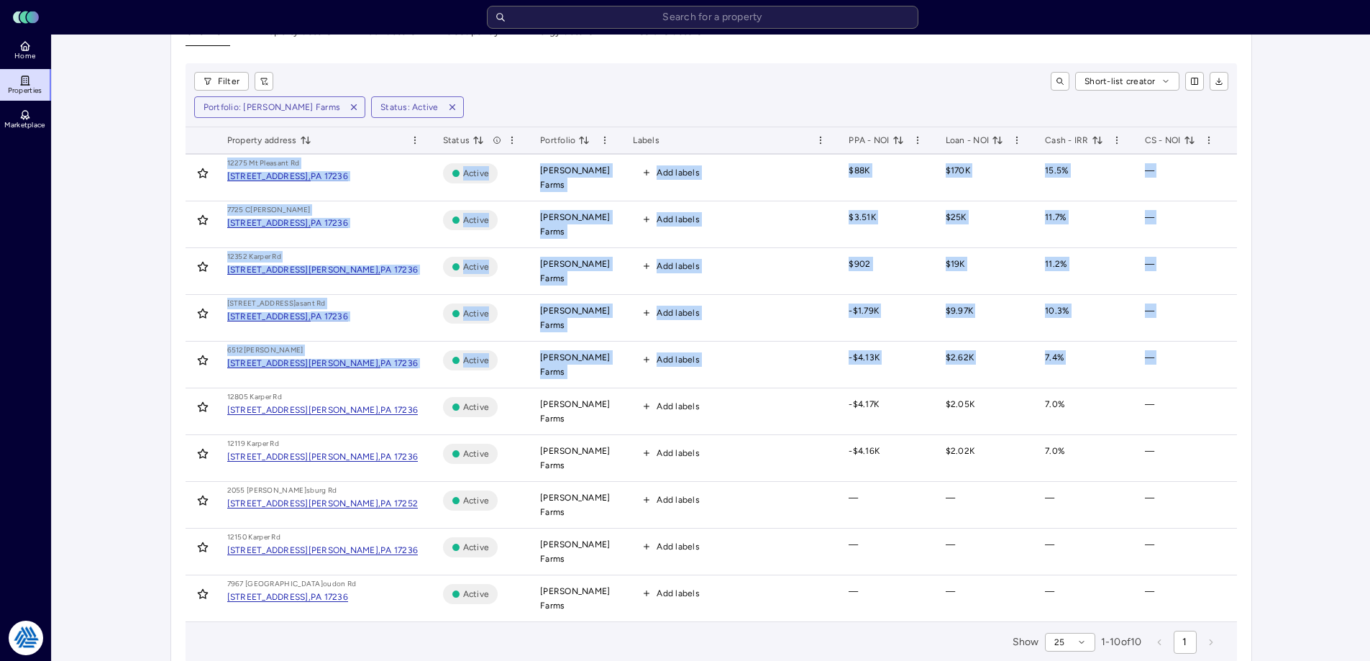
drag, startPoint x: 1368, startPoint y: 197, endPoint x: 1333, endPoint y: 329, distance: 136.7
click at [1333, 329] on main "Overview Property details Roof details Occupancy Energy details Emissions detai…" at bounding box center [711, 343] width 1318 height 692
click at [1312, 247] on main "Overview Property details Roof details Occupancy Energy details Emissions detai…" at bounding box center [711, 343] width 1318 height 692
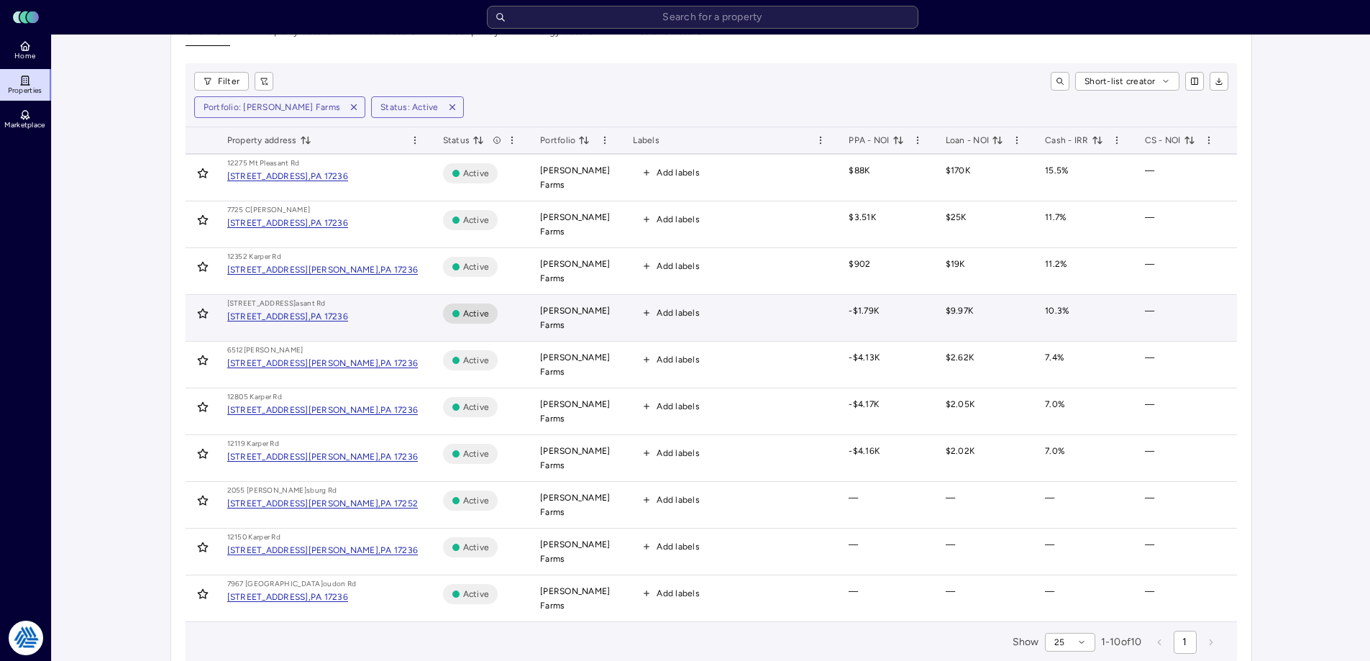
scroll to position [0, 0]
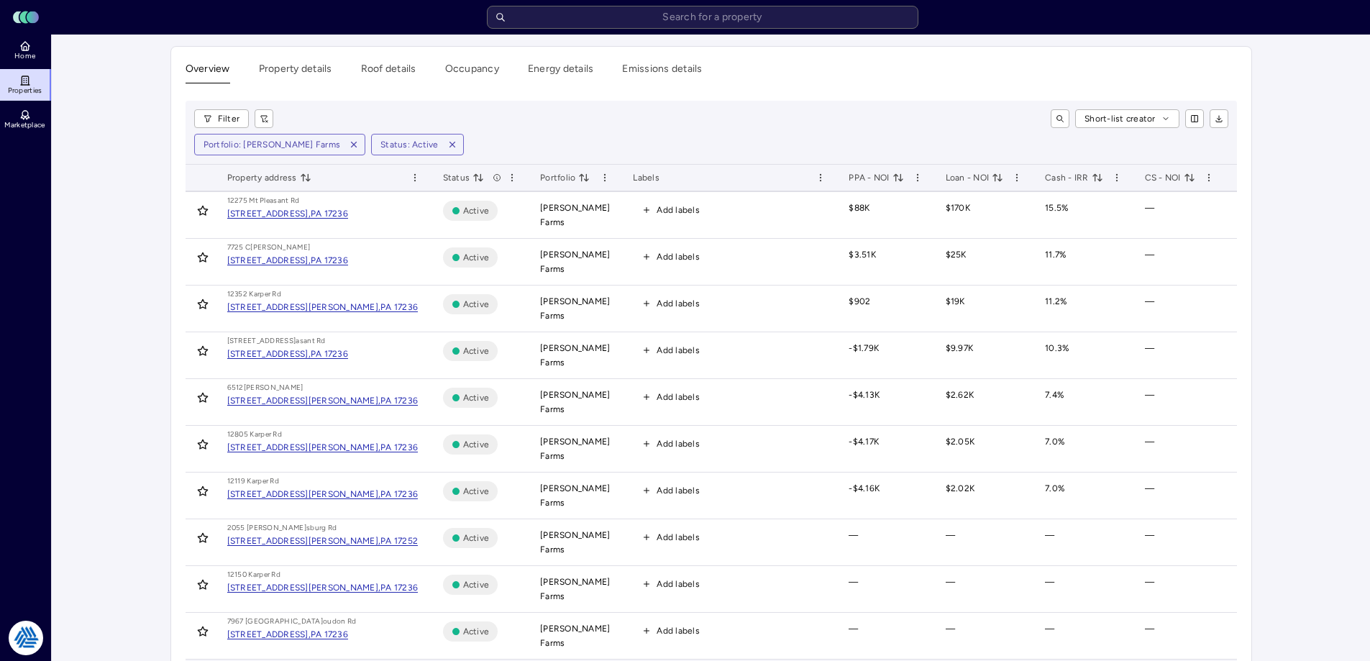
click at [914, 109] on div "Filter Short-list creator Portfolio: [PERSON_NAME] Farms Status: Active" at bounding box center [711, 133] width 1051 height 64
click at [1062, 180] on span "Cash - IRR" at bounding box center [1074, 177] width 58 height 14
click at [759, 93] on div "Overview Property details Roof details Occupancy Energy details Emissions detai…" at bounding box center [711, 380] width 1080 height 667
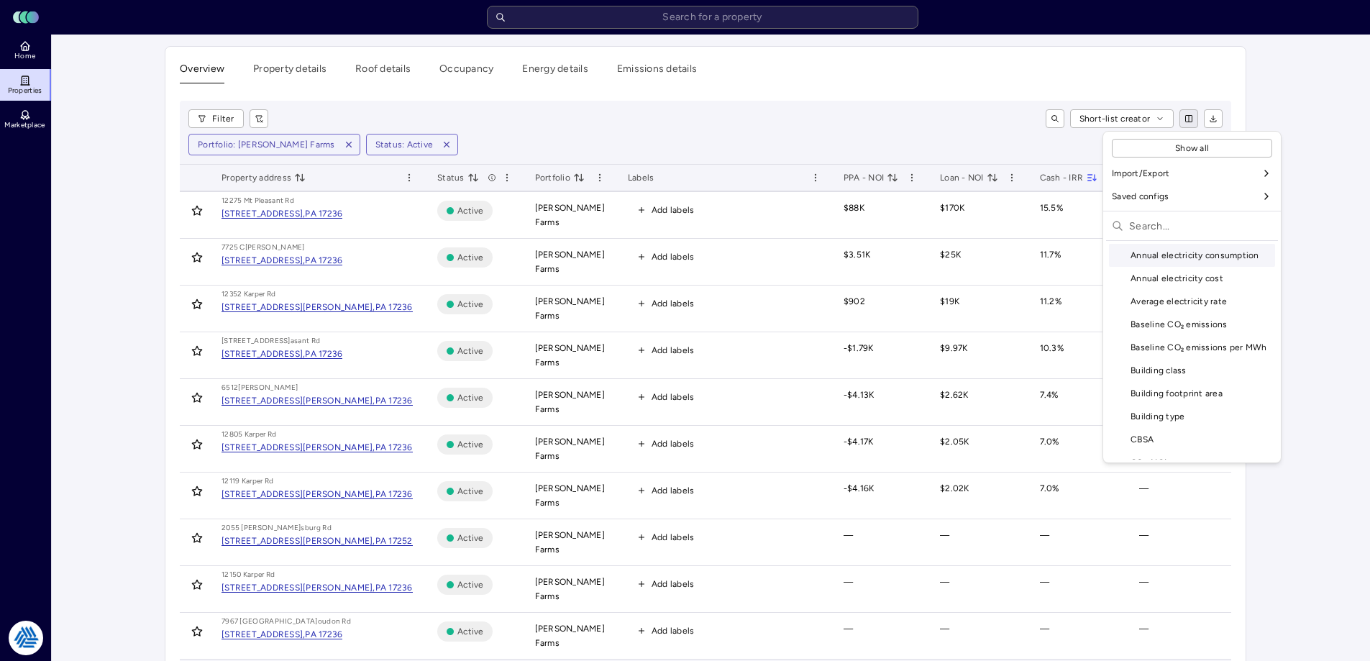
click at [1197, 123] on html "Toggle Sidebar Lumen Energy Logo Home Properties Marketplace Tradition Energy […" at bounding box center [685, 363] width 1370 height 726
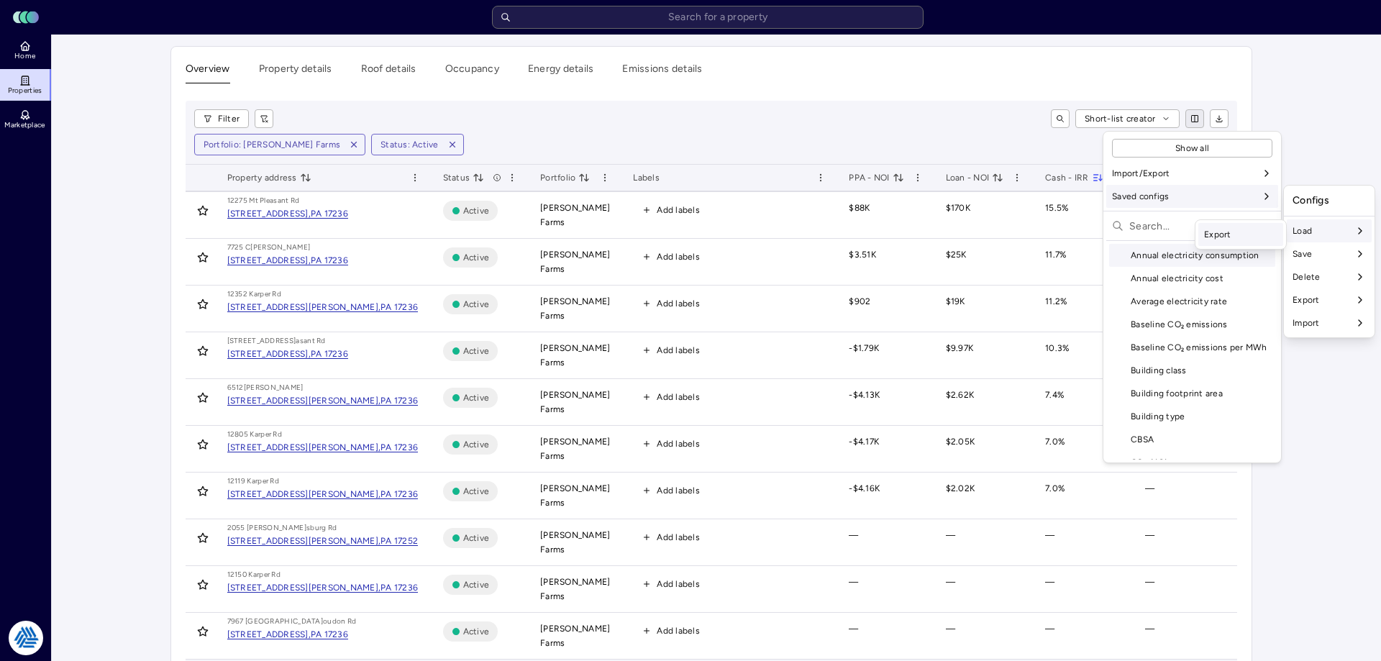
click at [1244, 239] on div "Export" at bounding box center [1240, 234] width 85 height 23
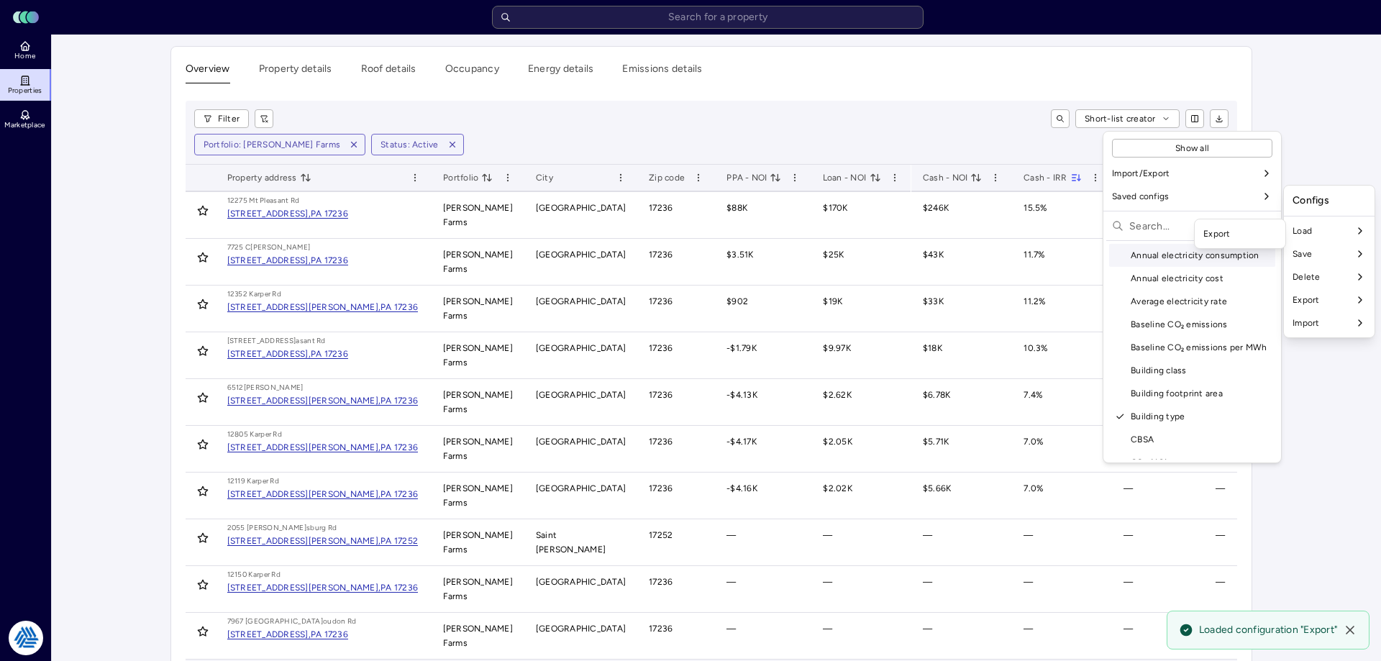
click at [792, 137] on html "Toggle Sidebar Lumen Energy Logo Home Properties Marketplace Tradition Energy […" at bounding box center [690, 363] width 1381 height 726
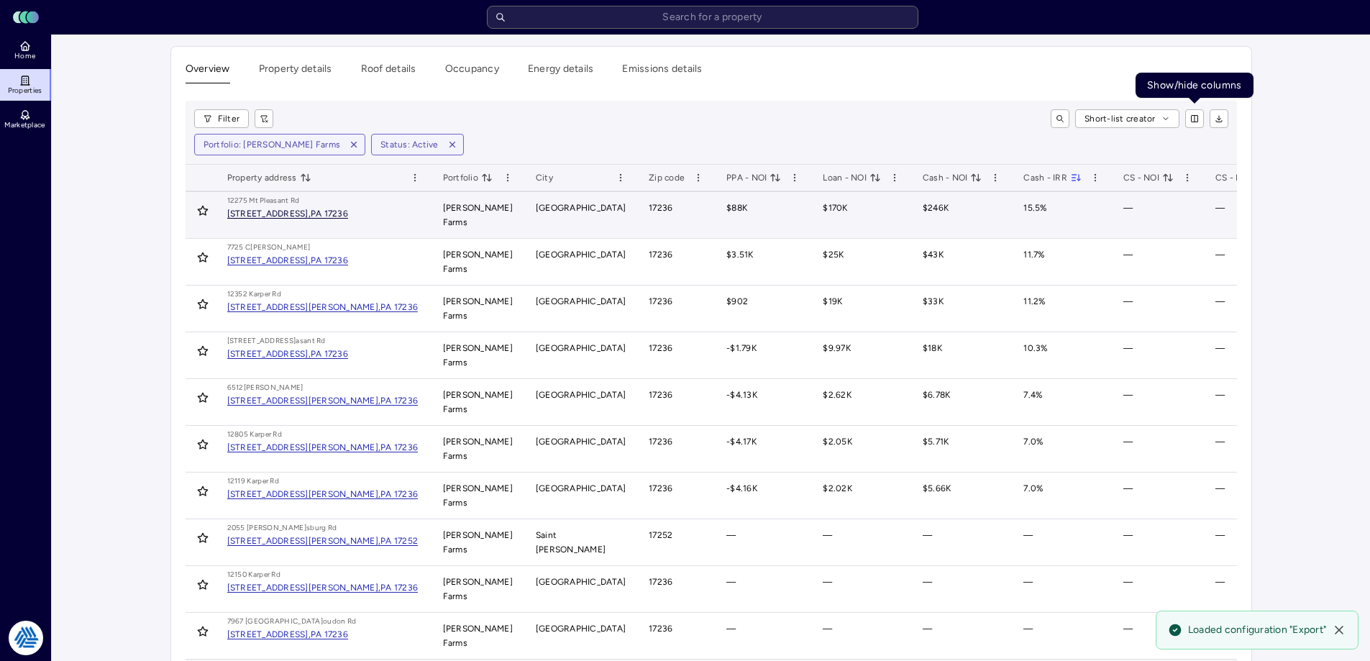
click at [311, 215] on div "[STREET_ADDRESS]," at bounding box center [268, 213] width 83 height 9
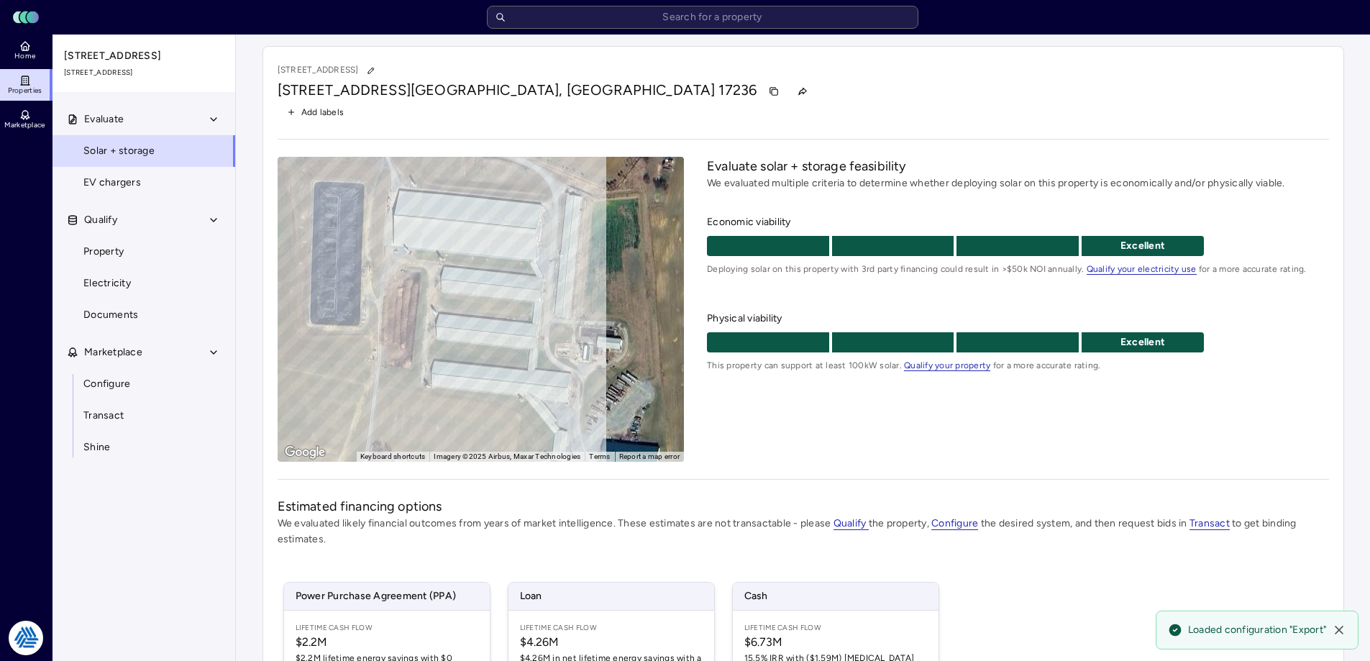
scroll to position [211, 0]
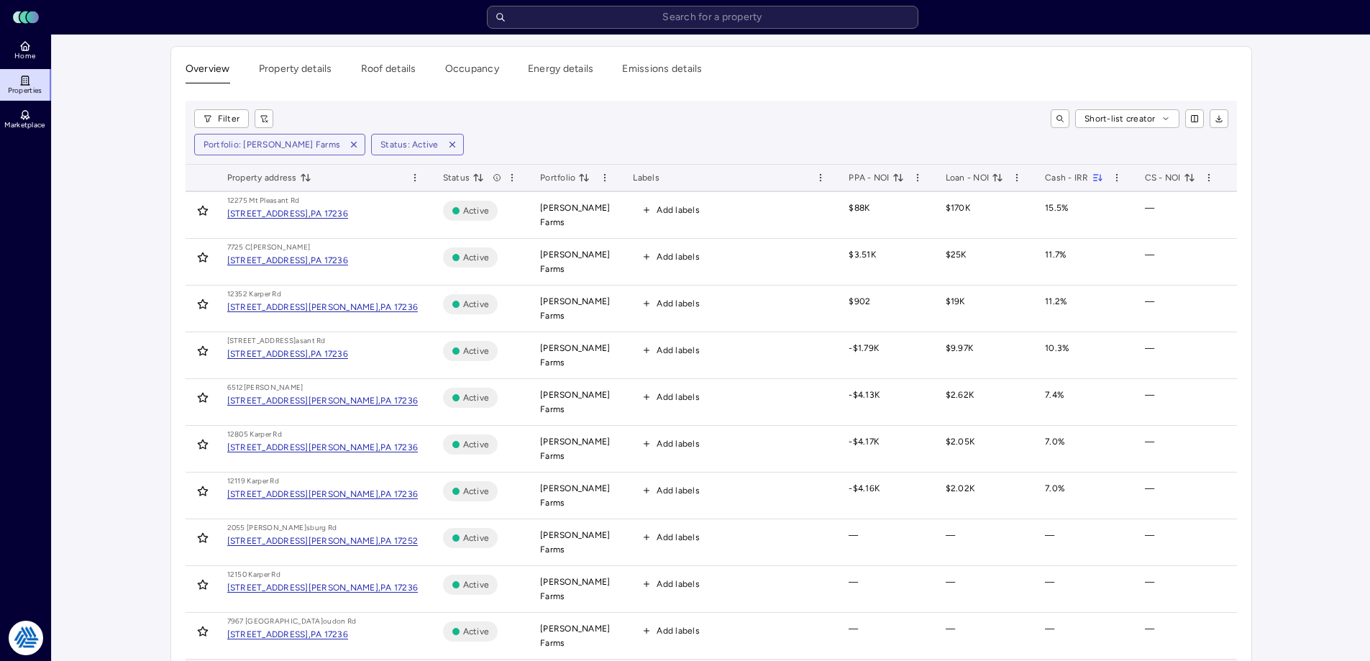
click at [1243, 311] on div "Overview Property details Roof details Occupancy Energy details Emissions detai…" at bounding box center [711, 380] width 1080 height 667
click at [1251, 311] on div "Overview Property details Roof details Occupancy Energy details Emissions detai…" at bounding box center [711, 380] width 1080 height 667
click at [138, 147] on main "Overview Property details Roof details Occupancy Energy details Emissions detai…" at bounding box center [711, 381] width 1318 height 692
click at [1307, 204] on main "Overview Property details Roof details Occupancy Energy details Emissions detai…" at bounding box center [711, 381] width 1318 height 692
click at [823, 76] on div "Overview Property details Roof details Occupancy Energy details Emissions detai…" at bounding box center [711, 72] width 1051 height 22
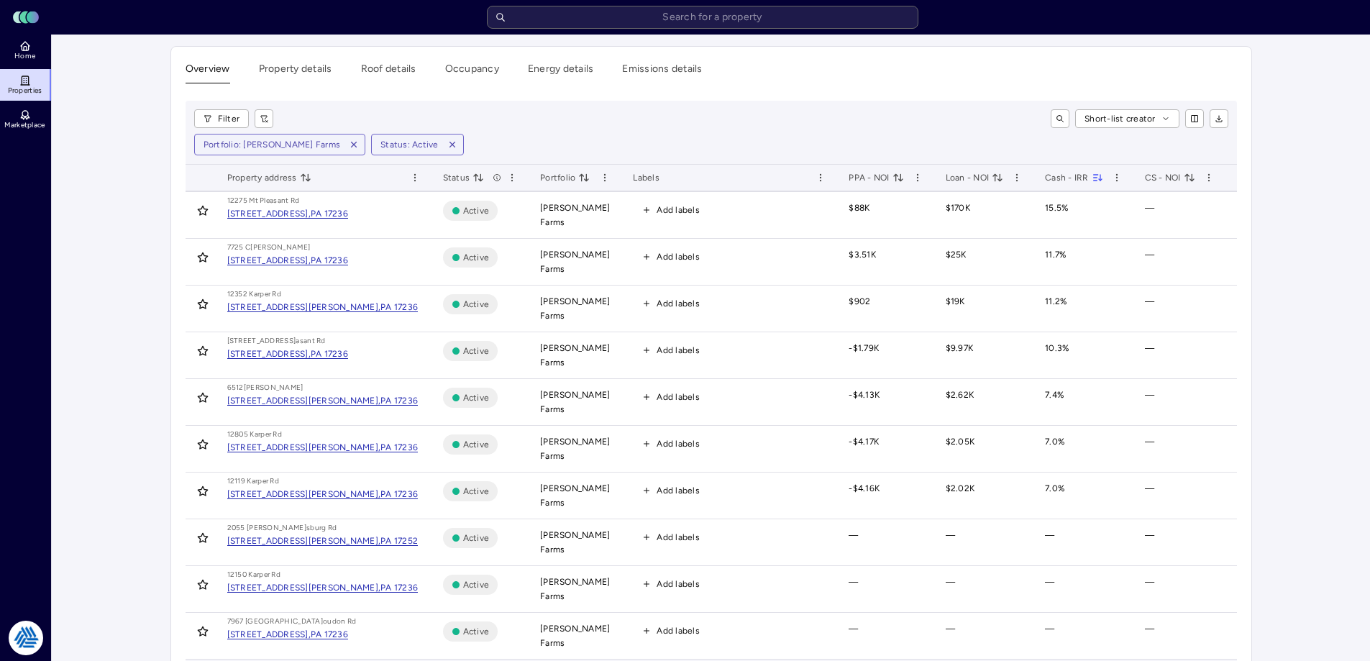
drag, startPoint x: 823, startPoint y: 76, endPoint x: 795, endPoint y: 88, distance: 30.9
click at [791, 88] on div "Overview Property details Roof details Occupancy Energy details Emissions detai…" at bounding box center [711, 380] width 1080 height 667
click at [795, 89] on div "Overview Property details Roof details Occupancy Energy details Emissions detai…" at bounding box center [711, 380] width 1080 height 667
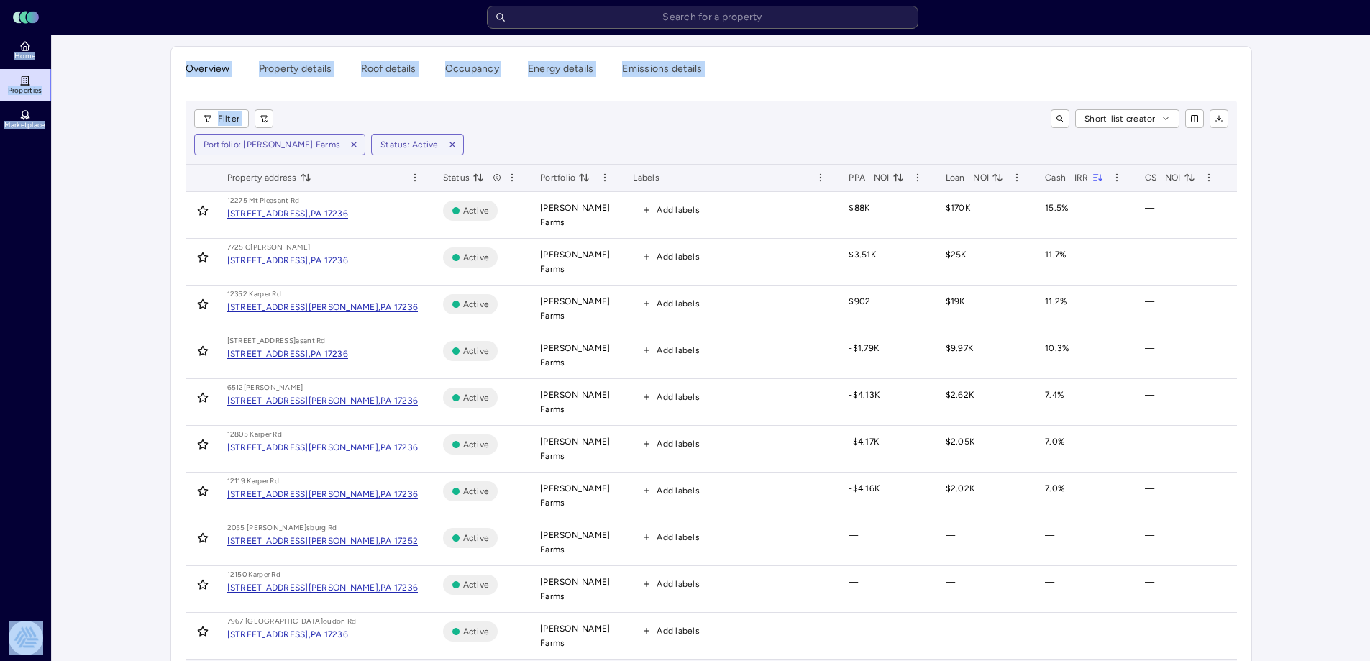
drag, startPoint x: 784, startPoint y: 125, endPoint x: 376, endPoint y: -32, distance: 436.8
click at [376, 0] on html "Toggle Sidebar Lumen Energy Logo Home Properties Marketplace Tradition Energy […" at bounding box center [685, 363] width 1370 height 726
click at [776, 50] on div "Overview Property details Roof details Occupancy Energy details Emissions detai…" at bounding box center [711, 380] width 1080 height 667
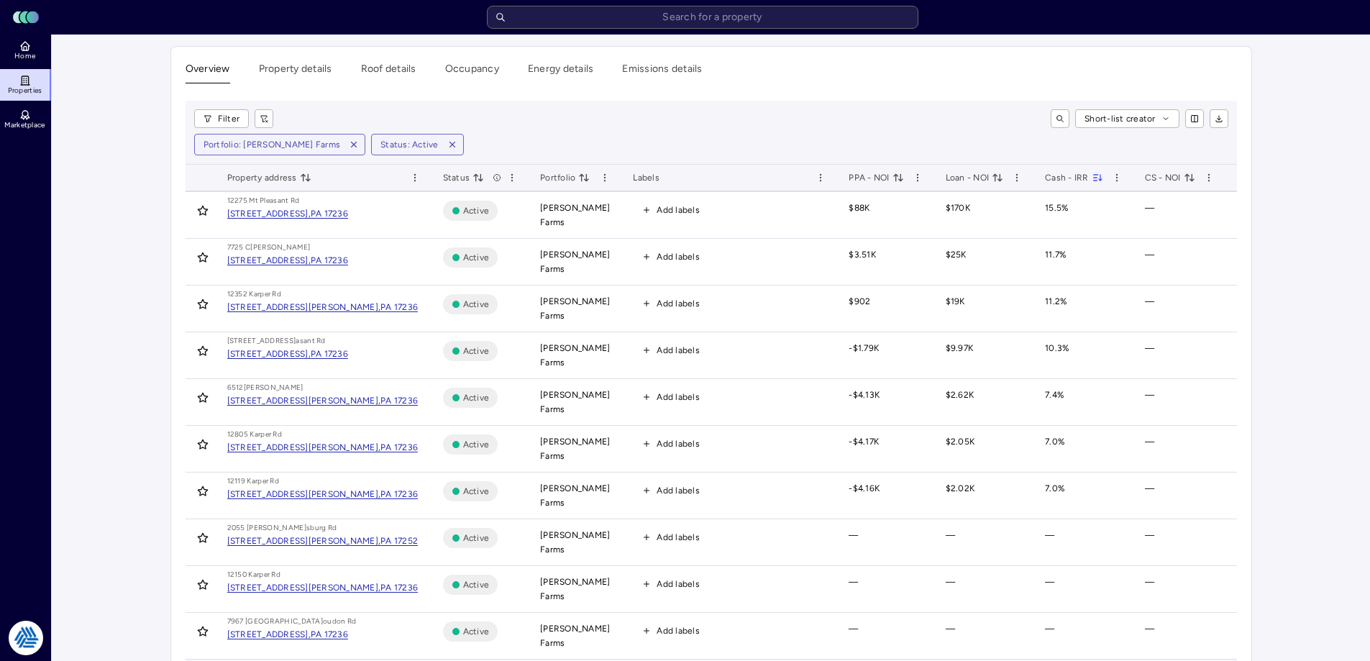
click at [1317, 216] on main "Overview Property details Roof details Occupancy Energy details Emissions detai…" at bounding box center [711, 381] width 1318 height 692
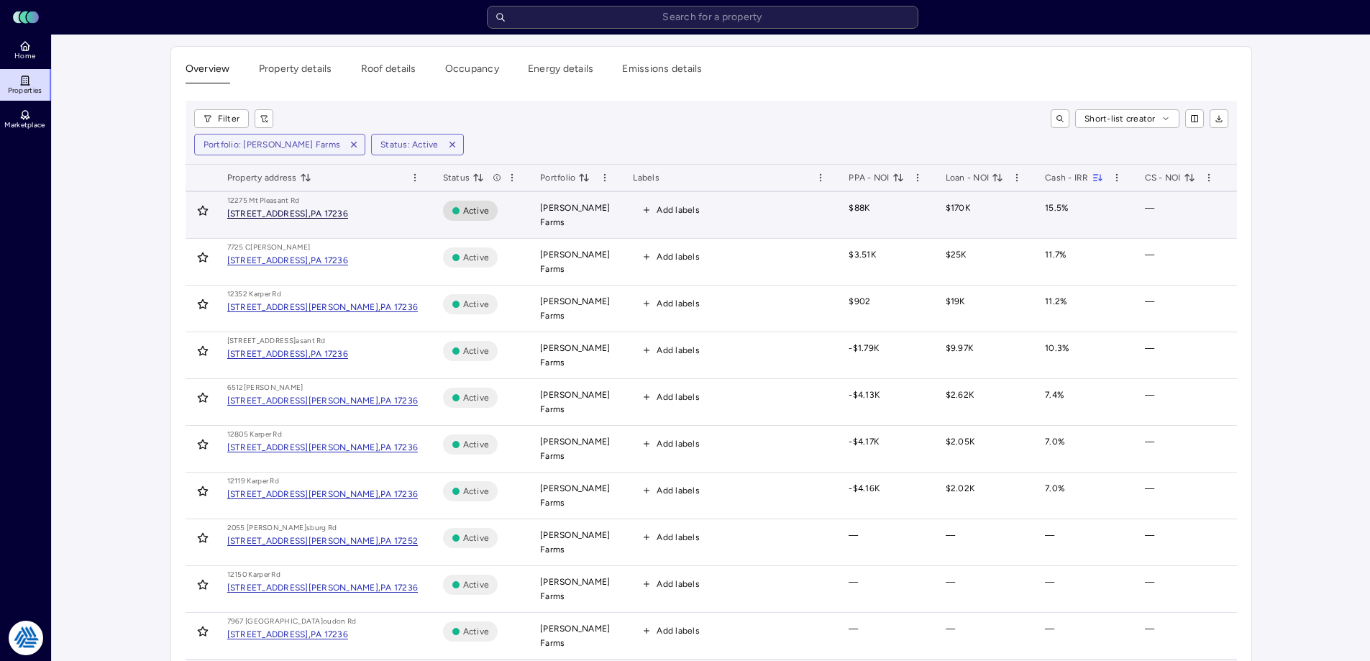
click at [311, 211] on div "[STREET_ADDRESS]," at bounding box center [268, 213] width 83 height 9
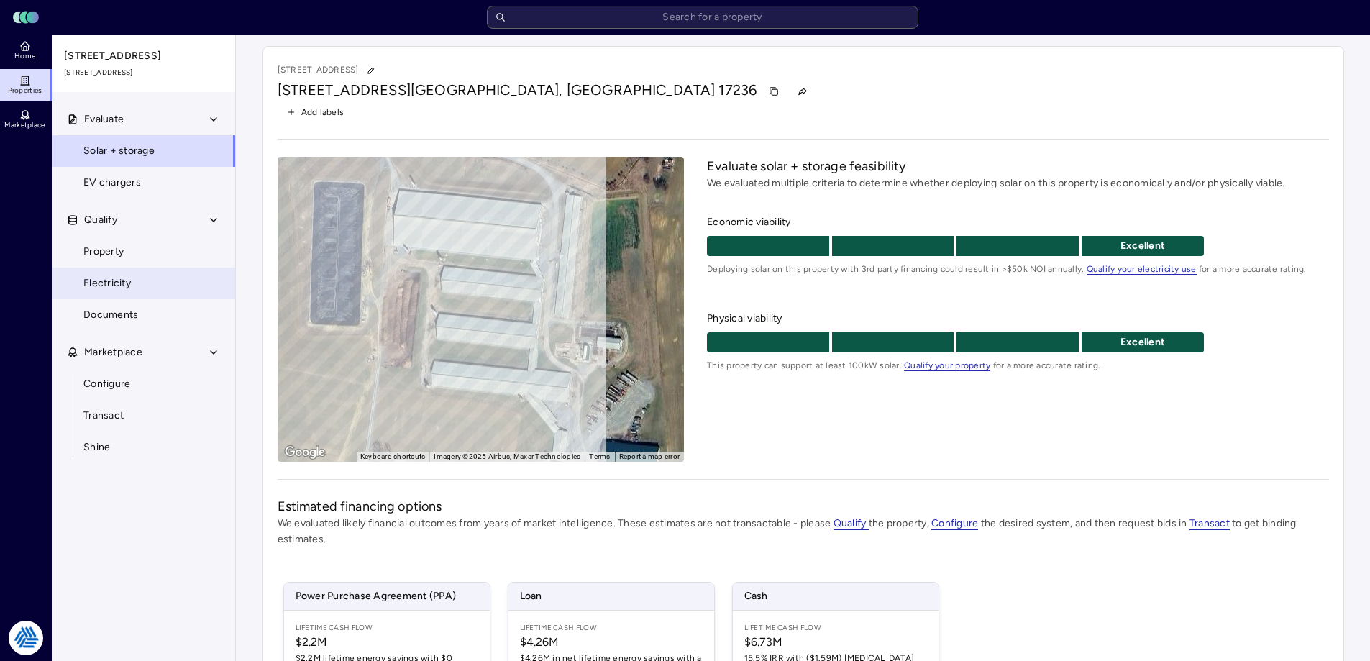
click at [130, 286] on span "Electricity" at bounding box center [106, 283] width 47 height 16
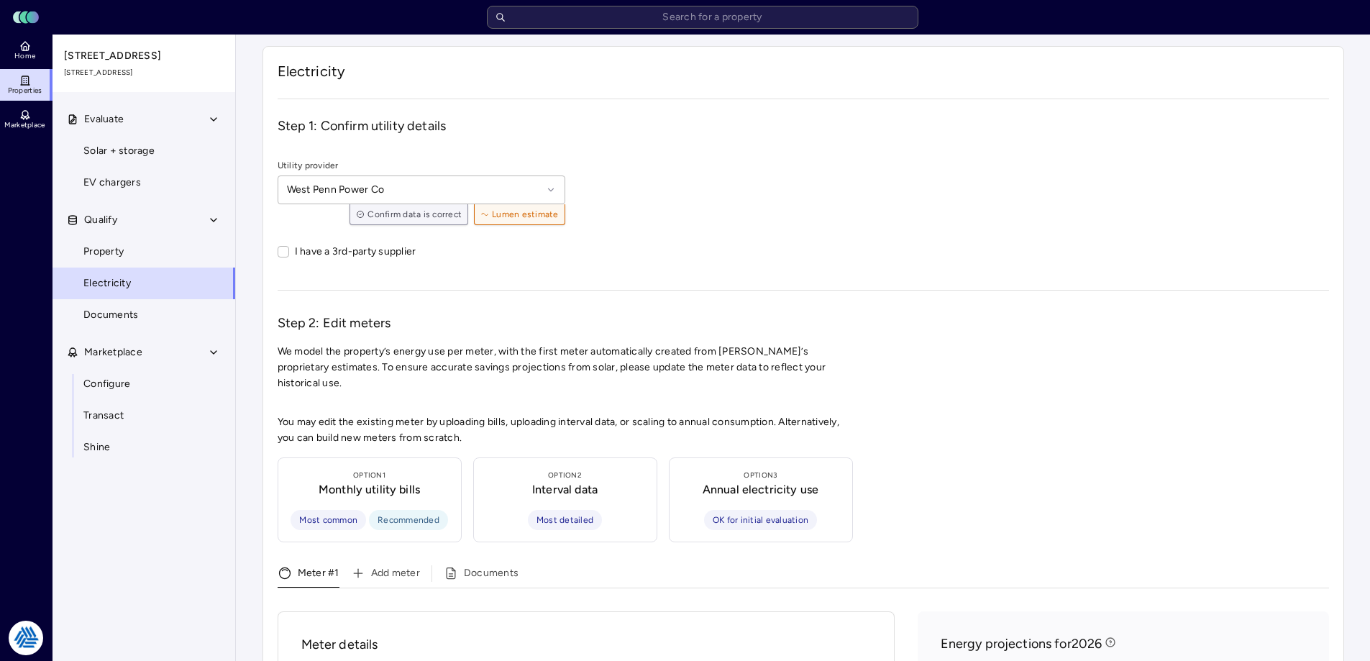
click at [1304, 347] on span "We model the property’s energy use per meter, with the first meter automaticall…" at bounding box center [803, 367] width 1051 height 47
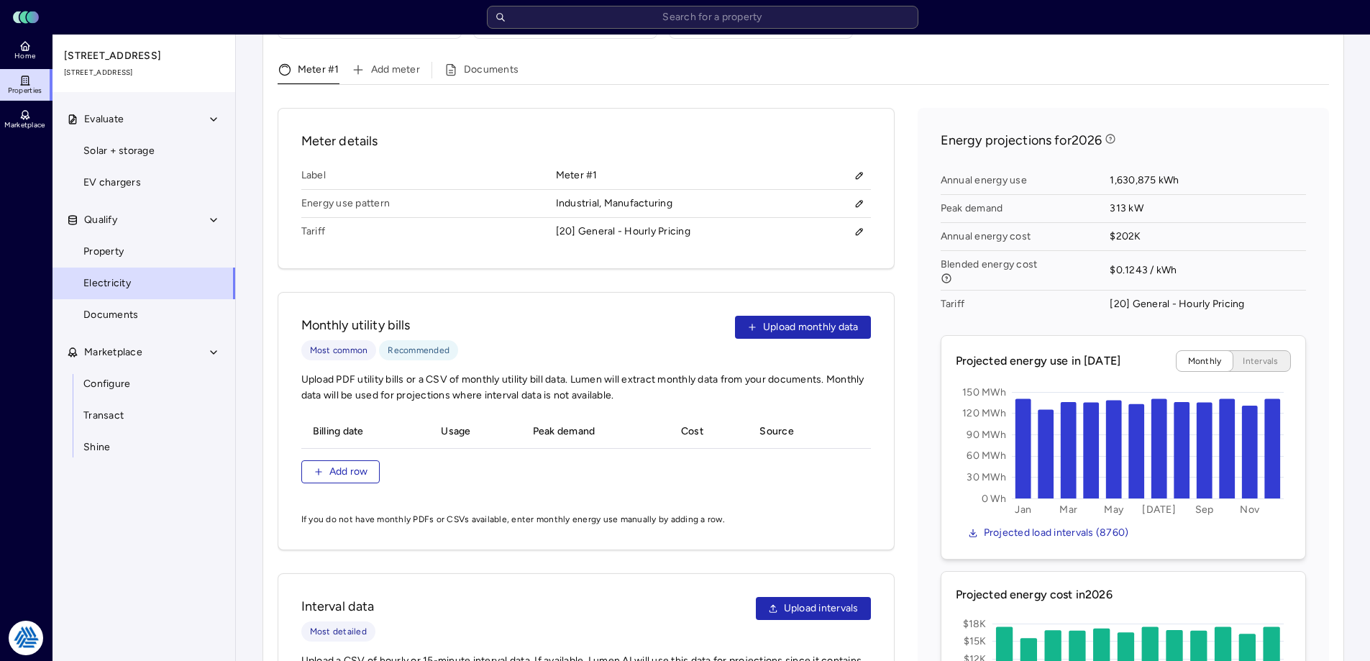
scroll to position [431, 0]
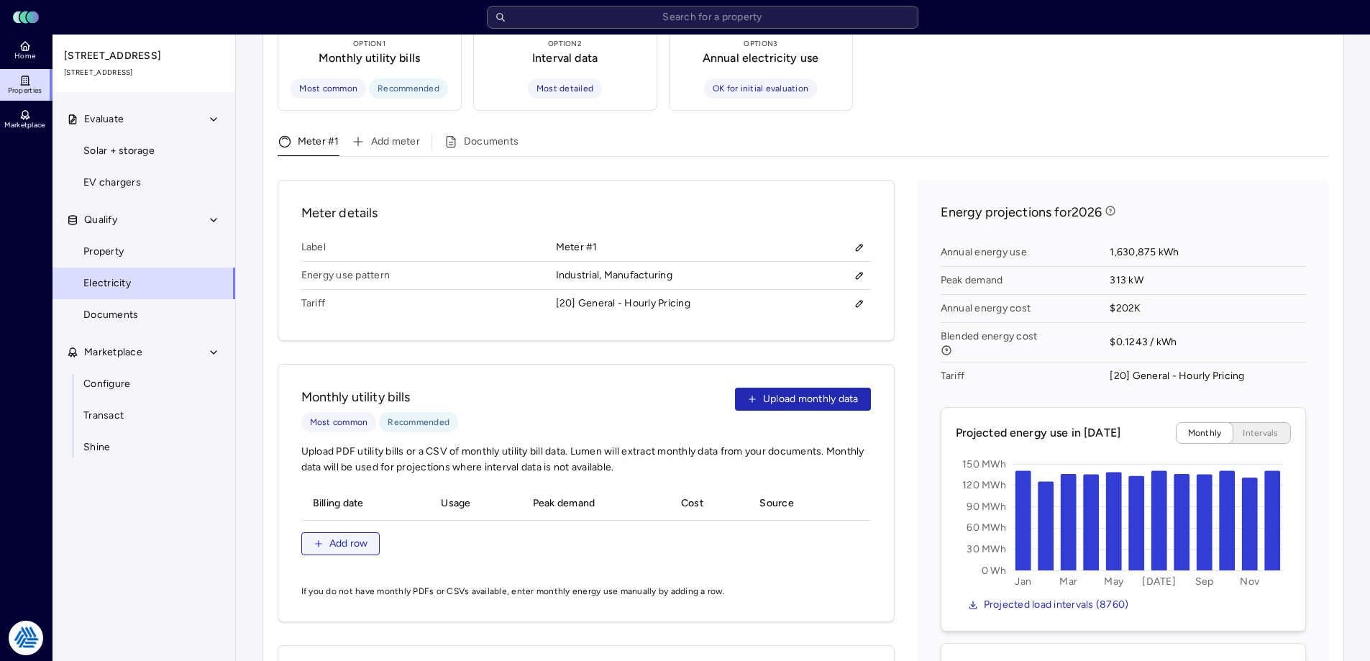
click at [339, 536] on span "Add row" at bounding box center [348, 544] width 39 height 16
click at [321, 524] on input "__/__/____" at bounding box center [366, 535] width 104 height 22
type input "[DATE]"
type input "2980000 kWh"
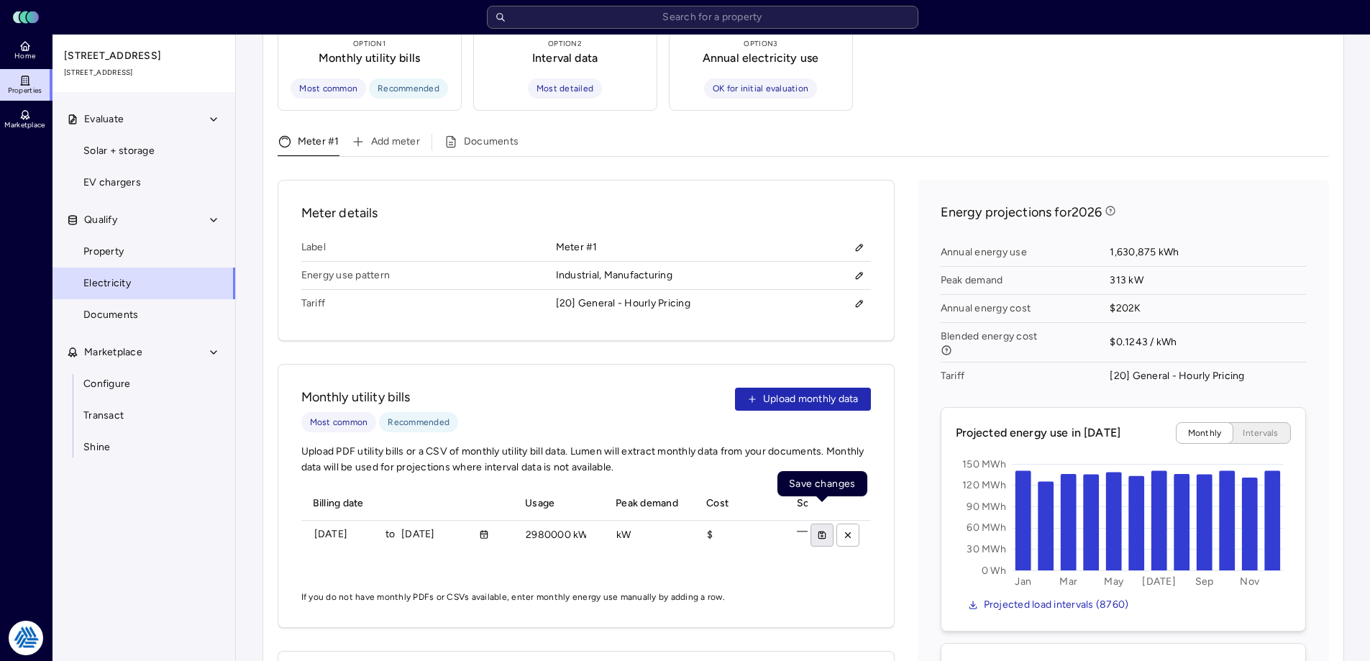
click at [819, 530] on icon "submit" at bounding box center [822, 535] width 10 height 10
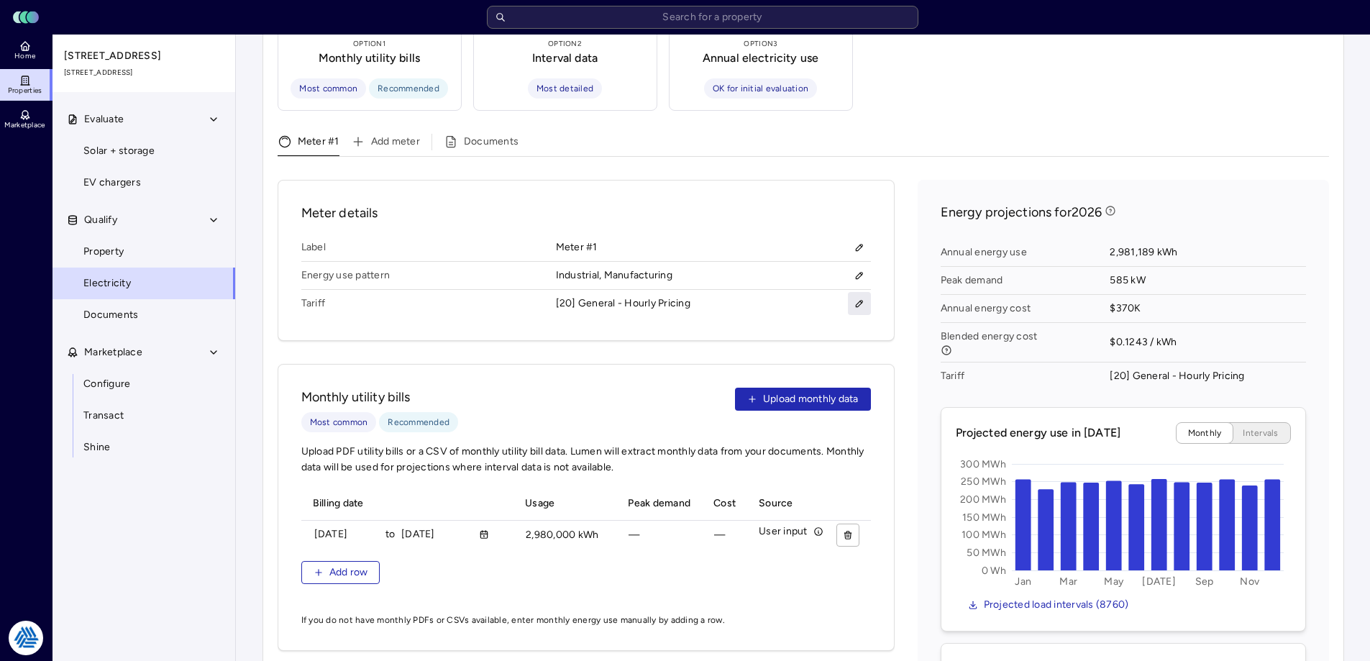
click at [861, 301] on icon "button" at bounding box center [859, 304] width 6 height 6
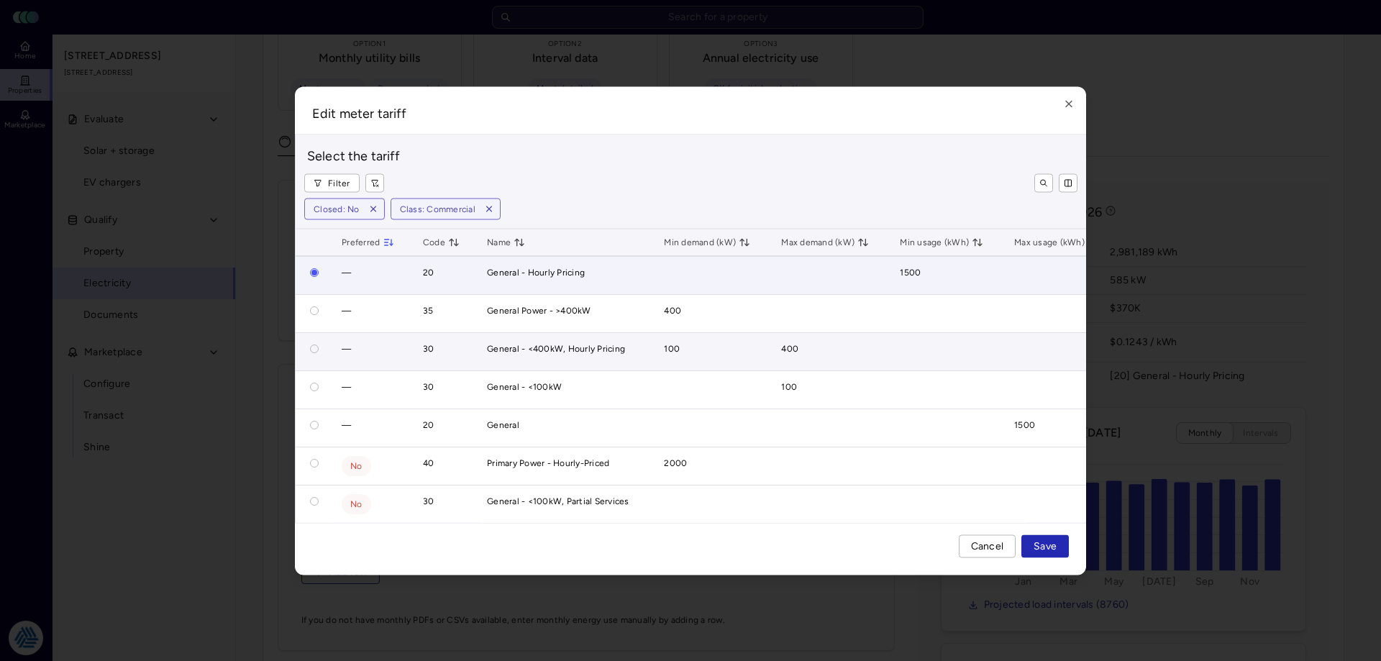
click at [311, 344] on button "button" at bounding box center [314, 348] width 9 height 9
radio input "false"
radio input "true"
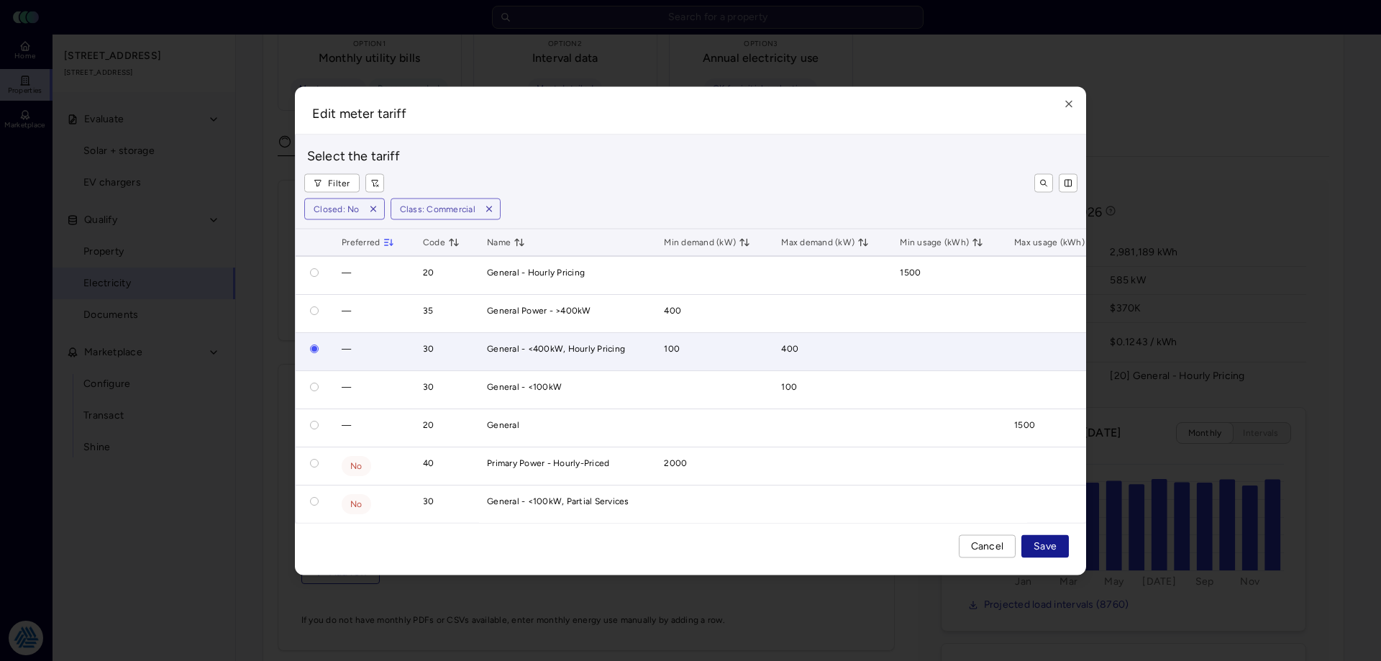
click at [1040, 549] on span "Save" at bounding box center [1044, 546] width 23 height 16
radio input "true"
radio input "false"
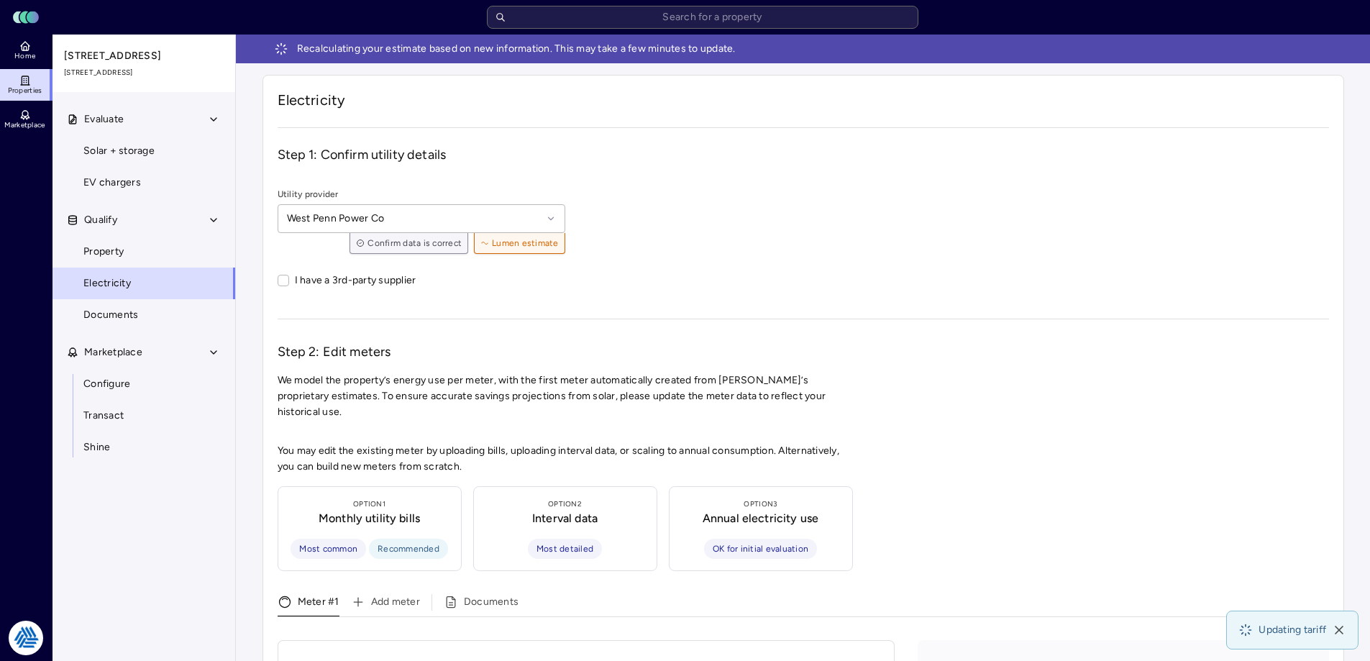
scroll to position [288, 0]
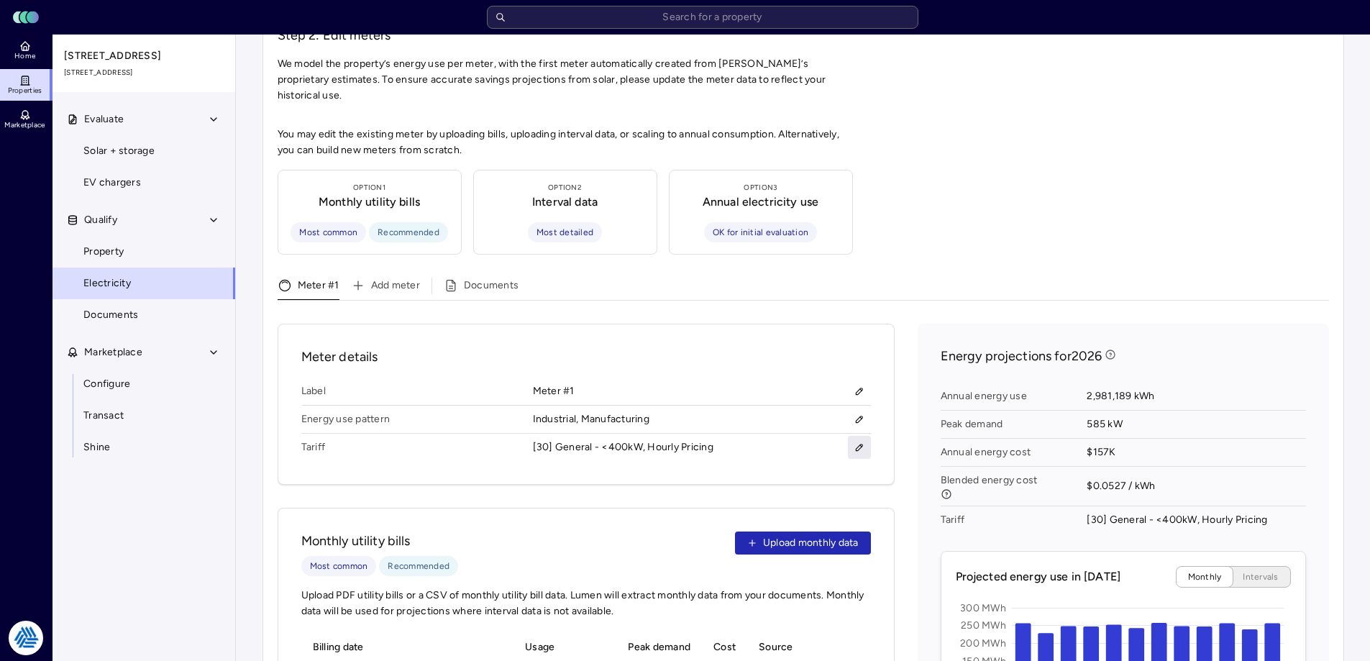
click at [855, 442] on icon "button" at bounding box center [859, 447] width 10 height 10
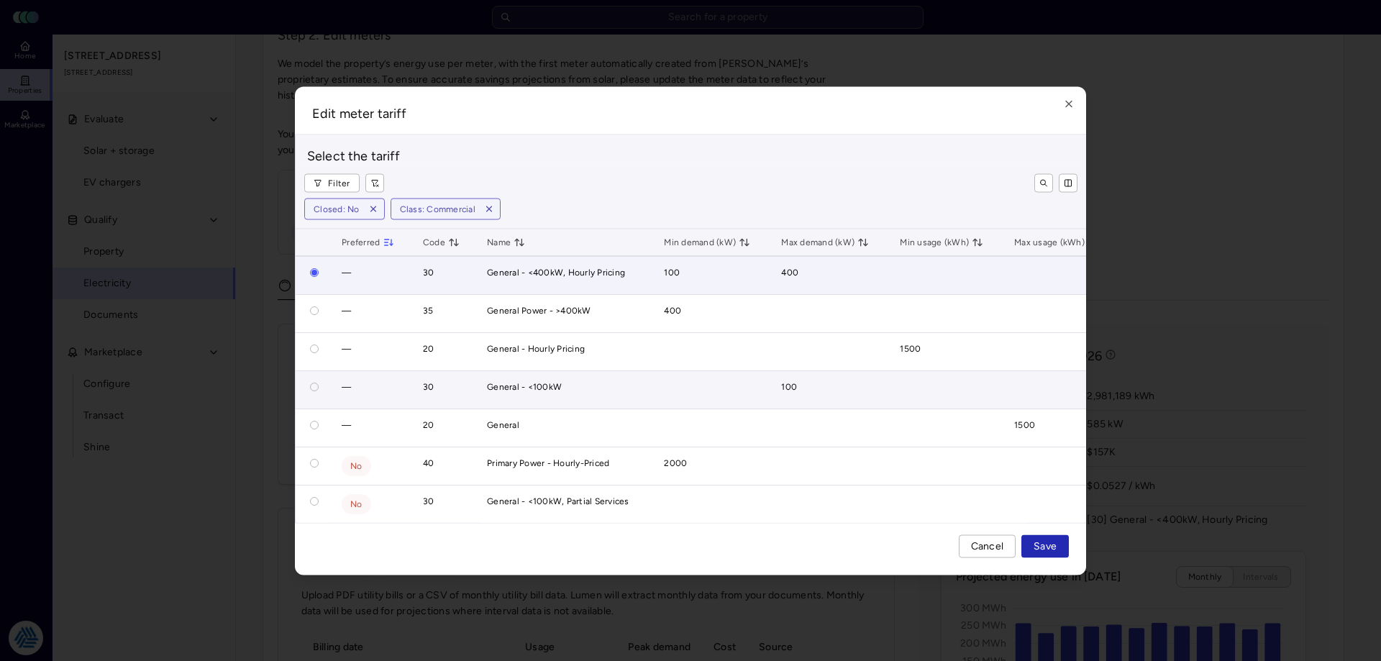
click at [314, 382] on button "button" at bounding box center [314, 386] width 9 height 9
radio input "false"
radio input "true"
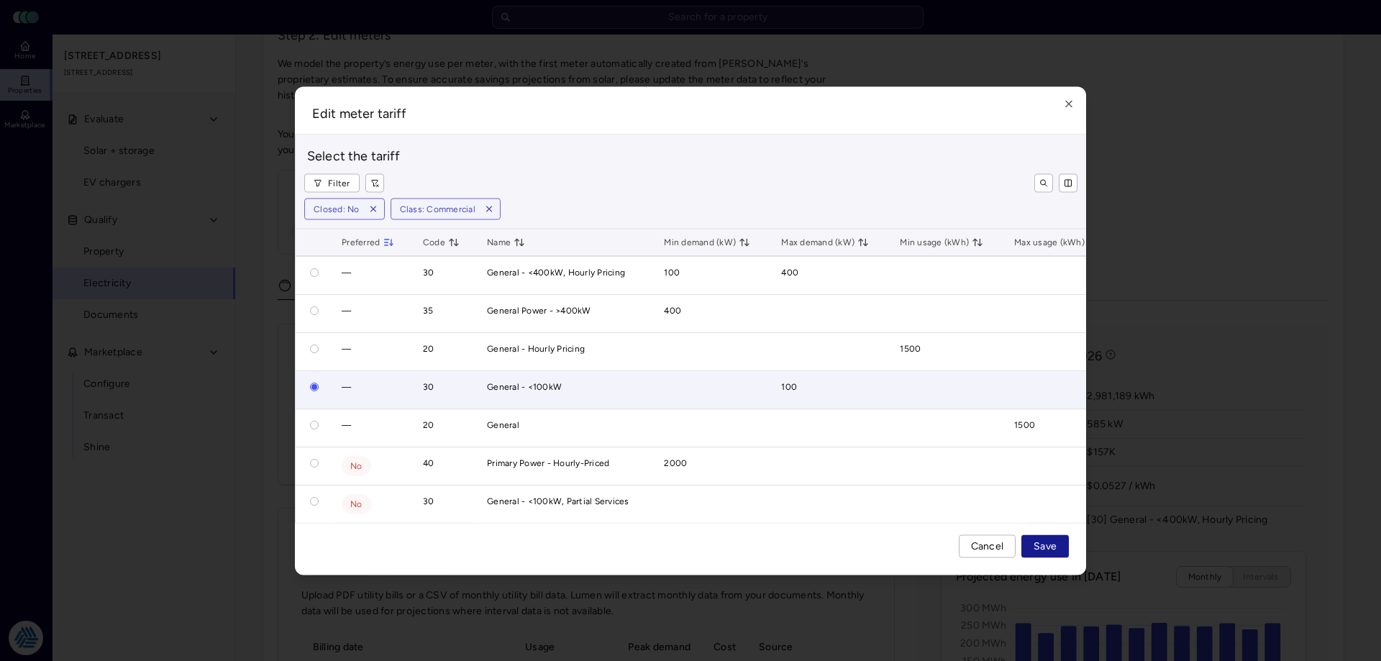
click at [1050, 548] on span "Save" at bounding box center [1044, 546] width 23 height 16
radio input "true"
radio input "false"
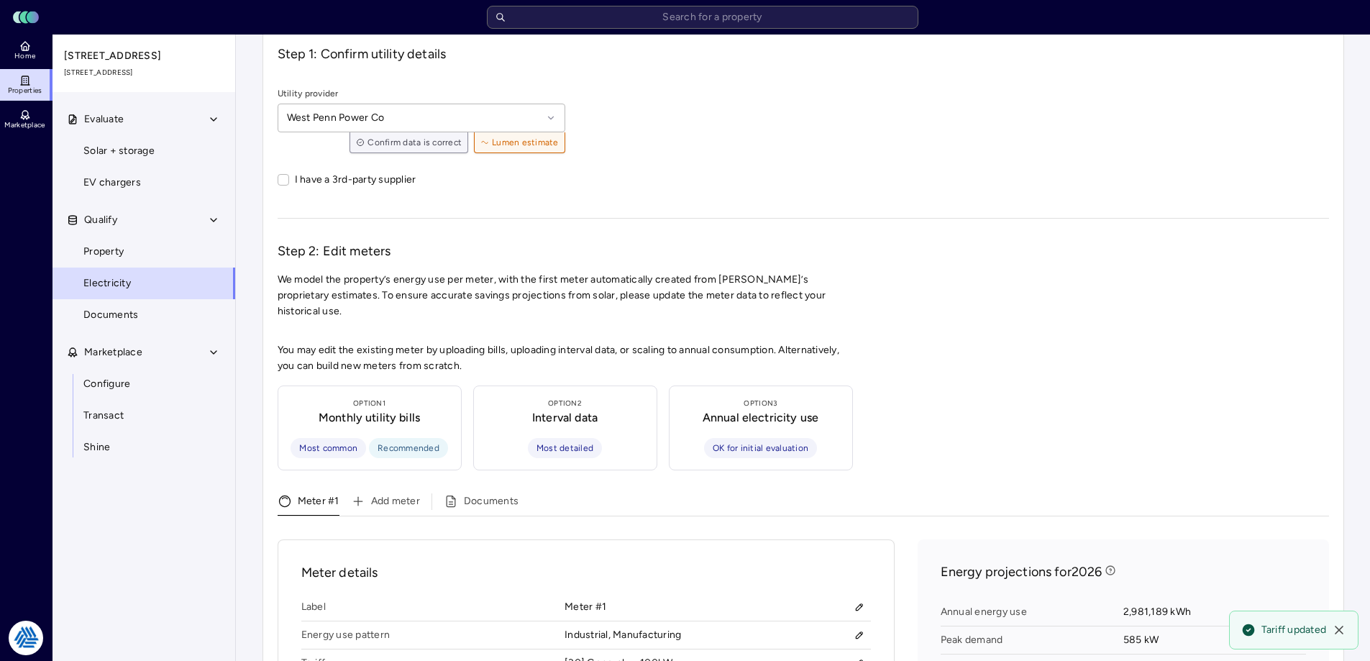
scroll to position [0, 0]
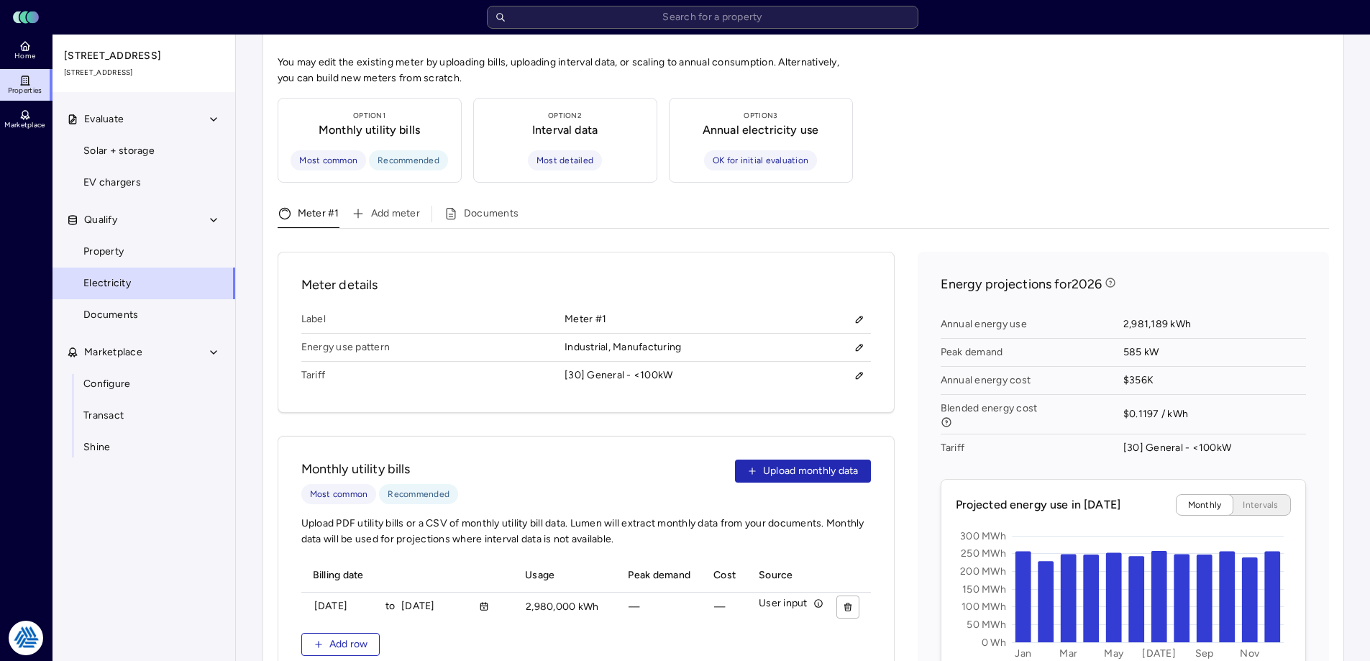
click at [900, 315] on div "Meter details Label Meter #1 Energy use pattern Industrial, Manufacturing Tarif…" at bounding box center [803, 638] width 1051 height 772
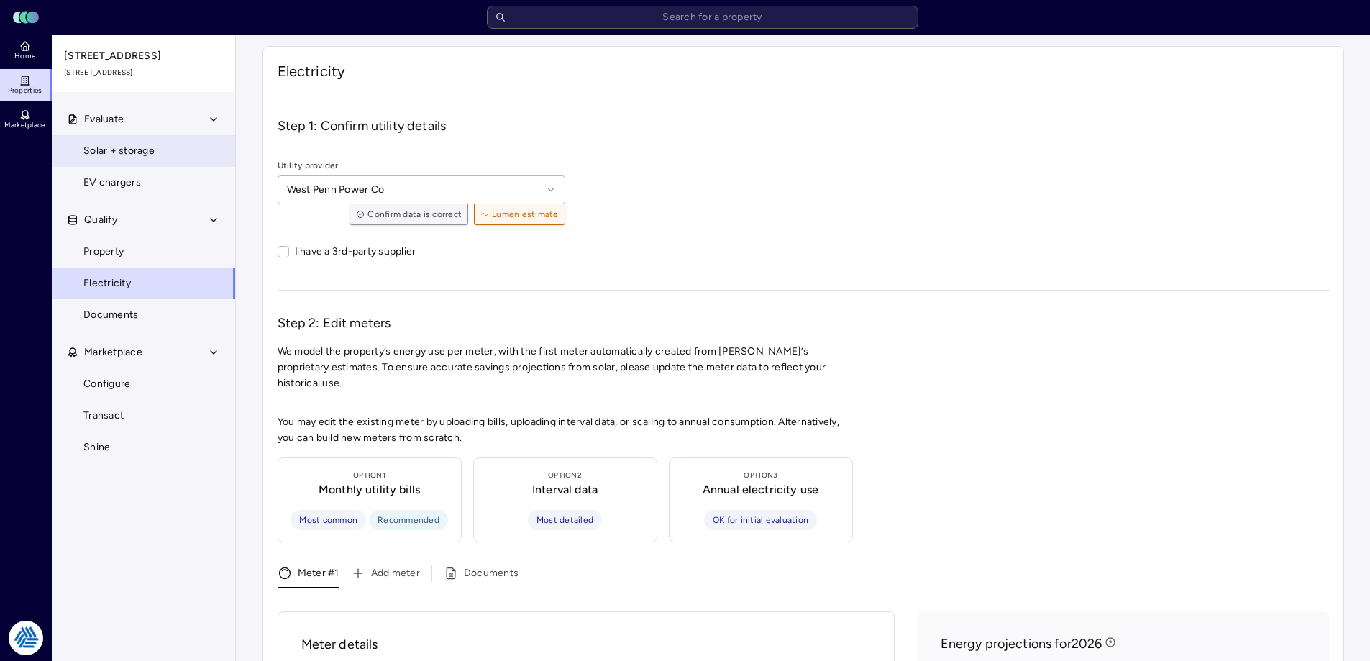
click at [136, 148] on span "Solar + storage" at bounding box center [118, 151] width 71 height 16
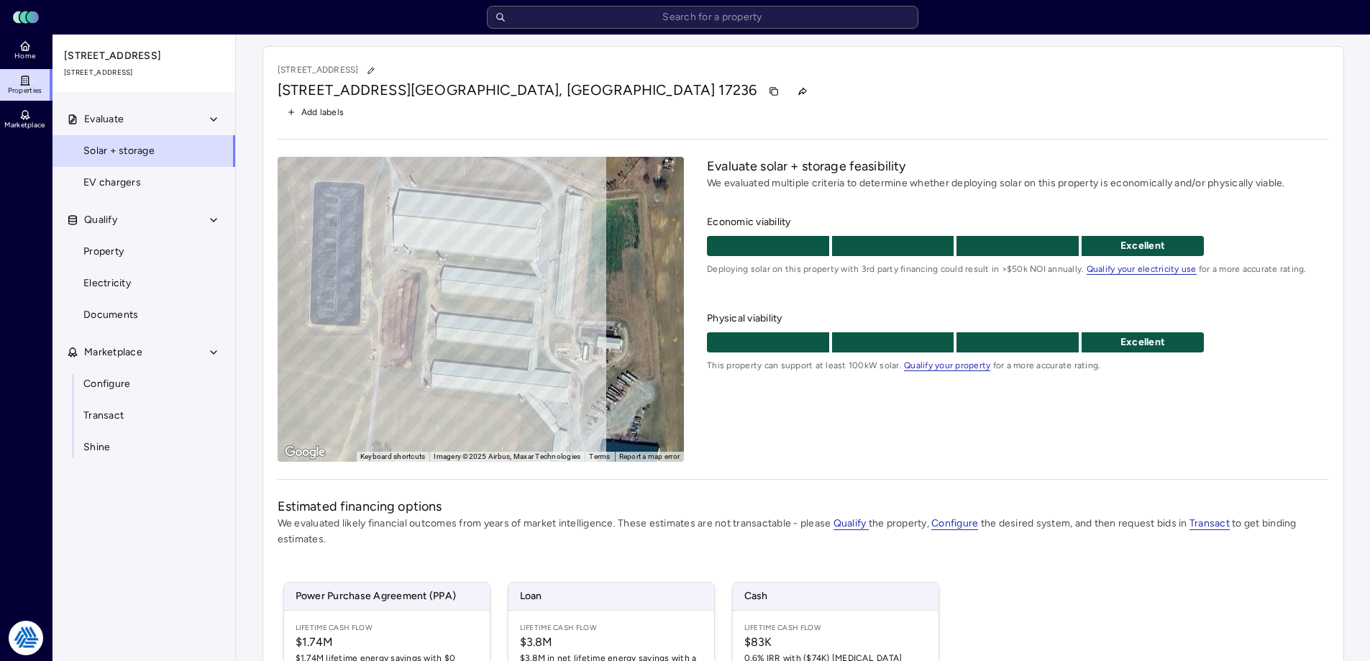
scroll to position [211, 0]
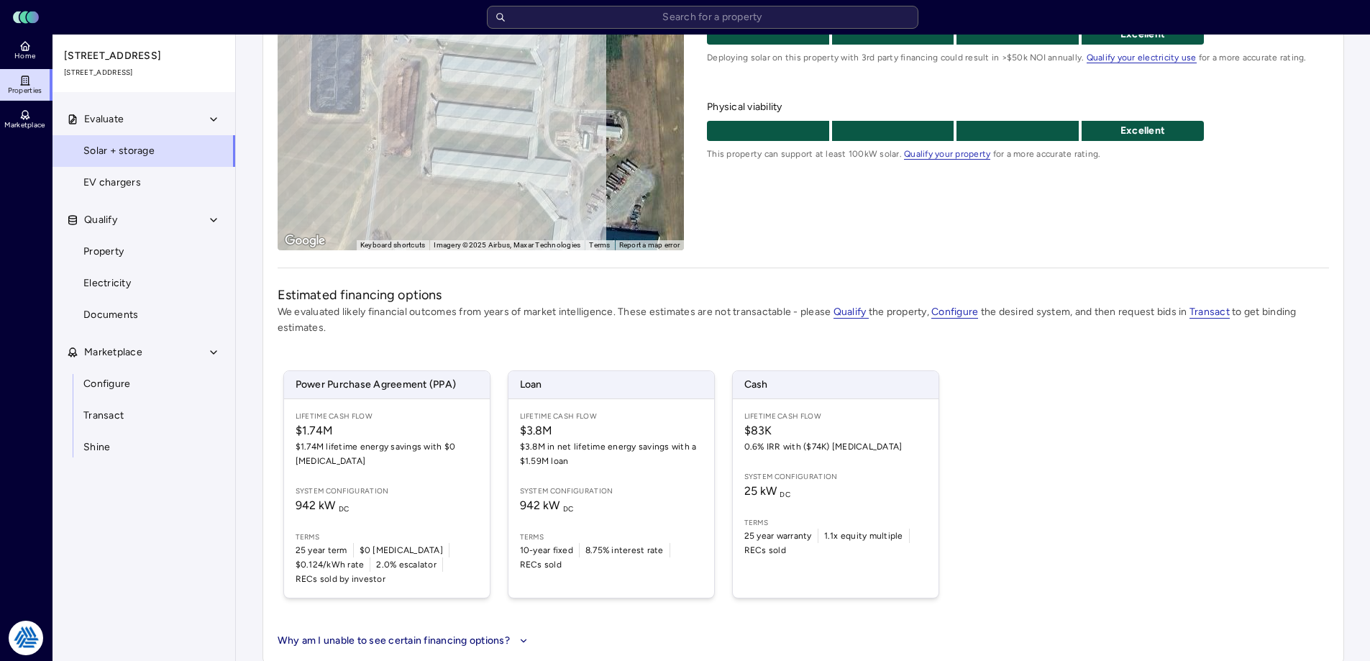
click at [1010, 449] on div "Power Purchase Agreement (PPA) Lifetime Cash Flow $1.74M $1.74M lifetime energy…" at bounding box center [803, 484] width 1051 height 262
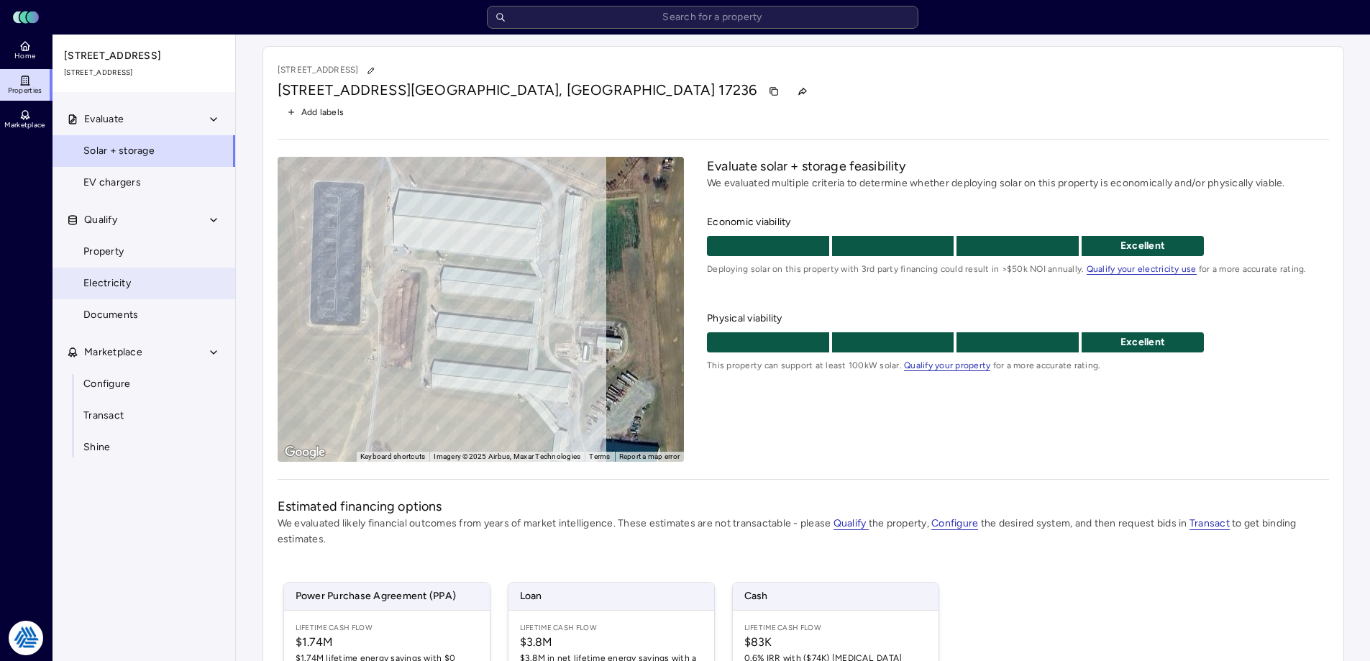
click at [125, 279] on span "Electricity" at bounding box center [106, 283] width 47 height 16
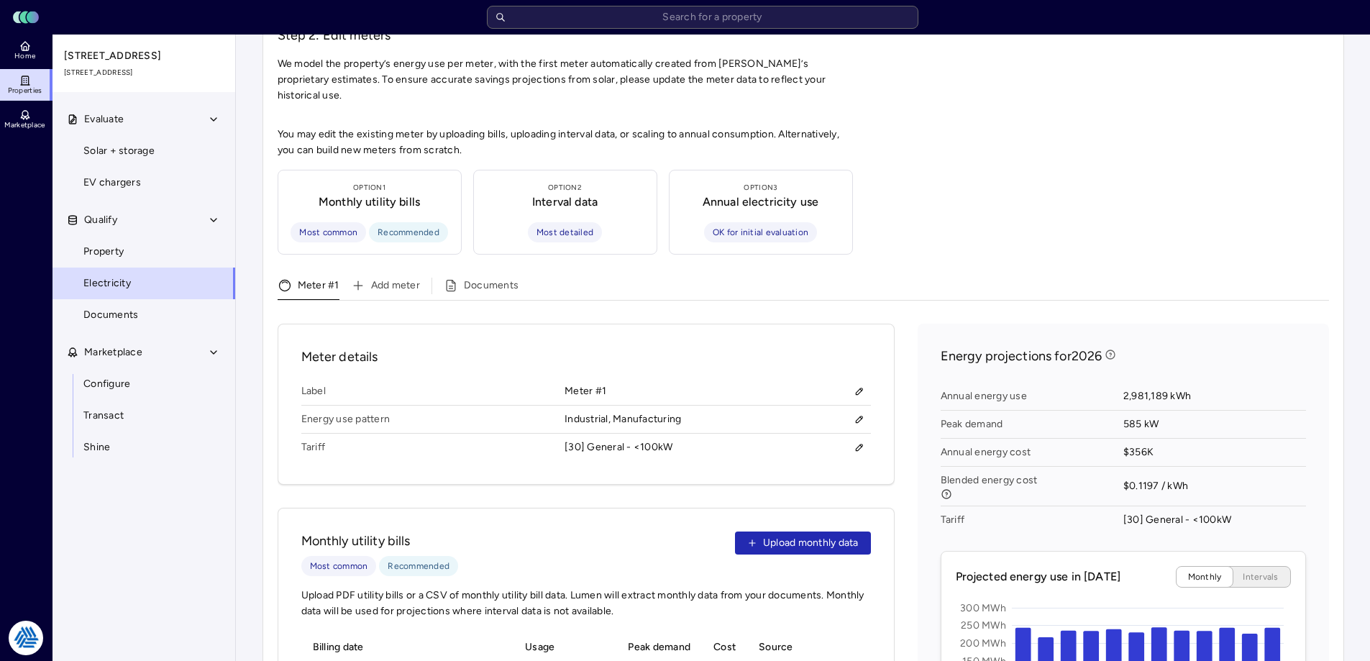
scroll to position [360, 0]
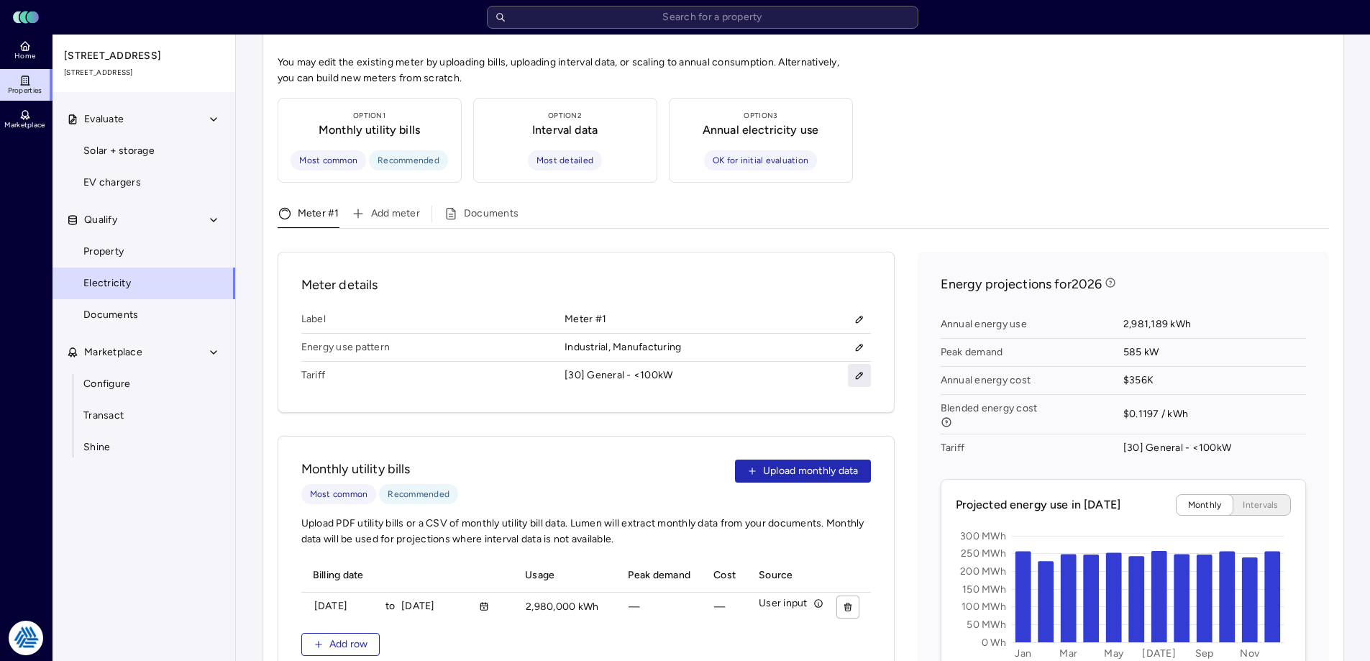
click at [854, 370] on icon "button" at bounding box center [859, 375] width 10 height 10
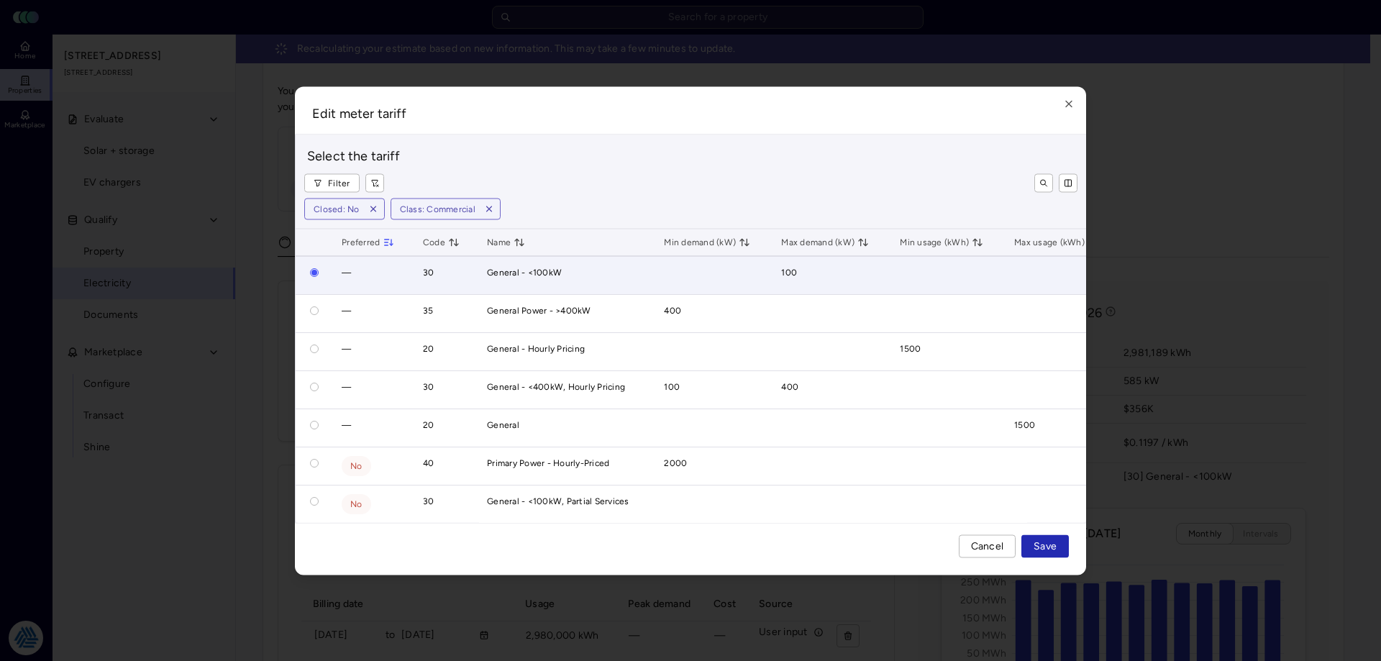
click at [1143, 153] on div at bounding box center [690, 330] width 1381 height 661
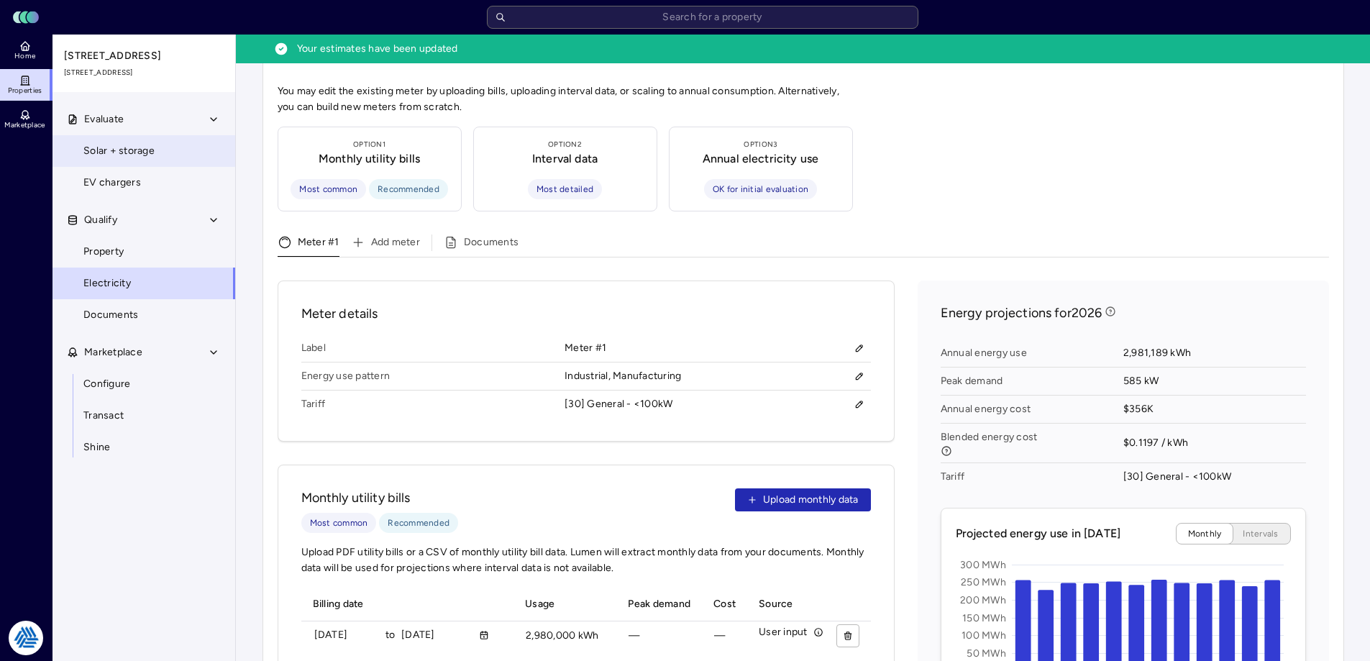
click at [175, 148] on link "Solar + storage" at bounding box center [144, 151] width 184 height 32
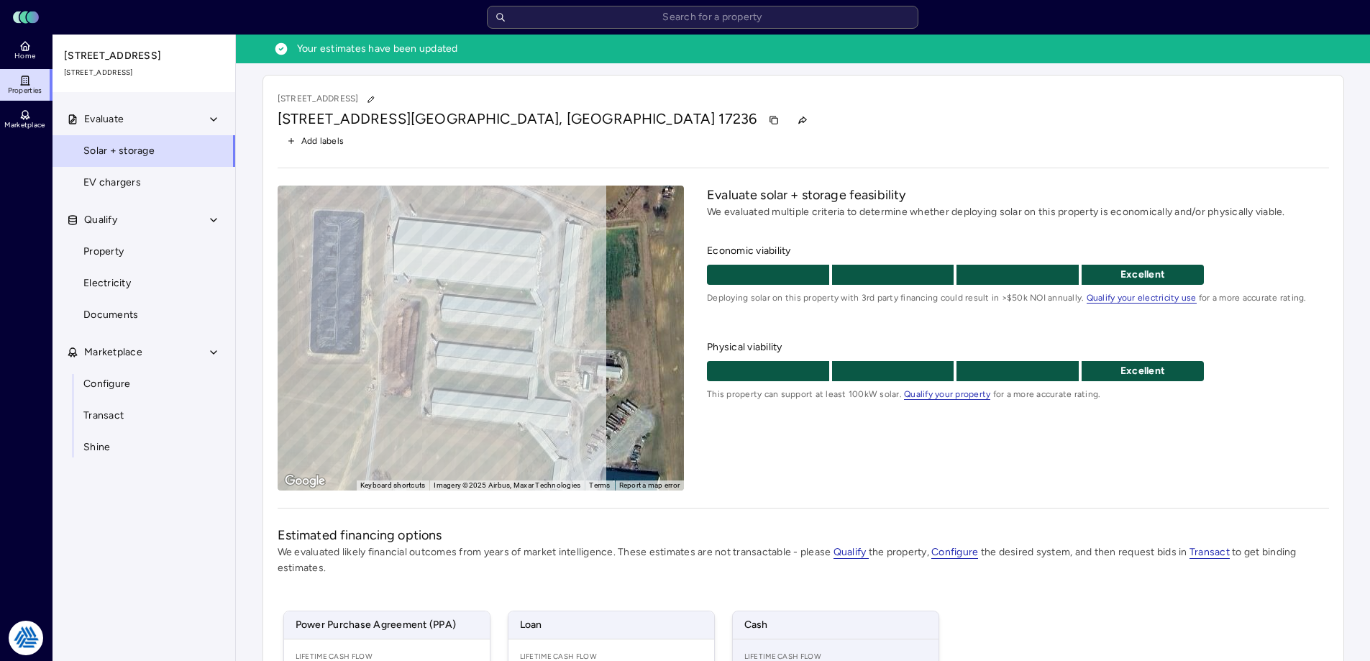
scroll to position [240, 0]
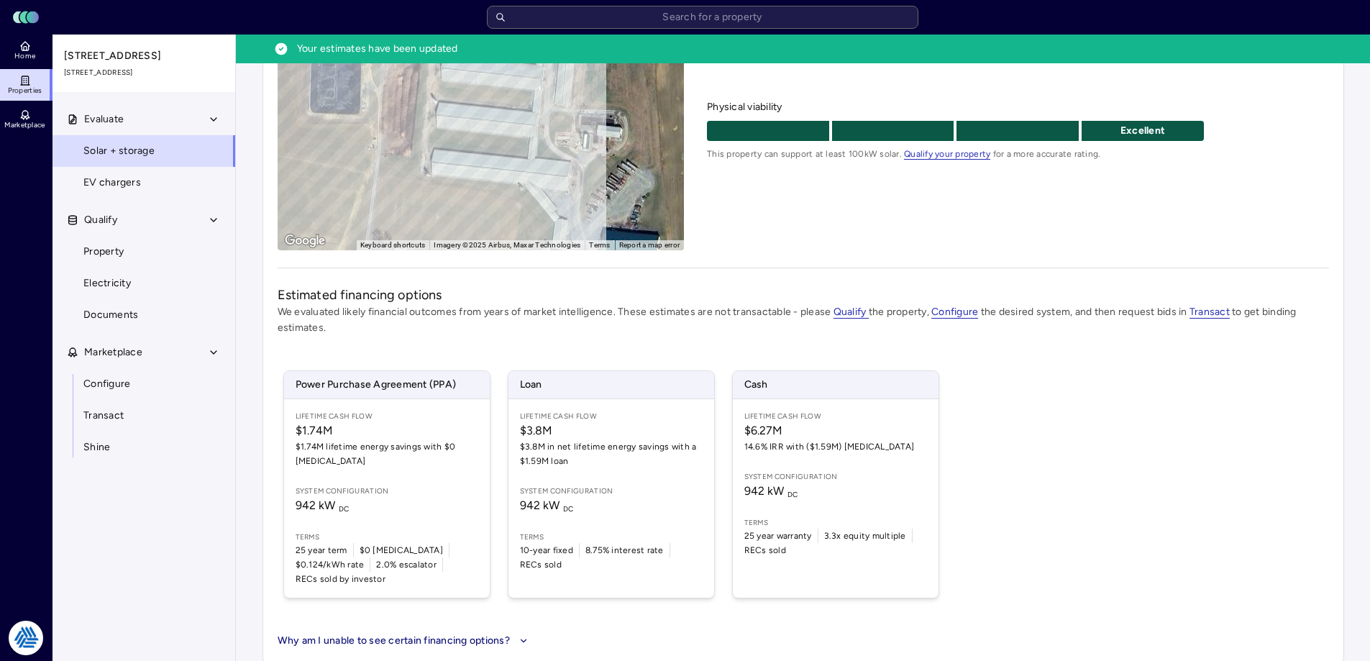
click at [1061, 429] on div "Power Purchase Agreement (PPA) Lifetime Cash Flow $1.74M $1.74M lifetime energy…" at bounding box center [803, 484] width 1051 height 262
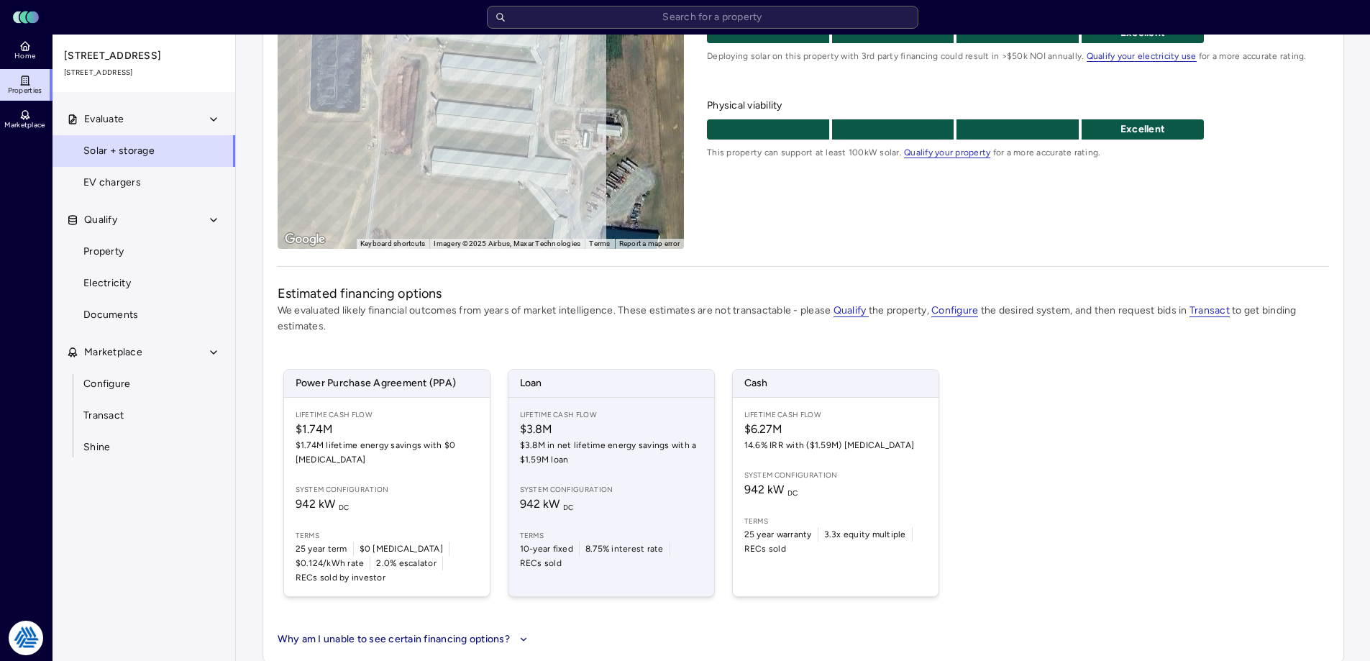
scroll to position [211, 0]
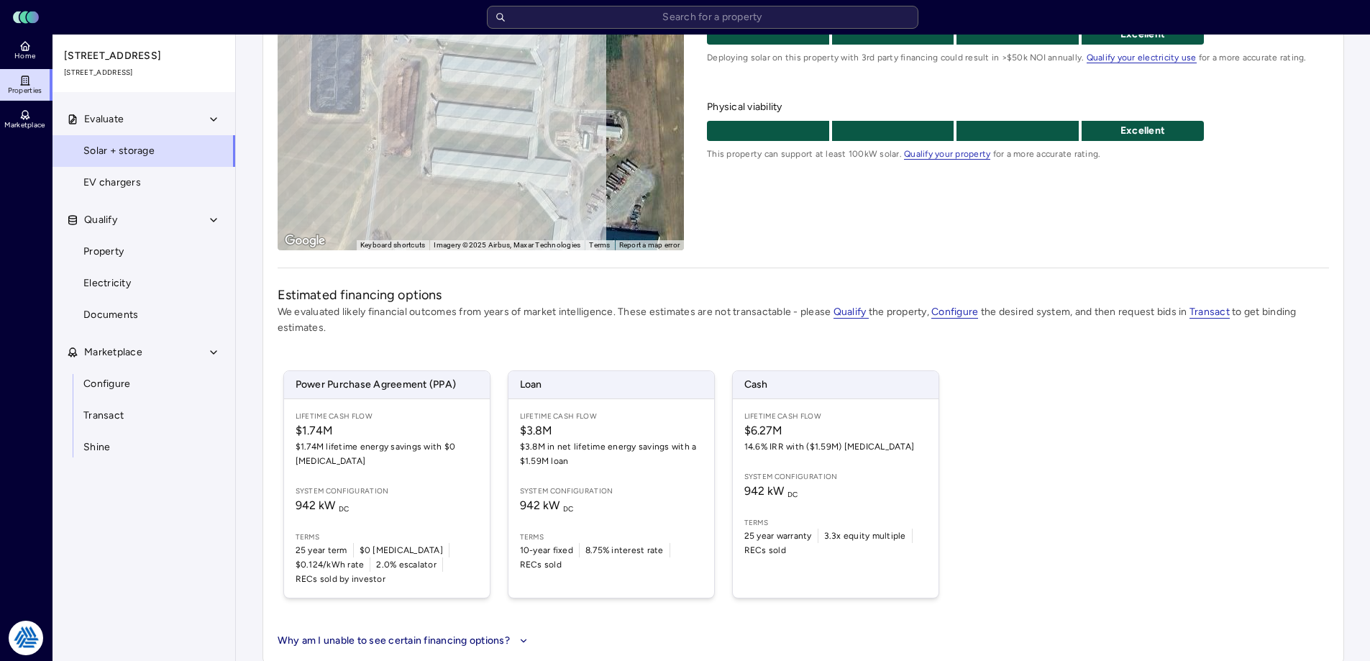
click at [848, 210] on div "Evaluate solar + storage feasibility We evaluated multiple criteria to determin…" at bounding box center [1017, 97] width 621 height 305
drag, startPoint x: 962, startPoint y: 347, endPoint x: 692, endPoint y: 306, distance: 273.5
click at [962, 347] on div "Estimated financing options We evaluated likely financial outcomes from years o…" at bounding box center [803, 466] width 1051 height 363
drag, startPoint x: 1256, startPoint y: 381, endPoint x: 1214, endPoint y: 375, distance: 42.2
click at [1256, 381] on div "Power Purchase Agreement (PPA) Lifetime Cash Flow $1.74M $1.74M lifetime energy…" at bounding box center [803, 484] width 1051 height 262
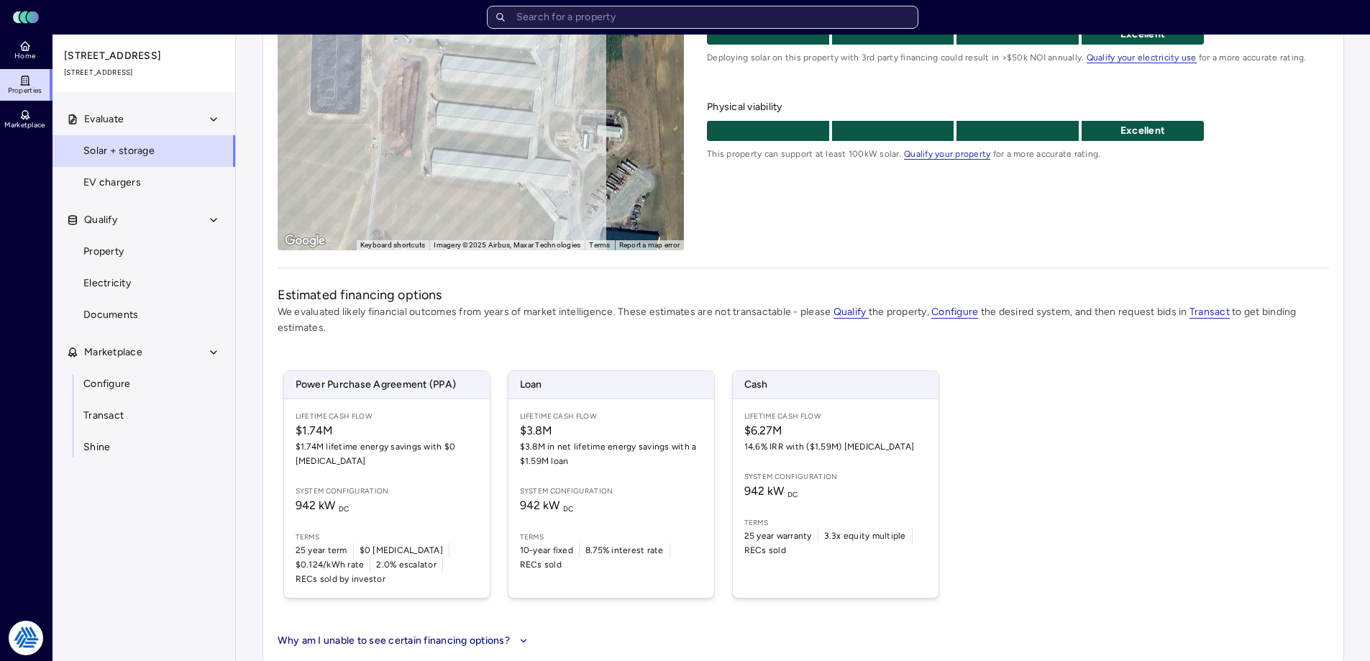
click at [648, 17] on input "text" at bounding box center [702, 17] width 431 height 23
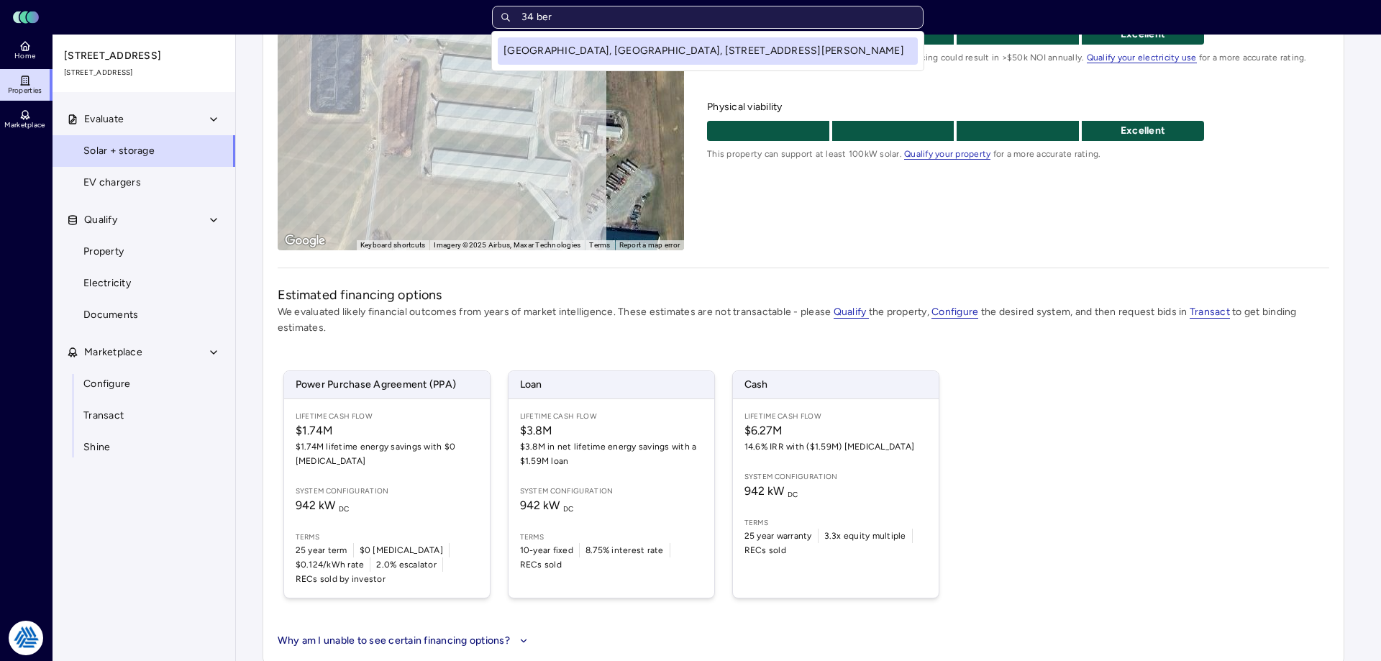
type input "34 bern"
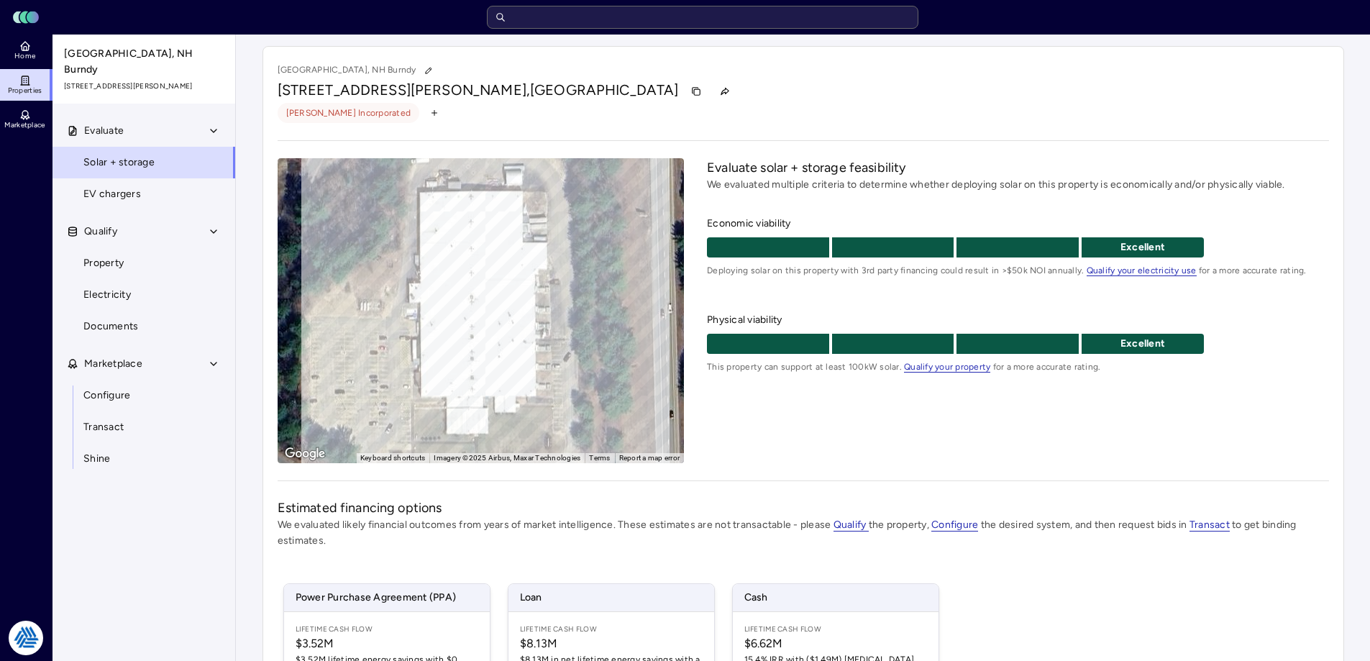
click at [959, 431] on div "Evaluate solar + storage feasibility We evaluated multiple criteria to determin…" at bounding box center [1017, 310] width 621 height 305
click at [127, 247] on link "Property" at bounding box center [144, 263] width 184 height 32
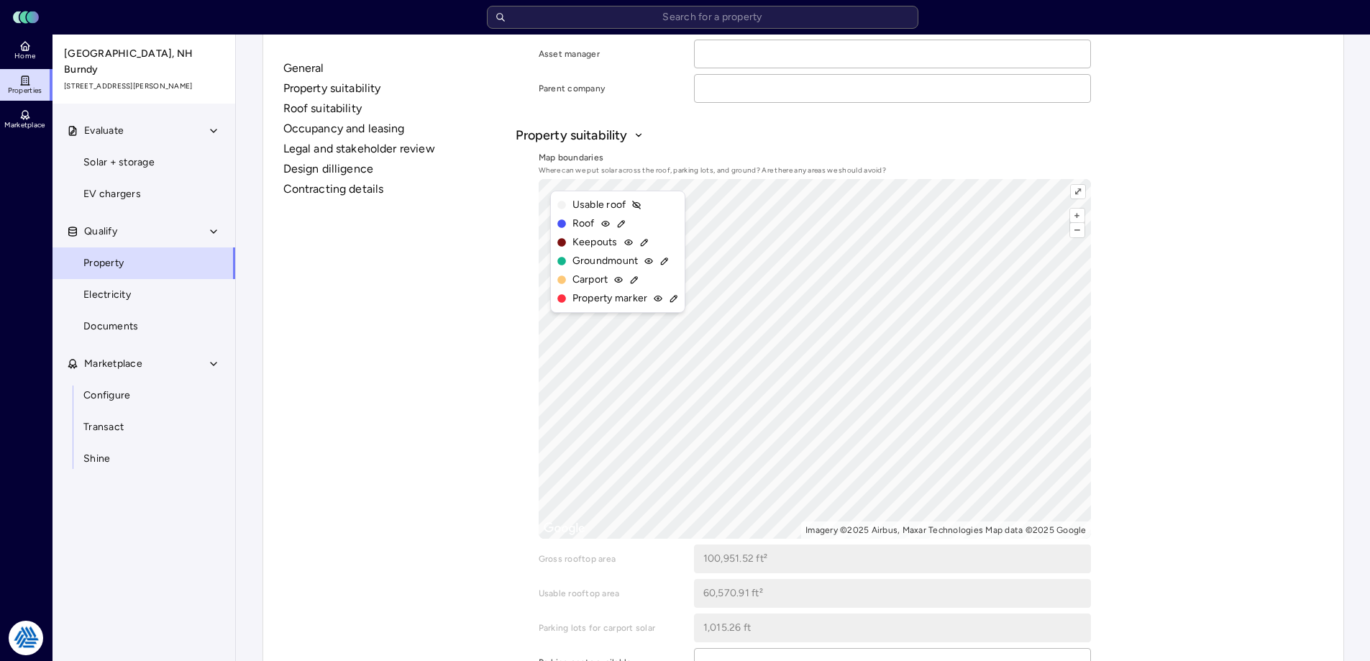
scroll to position [431, 0]
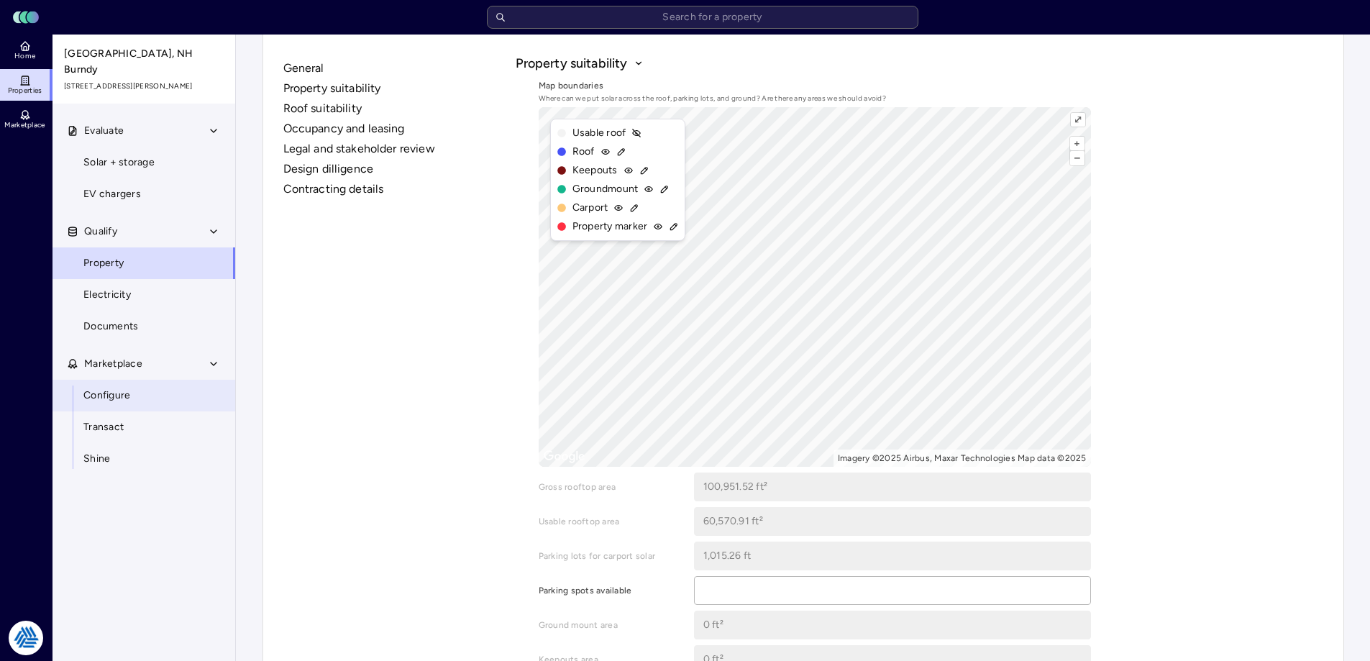
click at [118, 388] on span "Configure" at bounding box center [106, 396] width 47 height 16
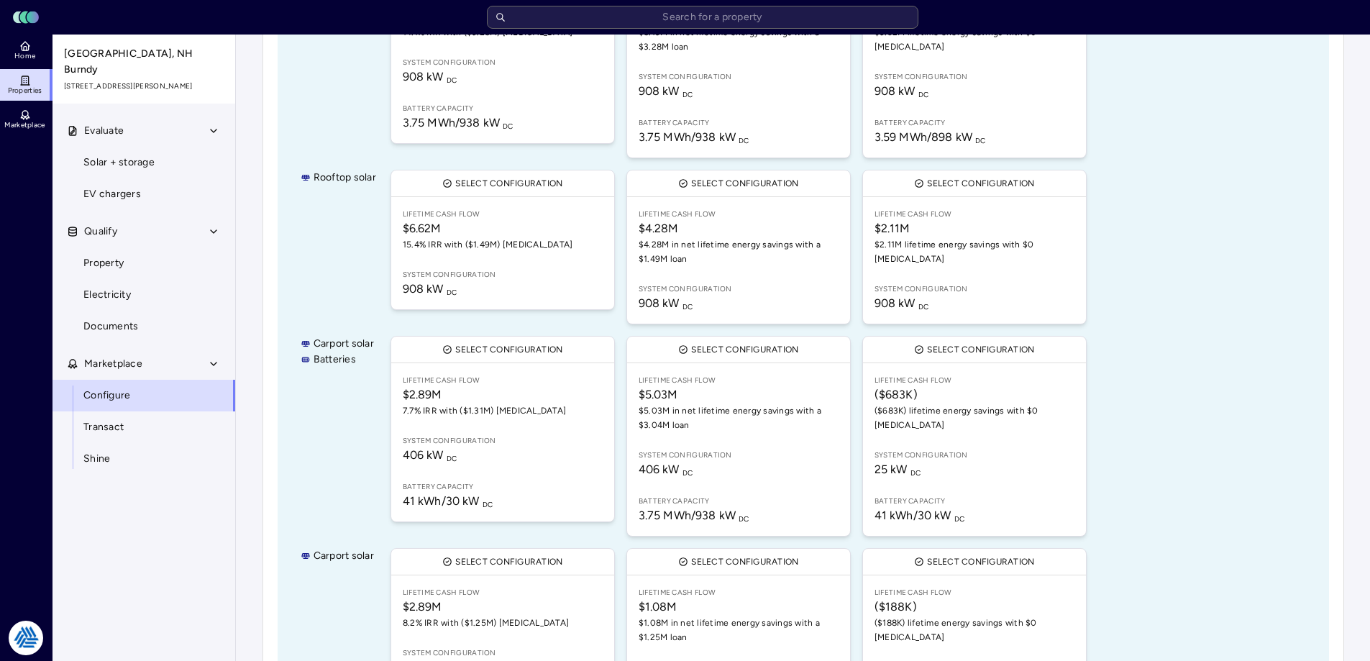
scroll to position [511, 0]
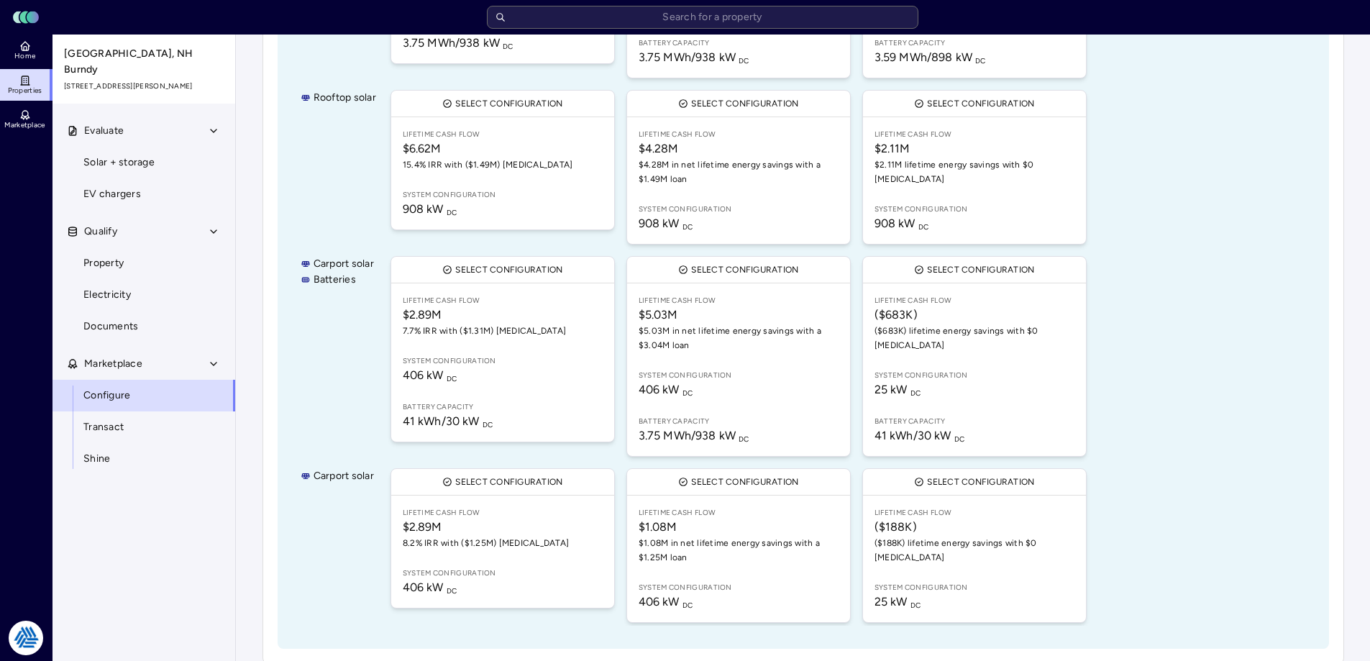
click at [1288, 440] on div "Cash 25 year warranty 3.4x equity multiple RECs sold Select configuration Lifet…" at bounding box center [847, 217] width 918 height 815
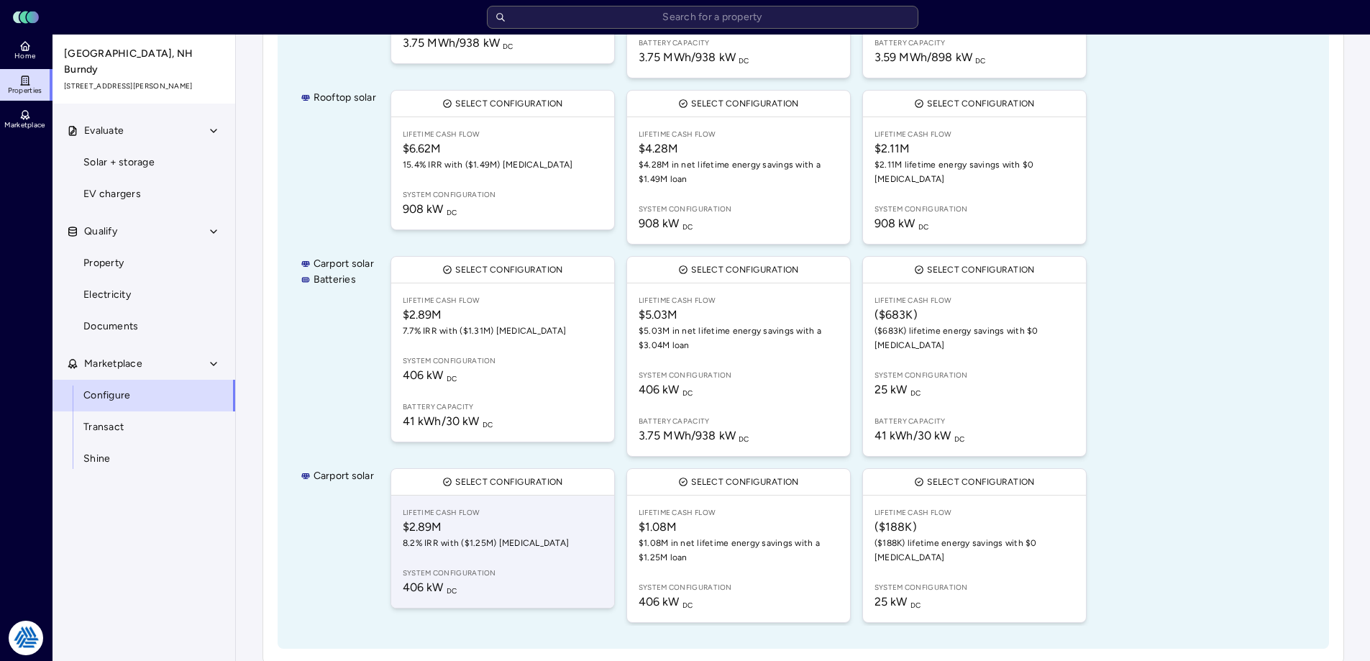
click at [503, 536] on span "8.2% IRR with ($1.25M) [MEDICAL_DATA]" at bounding box center [503, 543] width 200 height 14
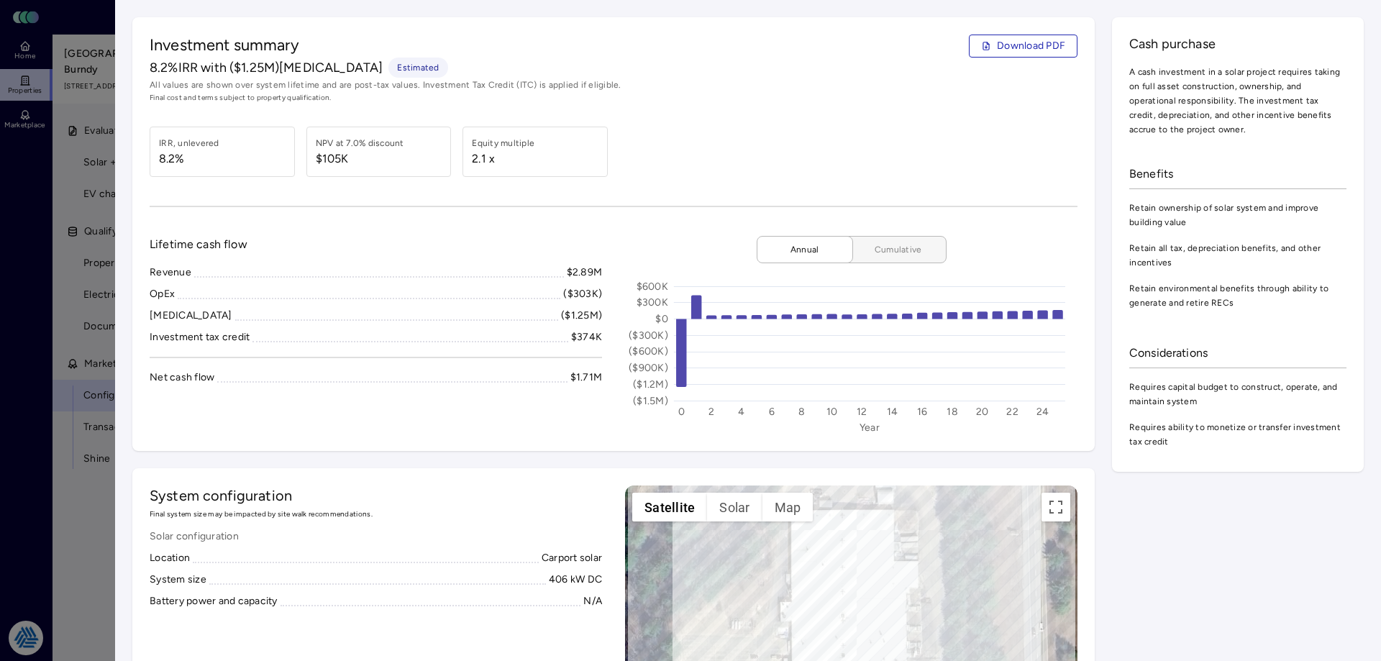
click at [918, 256] on span "Cumulative" at bounding box center [898, 249] width 72 height 14
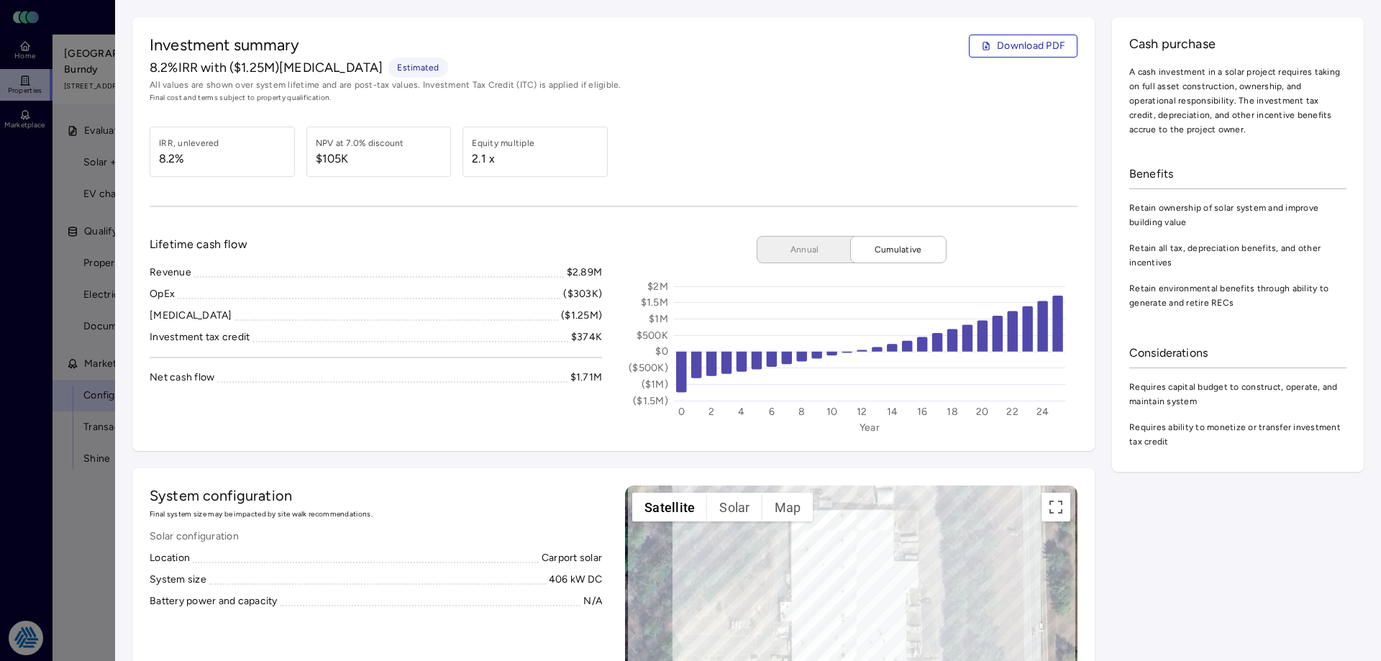
click at [73, 448] on div at bounding box center [690, 330] width 1381 height 661
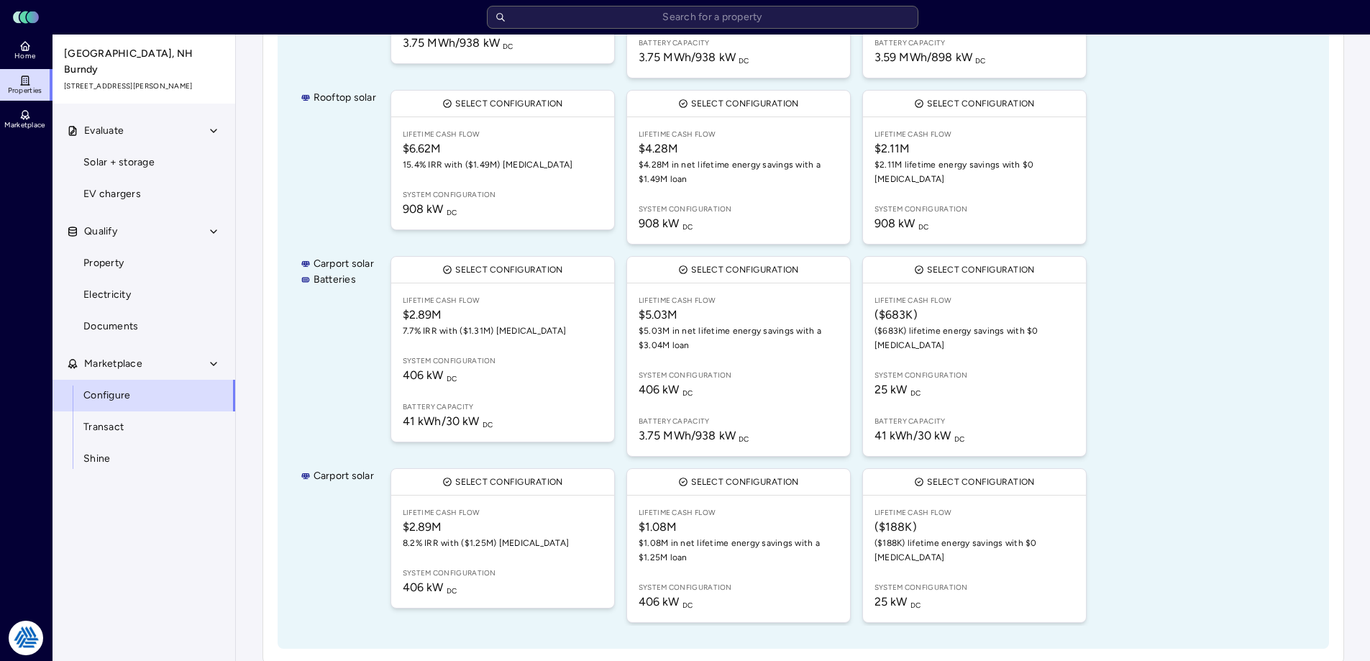
click at [246, 344] on div "Your estimates have been updated Configure 1. Enable technologies Select the te…" at bounding box center [803, 99] width 1134 height 1152
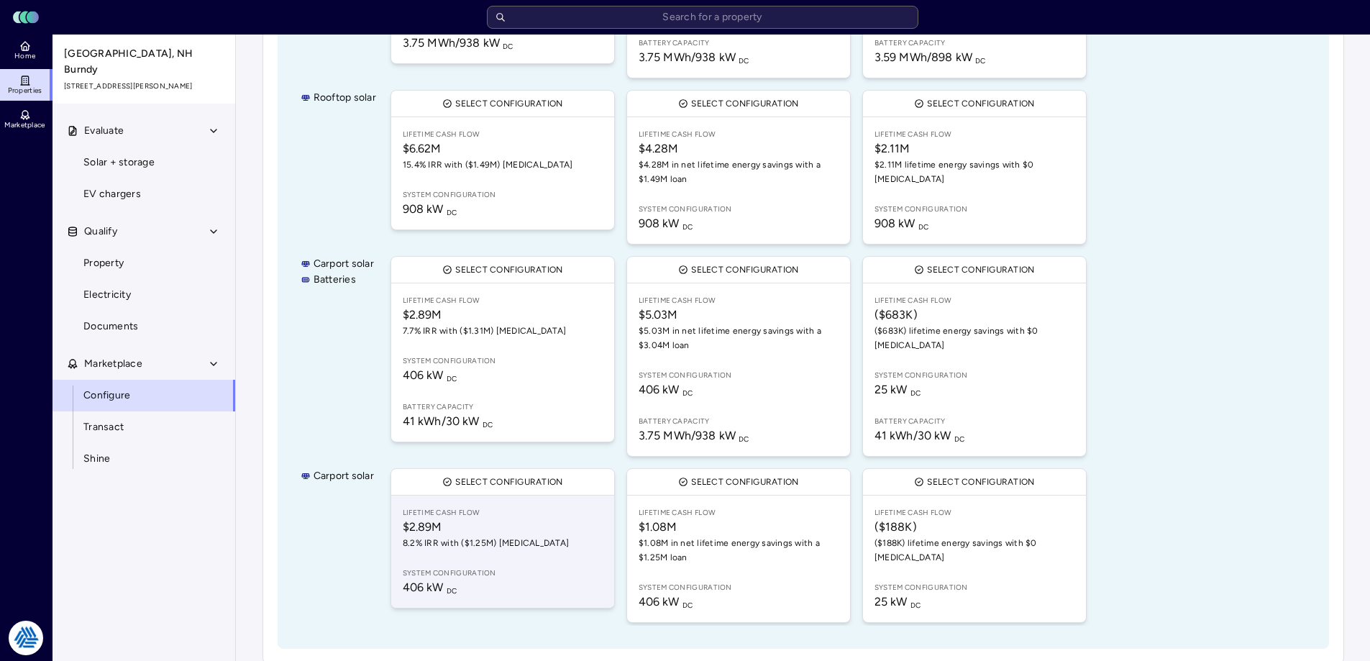
click at [496, 537] on link "Lifetime Cash Flow $2.89M 8.2% IRR with ($1.25M) [MEDICAL_DATA] System configur…" at bounding box center [502, 551] width 223 height 112
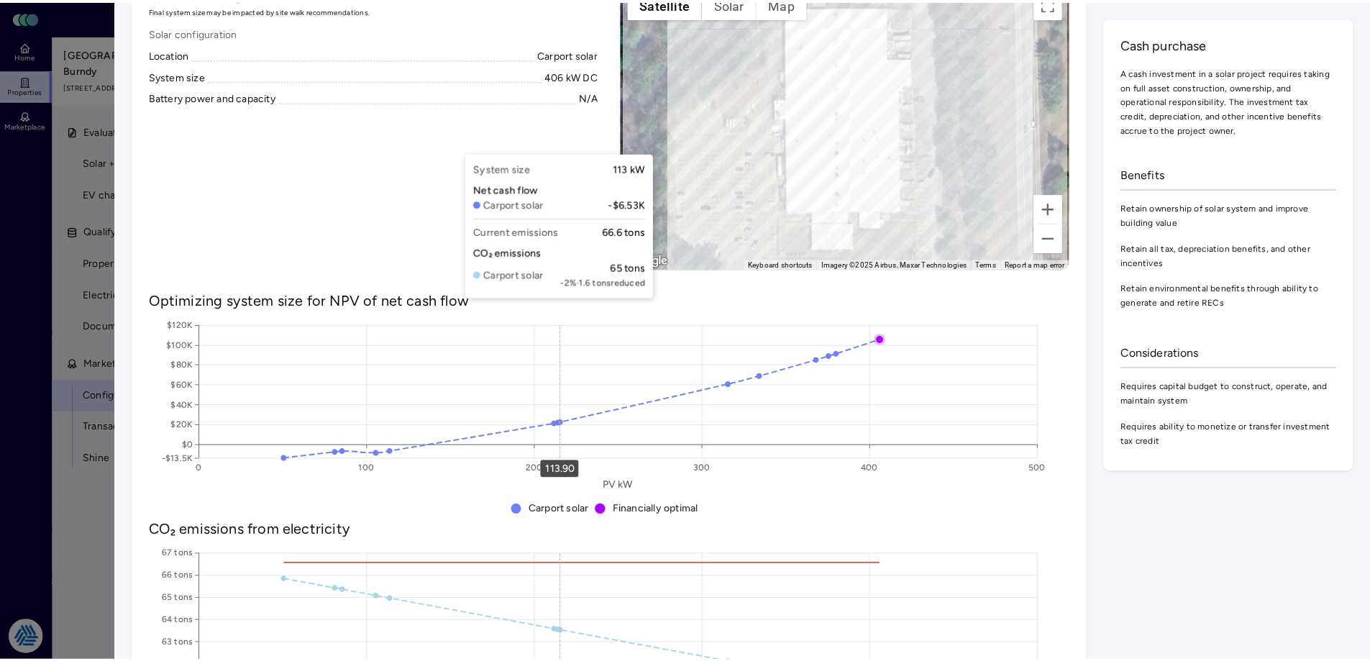
scroll to position [431, 0]
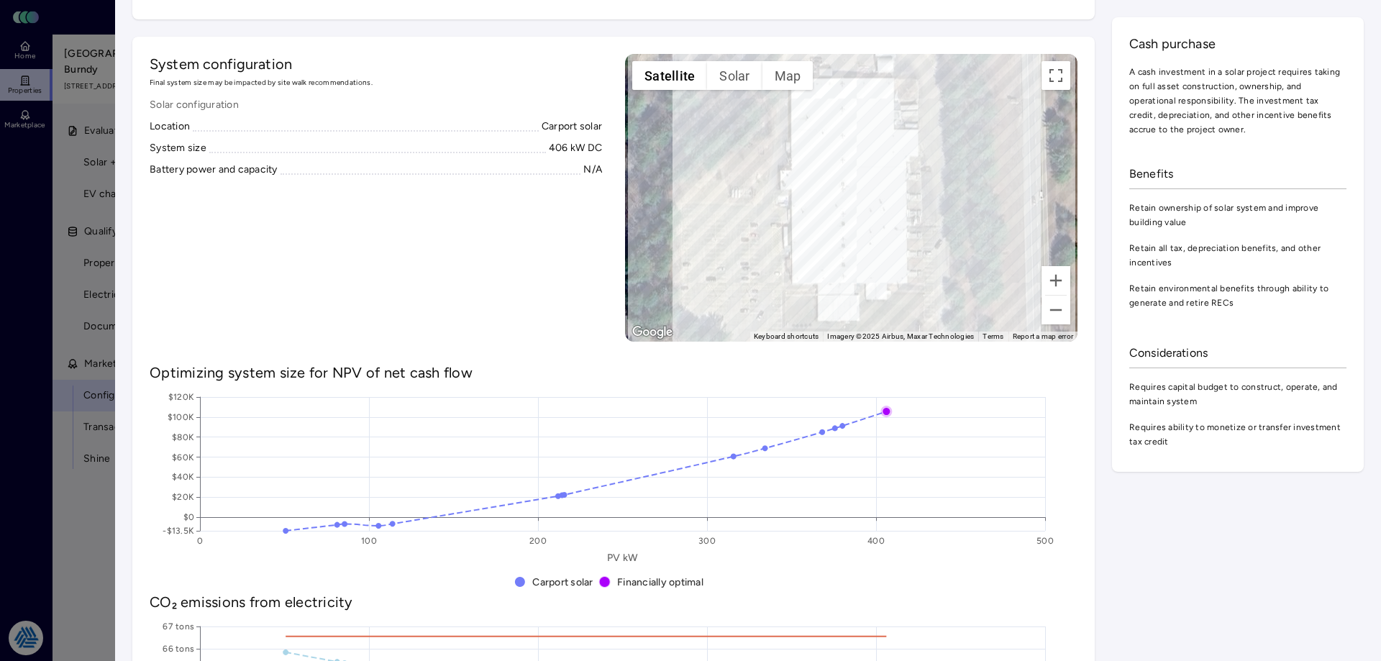
click at [483, 272] on div "System configuration Final system size may be impacted by site walk recommendat…" at bounding box center [376, 198] width 452 height 288
click at [70, 503] on div at bounding box center [690, 330] width 1381 height 661
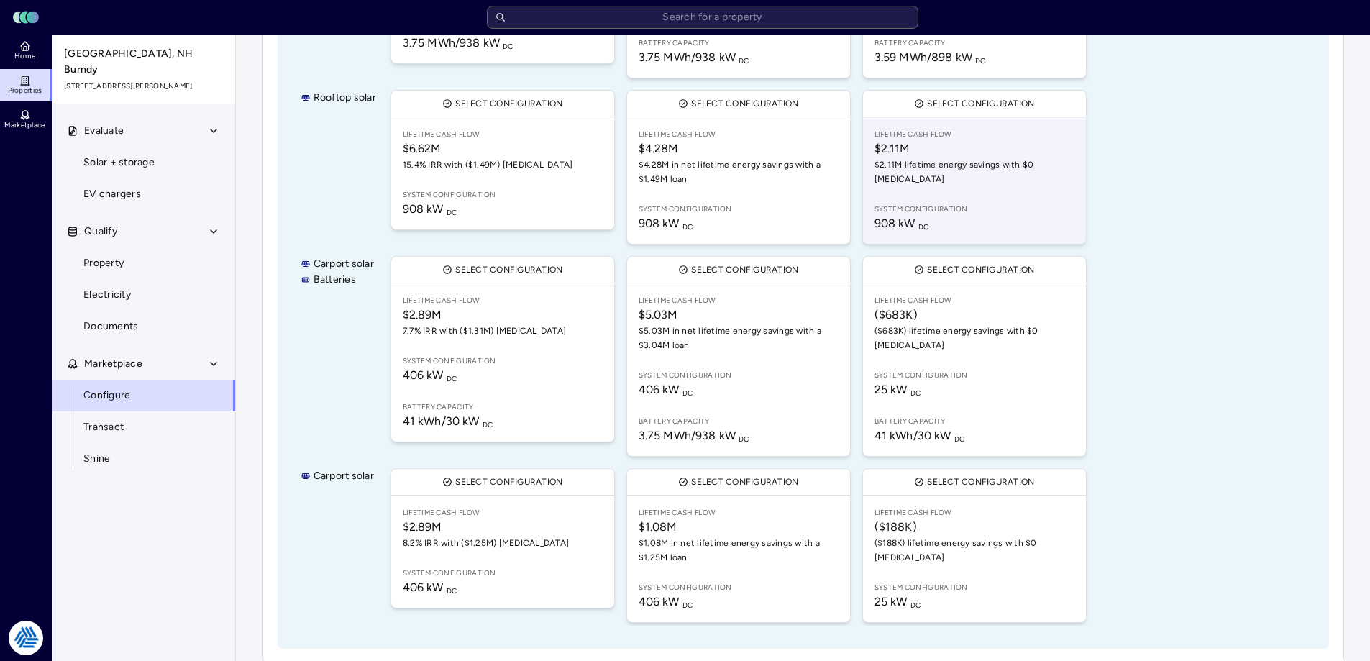
drag, startPoint x: 1320, startPoint y: 251, endPoint x: 1059, endPoint y: 128, distance: 287.9
click at [1320, 251] on div "Rooftop solar Batteries Rooftop solar Carport solar Batteries Carport solar Cas…" at bounding box center [803, 218] width 1051 height 862
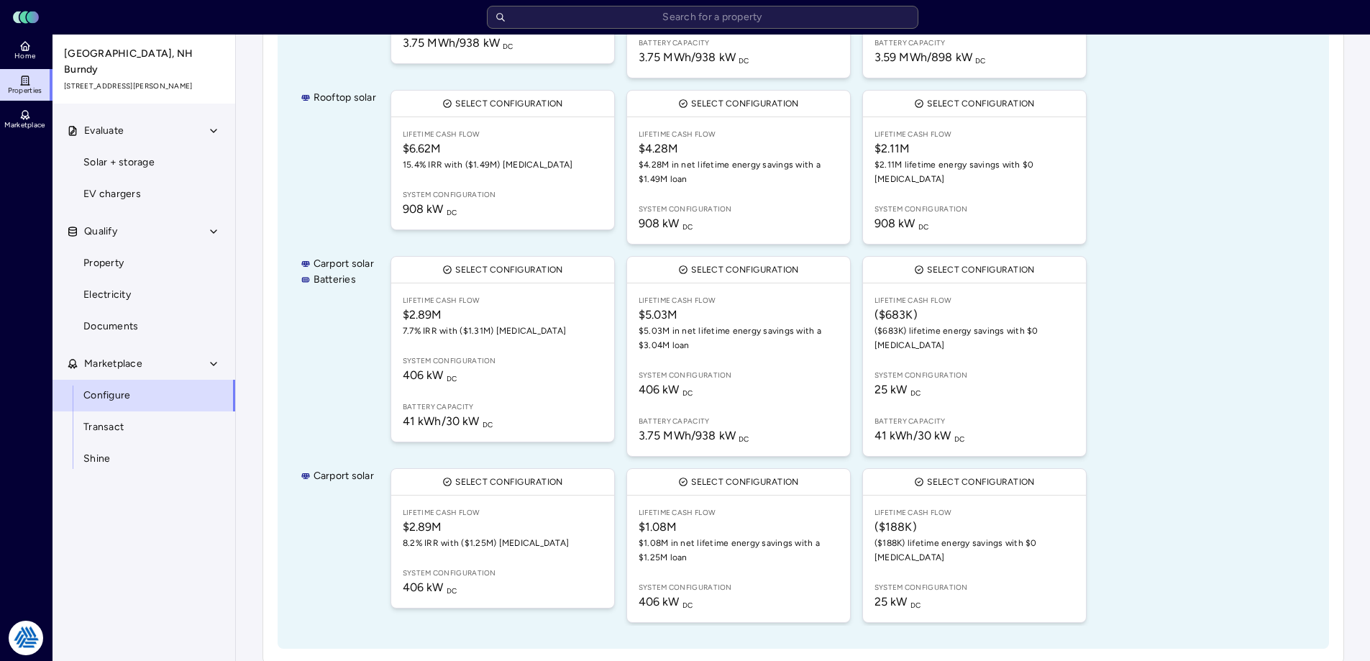
click at [198, 536] on div "Evaluate Solar + storage EV chargers Qualify Property Electricity Documents Mar…" at bounding box center [144, 405] width 184 height 580
click at [7, 52] on link "Home" at bounding box center [26, 51] width 52 height 32
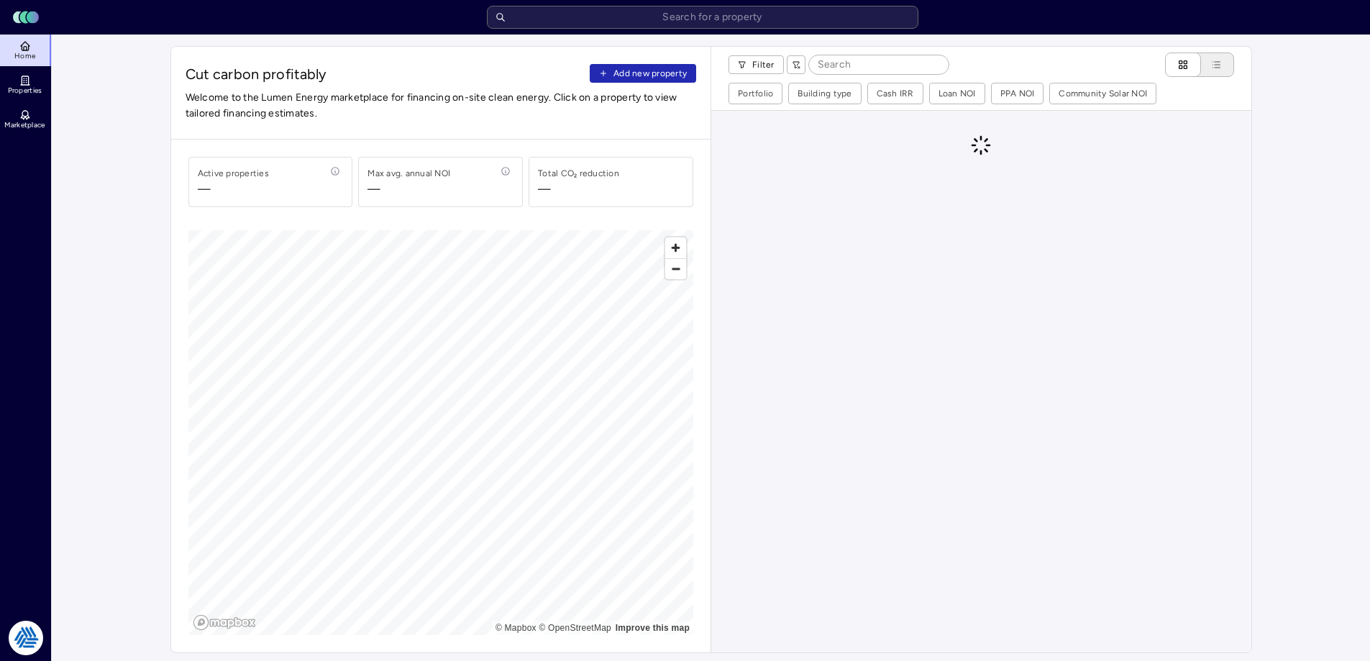
drag, startPoint x: 142, startPoint y: 257, endPoint x: 170, endPoint y: 267, distance: 29.6
